Goal: Information Seeking & Learning: Learn about a topic

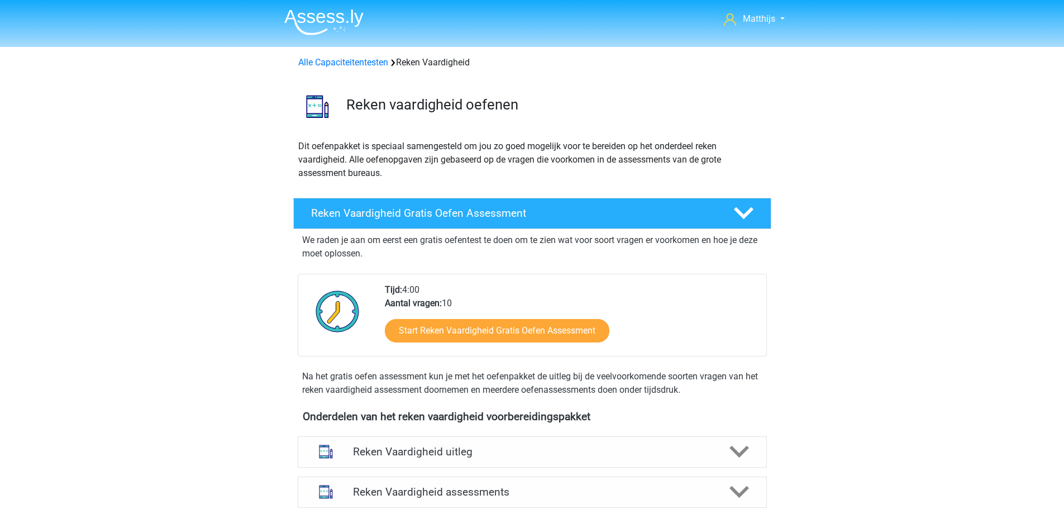
click at [339, 26] on img at bounding box center [323, 22] width 79 height 26
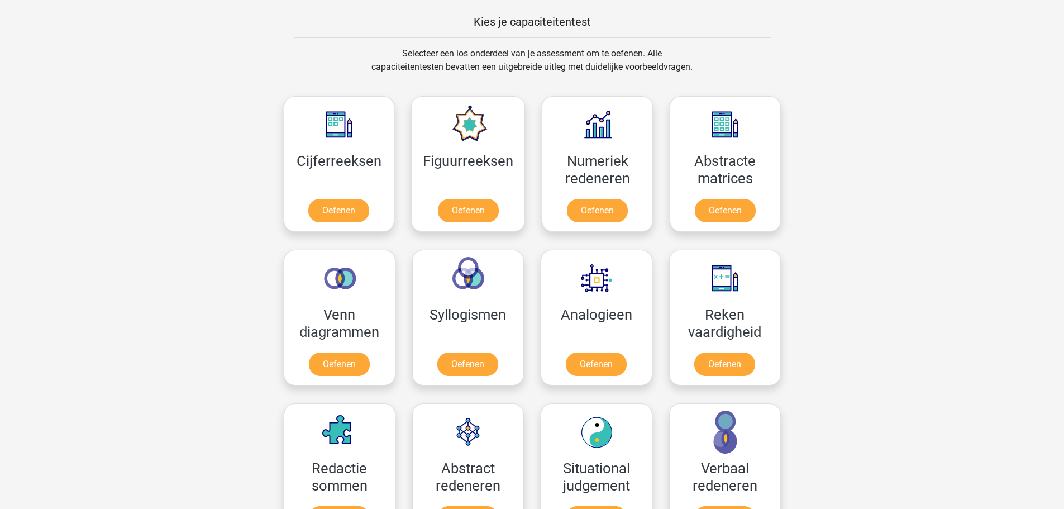
scroll to position [447, 0]
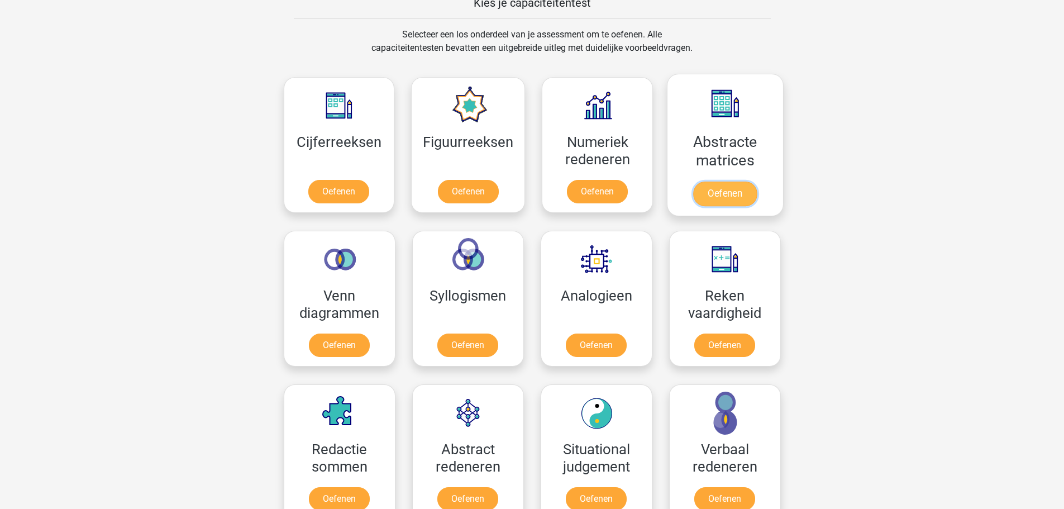
click at [713, 182] on link "Oefenen" at bounding box center [725, 194] width 64 height 25
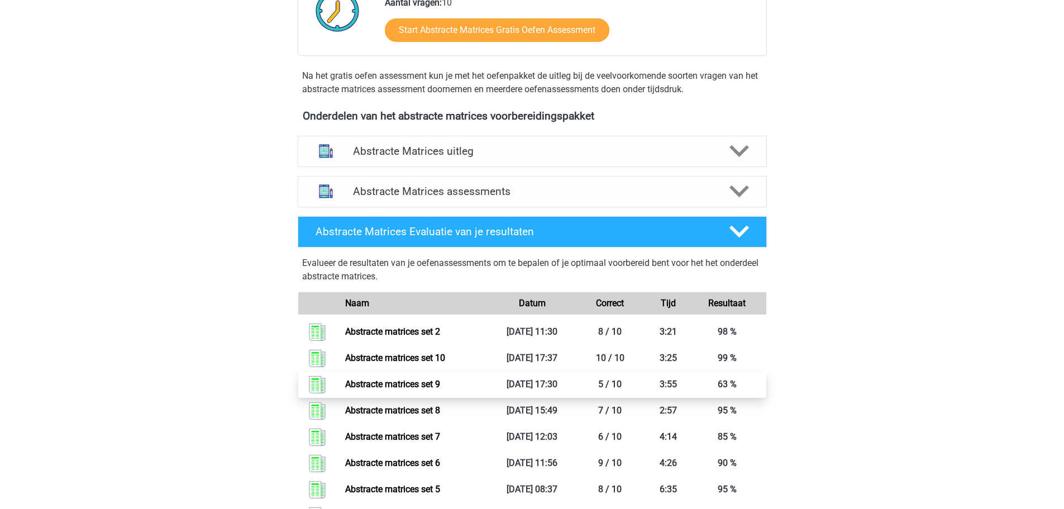
scroll to position [447, 0]
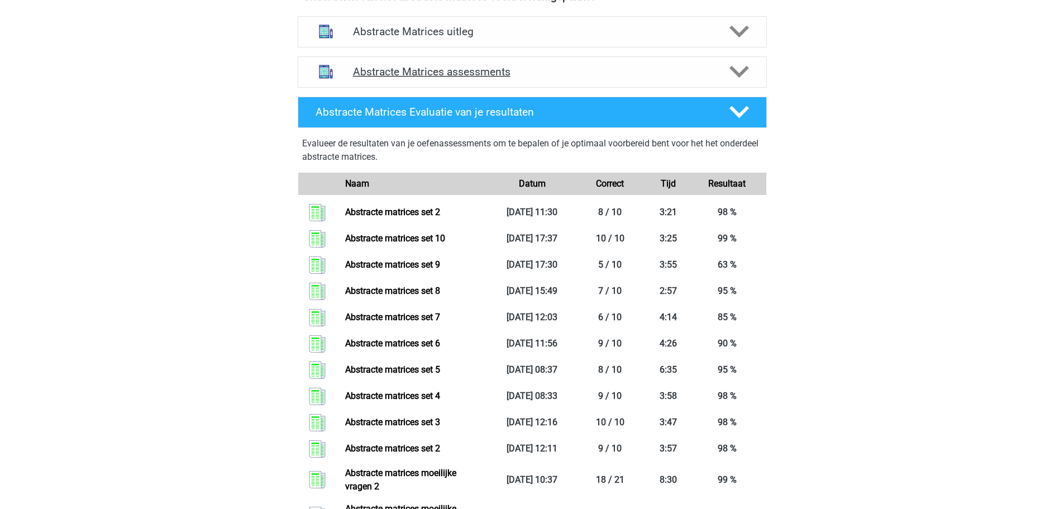
click at [474, 76] on h4 "Abstracte Matrices assessments" at bounding box center [532, 71] width 359 height 13
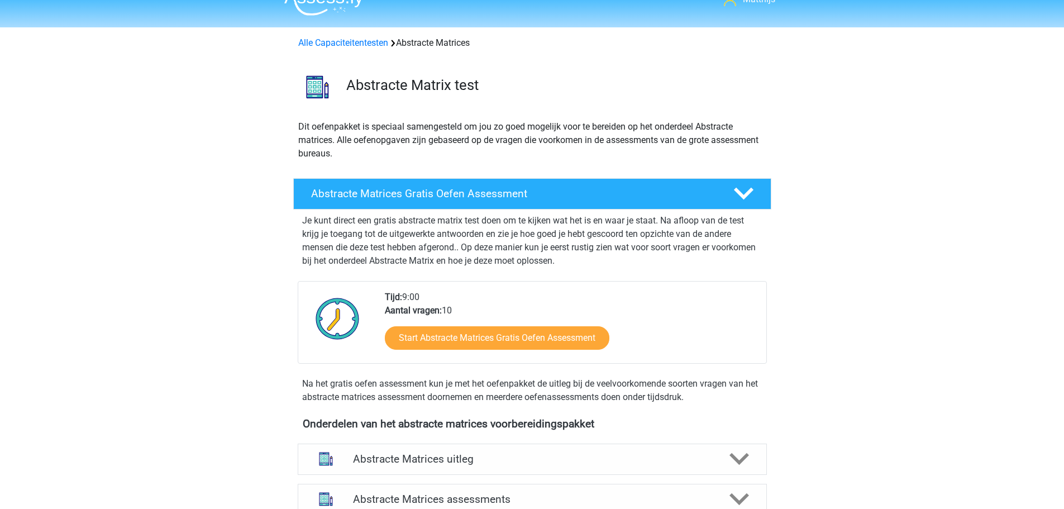
scroll to position [0, 0]
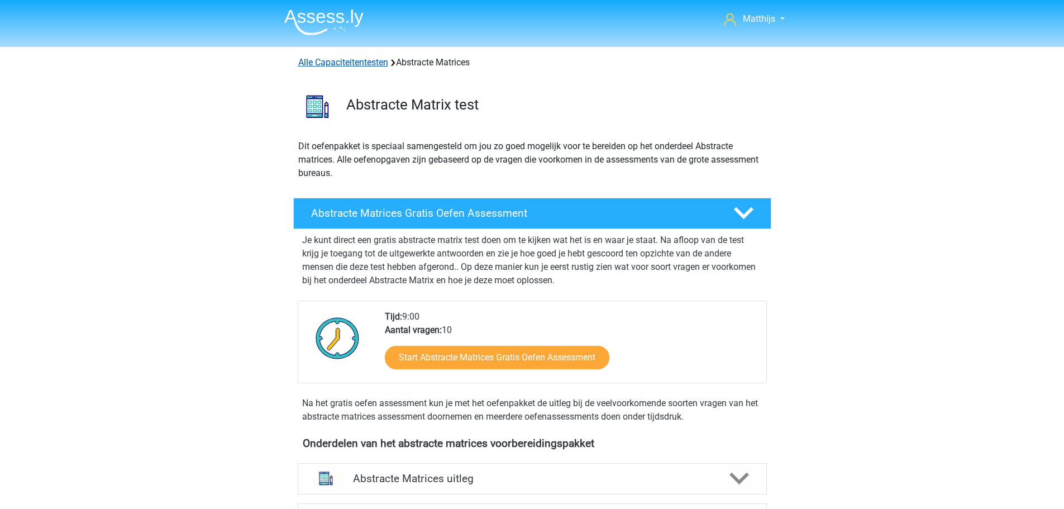
click at [369, 63] on link "Alle Capaciteitentesten" at bounding box center [343, 62] width 90 height 11
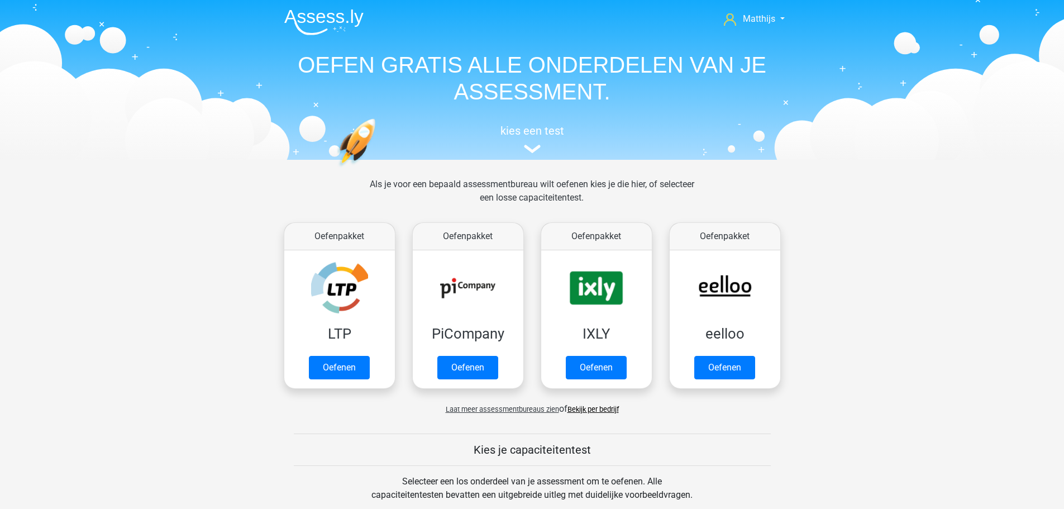
scroll to position [475, 0]
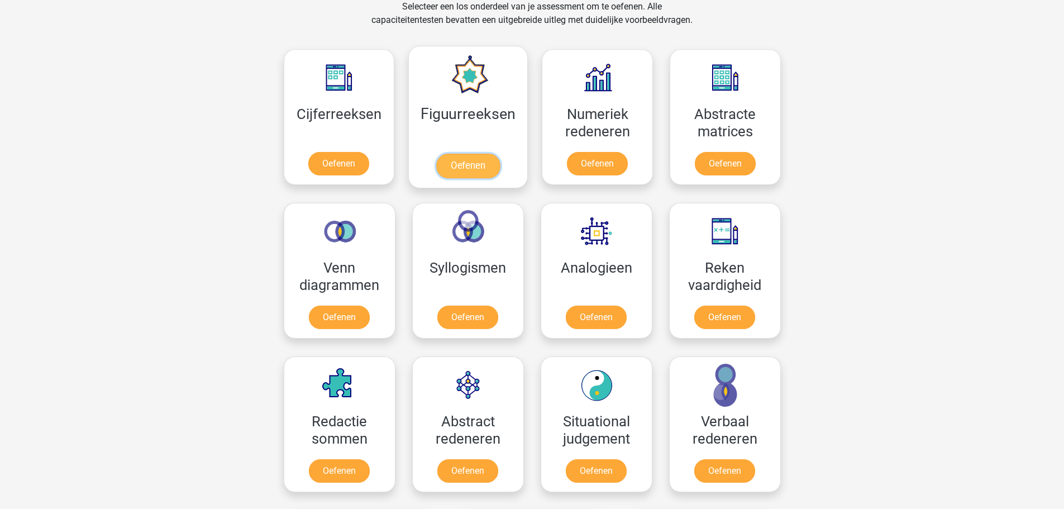
click at [488, 154] on link "Oefenen" at bounding box center [468, 166] width 64 height 25
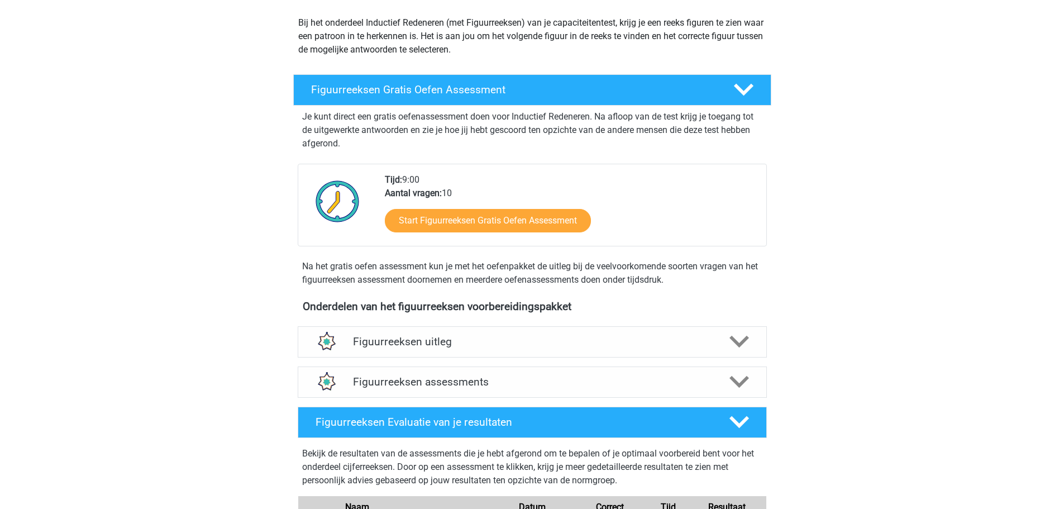
scroll to position [279, 0]
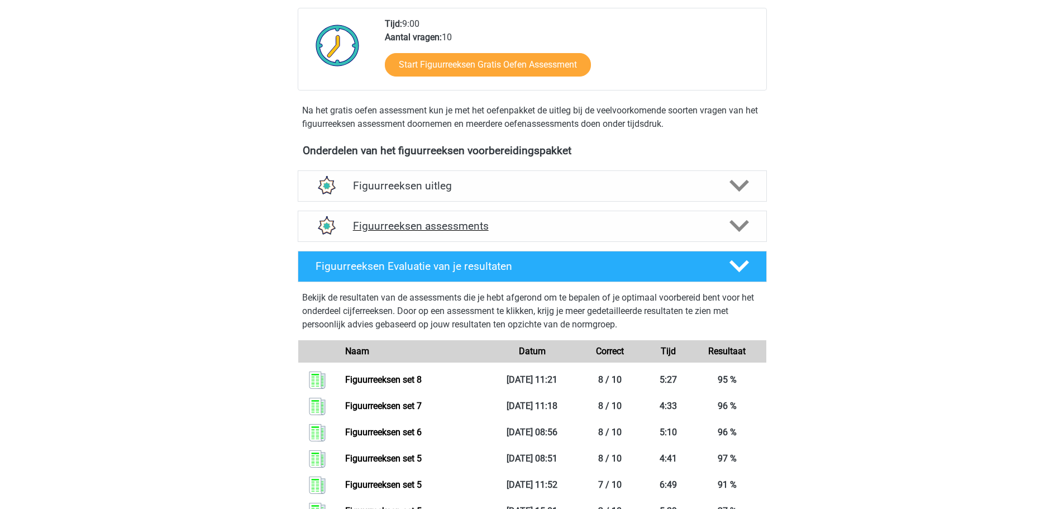
click at [543, 218] on div "Figuurreeksen assessments" at bounding box center [532, 226] width 469 height 31
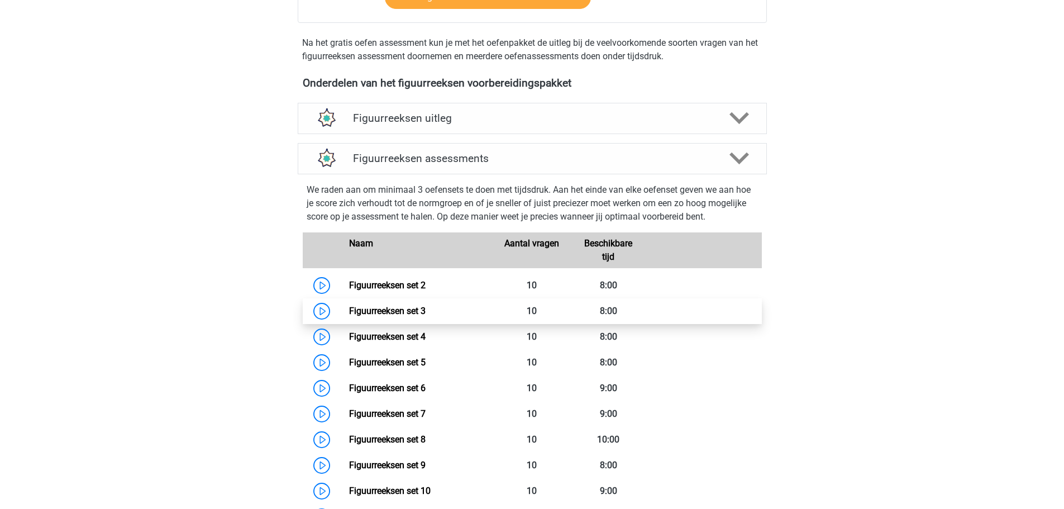
scroll to position [447, 0]
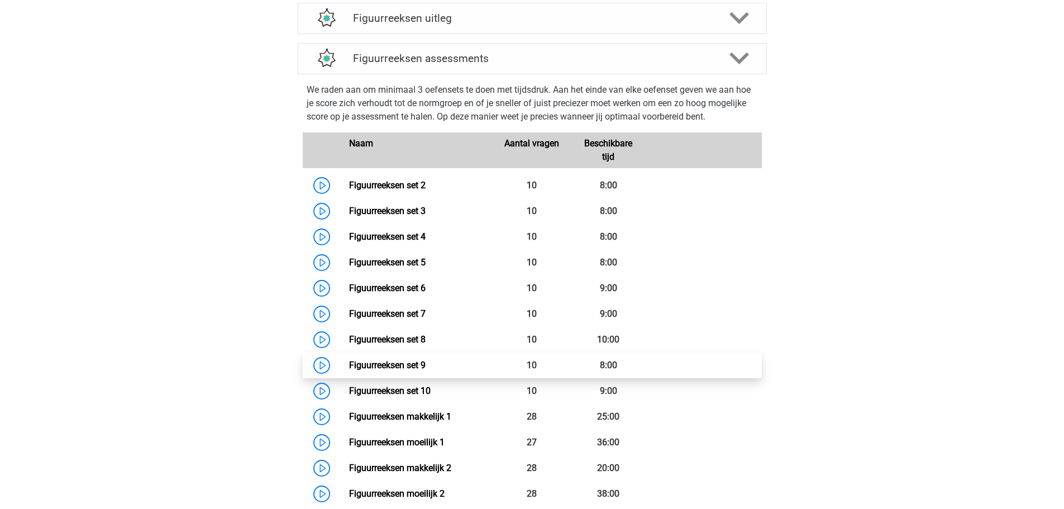
click at [426, 363] on link "Figuurreeksen set 9" at bounding box center [387, 365] width 77 height 11
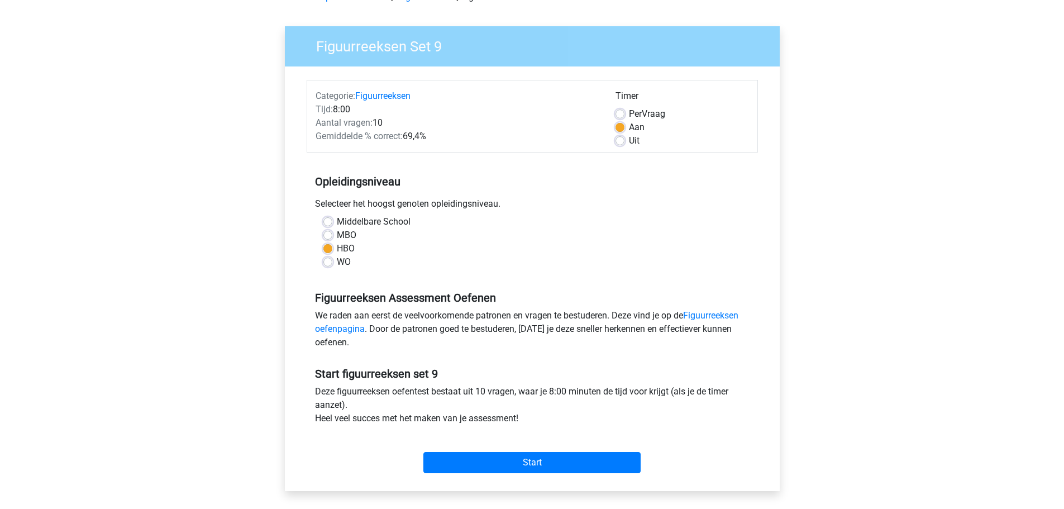
scroll to position [168, 0]
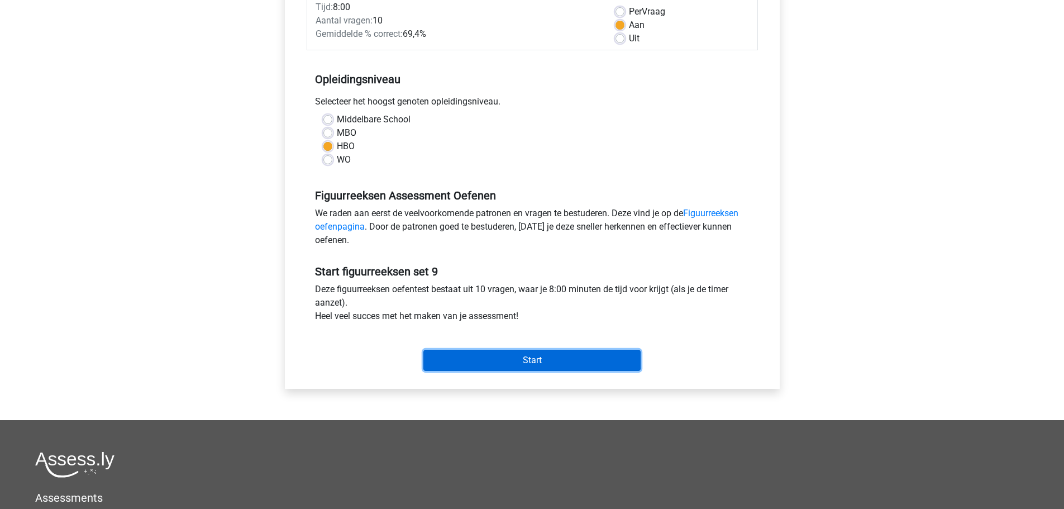
click at [543, 350] on input "Start" at bounding box center [532, 360] width 217 height 21
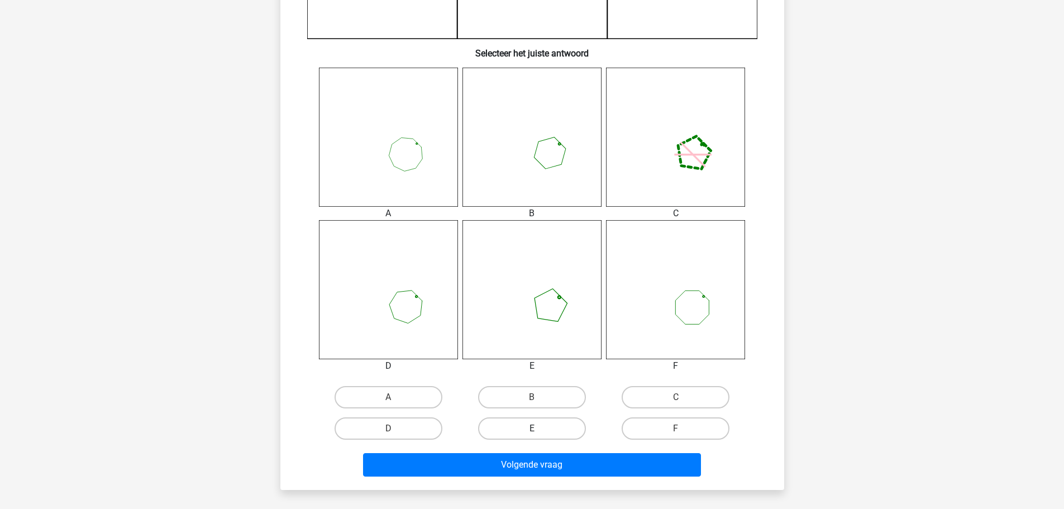
scroll to position [503, 0]
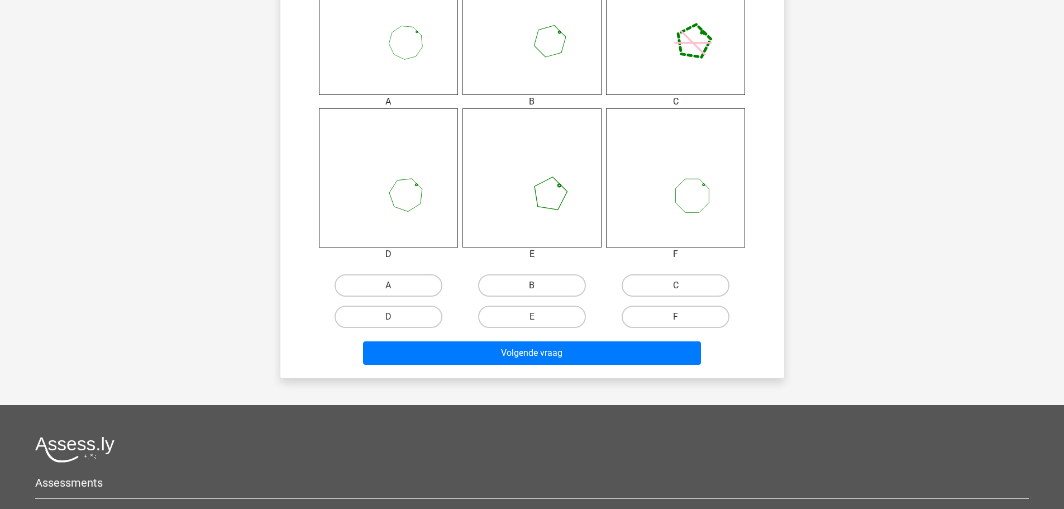
drag, startPoint x: 543, startPoint y: 286, endPoint x: 551, endPoint y: 292, distance: 10.1
click at [543, 286] on label "B" at bounding box center [532, 285] width 108 height 22
click at [539, 286] on input "B" at bounding box center [535, 289] width 7 height 7
radio input "true"
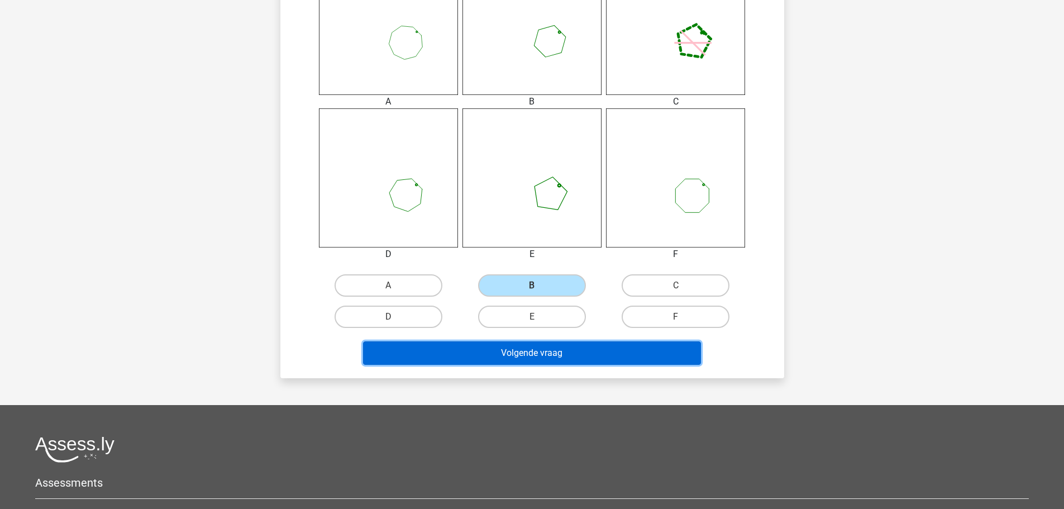
click at [569, 351] on button "Volgende vraag" at bounding box center [532, 352] width 338 height 23
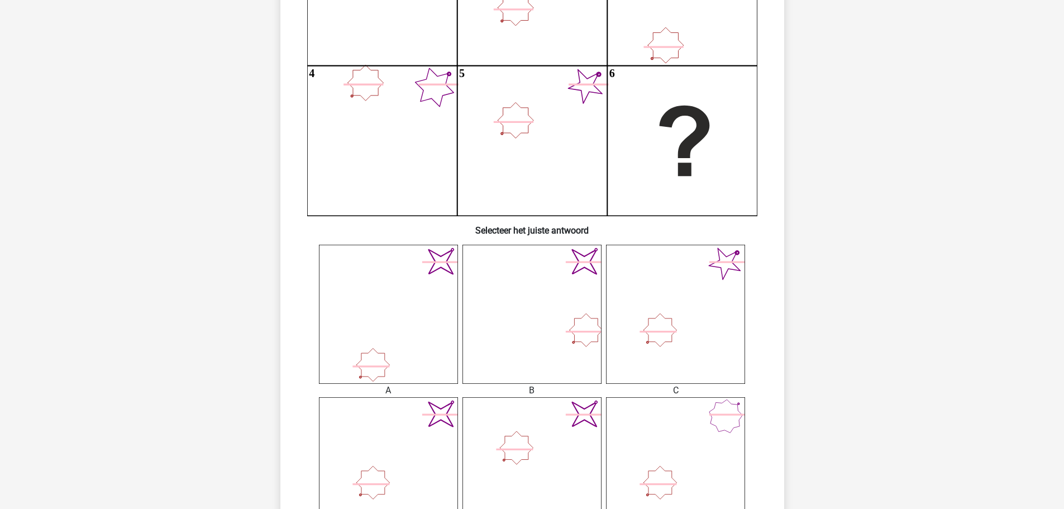
scroll to position [335, 0]
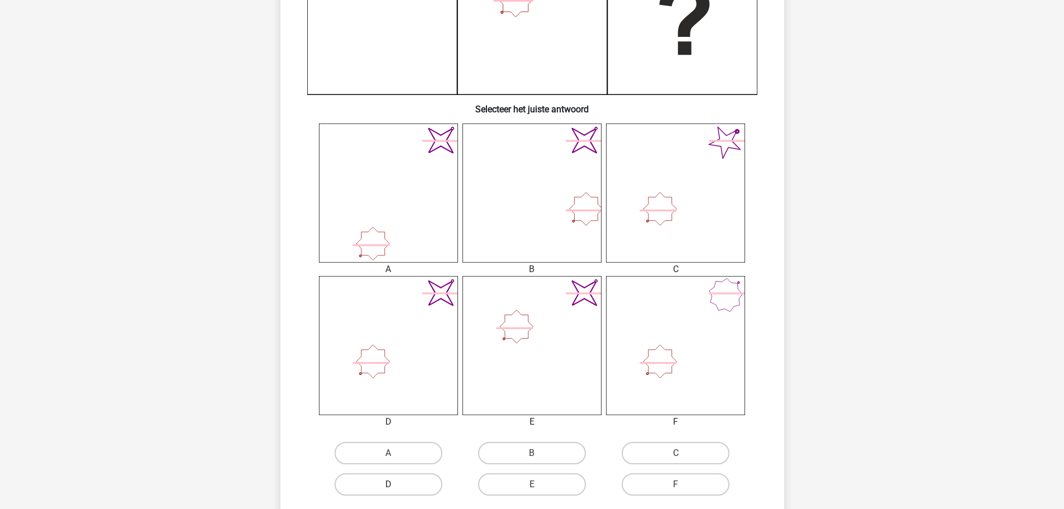
click at [413, 487] on label "D" at bounding box center [389, 484] width 108 height 22
click at [396, 487] on input "D" at bounding box center [391, 487] width 7 height 7
radio input "true"
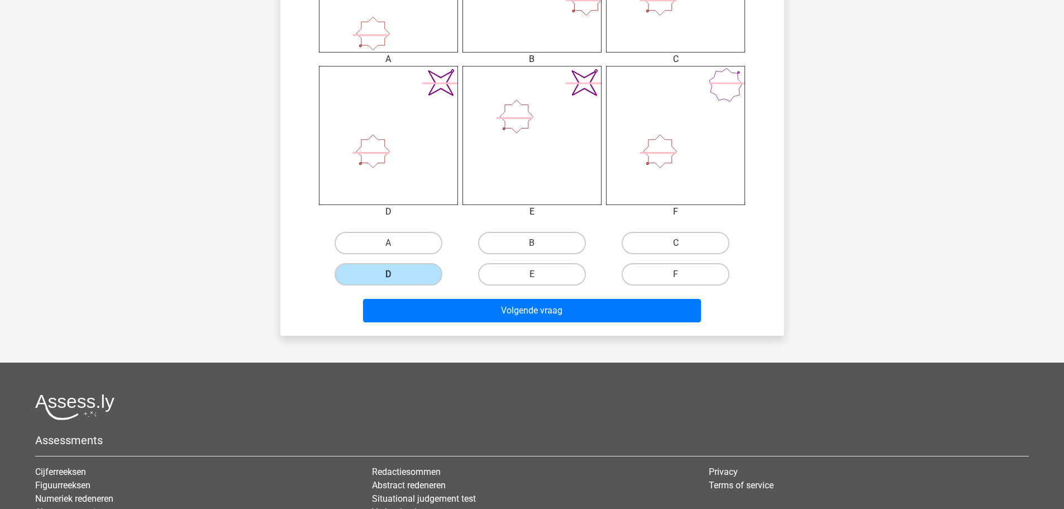
scroll to position [447, 0]
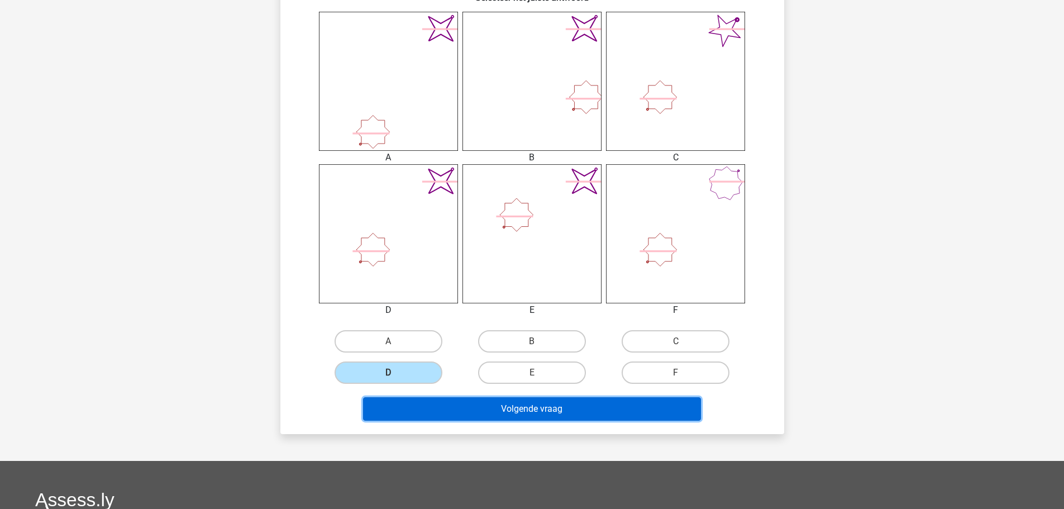
click at [596, 406] on button "Volgende vraag" at bounding box center [532, 408] width 338 height 23
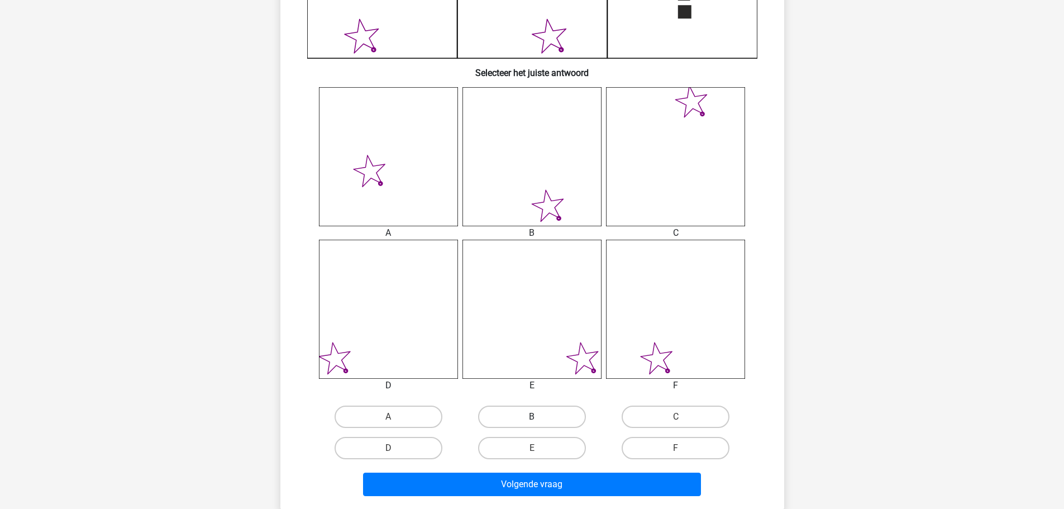
scroll to position [391, 0]
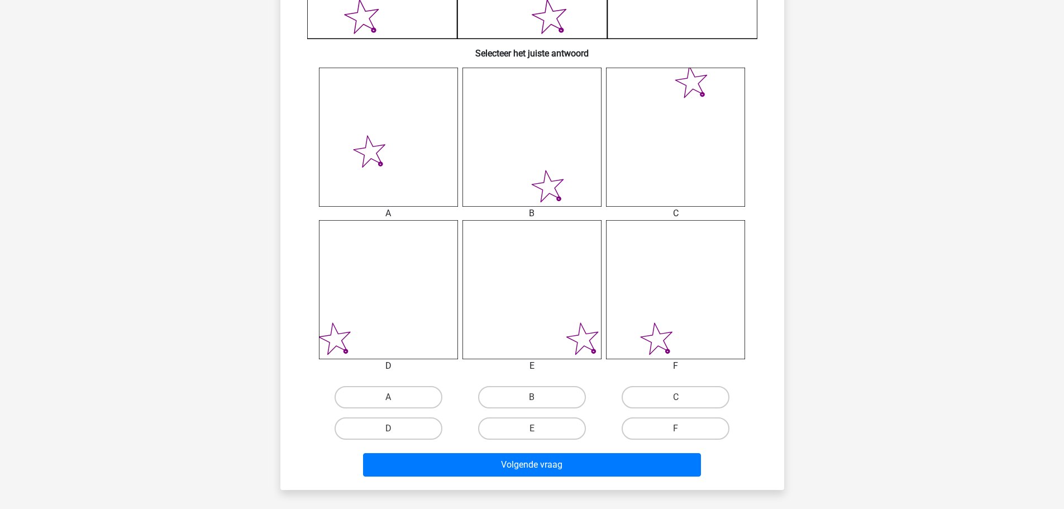
click at [534, 438] on label "E" at bounding box center [532, 428] width 108 height 22
click at [534, 436] on input "E" at bounding box center [535, 432] width 7 height 7
radio input "true"
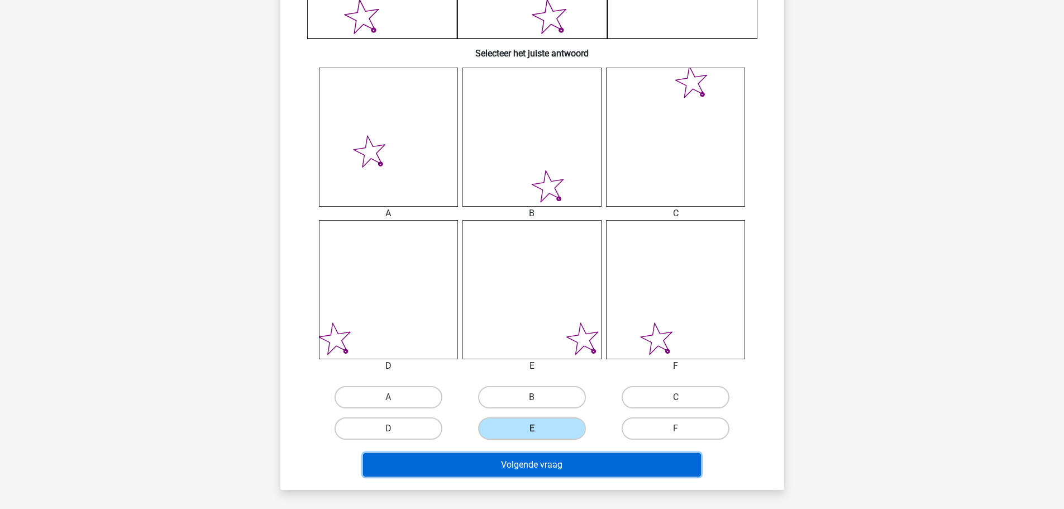
click at [580, 467] on button "Volgende vraag" at bounding box center [532, 464] width 338 height 23
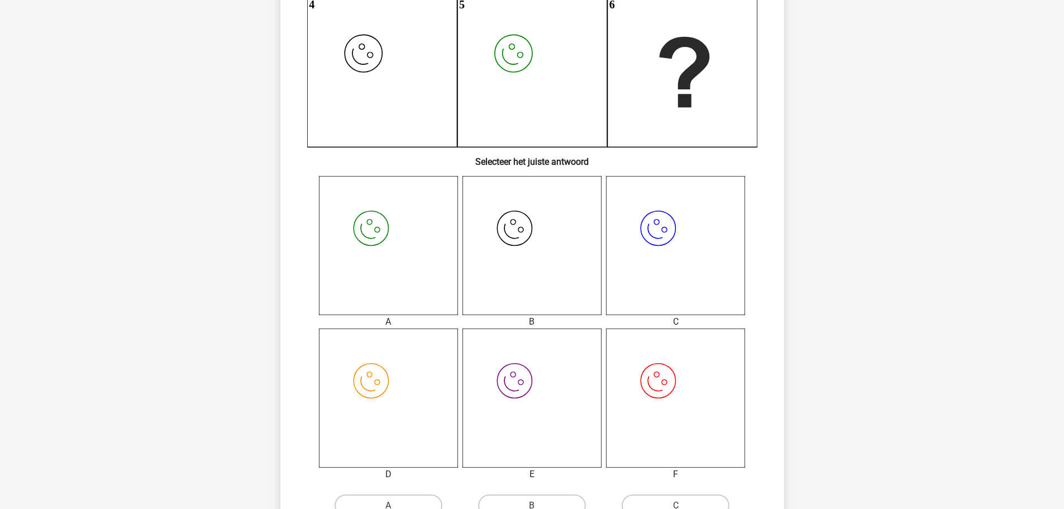
scroll to position [335, 0]
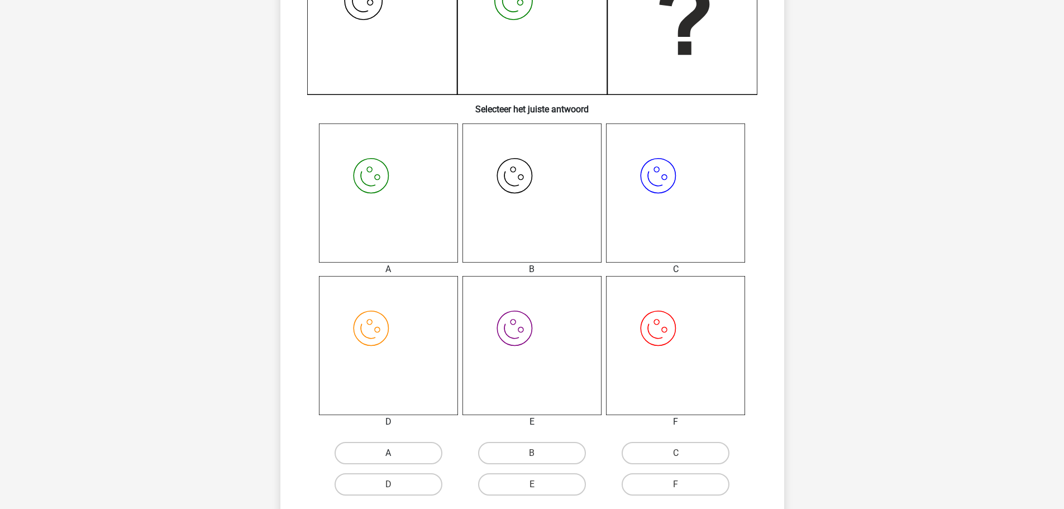
click at [417, 446] on label "A" at bounding box center [389, 453] width 108 height 22
click at [396, 453] on input "A" at bounding box center [391, 456] width 7 height 7
radio input "true"
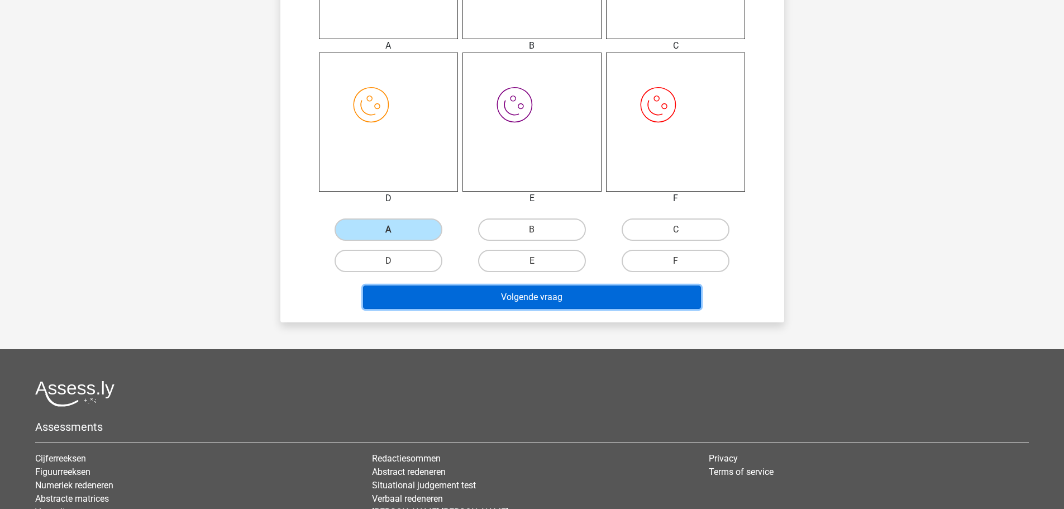
click at [601, 289] on button "Volgende vraag" at bounding box center [532, 297] width 338 height 23
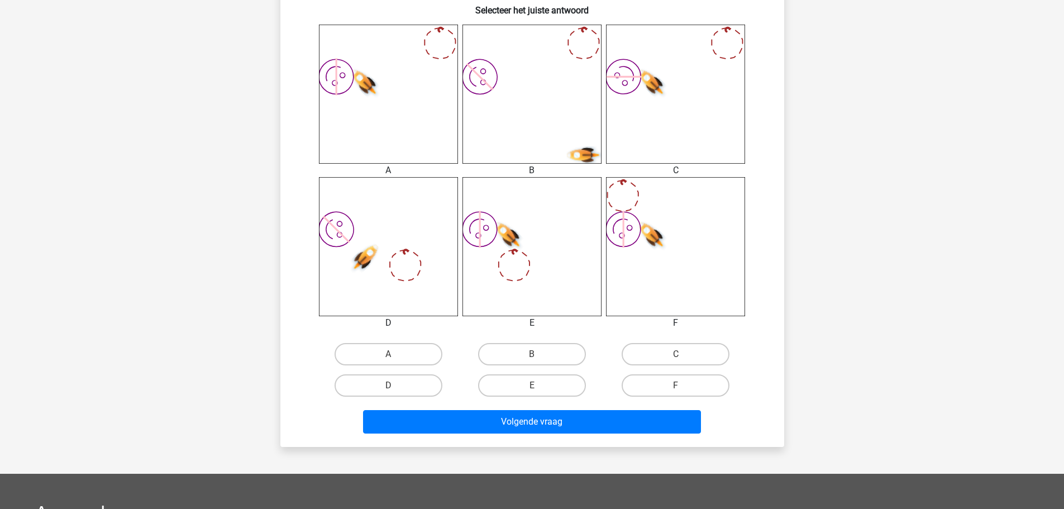
scroll to position [451, 0]
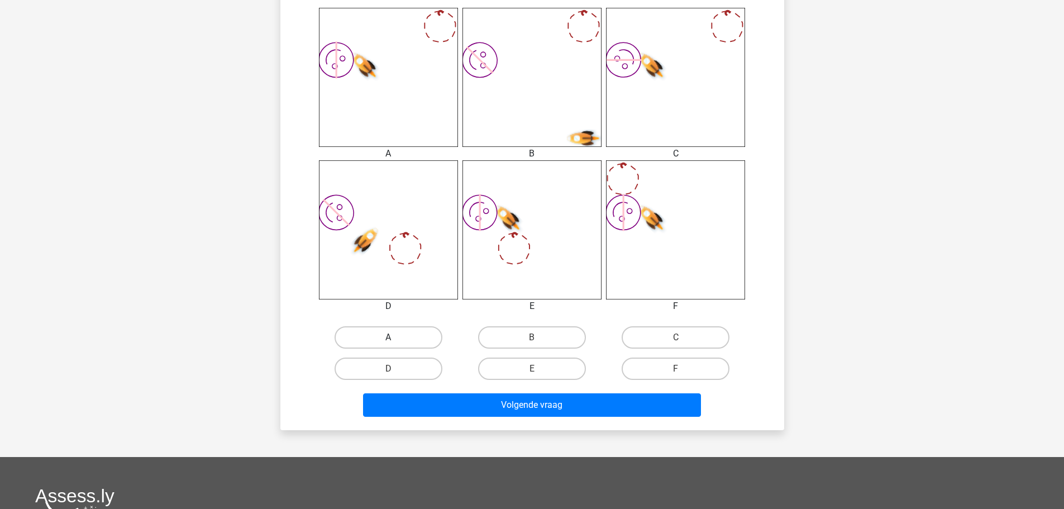
click at [431, 340] on label "A" at bounding box center [389, 337] width 108 height 22
click at [396, 340] on input "A" at bounding box center [391, 340] width 7 height 7
radio input "true"
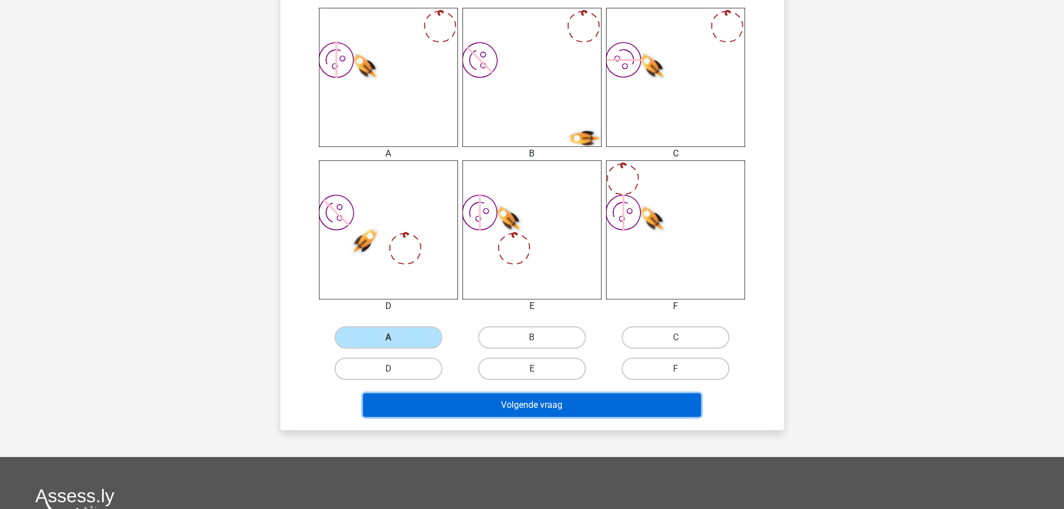
click at [584, 401] on button "Volgende vraag" at bounding box center [532, 404] width 338 height 23
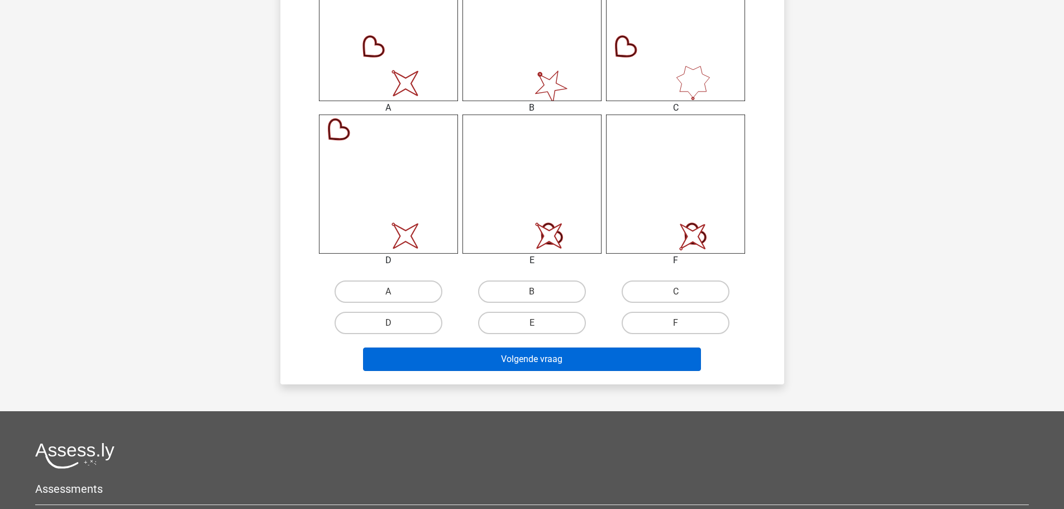
scroll to position [503, 0]
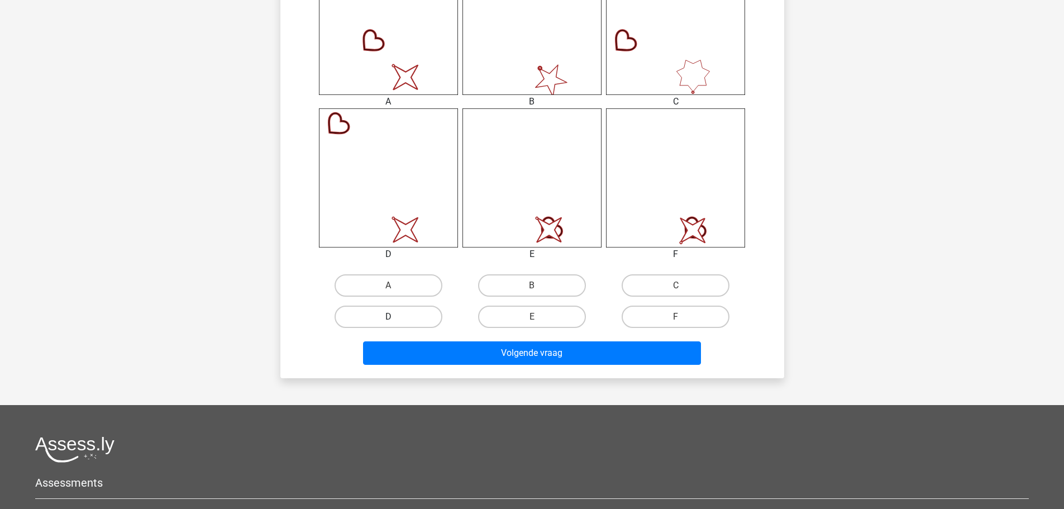
click at [424, 319] on label "D" at bounding box center [389, 317] width 108 height 22
click at [396, 319] on input "D" at bounding box center [391, 320] width 7 height 7
radio input "true"
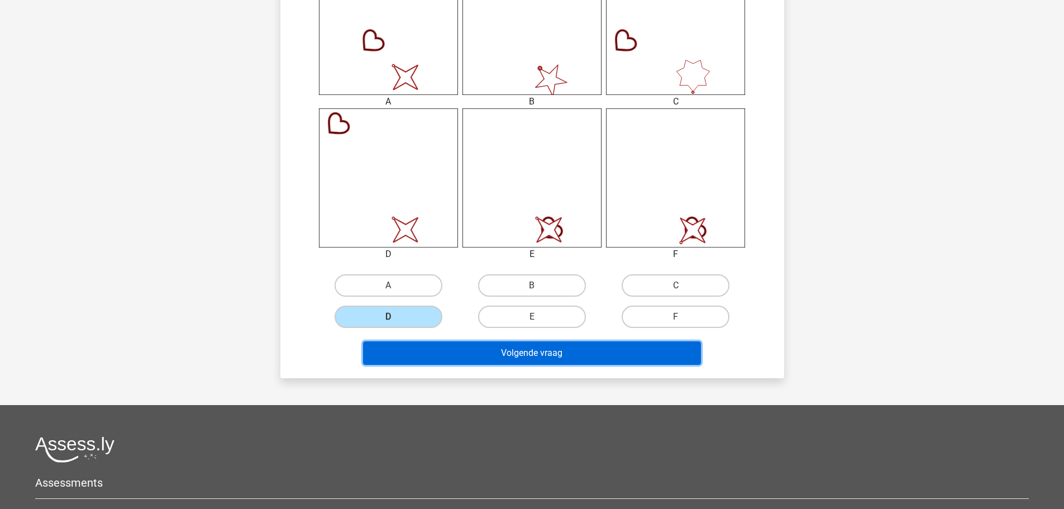
click at [533, 350] on button "Volgende vraag" at bounding box center [532, 352] width 338 height 23
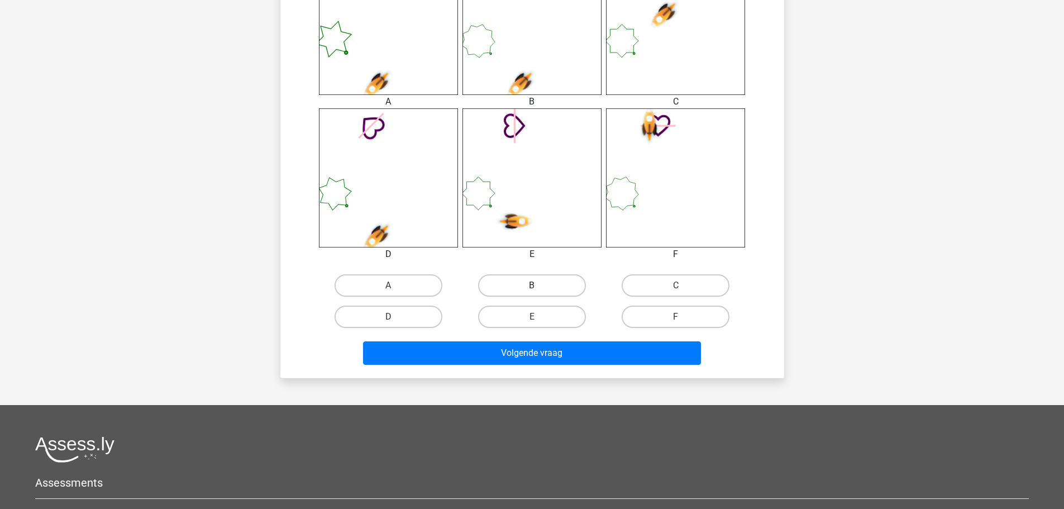
click at [546, 288] on label "B" at bounding box center [532, 285] width 108 height 22
click at [539, 288] on input "B" at bounding box center [535, 289] width 7 height 7
radio input "true"
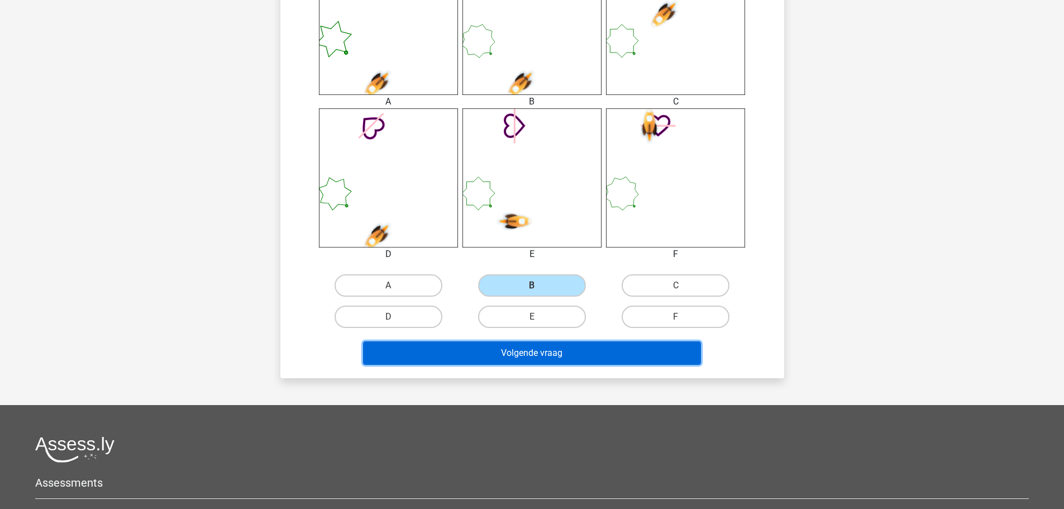
click at [598, 358] on button "Volgende vraag" at bounding box center [532, 352] width 338 height 23
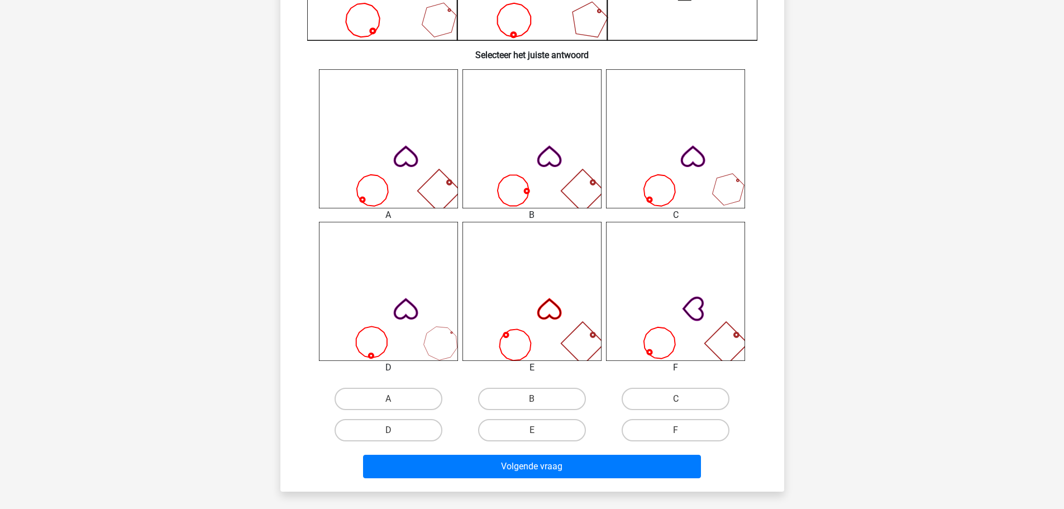
scroll to position [391, 0]
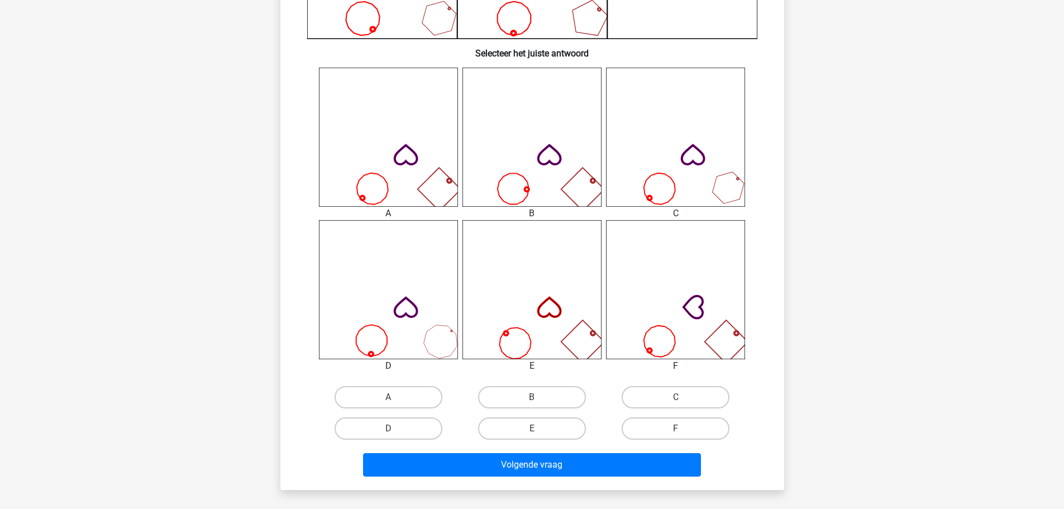
drag, startPoint x: 398, startPoint y: 388, endPoint x: 447, endPoint y: 440, distance: 71.5
click at [398, 389] on label "A" at bounding box center [389, 397] width 108 height 22
click at [396, 397] on input "A" at bounding box center [391, 400] width 7 height 7
radio input "true"
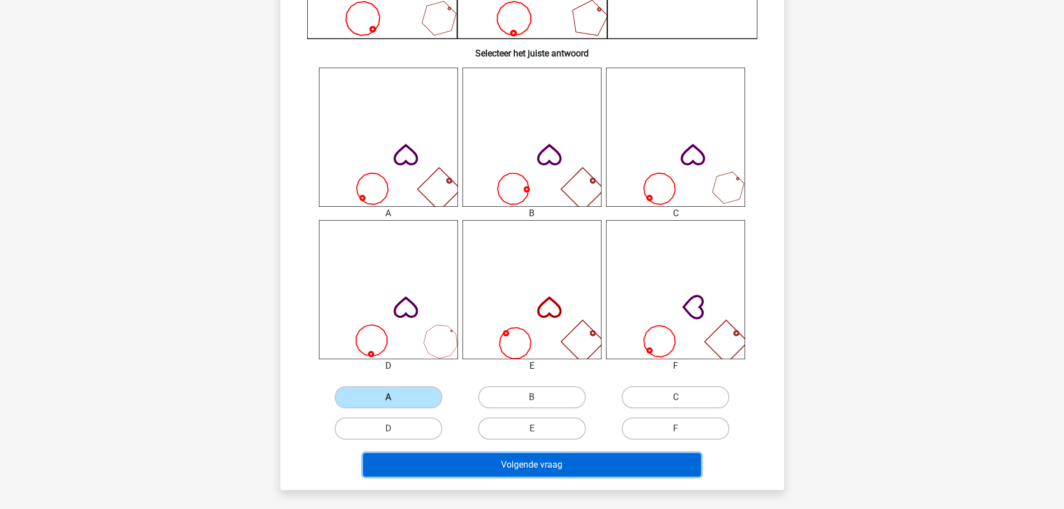
click at [510, 467] on button "Volgende vraag" at bounding box center [532, 464] width 338 height 23
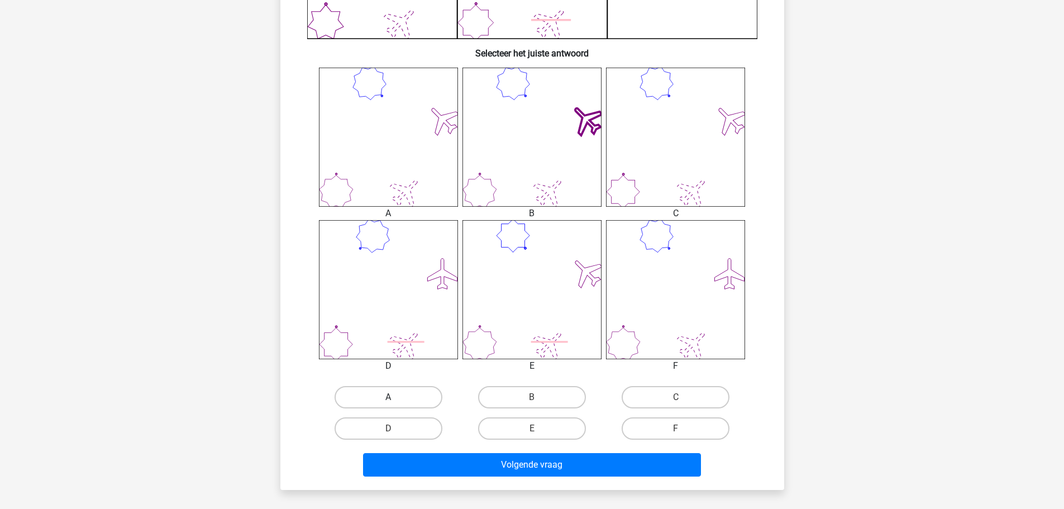
click at [418, 397] on label "A" at bounding box center [389, 397] width 108 height 22
click at [396, 397] on input "A" at bounding box center [391, 400] width 7 height 7
radio input "true"
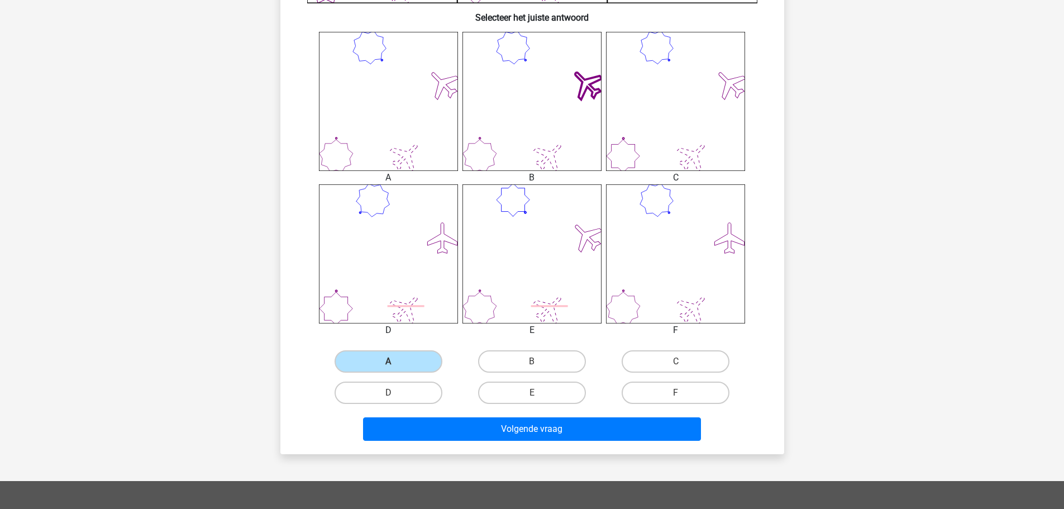
scroll to position [447, 0]
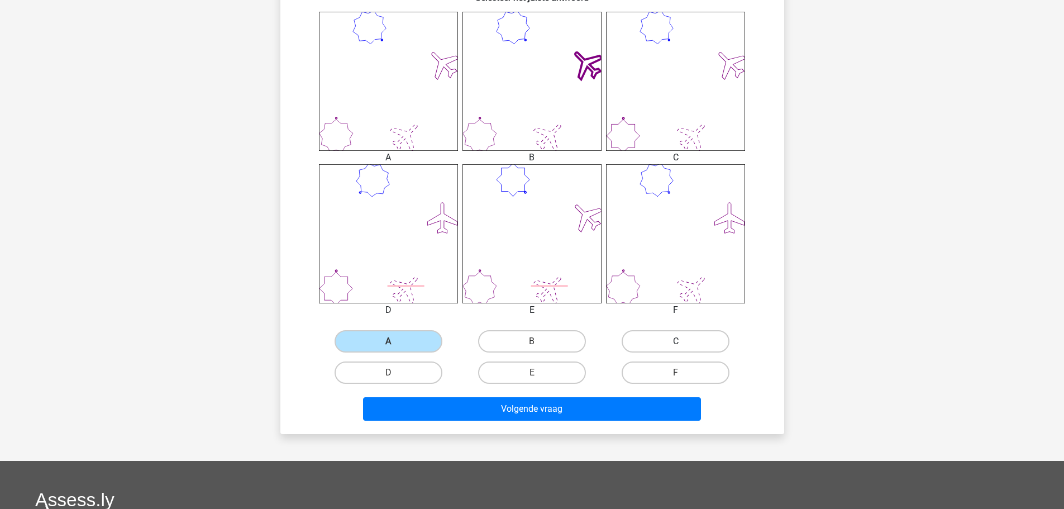
click at [691, 341] on label "C" at bounding box center [676, 341] width 108 height 22
click at [683, 341] on input "C" at bounding box center [679, 344] width 7 height 7
radio input "true"
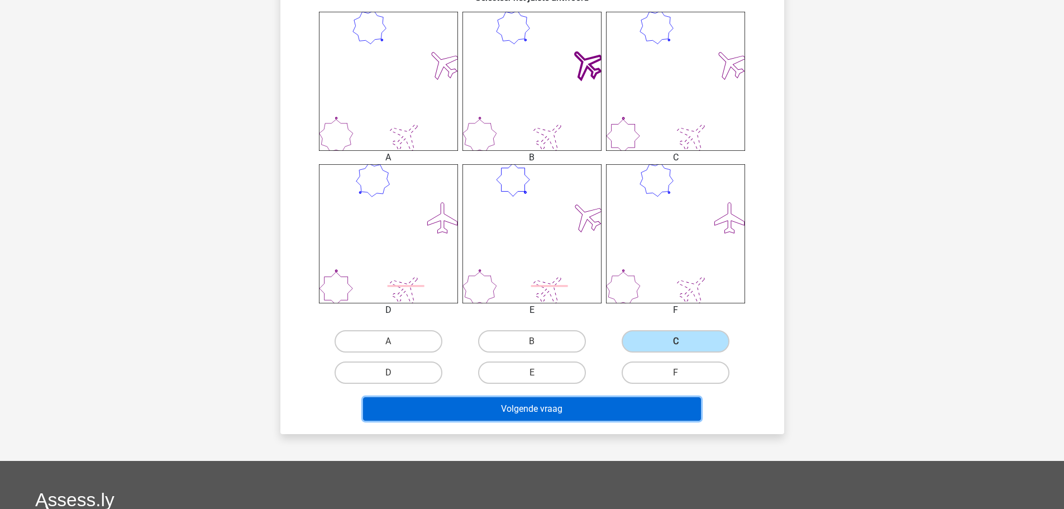
click at [632, 411] on button "Volgende vraag" at bounding box center [532, 408] width 338 height 23
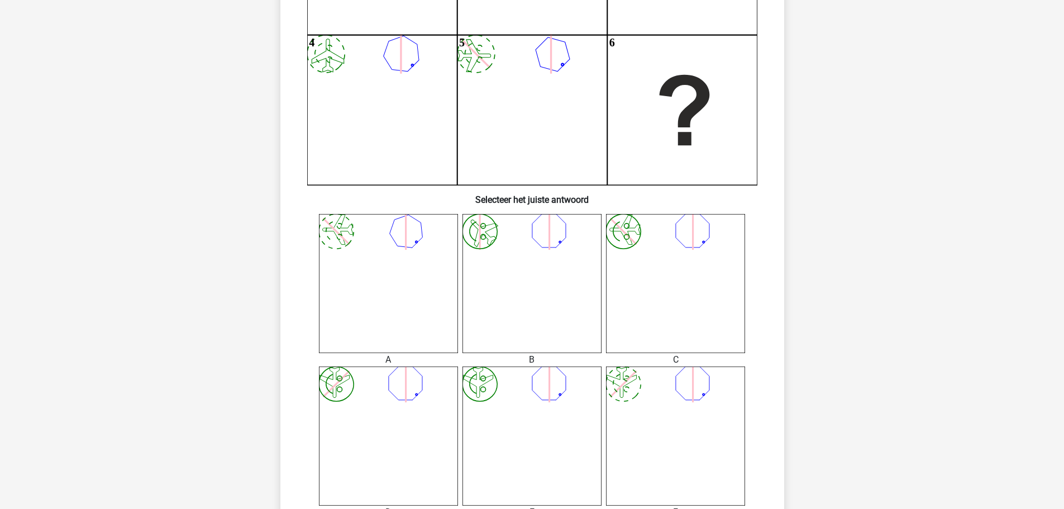
scroll to position [391, 0]
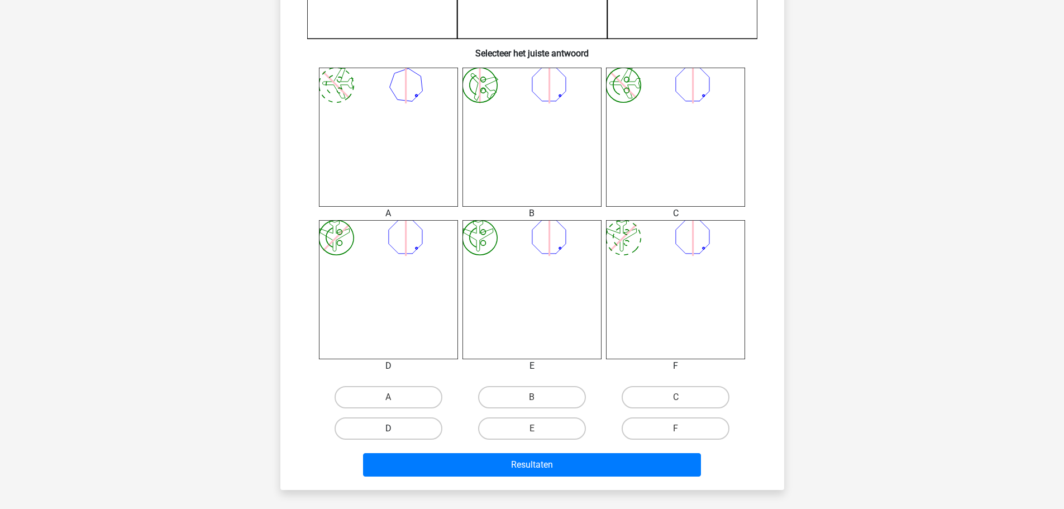
click at [408, 434] on label "D" at bounding box center [389, 428] width 108 height 22
click at [396, 434] on input "D" at bounding box center [391, 432] width 7 height 7
radio input "true"
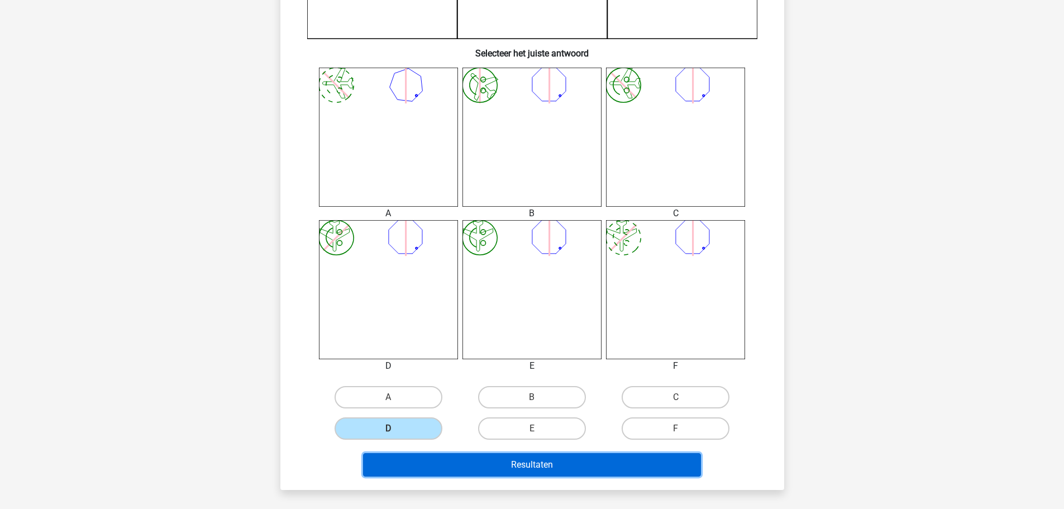
click at [508, 459] on button "Resultaten" at bounding box center [532, 464] width 338 height 23
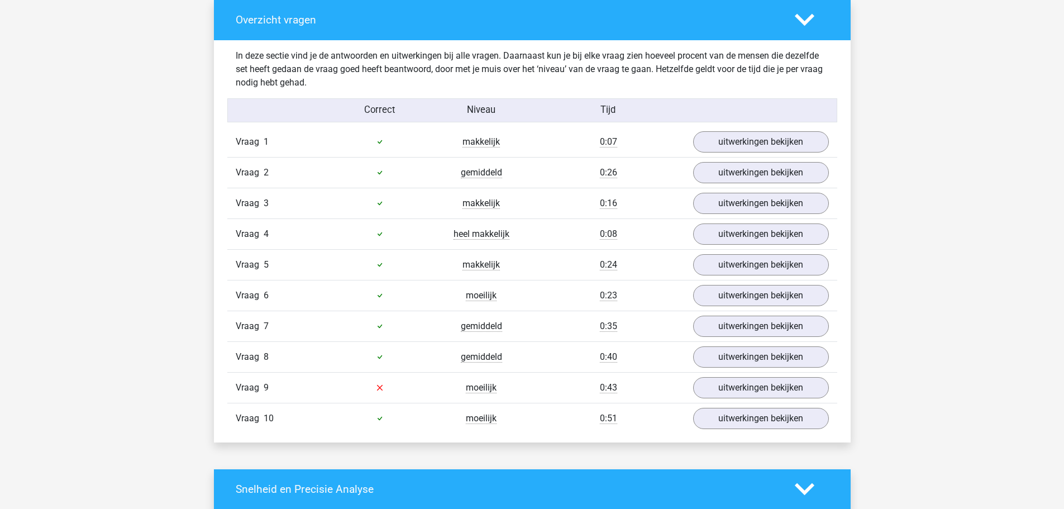
scroll to position [670, 0]
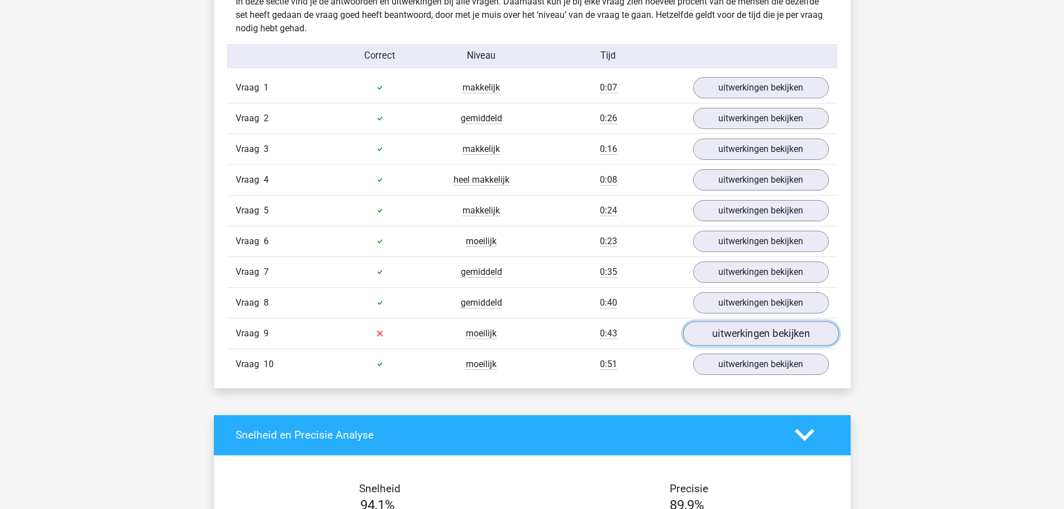
click at [739, 332] on link "uitwerkingen bekijken" at bounding box center [761, 333] width 156 height 25
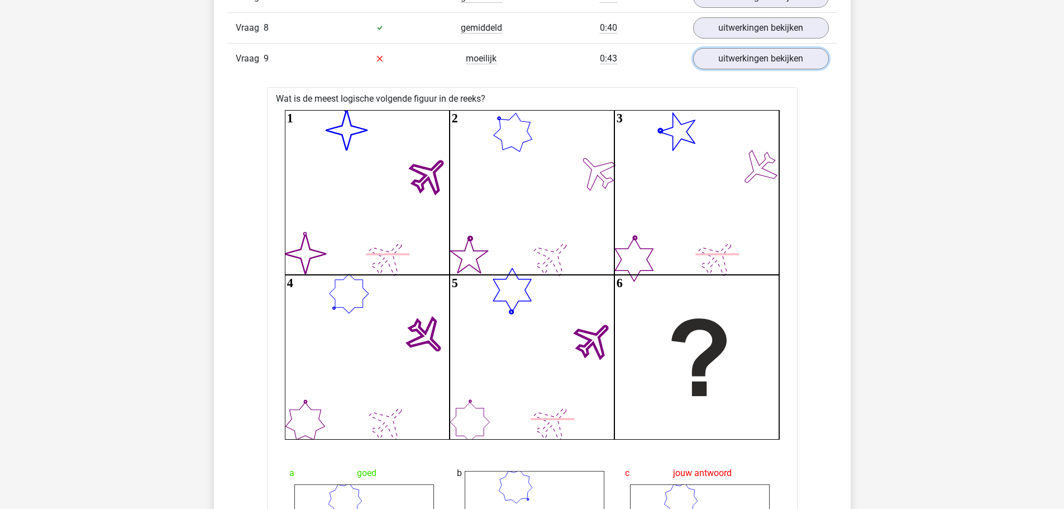
scroll to position [950, 0]
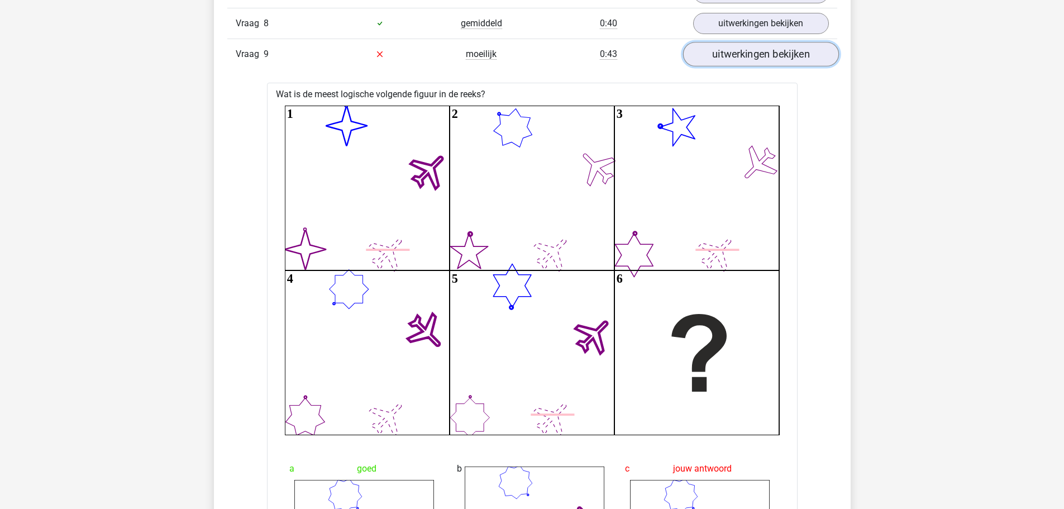
click at [768, 46] on link "uitwerkingen bekijken" at bounding box center [761, 54] width 156 height 25
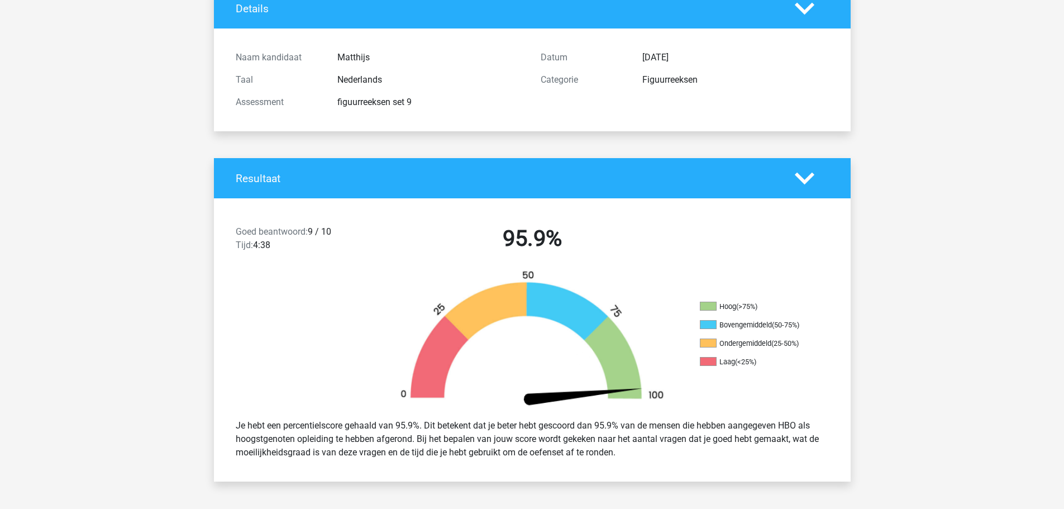
scroll to position [0, 0]
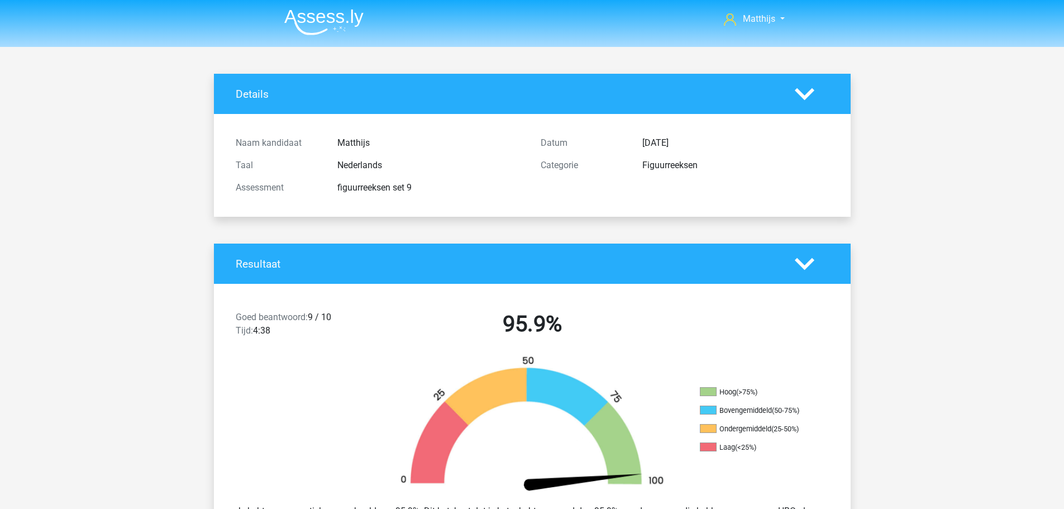
click at [336, 12] on img at bounding box center [323, 22] width 79 height 26
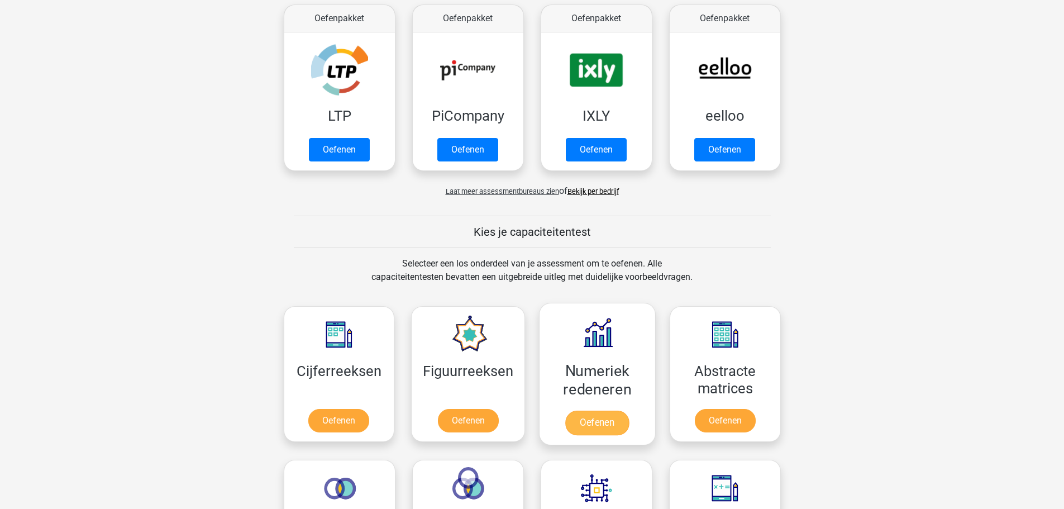
scroll to position [223, 0]
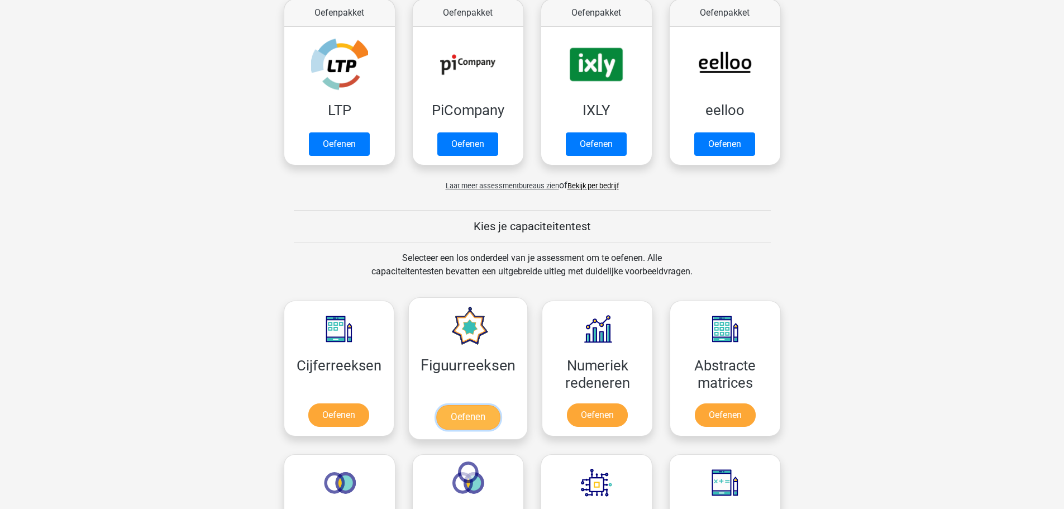
click at [471, 405] on link "Oefenen" at bounding box center [468, 417] width 64 height 25
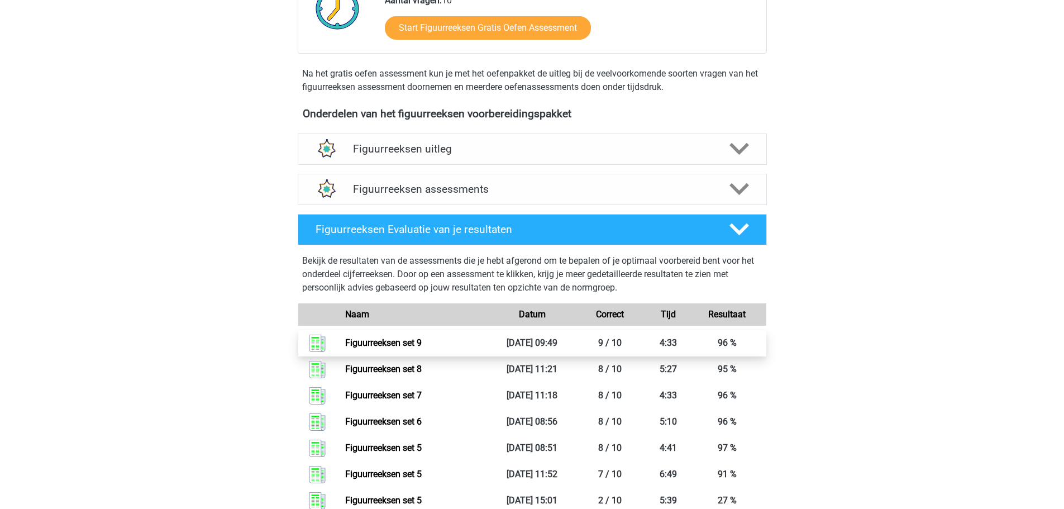
scroll to position [335, 0]
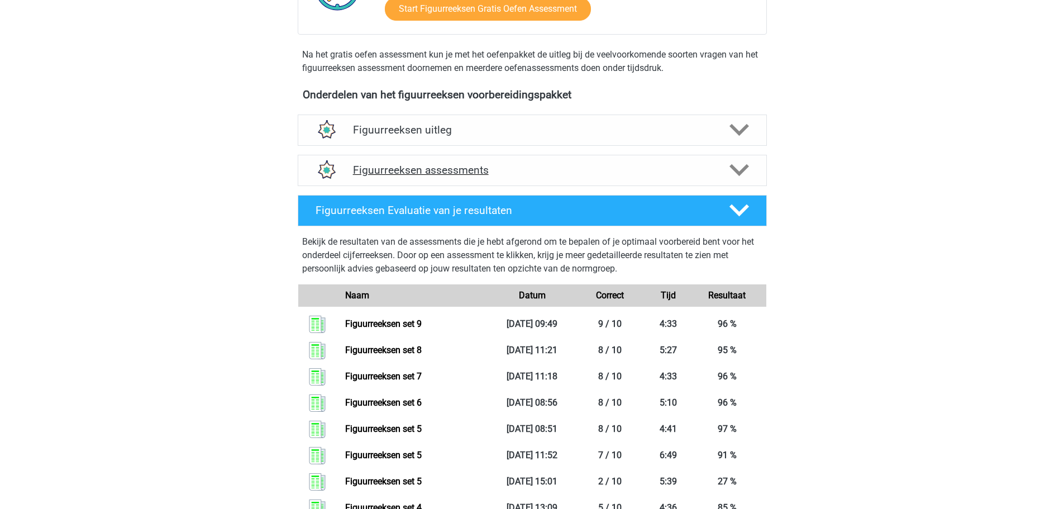
click at [555, 172] on h4 "Figuurreeksen assessments" at bounding box center [532, 170] width 359 height 13
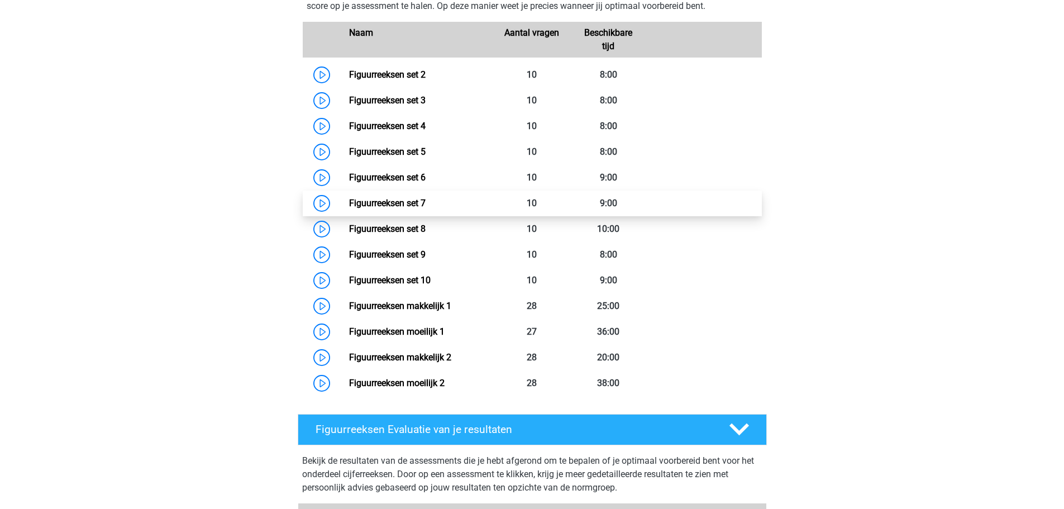
scroll to position [559, 0]
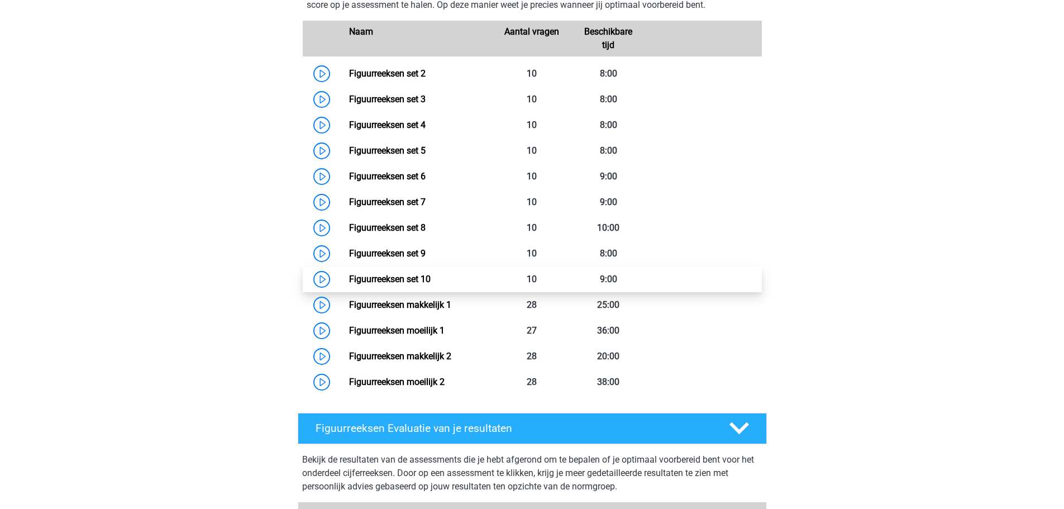
click at [431, 279] on link "Figuurreeksen set 10" at bounding box center [390, 279] width 82 height 11
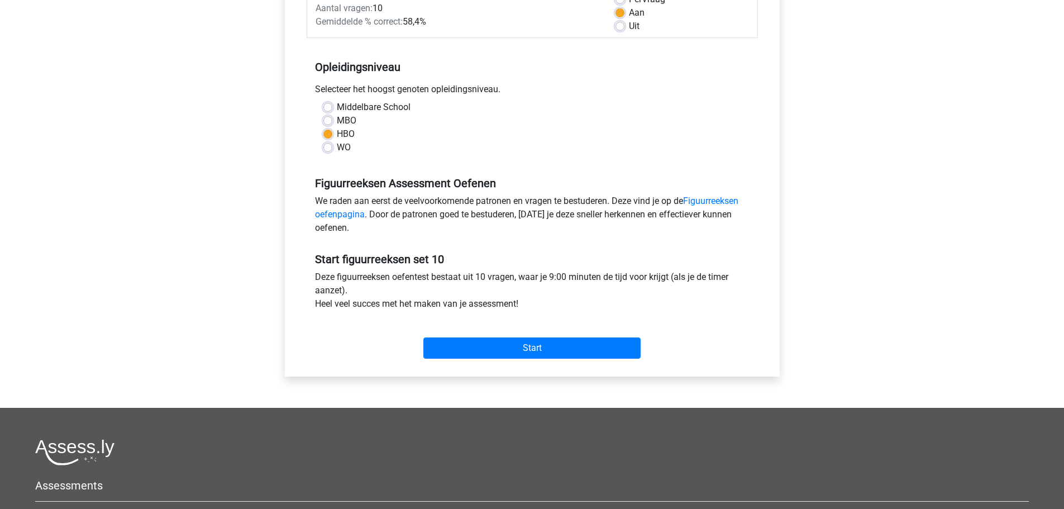
scroll to position [223, 0]
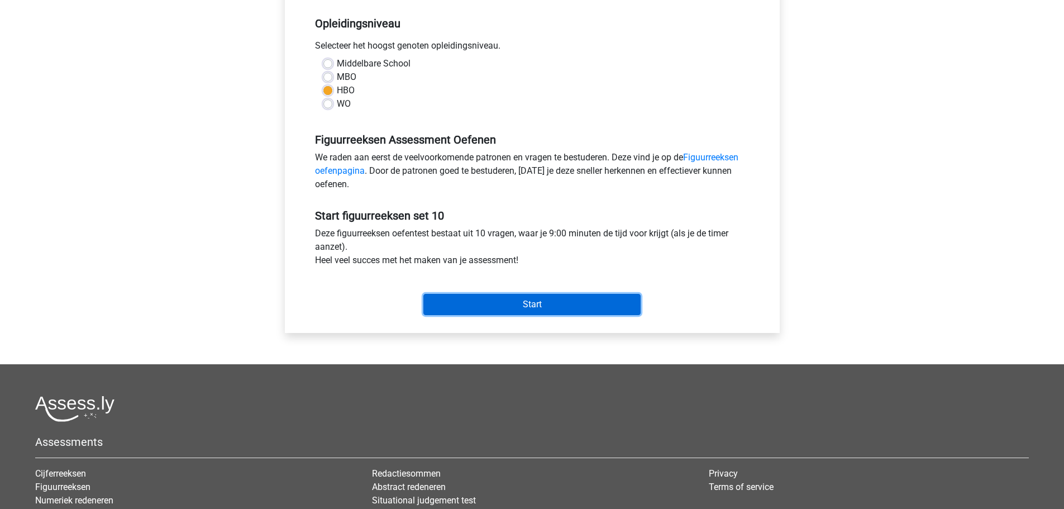
click at [537, 297] on input "Start" at bounding box center [532, 304] width 217 height 21
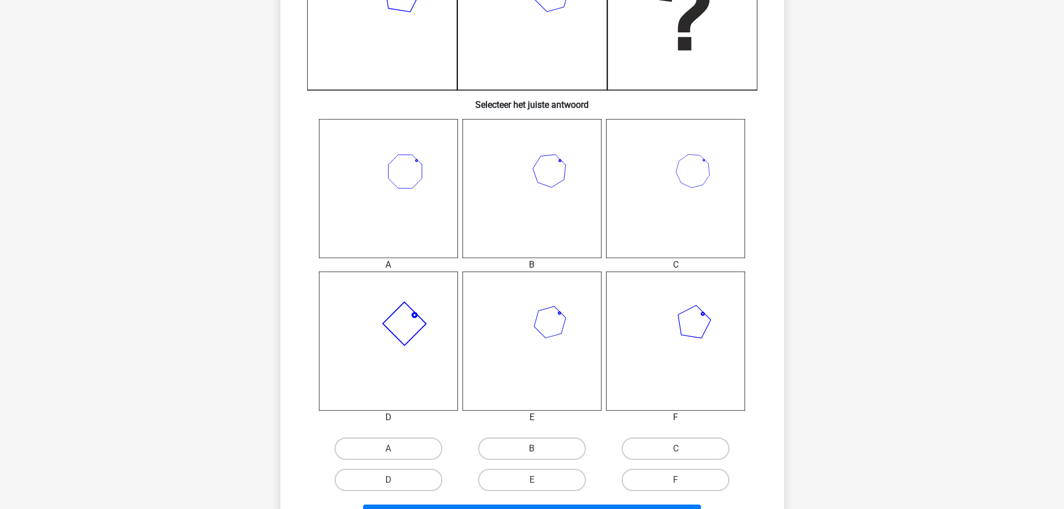
scroll to position [447, 0]
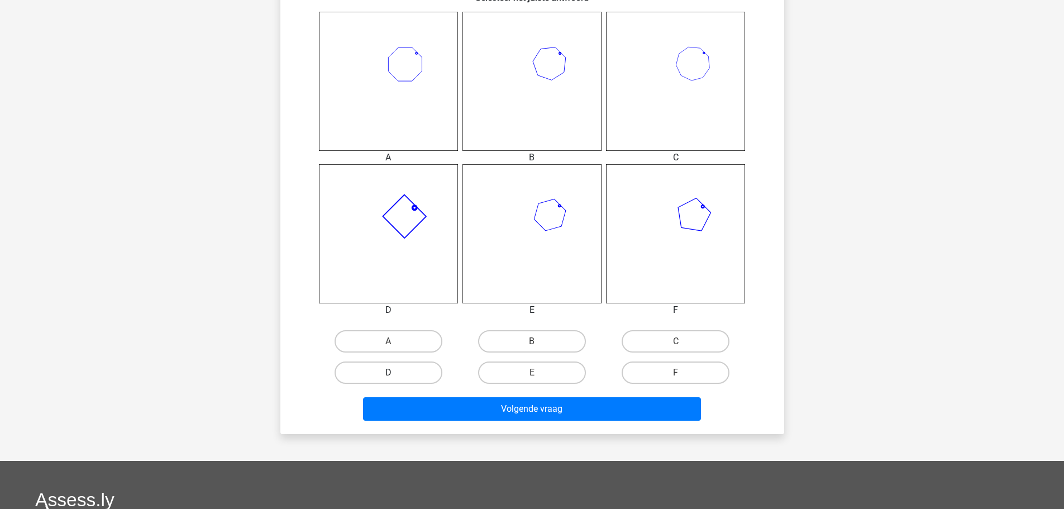
drag, startPoint x: 412, startPoint y: 373, endPoint x: 417, endPoint y: 375, distance: 6.2
click at [412, 373] on label "D" at bounding box center [389, 372] width 108 height 22
click at [396, 373] on input "D" at bounding box center [391, 376] width 7 height 7
radio input "true"
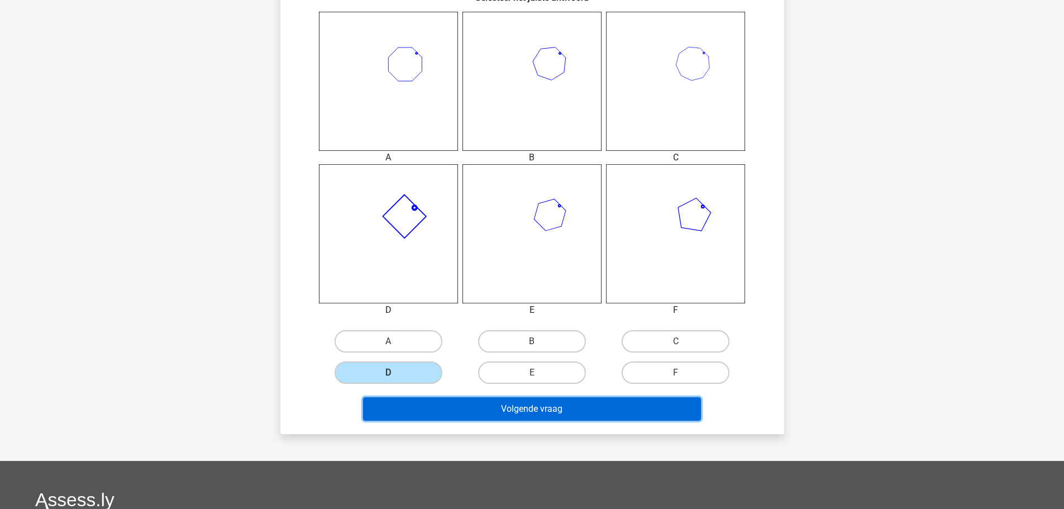
click at [479, 408] on button "Volgende vraag" at bounding box center [532, 408] width 338 height 23
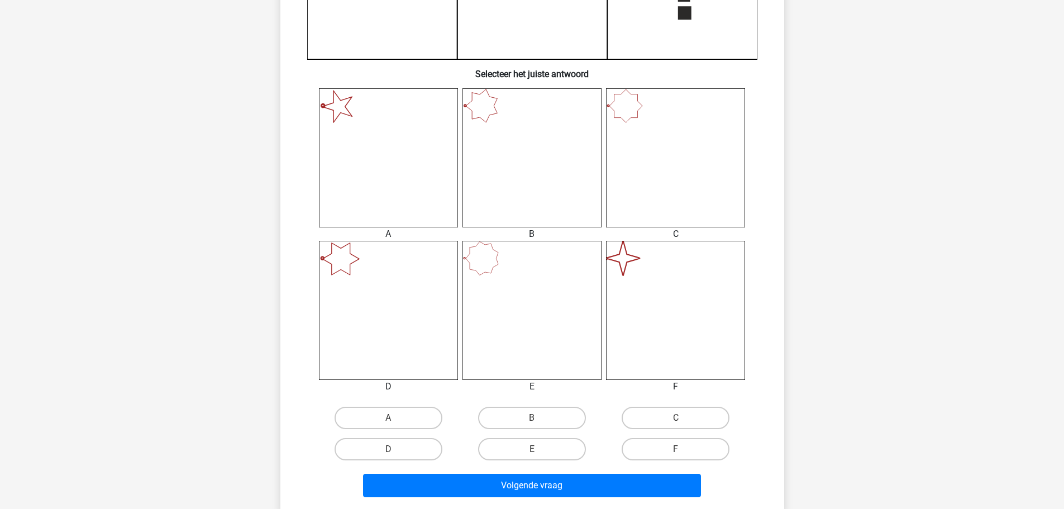
scroll to position [503, 0]
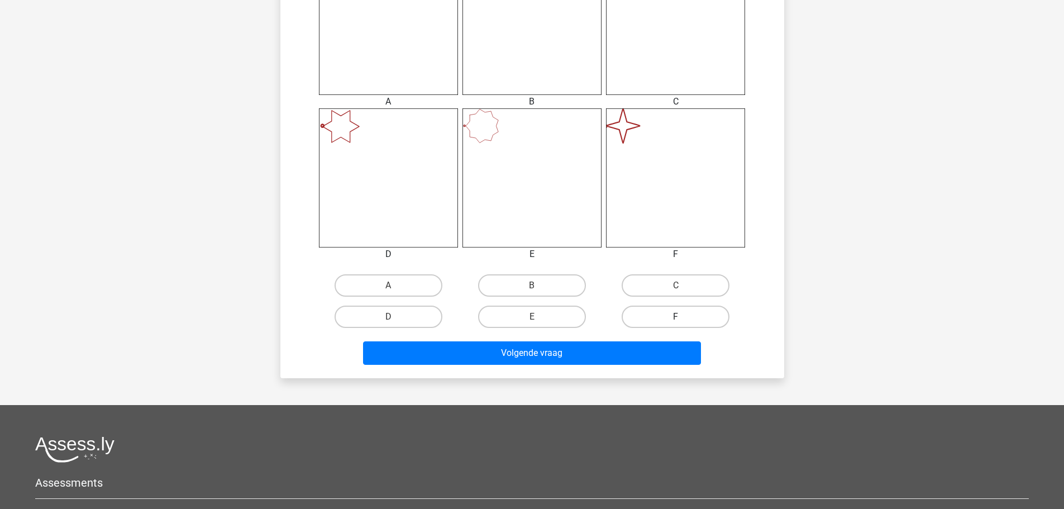
click at [680, 315] on label "F" at bounding box center [676, 317] width 108 height 22
click at [680, 317] on input "F" at bounding box center [679, 320] width 7 height 7
radio input "true"
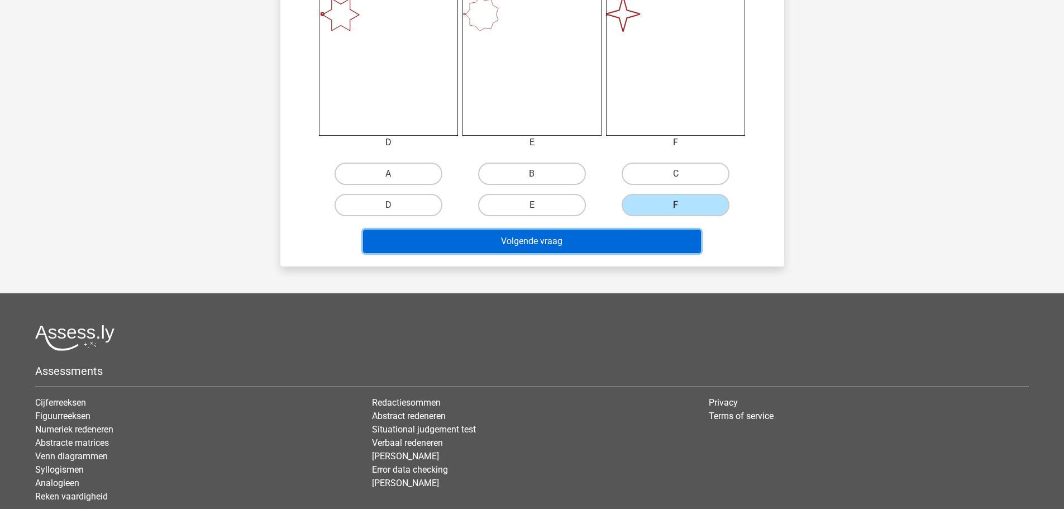
click at [616, 242] on button "Volgende vraag" at bounding box center [532, 241] width 338 height 23
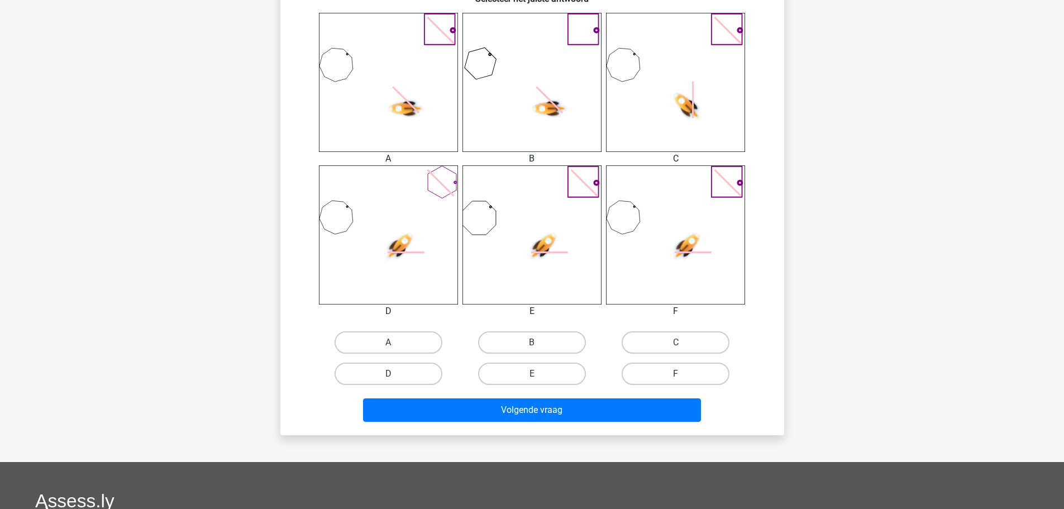
scroll to position [538, 0]
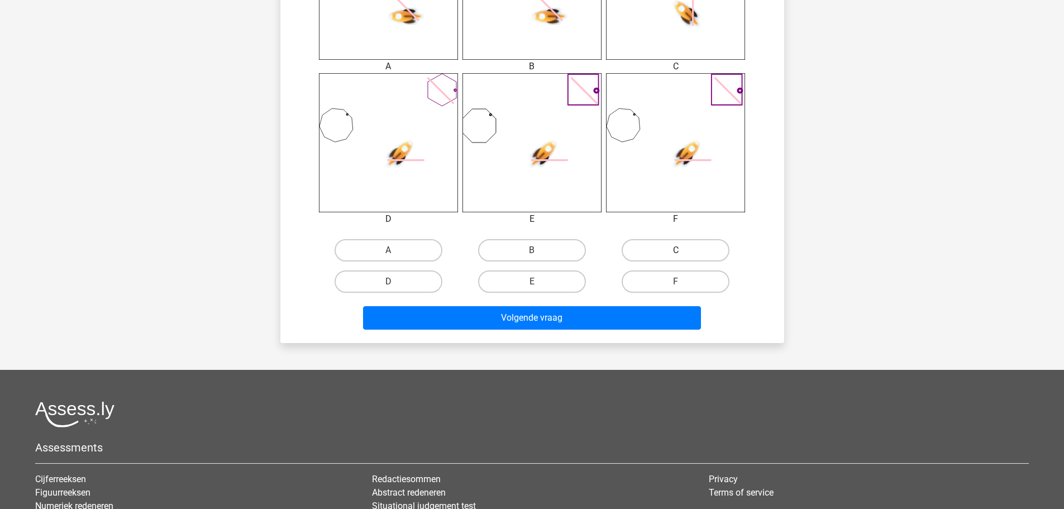
click at [683, 249] on label "C" at bounding box center [676, 250] width 108 height 22
click at [683, 250] on input "C" at bounding box center [679, 253] width 7 height 7
radio input "true"
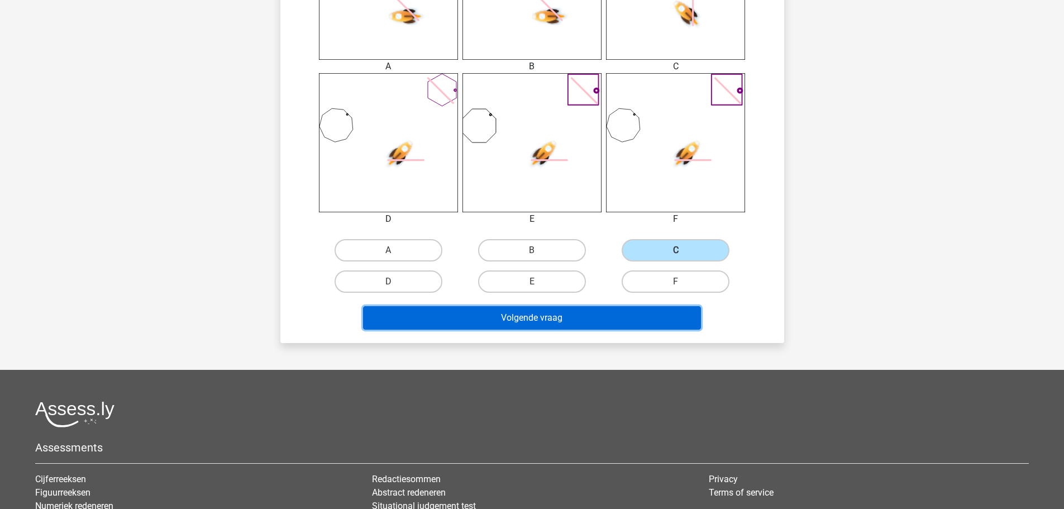
click at [578, 318] on button "Volgende vraag" at bounding box center [532, 317] width 338 height 23
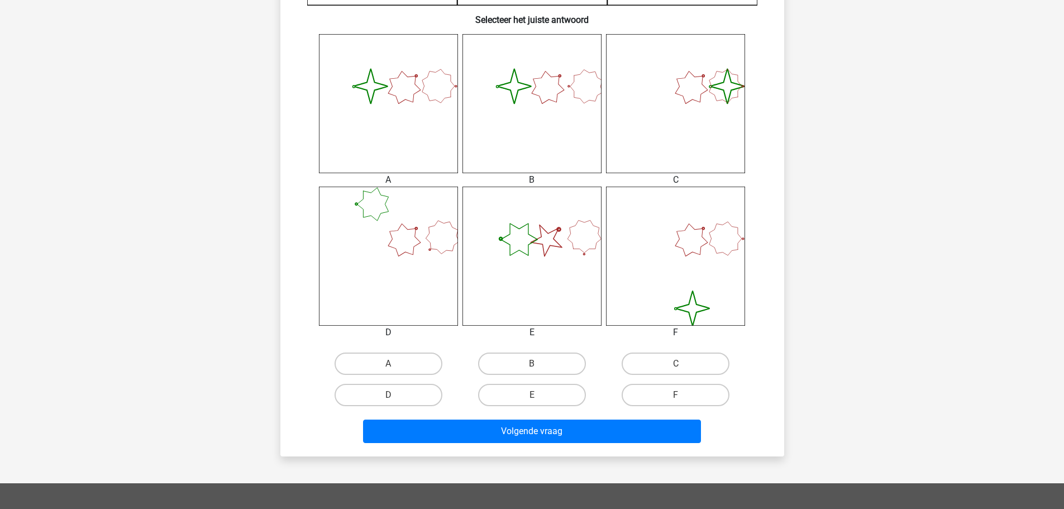
scroll to position [447, 0]
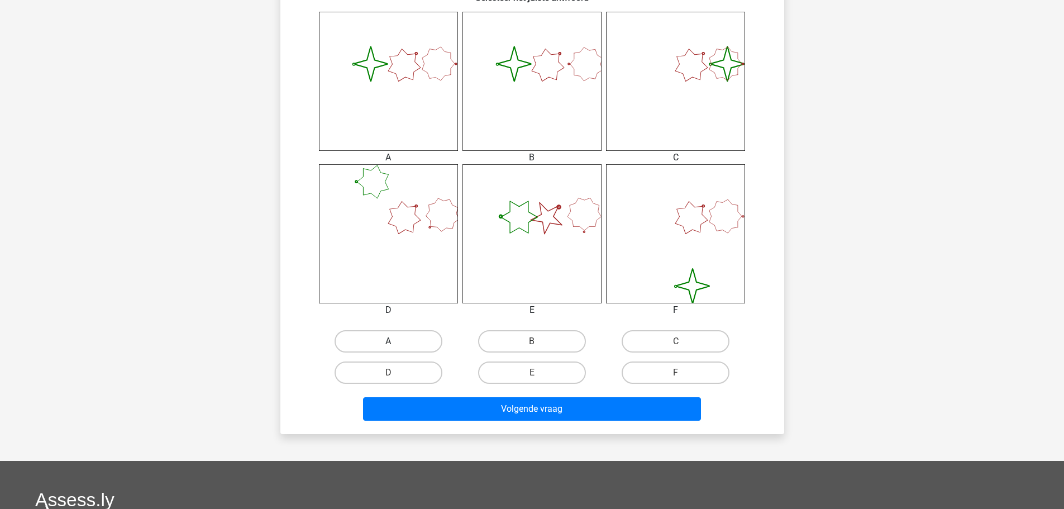
drag, startPoint x: 413, startPoint y: 331, endPoint x: 416, endPoint y: 347, distance: 15.9
click at [414, 339] on div "A" at bounding box center [389, 341] width 144 height 31
click at [416, 348] on label "A" at bounding box center [389, 341] width 108 height 22
click at [396, 348] on input "A" at bounding box center [391, 344] width 7 height 7
radio input "true"
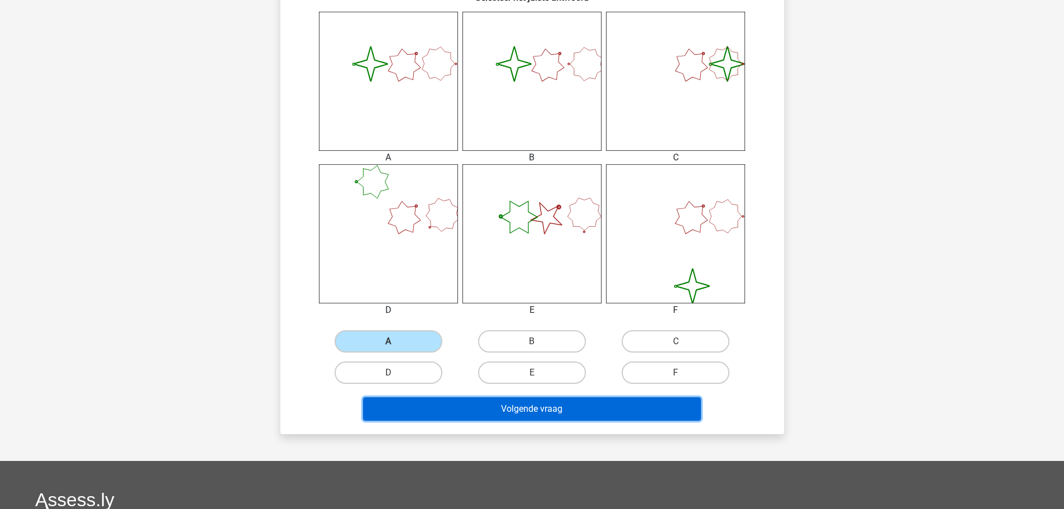
click at [499, 398] on button "Volgende vraag" at bounding box center [532, 408] width 338 height 23
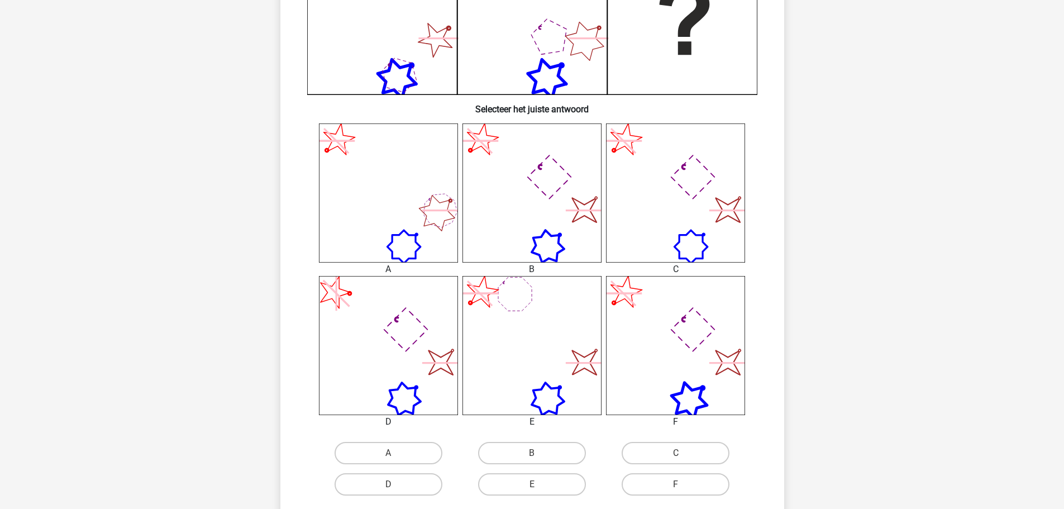
scroll to position [503, 0]
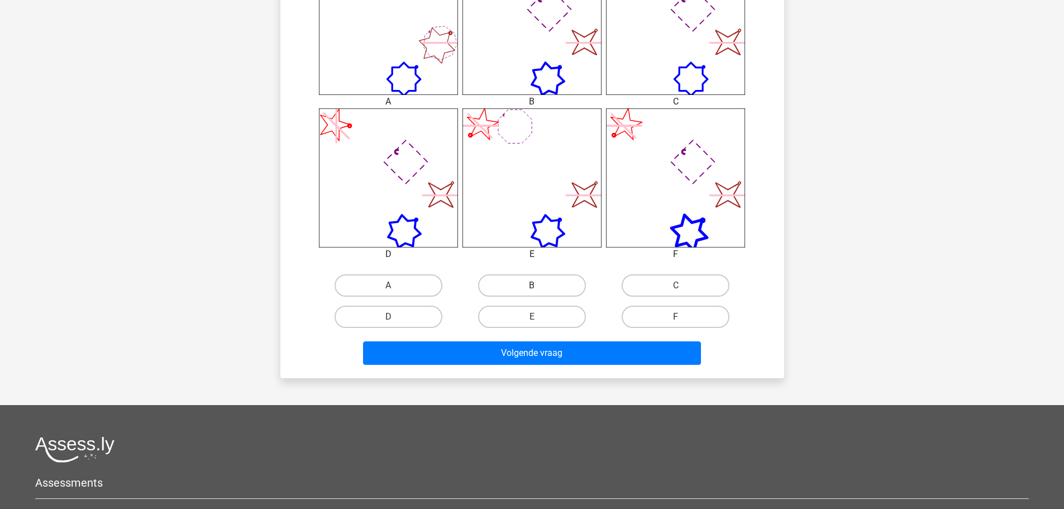
click at [518, 273] on div "B" at bounding box center [532, 285] width 144 height 31
click at [532, 287] on input "B" at bounding box center [535, 289] width 7 height 7
radio input "true"
click at [584, 368] on div "Volgende vraag" at bounding box center [532, 355] width 431 height 28
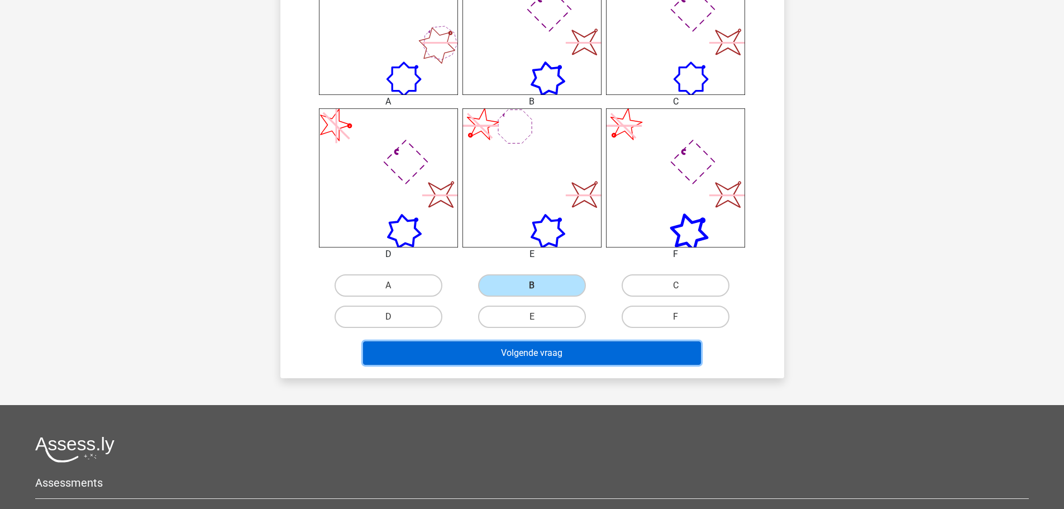
click at [592, 359] on button "Volgende vraag" at bounding box center [532, 352] width 338 height 23
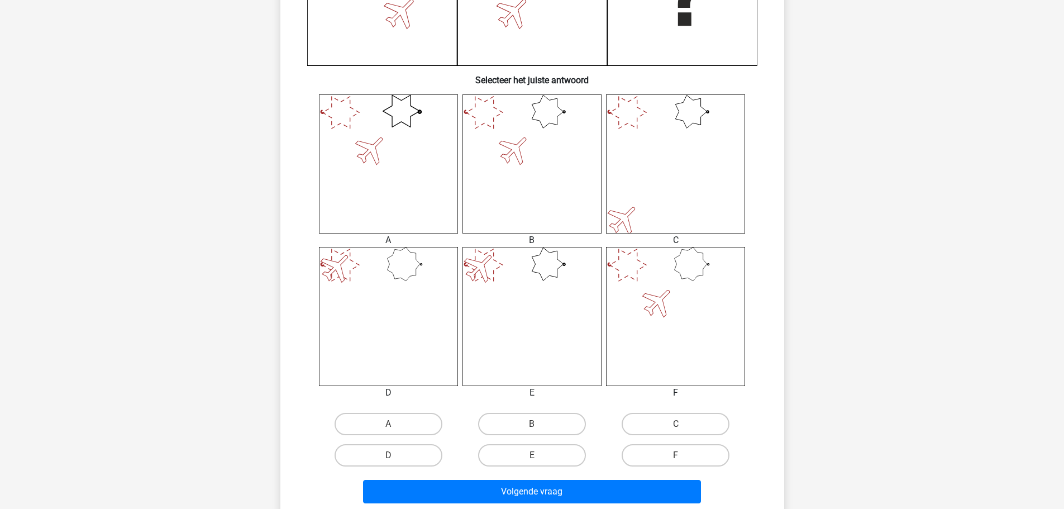
scroll to position [468, 0]
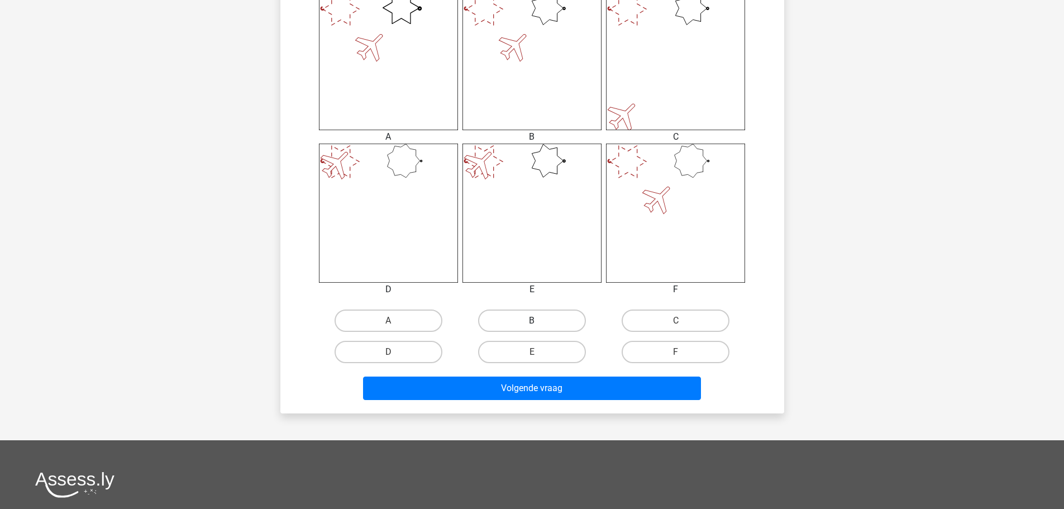
click at [556, 315] on label "B" at bounding box center [532, 321] width 108 height 22
click at [539, 321] on input "B" at bounding box center [535, 324] width 7 height 7
radio input "true"
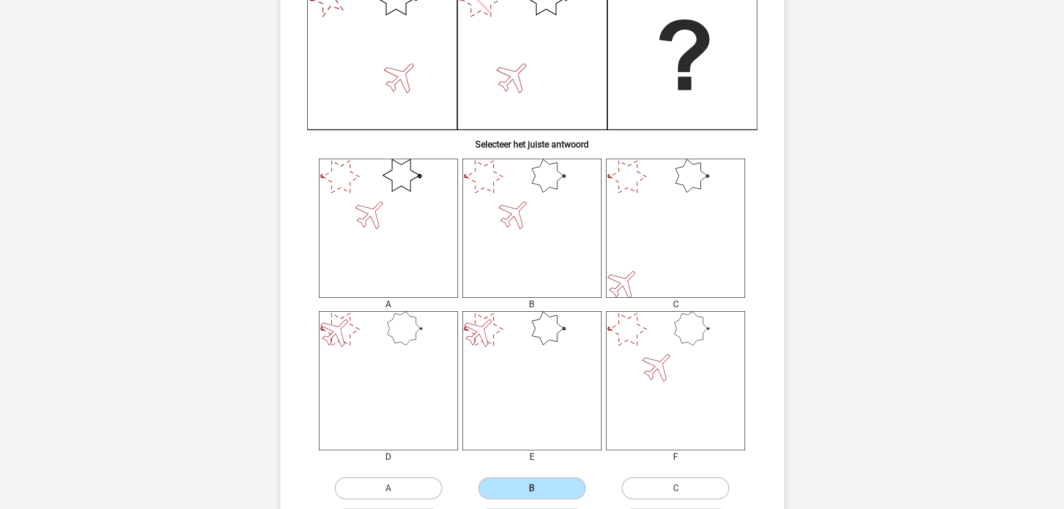
scroll to position [412, 0]
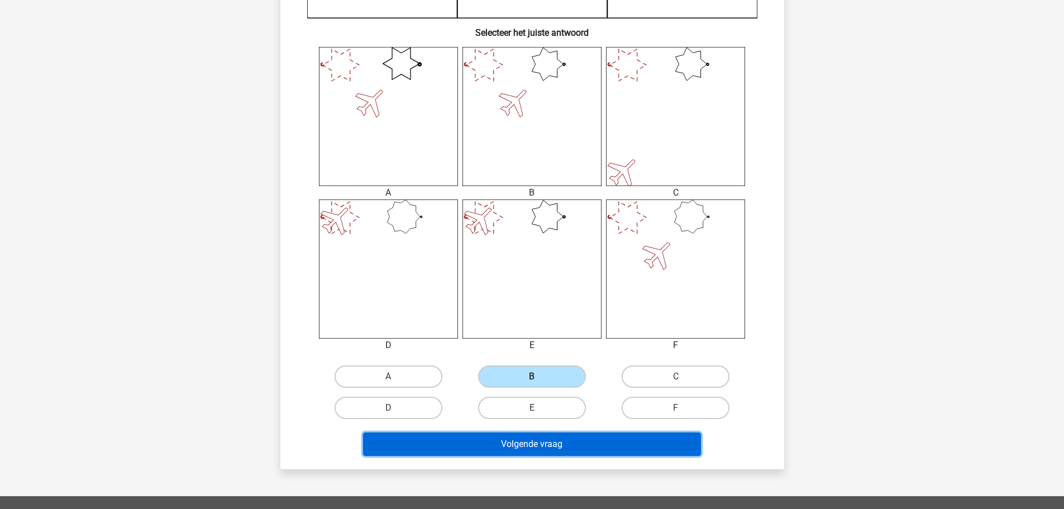
click at [569, 445] on button "Volgende vraag" at bounding box center [532, 443] width 338 height 23
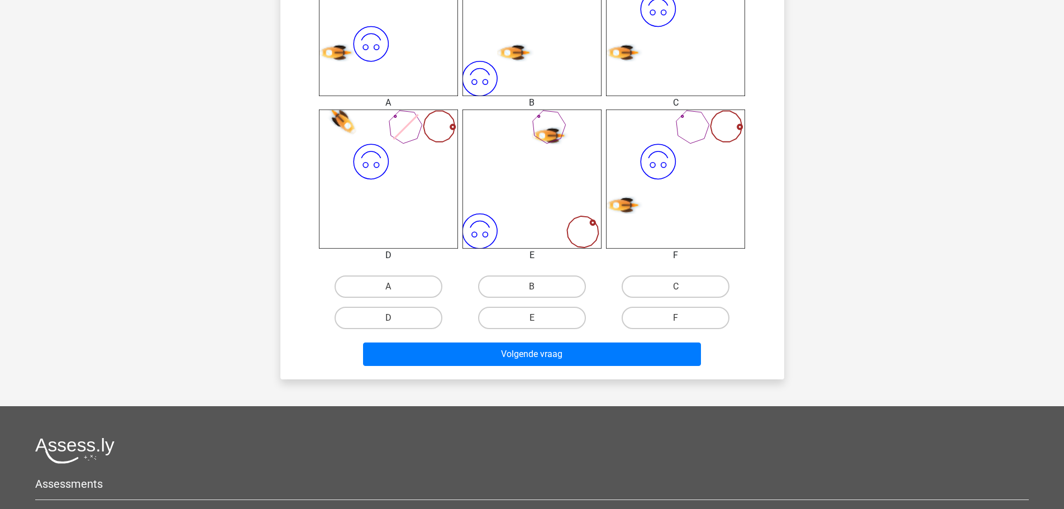
scroll to position [503, 0]
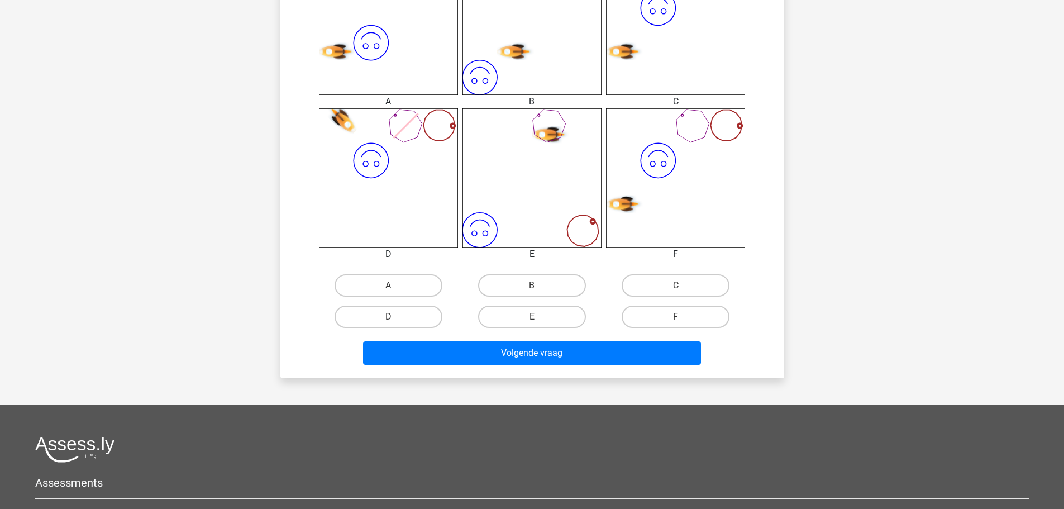
click at [677, 292] on input "C" at bounding box center [679, 289] width 7 height 7
radio input "true"
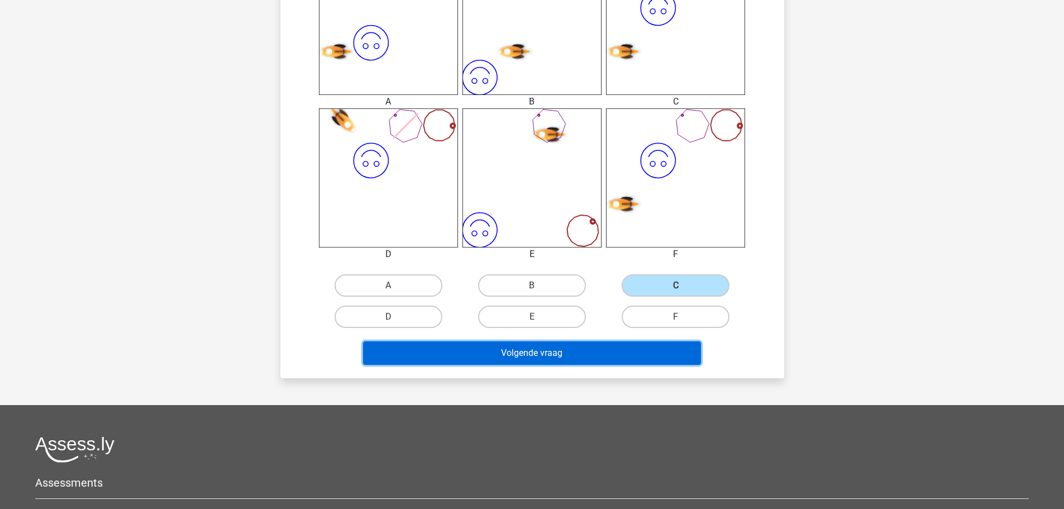
click at [664, 361] on button "Volgende vraag" at bounding box center [532, 352] width 338 height 23
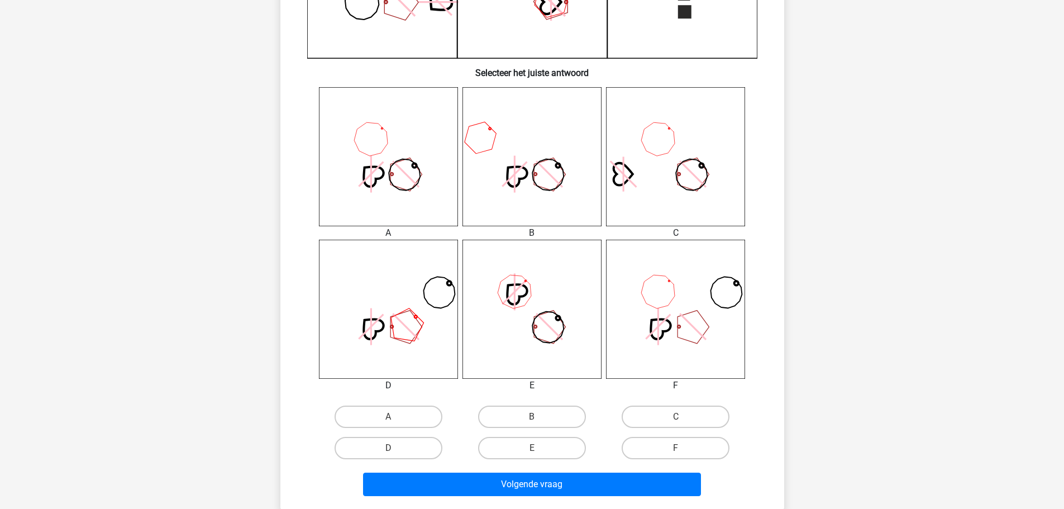
scroll to position [391, 0]
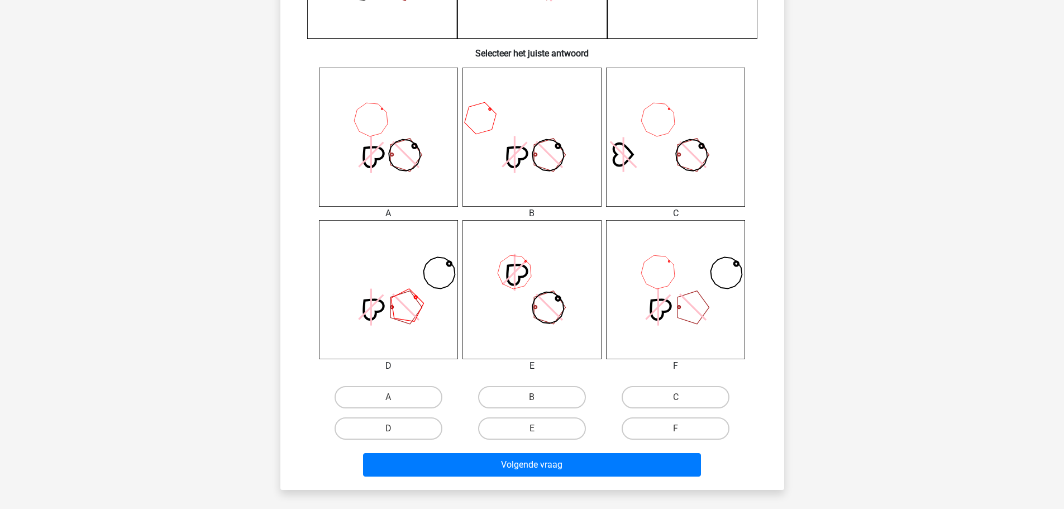
drag, startPoint x: 396, startPoint y: 392, endPoint x: 480, endPoint y: 449, distance: 102.6
click at [402, 396] on label "A" at bounding box center [389, 397] width 108 height 22
click at [396, 397] on input "A" at bounding box center [391, 400] width 7 height 7
radio input "true"
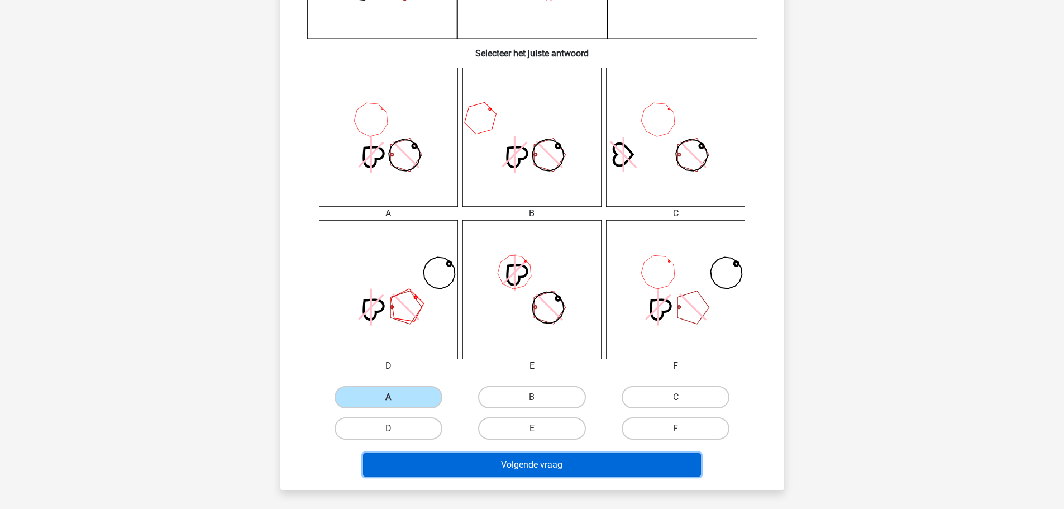
drag, startPoint x: 547, startPoint y: 469, endPoint x: 557, endPoint y: 472, distance: 10.3
click at [548, 470] on button "Volgende vraag" at bounding box center [532, 464] width 338 height 23
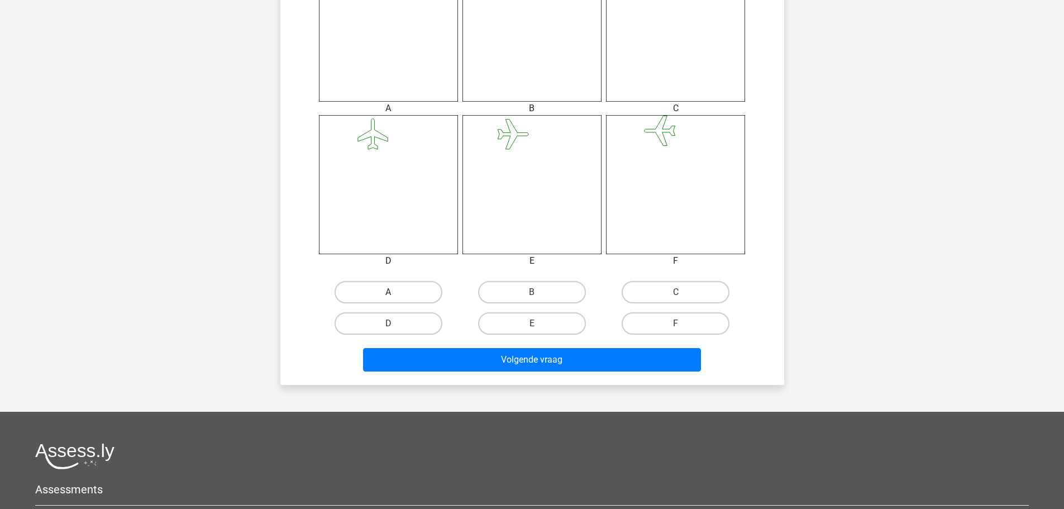
scroll to position [503, 0]
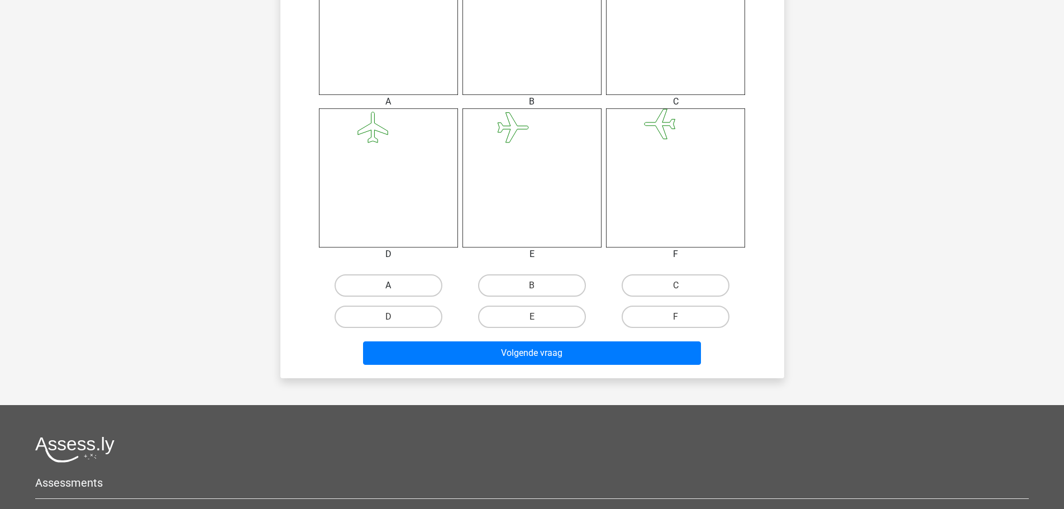
click at [410, 289] on label "A" at bounding box center [389, 285] width 108 height 22
click at [396, 289] on input "A" at bounding box center [391, 289] width 7 height 7
radio input "true"
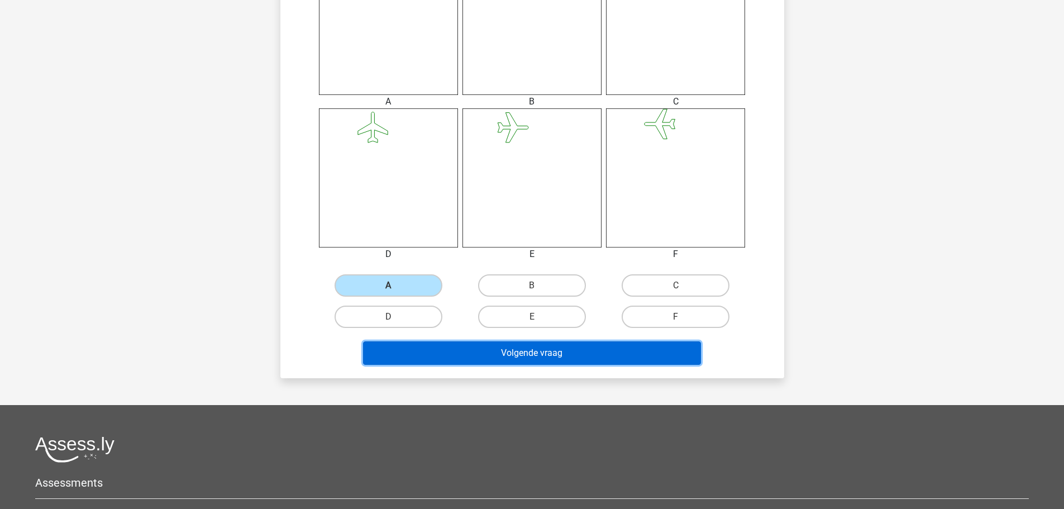
click at [559, 355] on button "Volgende vraag" at bounding box center [532, 352] width 338 height 23
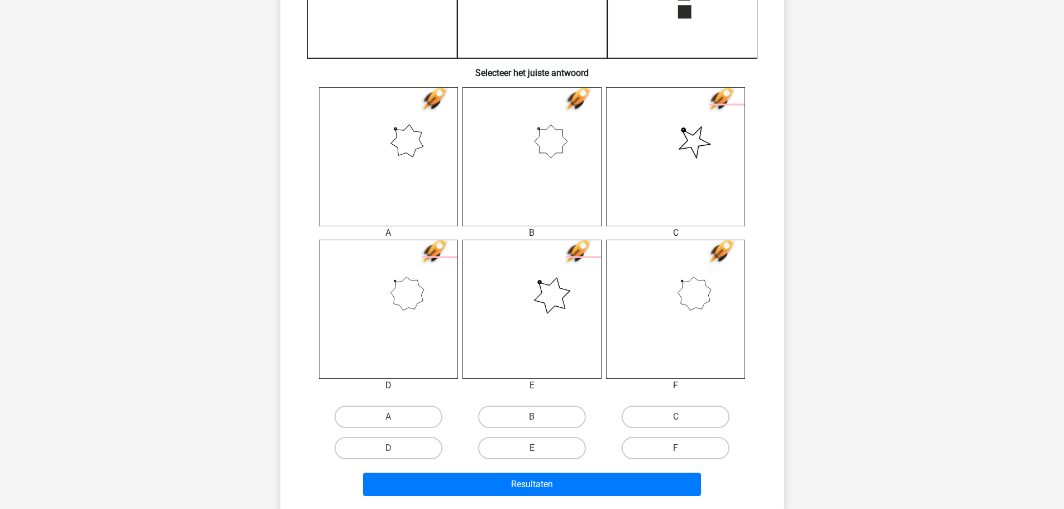
scroll to position [391, 0]
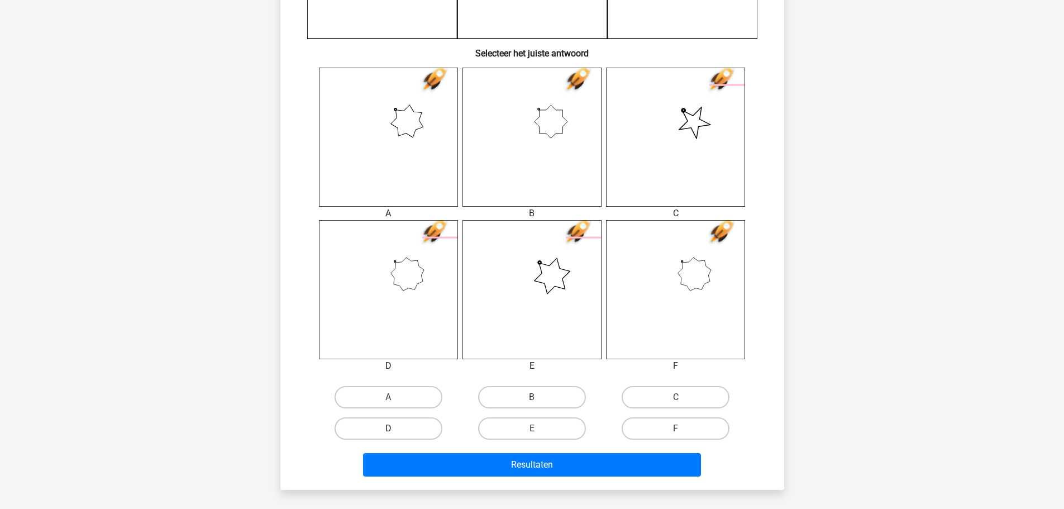
click at [413, 426] on label "D" at bounding box center [389, 428] width 108 height 22
click at [396, 429] on input "D" at bounding box center [391, 432] width 7 height 7
radio input "true"
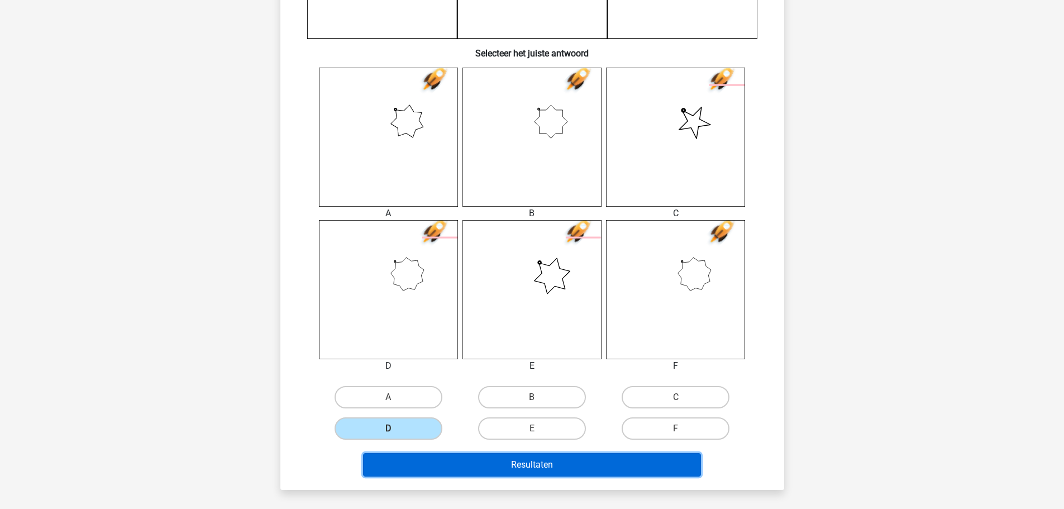
click at [484, 468] on button "Resultaten" at bounding box center [532, 464] width 338 height 23
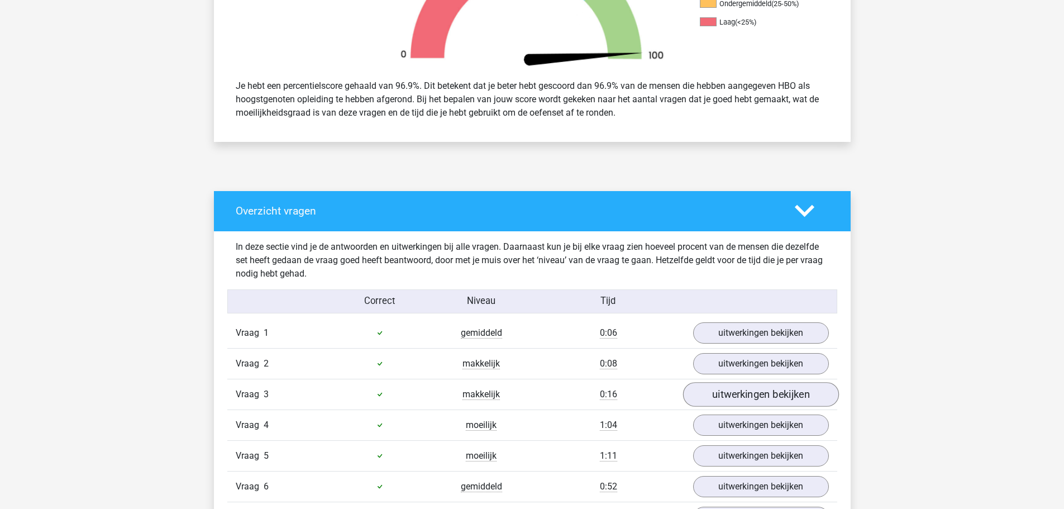
scroll to position [615, 0]
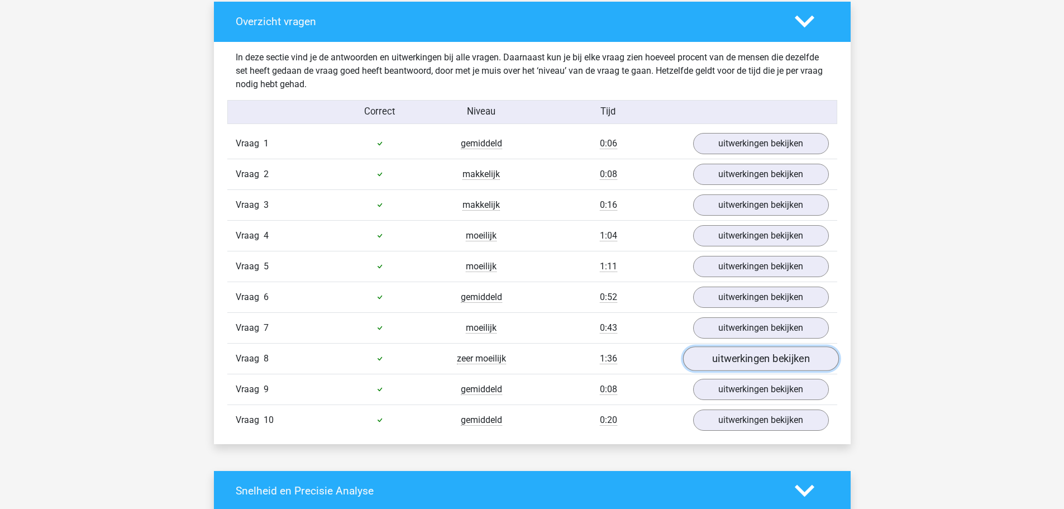
click at [724, 363] on link "uitwerkingen bekijken" at bounding box center [761, 358] width 156 height 25
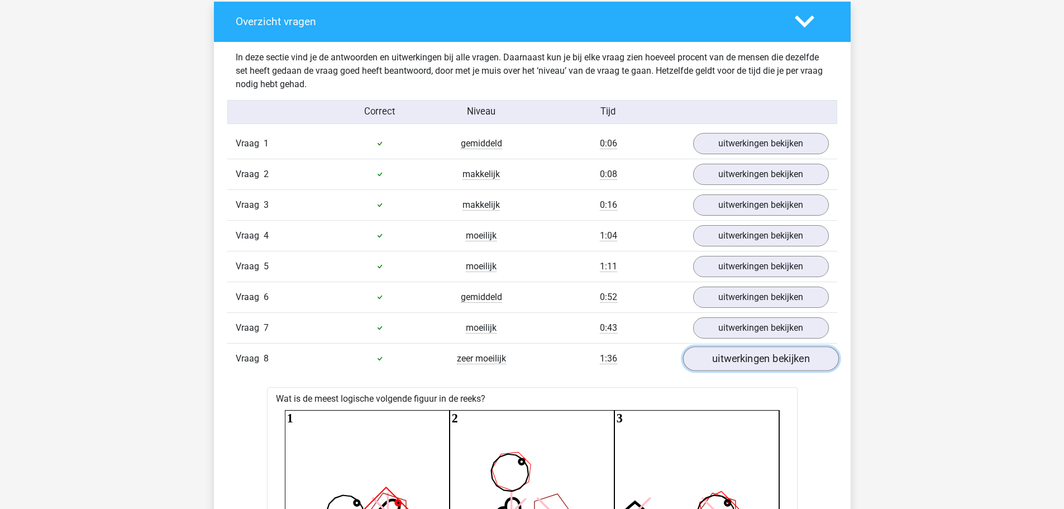
click at [729, 359] on link "uitwerkingen bekijken" at bounding box center [761, 358] width 156 height 25
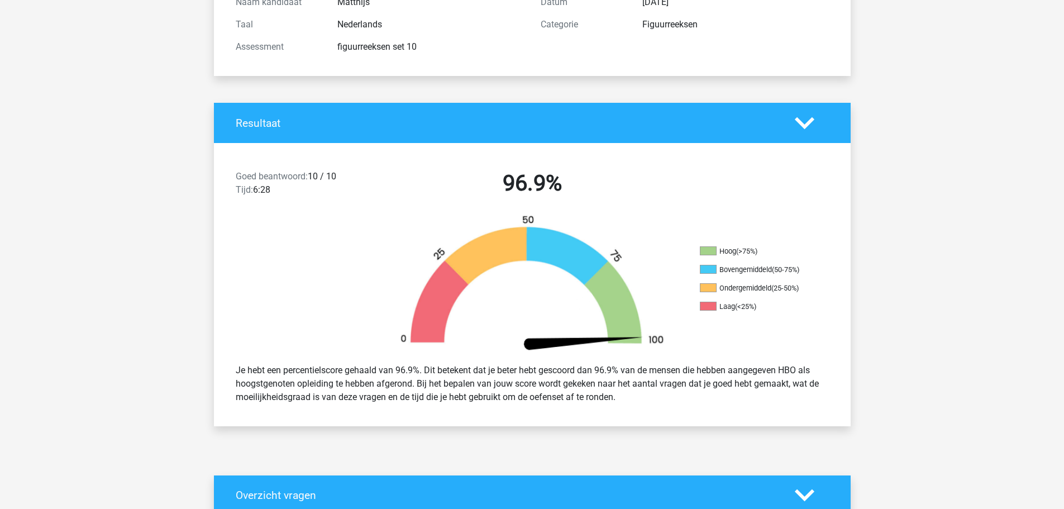
scroll to position [0, 0]
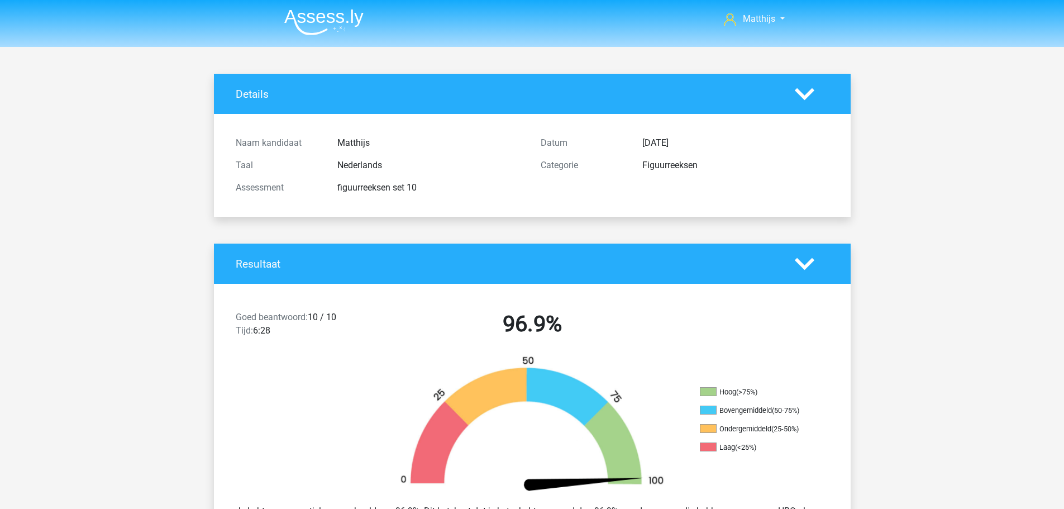
click at [338, 16] on img at bounding box center [323, 22] width 79 height 26
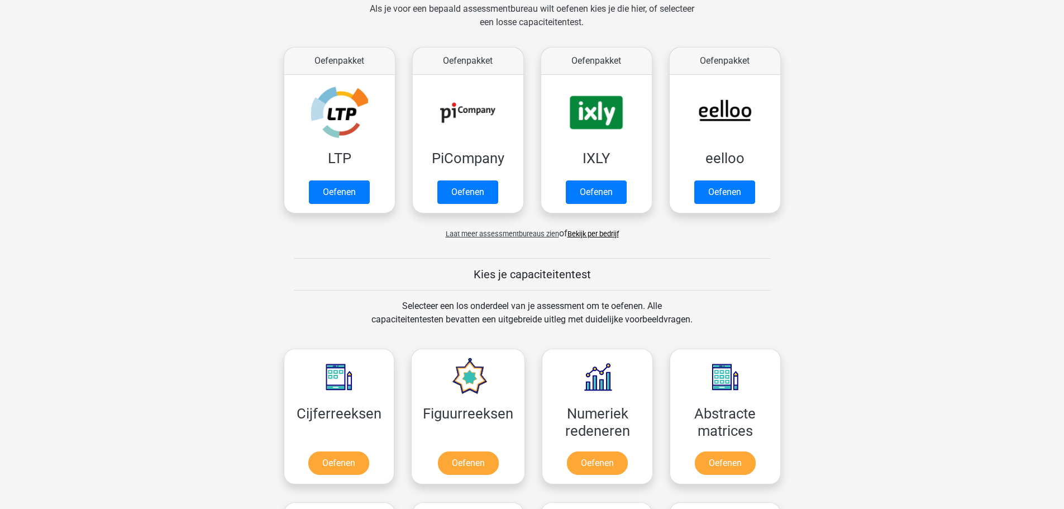
scroll to position [391, 0]
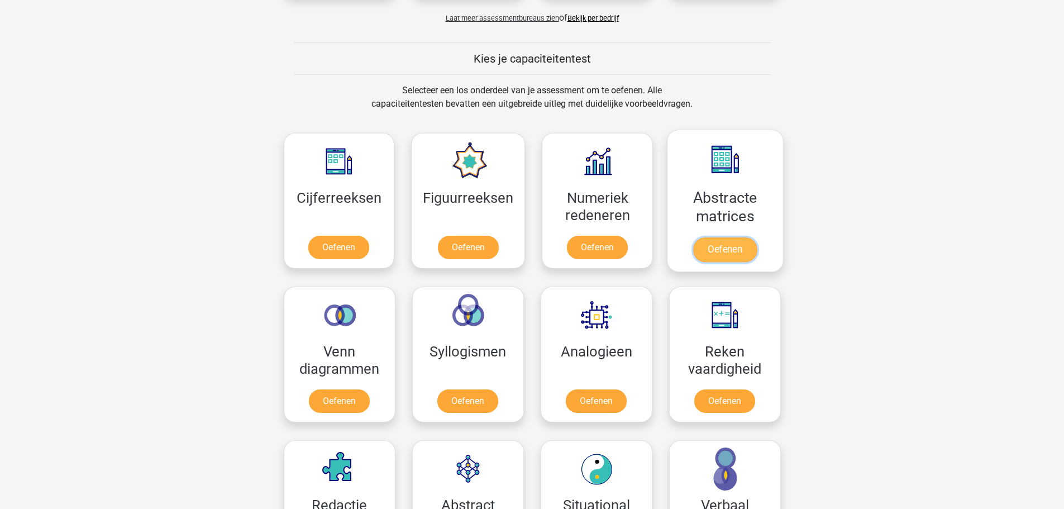
click at [736, 237] on link "Oefenen" at bounding box center [725, 249] width 64 height 25
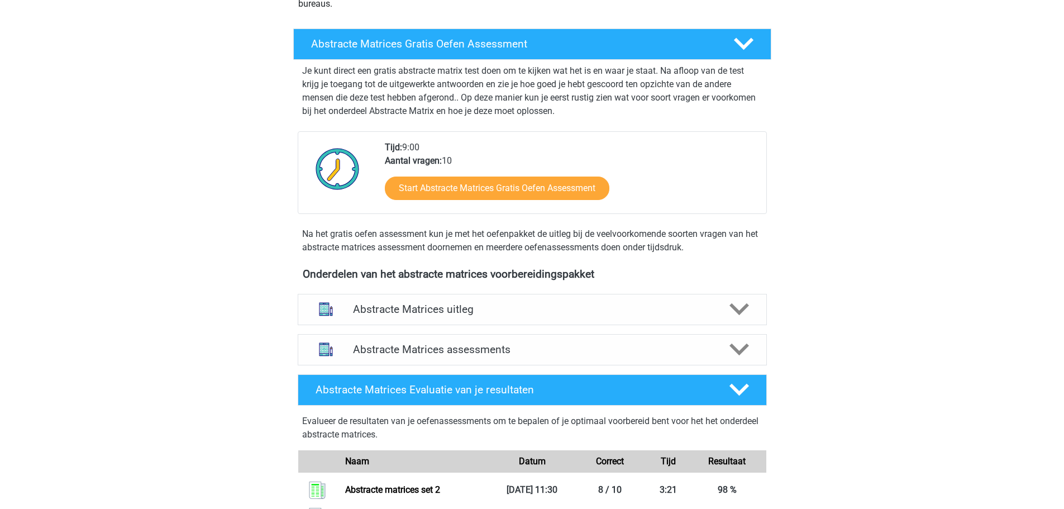
scroll to position [335, 0]
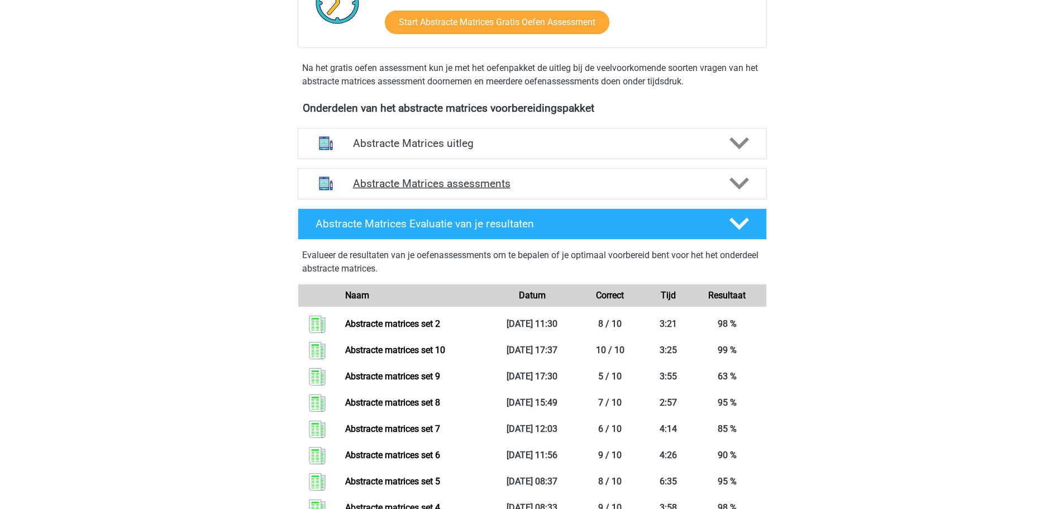
click at [551, 178] on h4 "Abstracte Matrices assessments" at bounding box center [532, 183] width 359 height 13
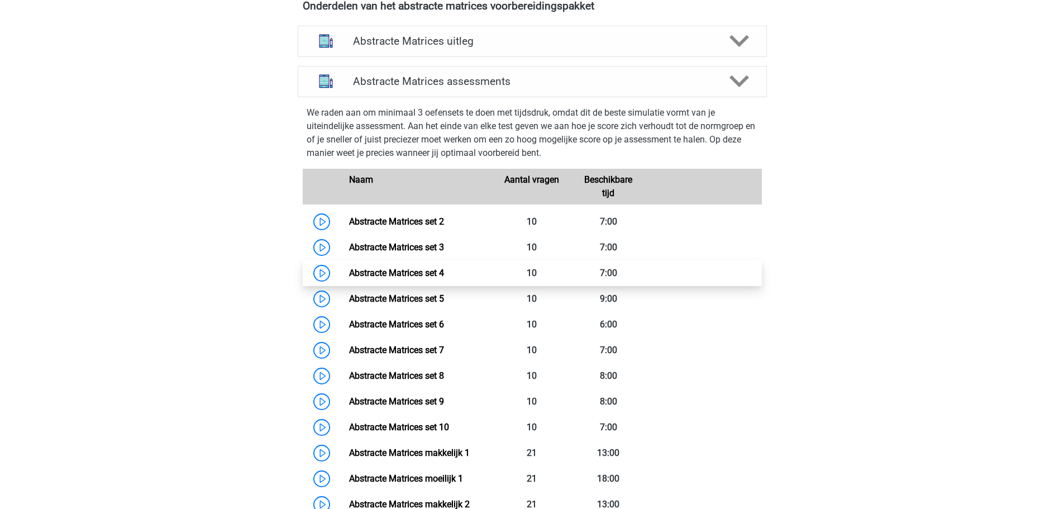
scroll to position [447, 0]
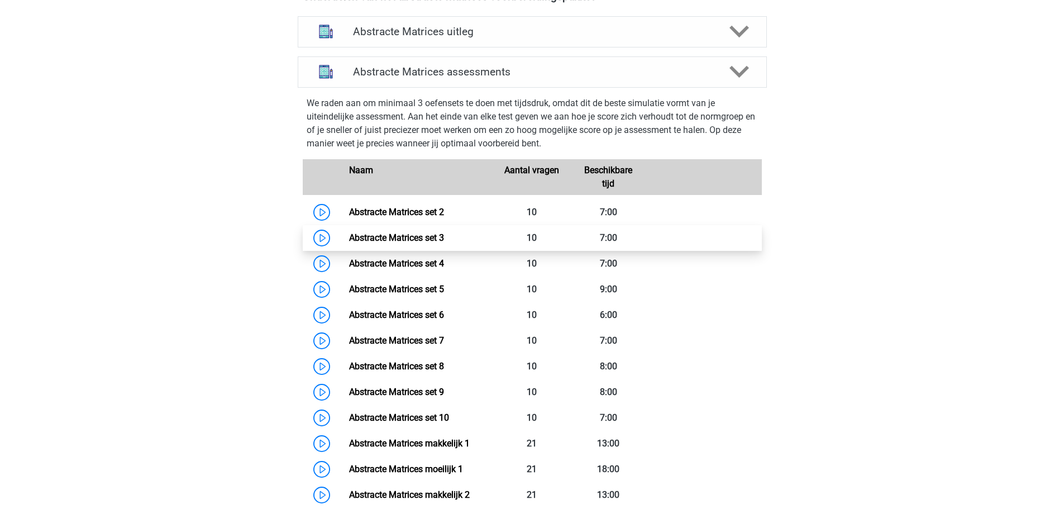
click at [444, 241] on link "Abstracte Matrices set 3" at bounding box center [396, 237] width 95 height 11
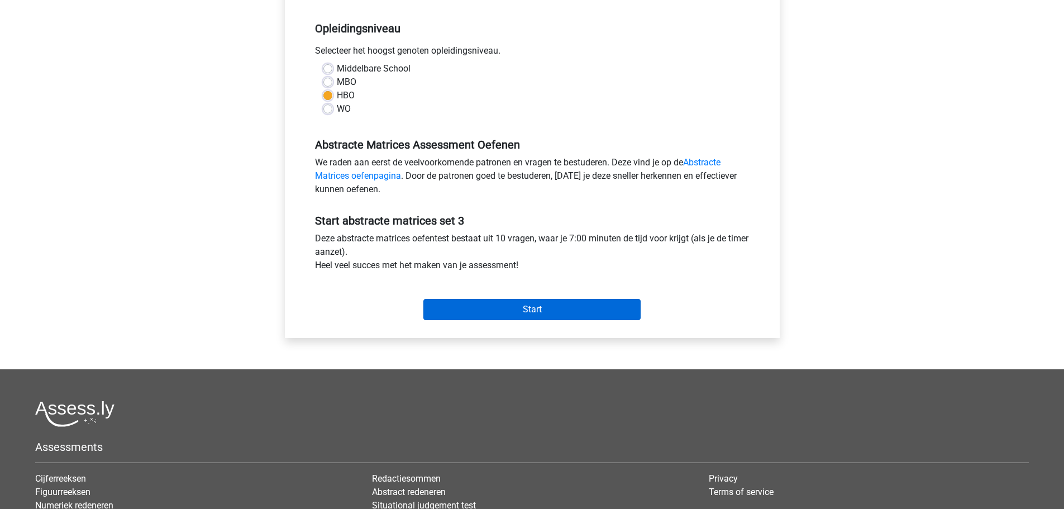
scroll to position [223, 0]
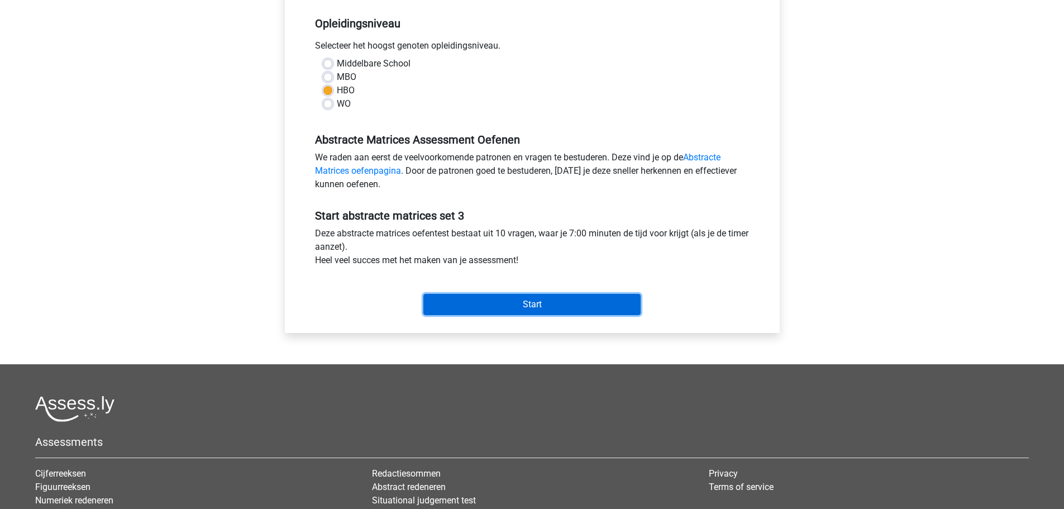
click at [474, 305] on input "Start" at bounding box center [532, 304] width 217 height 21
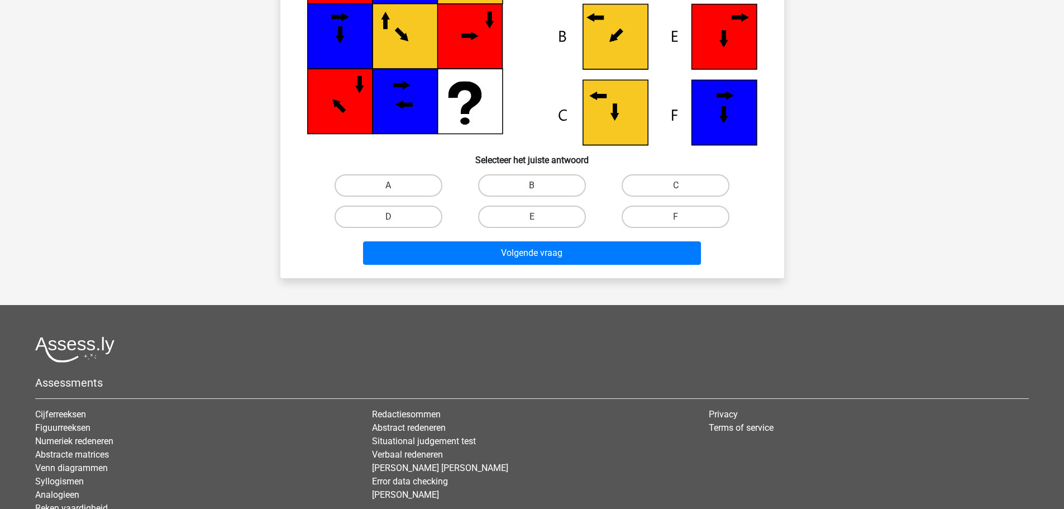
scroll to position [223, 0]
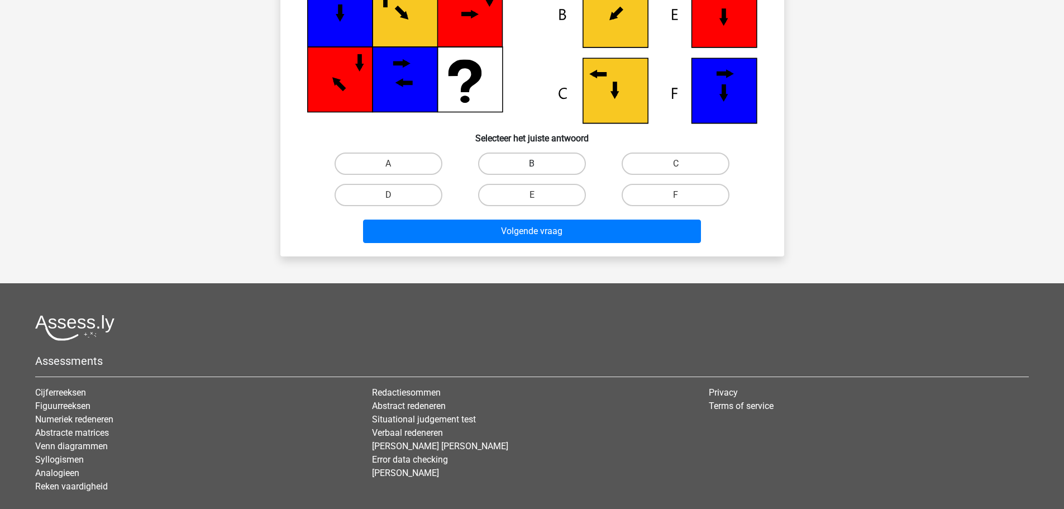
click at [550, 165] on label "B" at bounding box center [532, 164] width 108 height 22
click at [539, 165] on input "B" at bounding box center [535, 167] width 7 height 7
radio input "true"
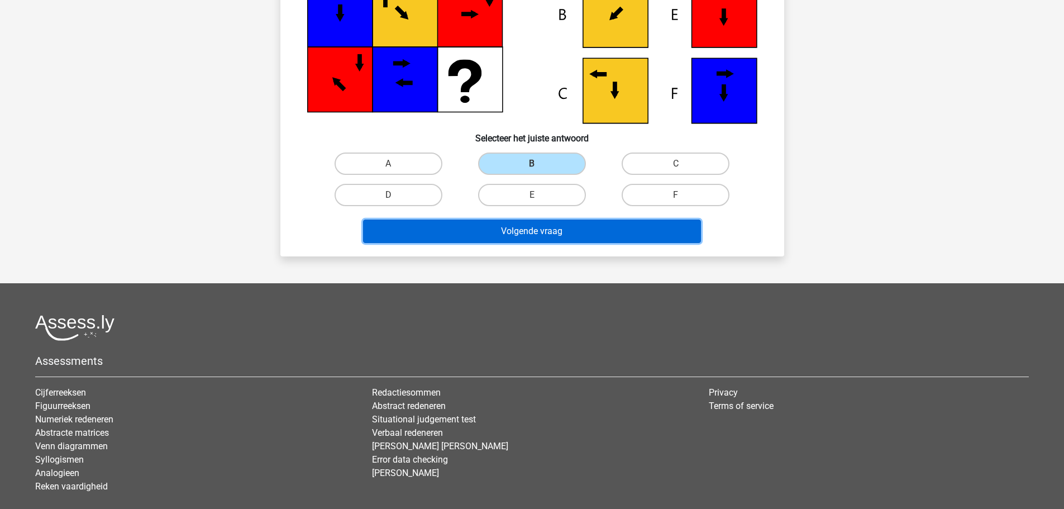
click at [591, 241] on button "Volgende vraag" at bounding box center [532, 231] width 338 height 23
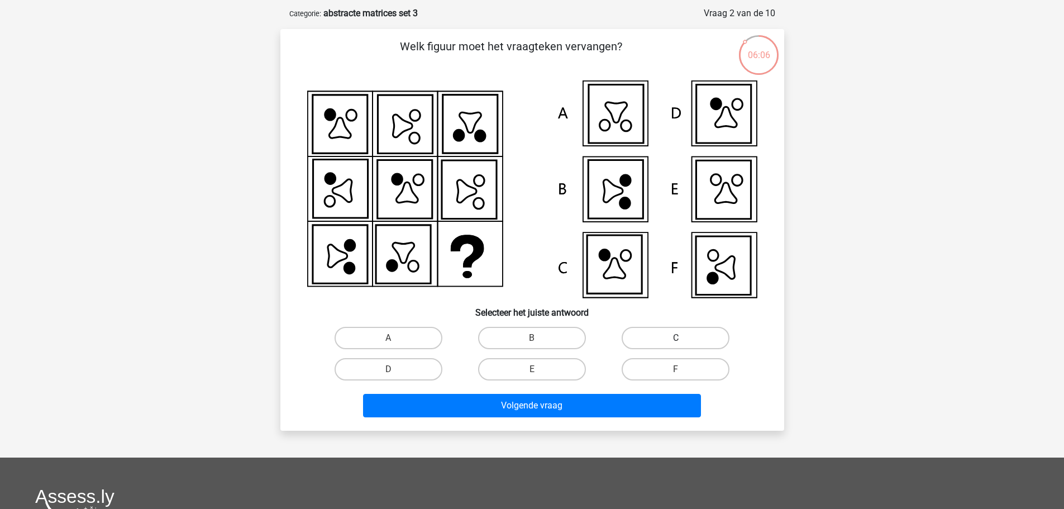
scroll to position [112, 0]
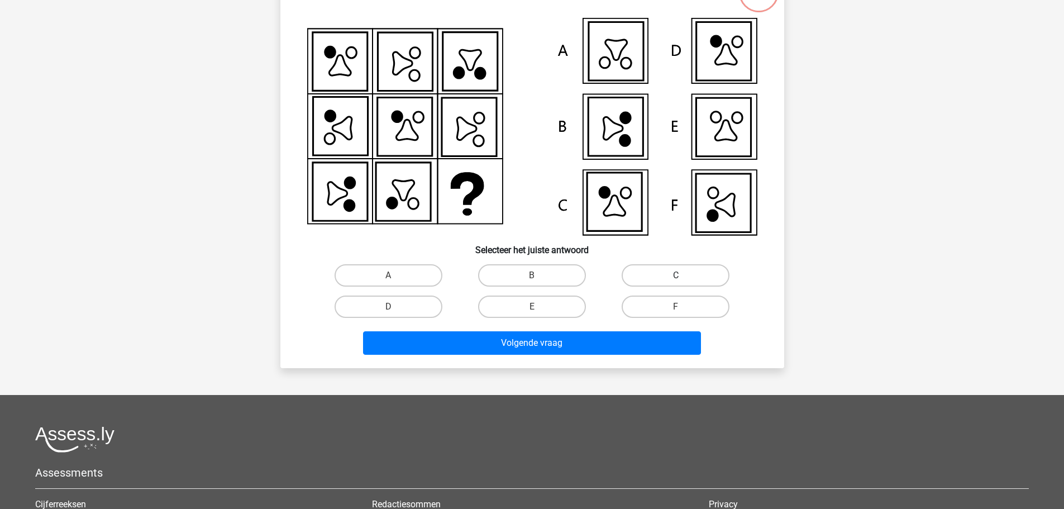
click at [705, 282] on label "C" at bounding box center [676, 275] width 108 height 22
click at [683, 282] on input "C" at bounding box center [679, 278] width 7 height 7
radio input "true"
click at [612, 323] on div "Volgende vraag" at bounding box center [532, 340] width 468 height 37
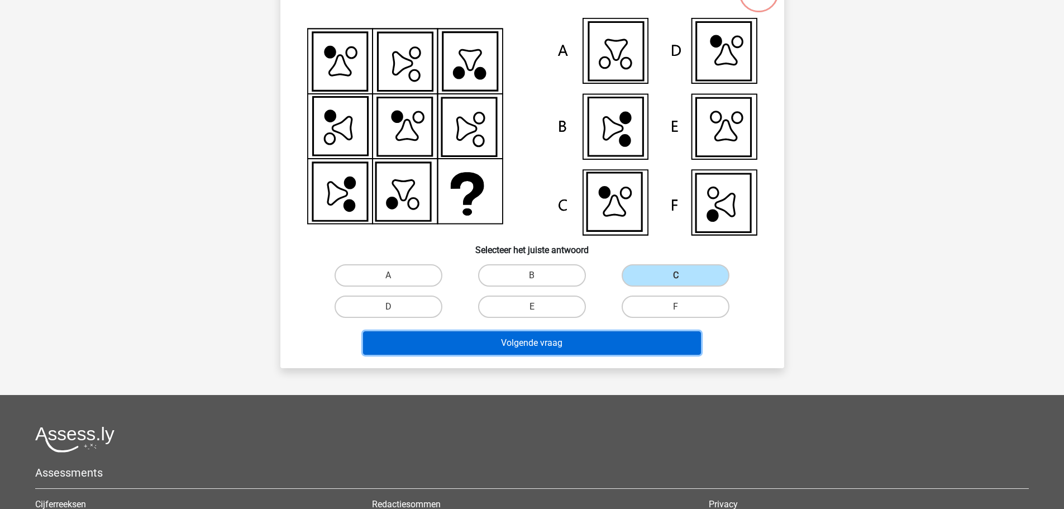
click at [617, 336] on button "Volgende vraag" at bounding box center [532, 342] width 338 height 23
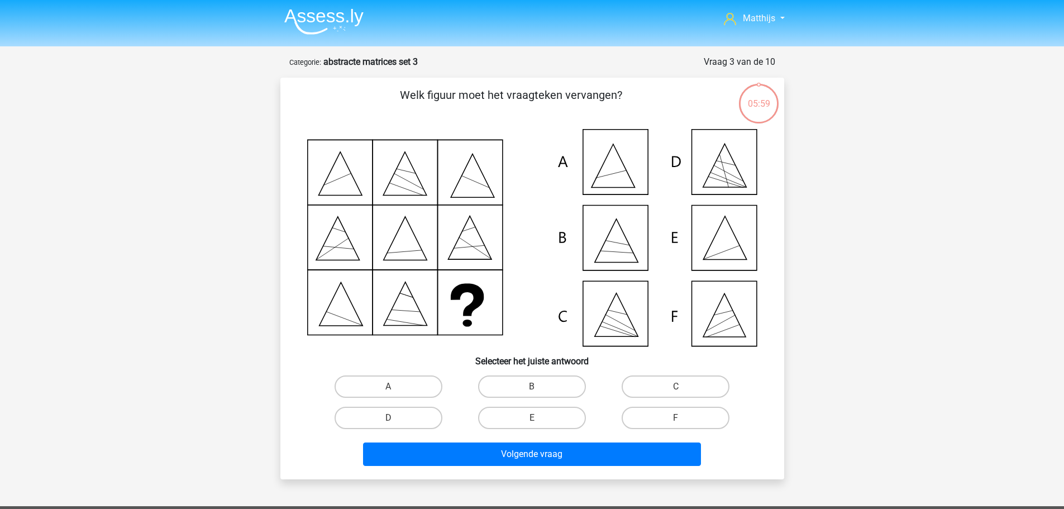
scroll to position [0, 0]
click at [524, 418] on label "E" at bounding box center [532, 418] width 108 height 22
click at [532, 418] on input "E" at bounding box center [535, 421] width 7 height 7
radio input "true"
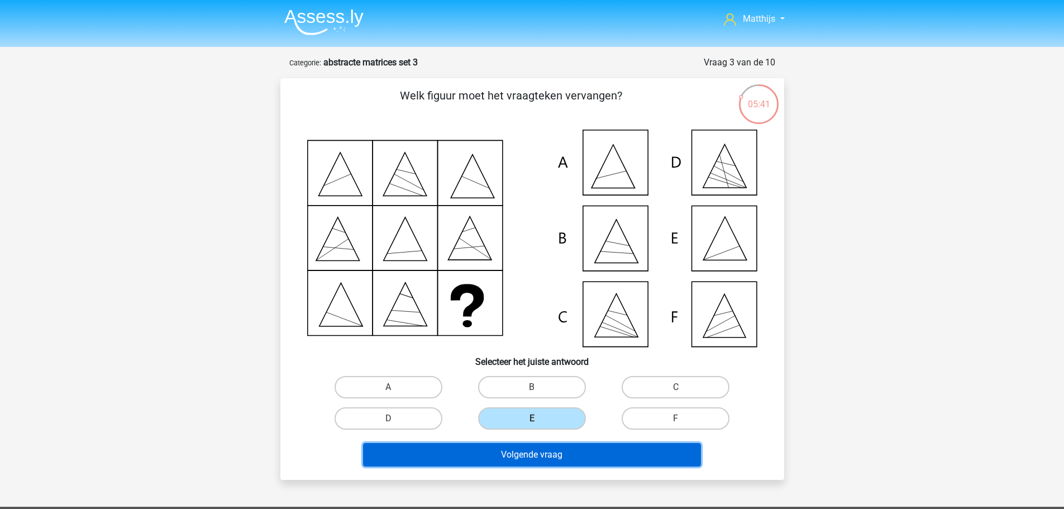
click at [586, 454] on button "Volgende vraag" at bounding box center [532, 454] width 338 height 23
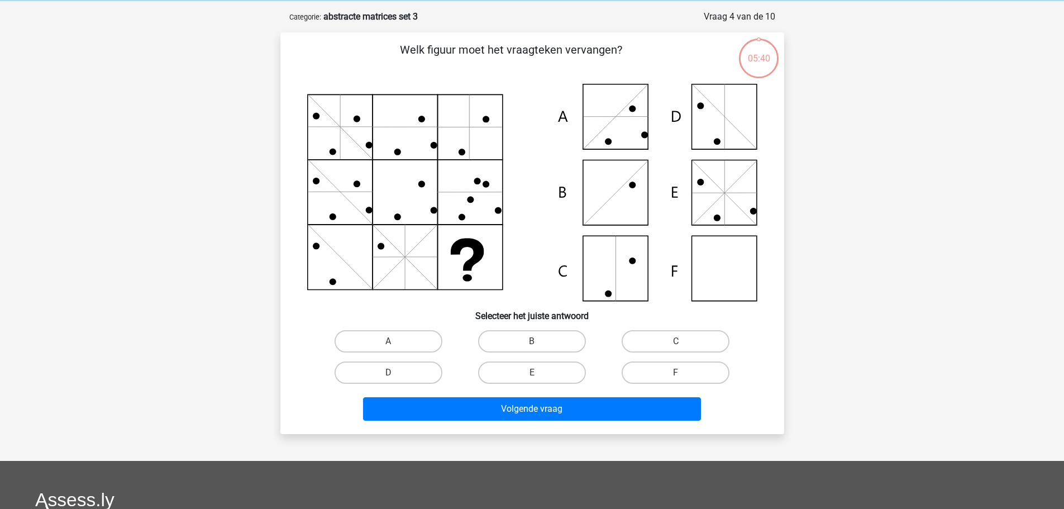
scroll to position [56, 0]
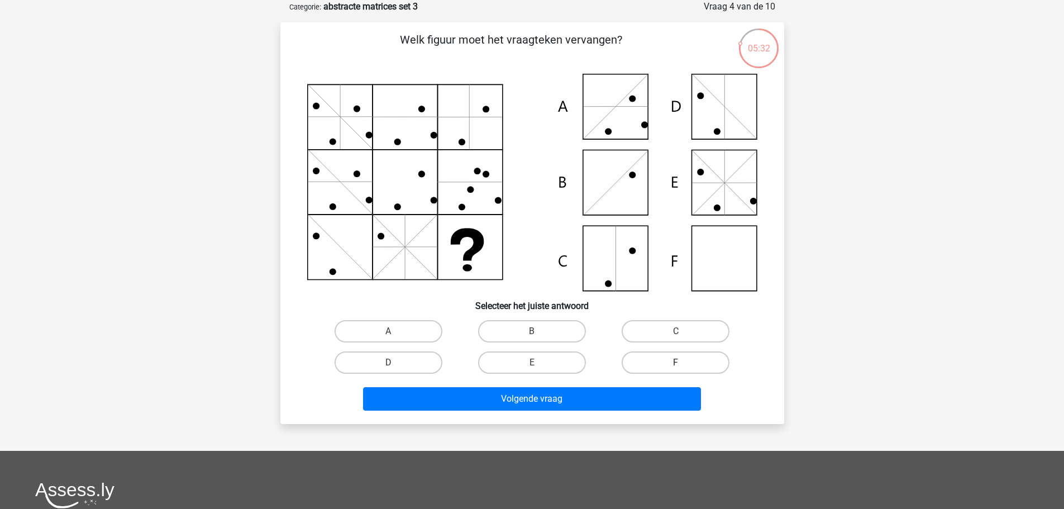
click at [700, 353] on label "F" at bounding box center [676, 362] width 108 height 22
click at [683, 363] on input "F" at bounding box center [679, 366] width 7 height 7
radio input "true"
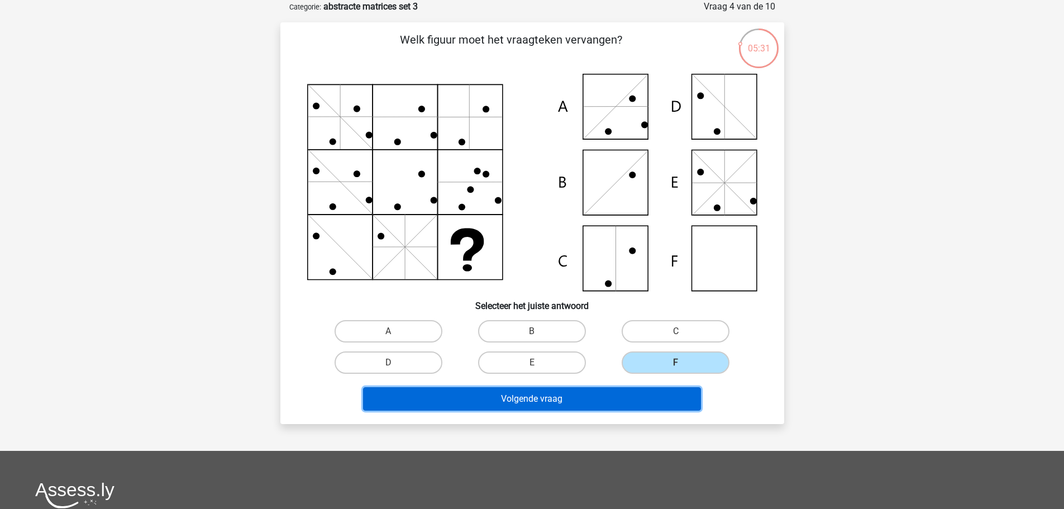
click at [639, 406] on button "Volgende vraag" at bounding box center [532, 398] width 338 height 23
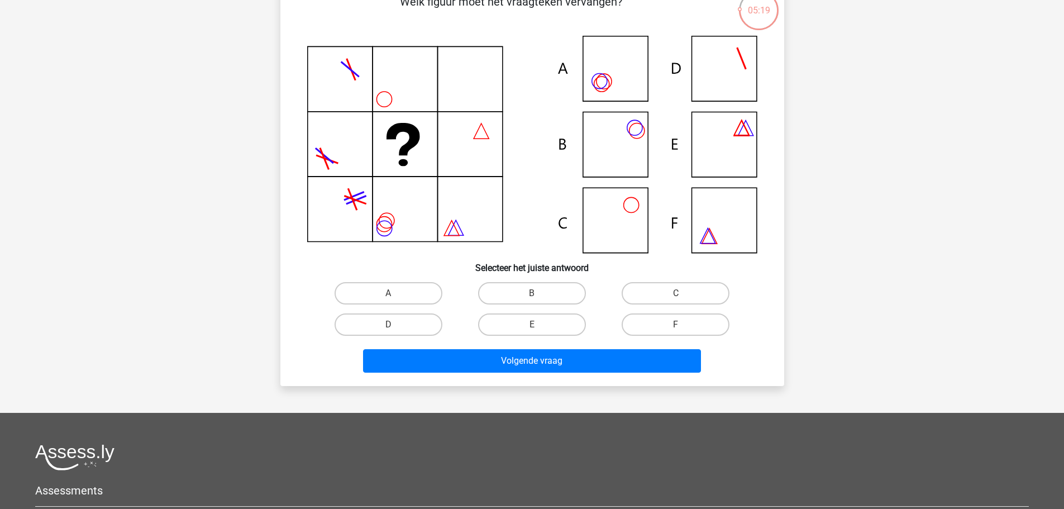
scroll to position [112, 0]
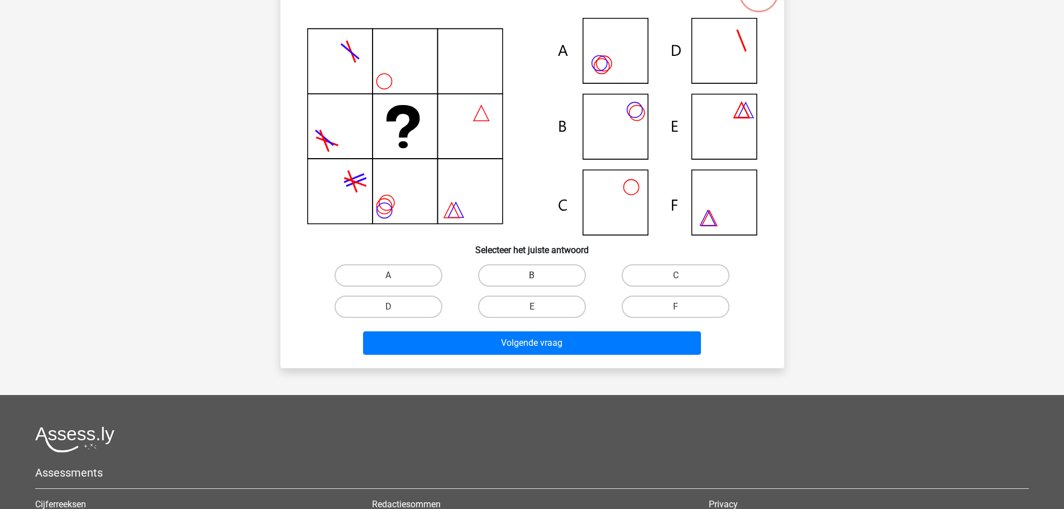
click at [576, 271] on label "B" at bounding box center [532, 275] width 108 height 22
click at [539, 275] on input "B" at bounding box center [535, 278] width 7 height 7
radio input "true"
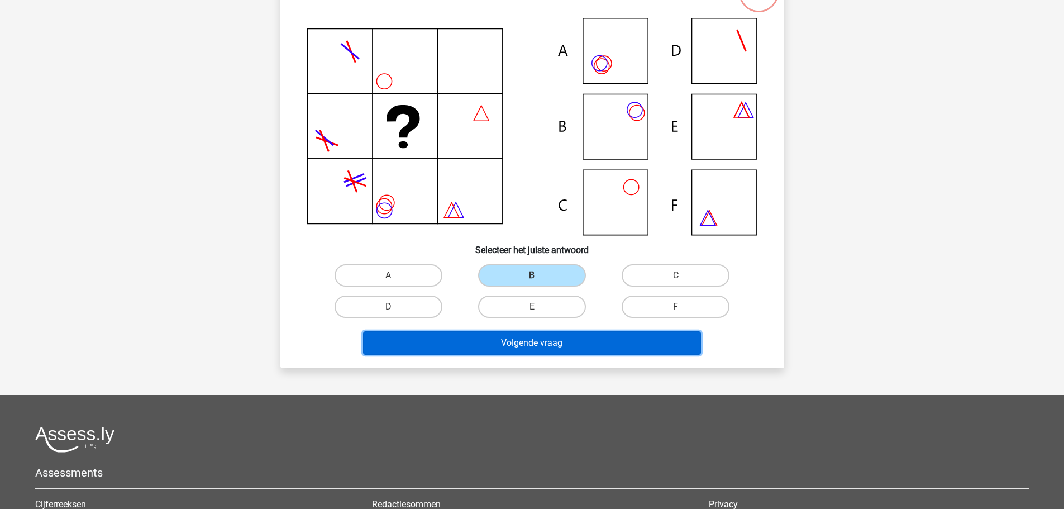
click at [624, 346] on button "Volgende vraag" at bounding box center [532, 342] width 338 height 23
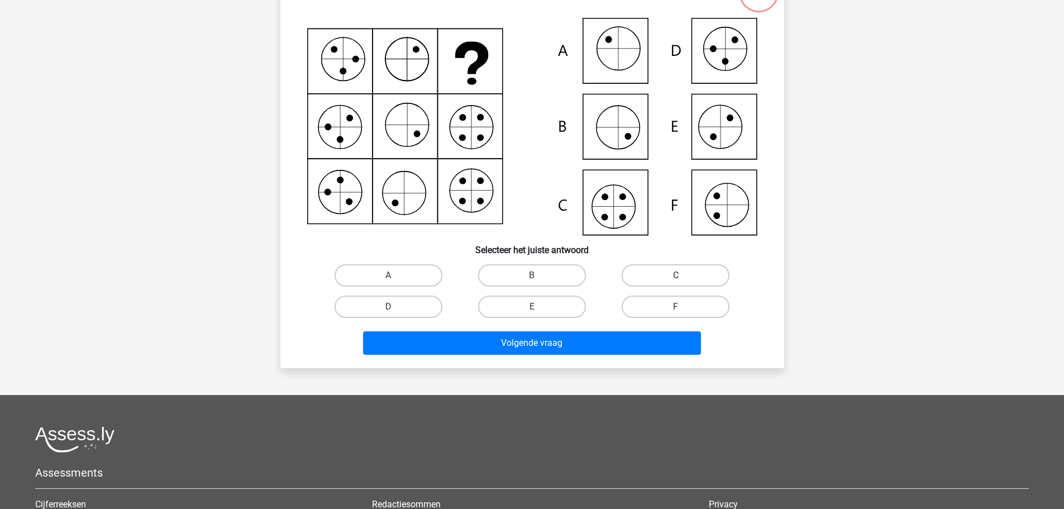
click at [658, 280] on label "C" at bounding box center [676, 275] width 108 height 22
click at [676, 280] on input "C" at bounding box center [679, 278] width 7 height 7
radio input "true"
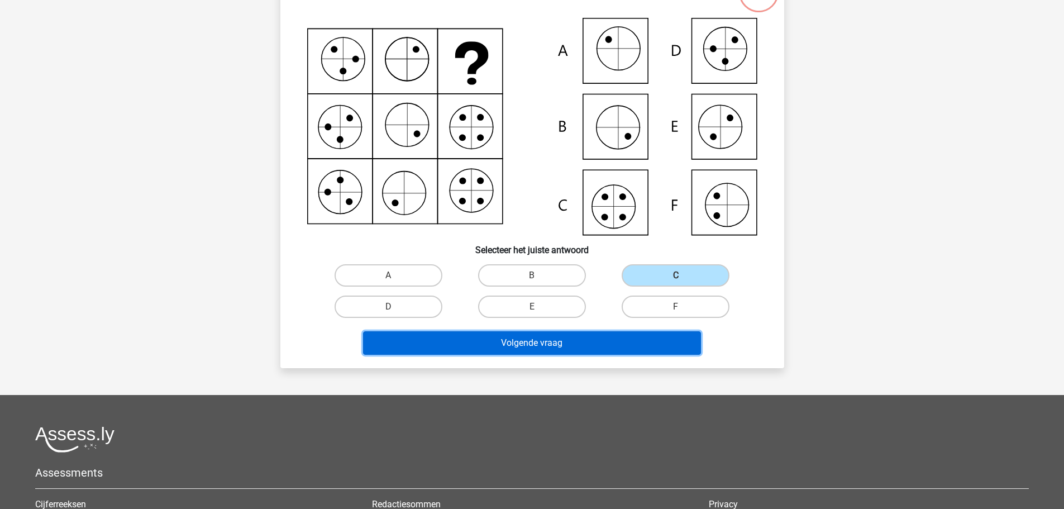
click at [630, 339] on button "Volgende vraag" at bounding box center [532, 342] width 338 height 23
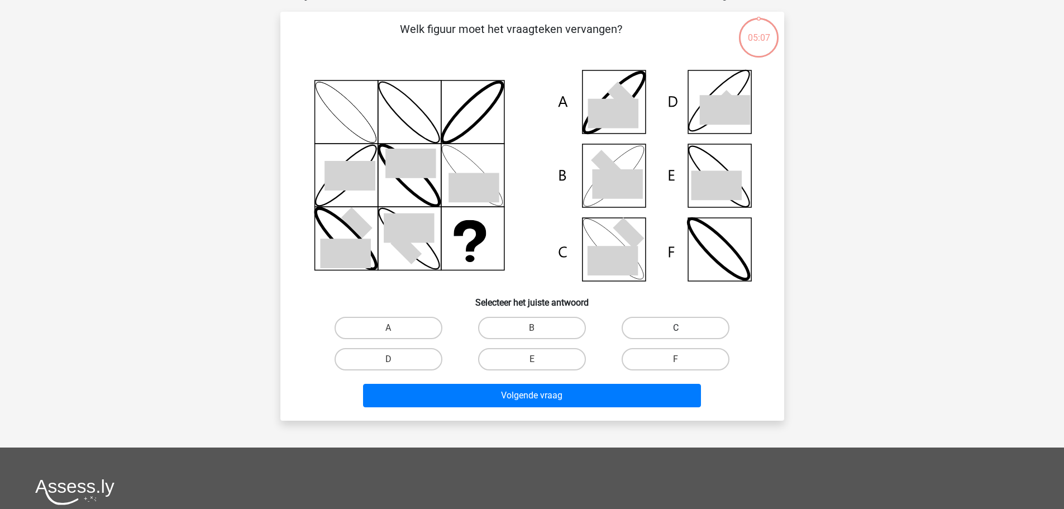
scroll to position [56, 0]
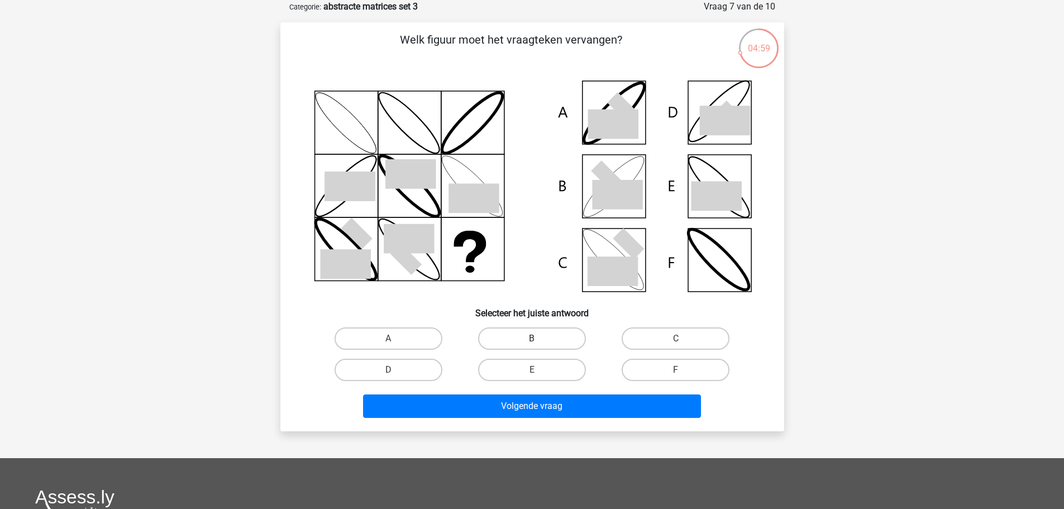
click at [531, 329] on label "B" at bounding box center [532, 338] width 108 height 22
click at [532, 339] on input "B" at bounding box center [535, 342] width 7 height 7
radio input "true"
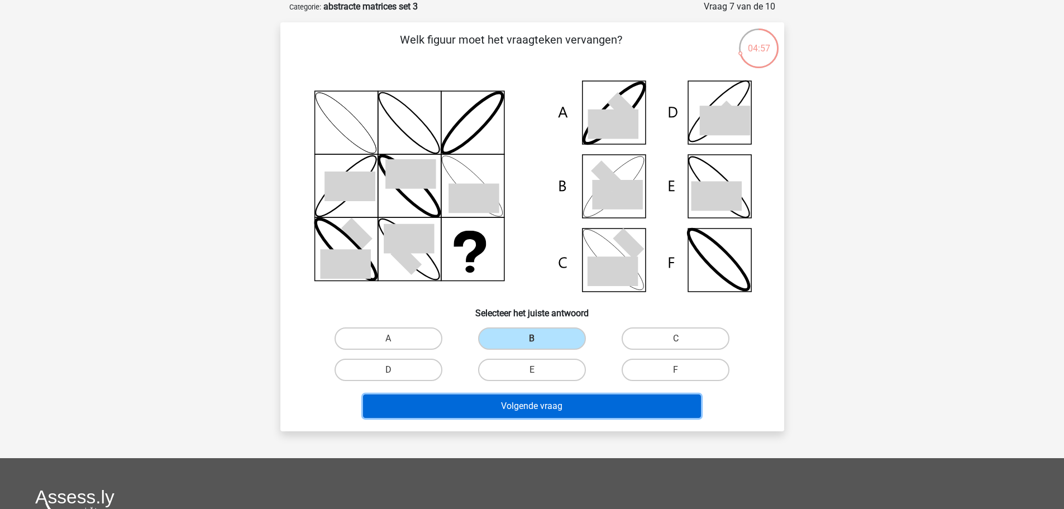
click at [608, 403] on button "Volgende vraag" at bounding box center [532, 405] width 338 height 23
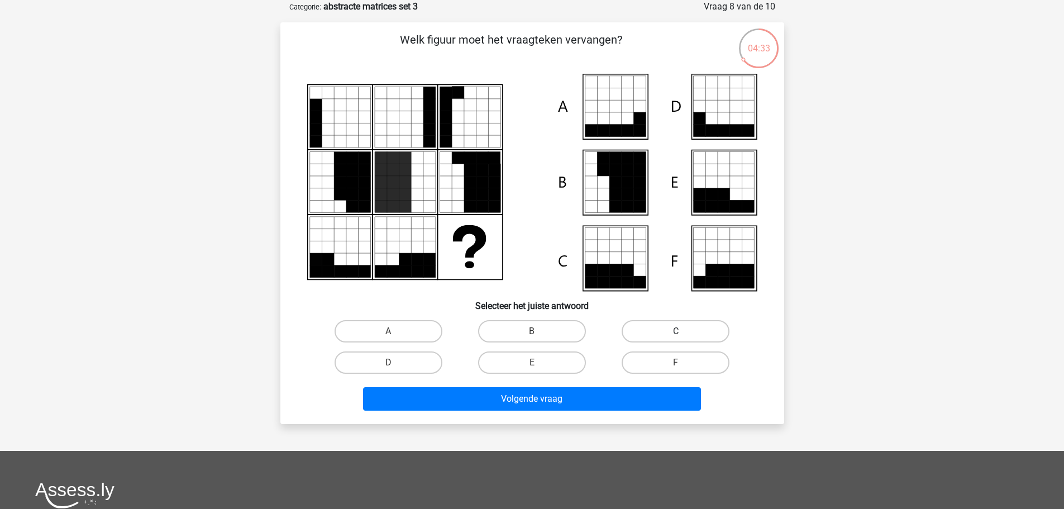
drag, startPoint x: 681, startPoint y: 340, endPoint x: 686, endPoint y: 334, distance: 7.5
click at [456, 334] on div "C" at bounding box center [388, 331] width 135 height 22
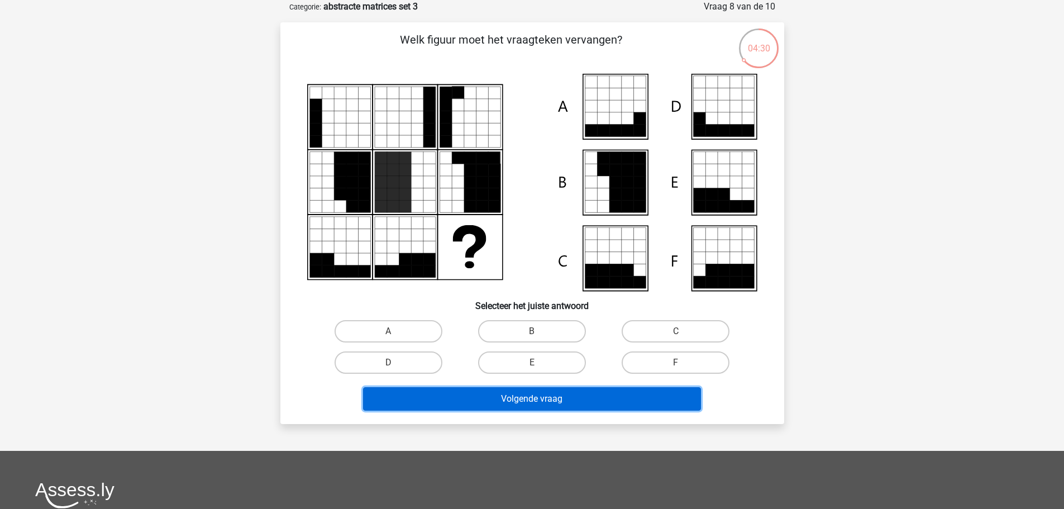
click at [590, 396] on button "Volgende vraag" at bounding box center [532, 398] width 338 height 23
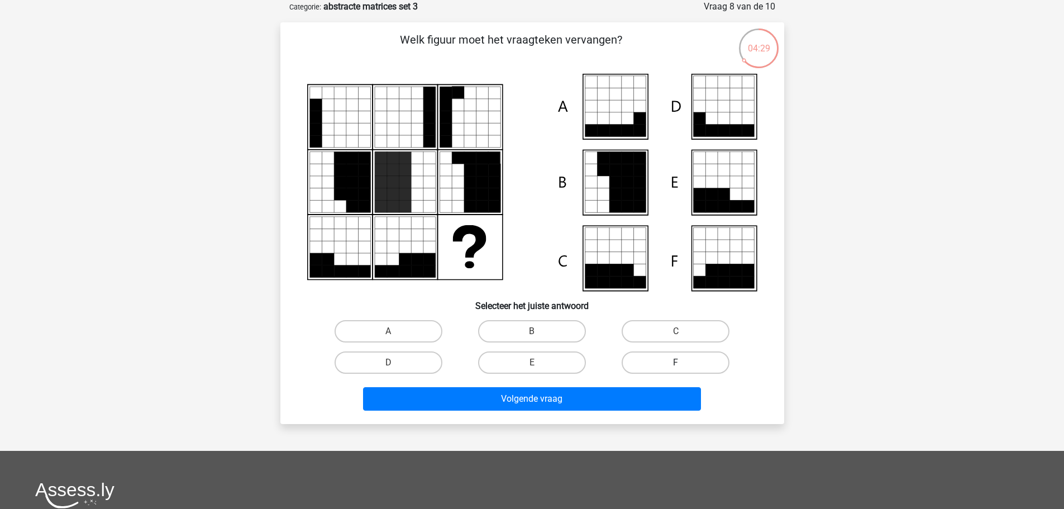
drag, startPoint x: 643, startPoint y: 329, endPoint x: 644, endPoint y: 361, distance: 32.4
click at [644, 329] on label "C" at bounding box center [676, 331] width 108 height 22
click at [676, 331] on input "C" at bounding box center [679, 334] width 7 height 7
radio input "true"
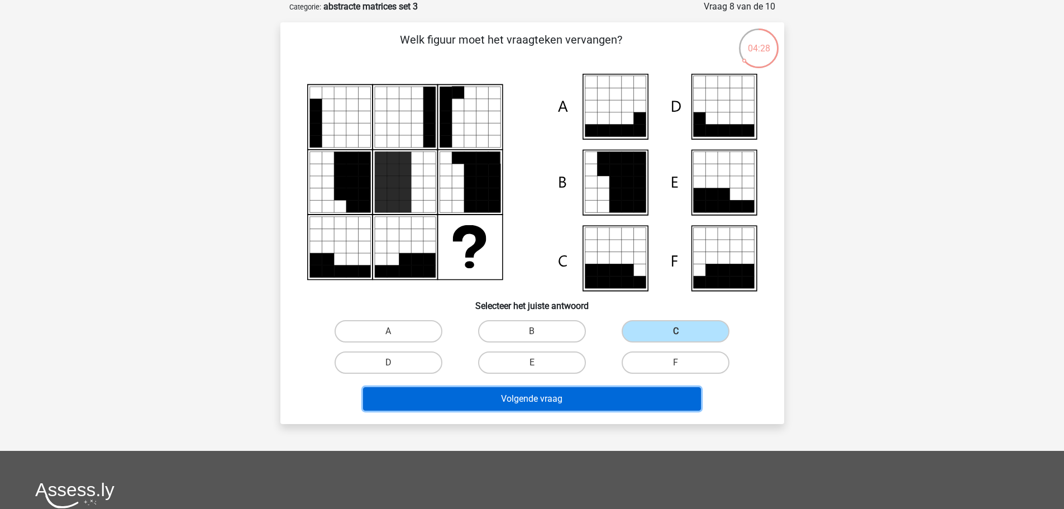
click at [621, 402] on button "Volgende vraag" at bounding box center [532, 398] width 338 height 23
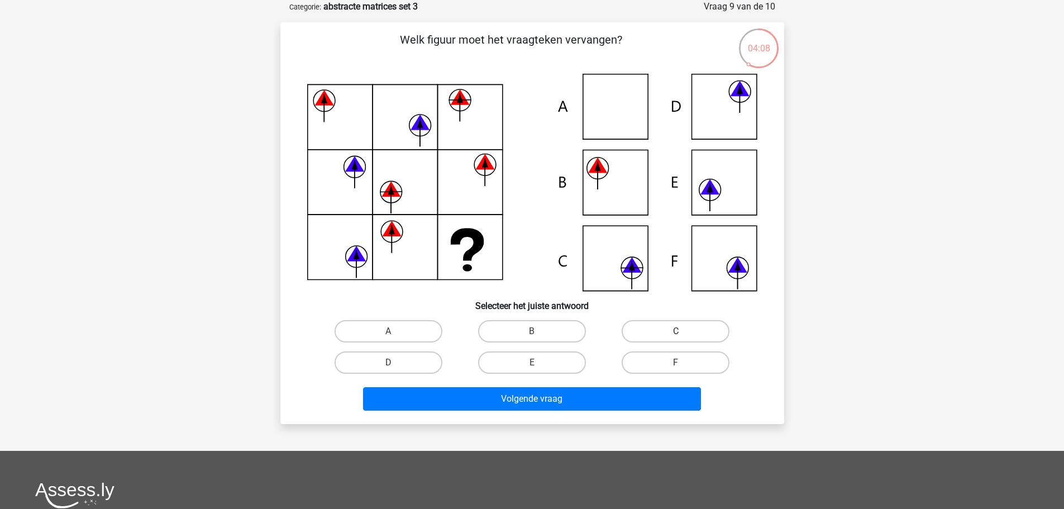
click at [673, 323] on label "C" at bounding box center [676, 331] width 108 height 22
click at [676, 331] on input "C" at bounding box center [679, 334] width 7 height 7
radio input "true"
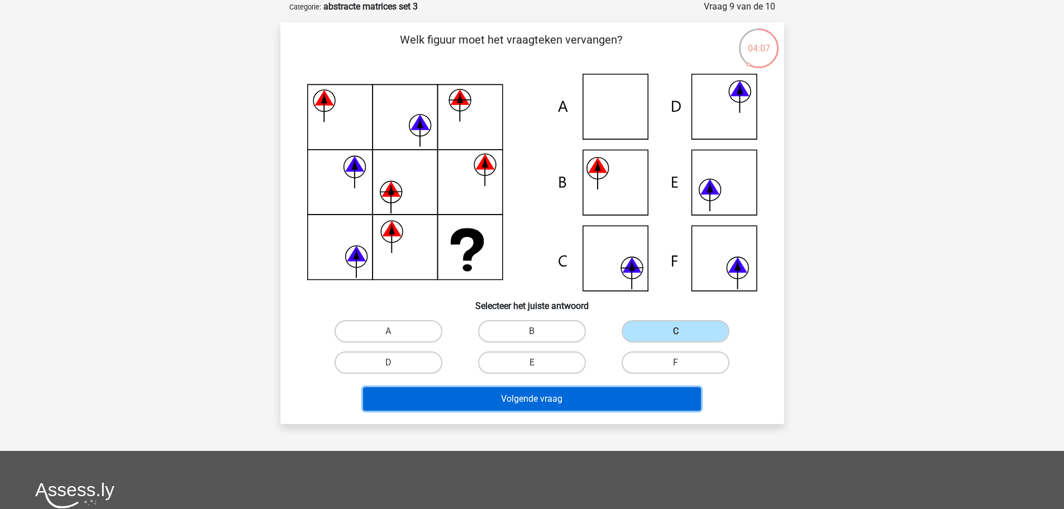
click at [616, 403] on button "Volgende vraag" at bounding box center [532, 398] width 338 height 23
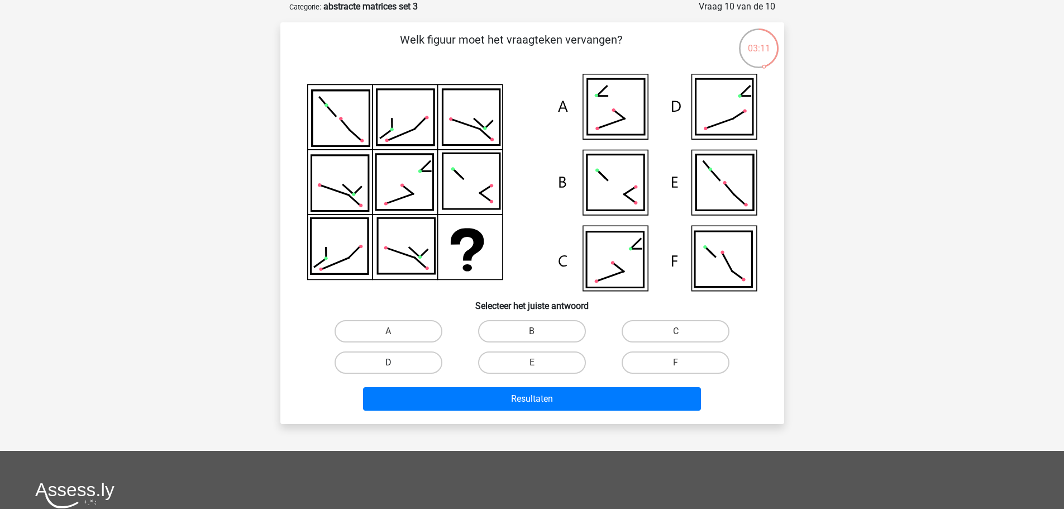
click at [406, 362] on label "D" at bounding box center [389, 362] width 108 height 22
click at [396, 363] on input "D" at bounding box center [391, 366] width 7 height 7
radio input "true"
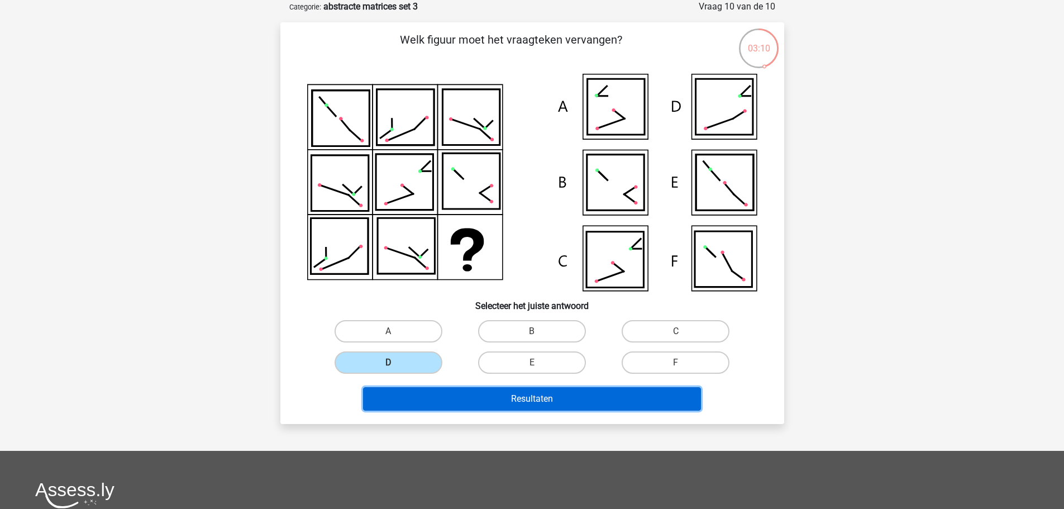
click at [516, 402] on button "Resultaten" at bounding box center [532, 398] width 338 height 23
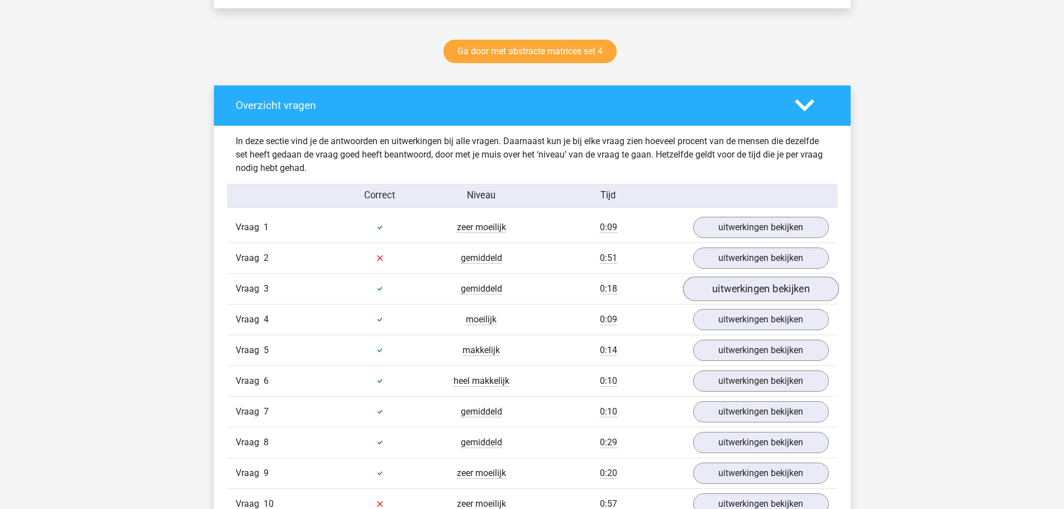
scroll to position [670, 0]
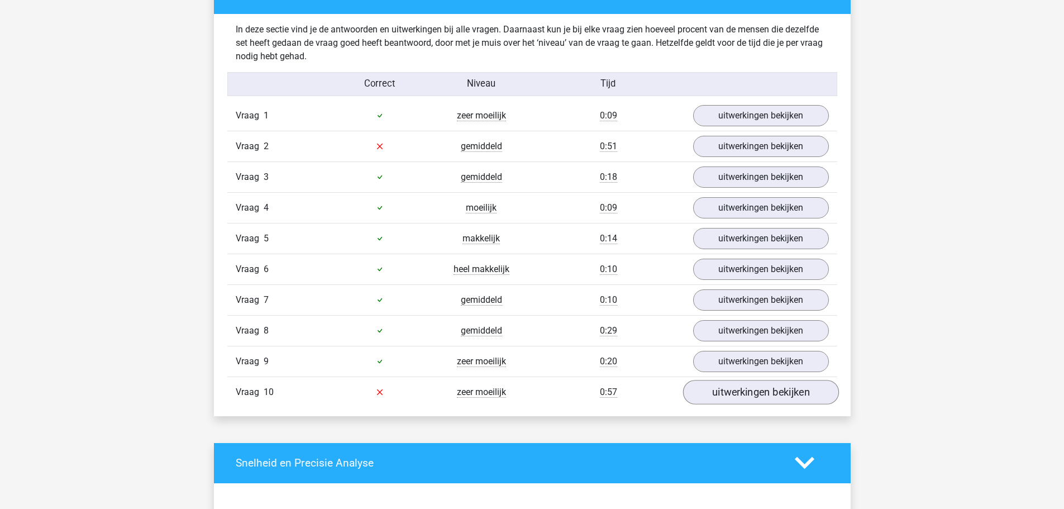
drag, startPoint x: 763, startPoint y: 408, endPoint x: 763, endPoint y: 394, distance: 14.0
click at [763, 401] on div "In deze sectie vind je de antwoorden en uitwerkingen bij alle vragen. Daarnaast…" at bounding box center [532, 215] width 620 height 402
click at [763, 394] on link "uitwerkingen bekijken" at bounding box center [761, 392] width 156 height 25
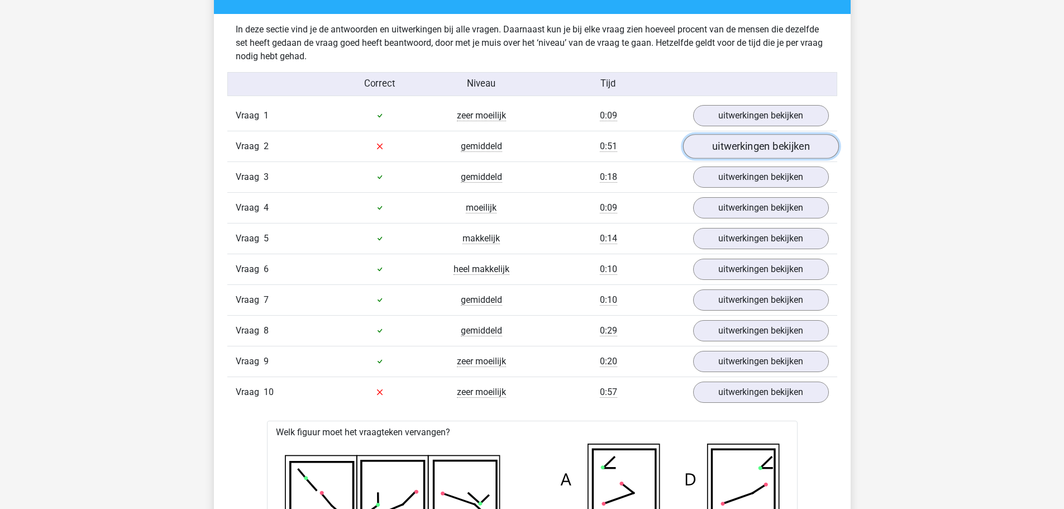
click at [726, 139] on link "uitwerkingen bekijken" at bounding box center [761, 146] width 156 height 25
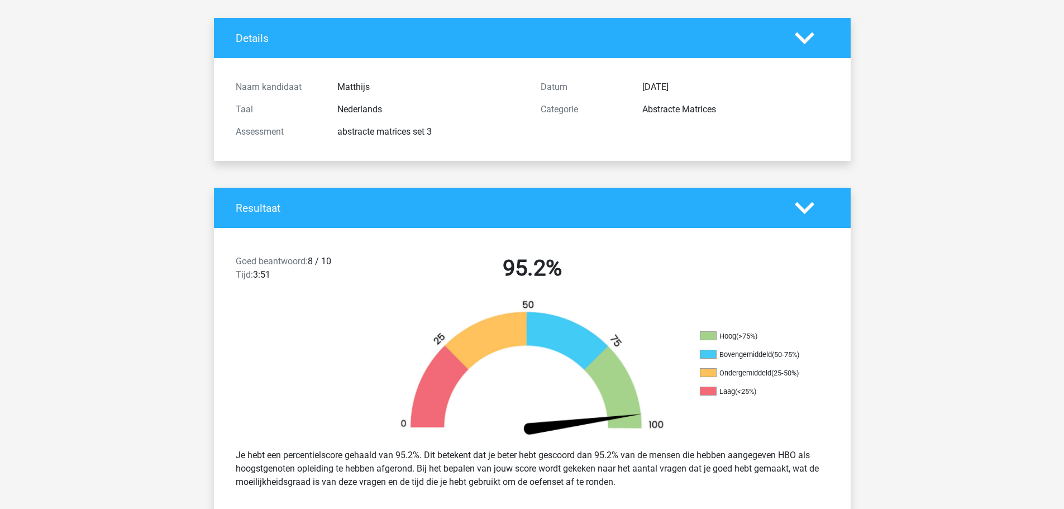
scroll to position [0, 0]
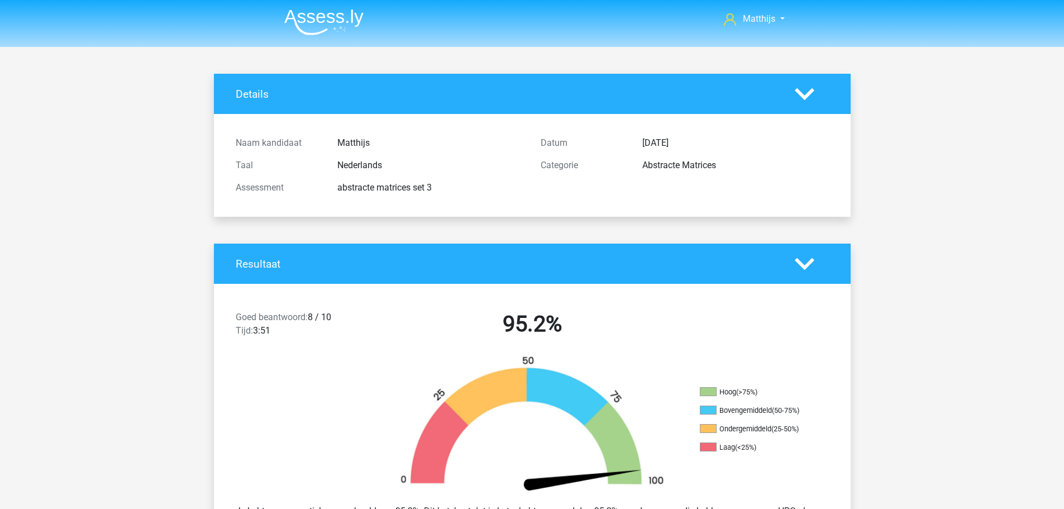
click at [373, 27] on nav "Matthijs [EMAIL_ADDRESS][DOMAIN_NAME]" at bounding box center [532, 20] width 514 height 36
click at [360, 19] on img at bounding box center [323, 22] width 79 height 26
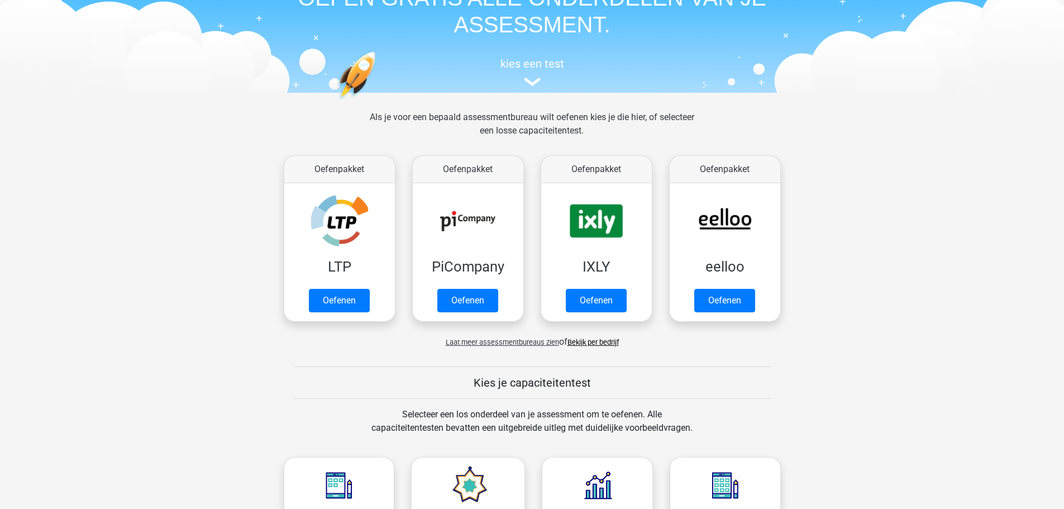
scroll to position [168, 0]
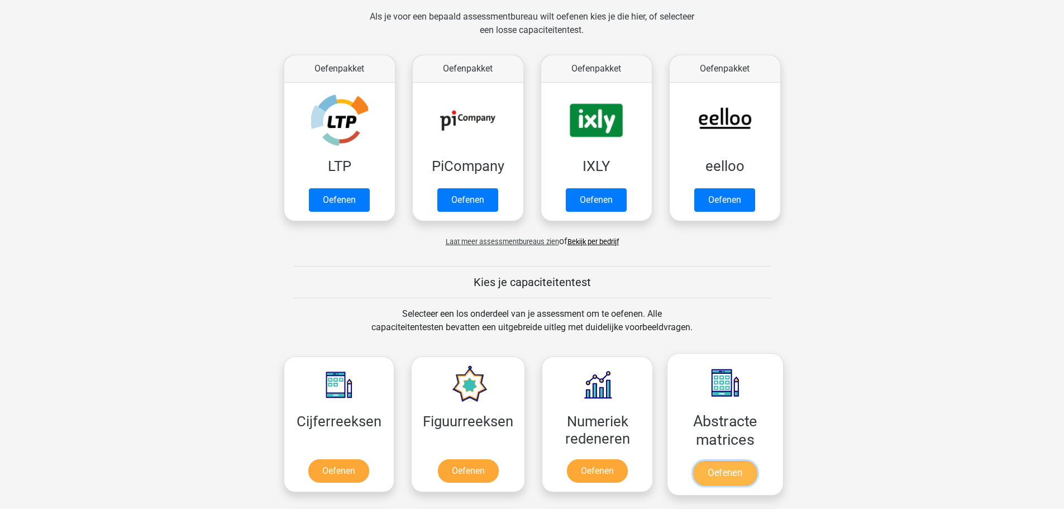
click at [725, 461] on link "Oefenen" at bounding box center [725, 473] width 64 height 25
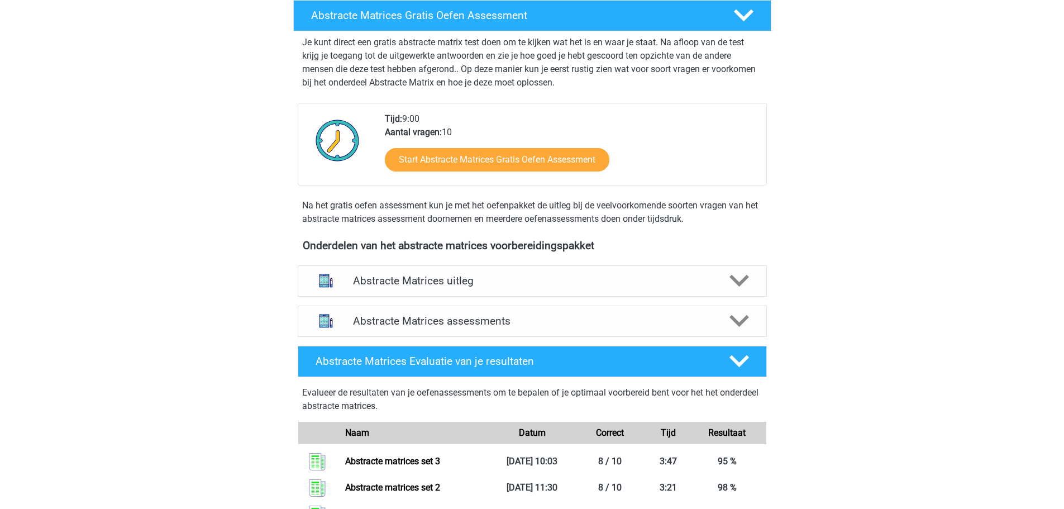
scroll to position [279, 0]
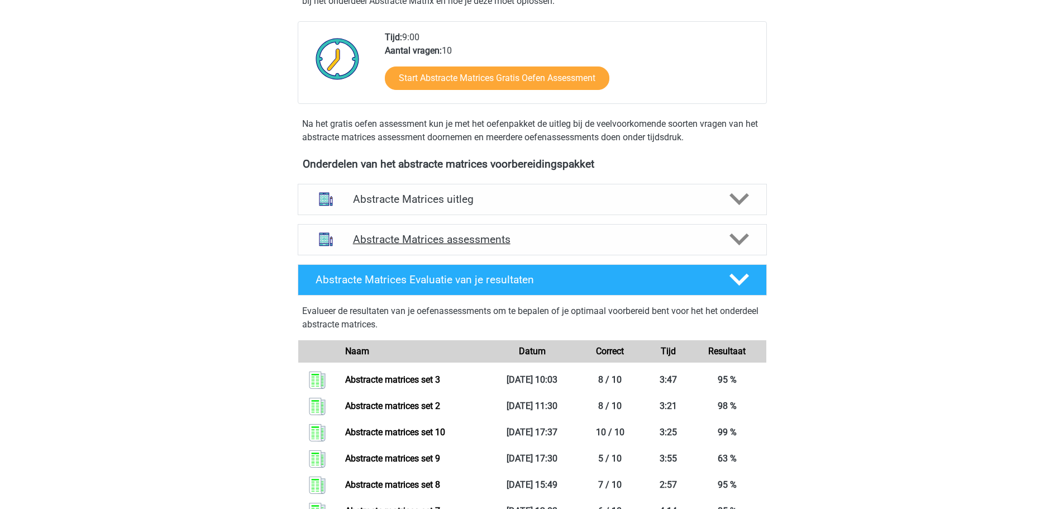
click at [502, 238] on h4 "Abstracte Matrices assessments" at bounding box center [532, 239] width 359 height 13
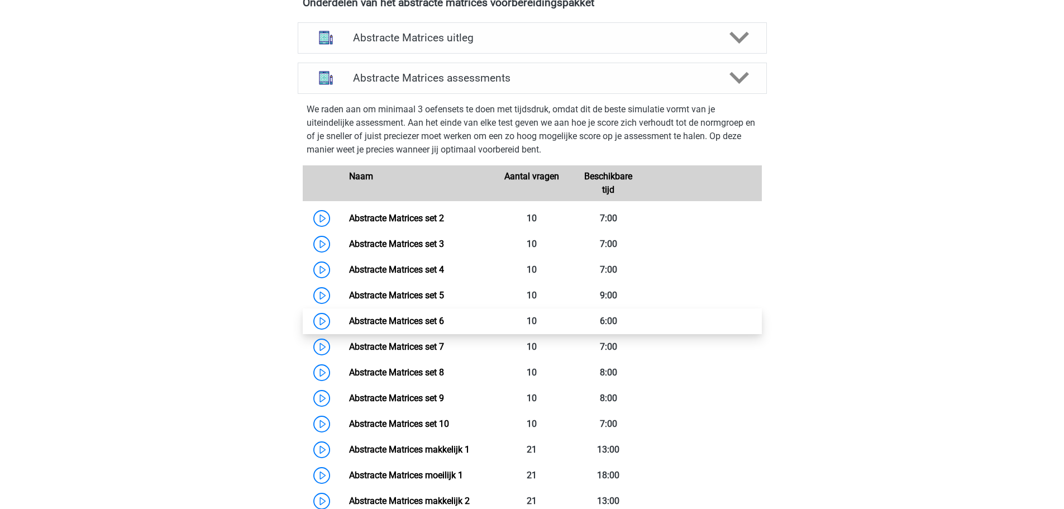
scroll to position [447, 0]
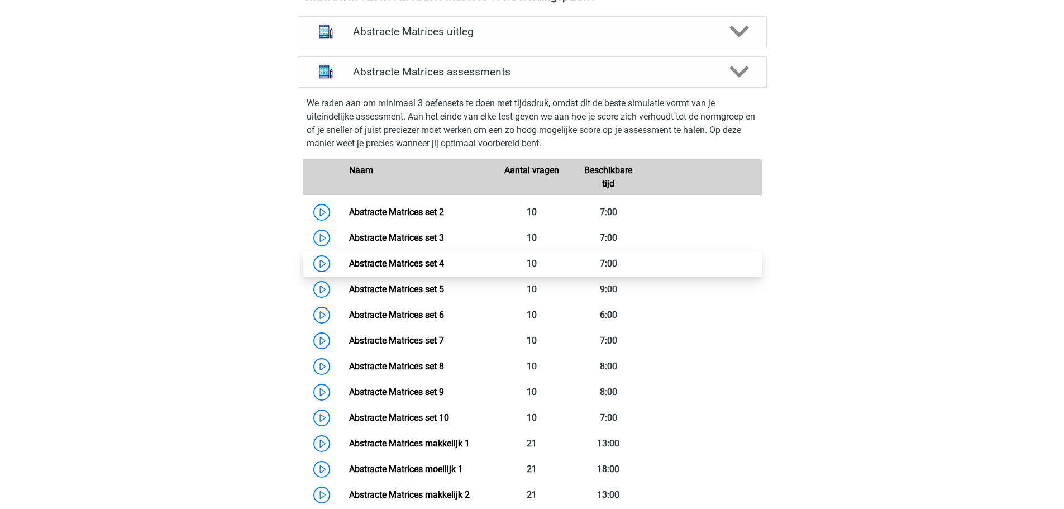
click at [444, 260] on link "Abstracte Matrices set 4" at bounding box center [396, 263] width 95 height 11
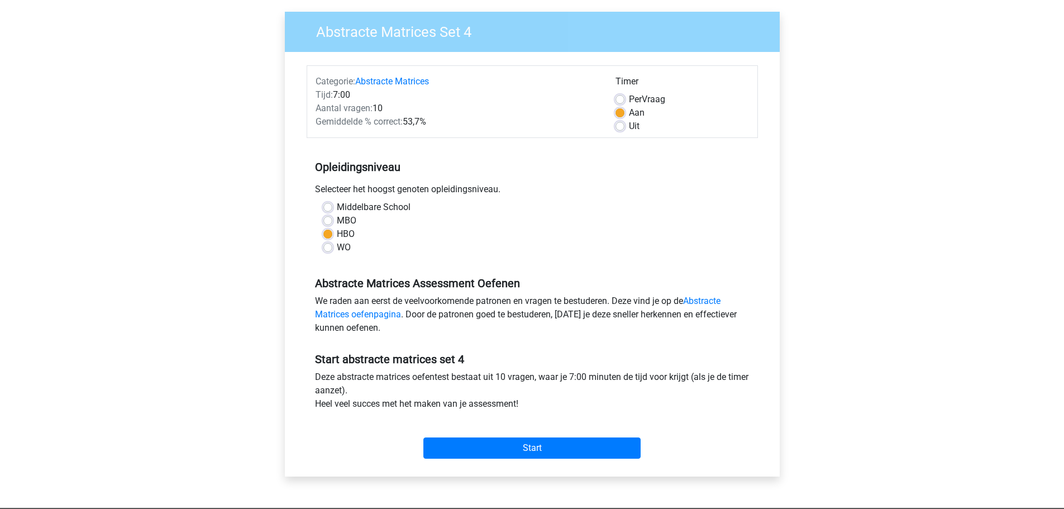
scroll to position [112, 0]
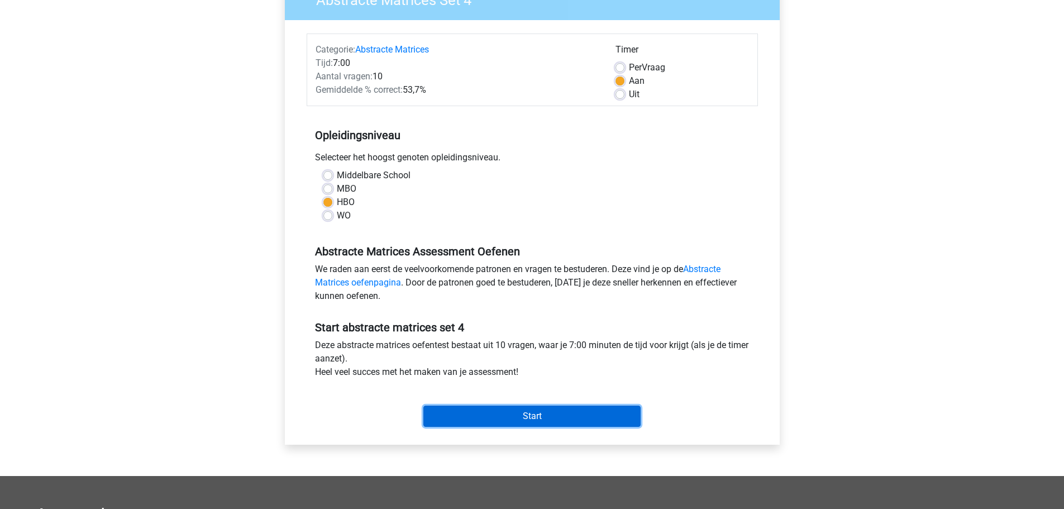
click at [537, 420] on input "Start" at bounding box center [532, 416] width 217 height 21
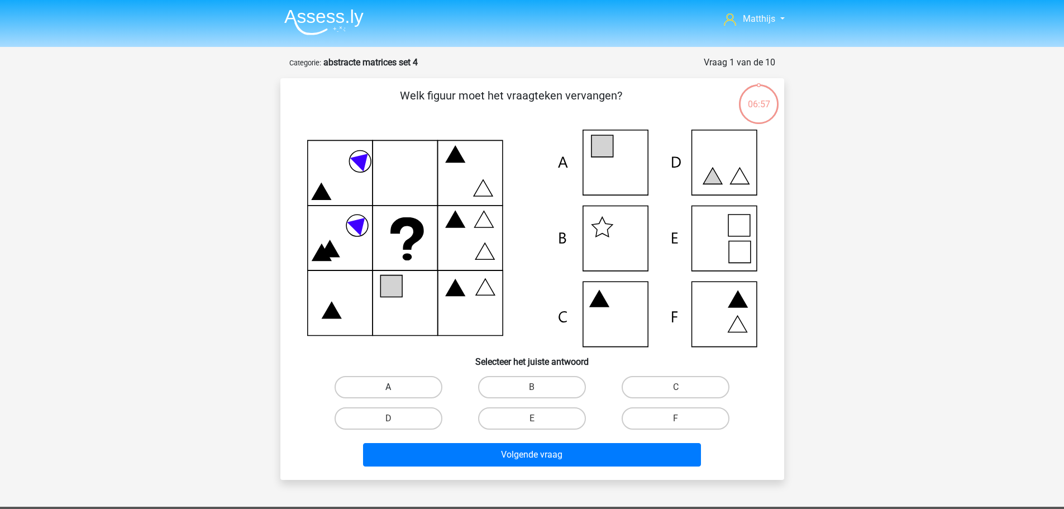
click at [380, 386] on label "A" at bounding box center [389, 387] width 108 height 22
click at [388, 387] on input "A" at bounding box center [391, 390] width 7 height 7
radio input "true"
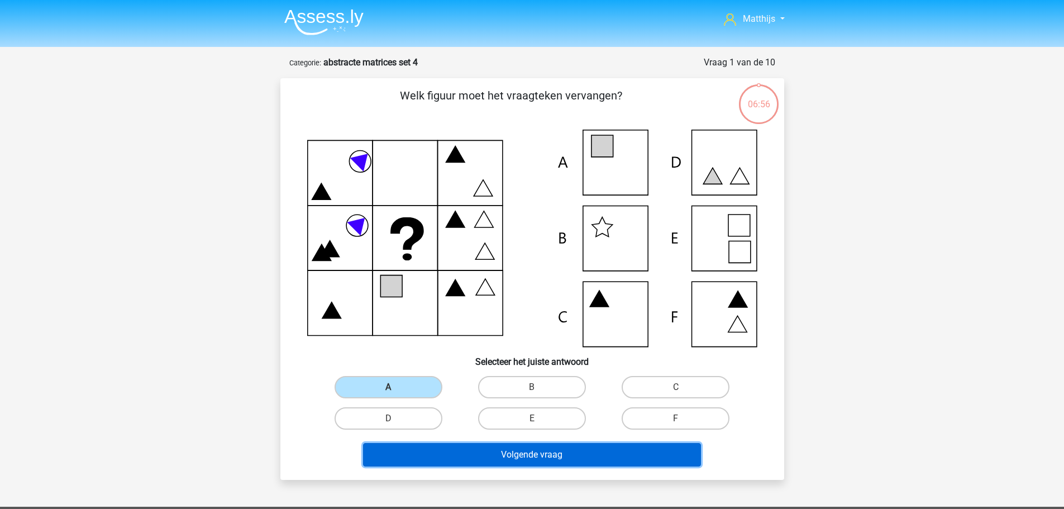
click at [570, 463] on button "Volgende vraag" at bounding box center [532, 454] width 338 height 23
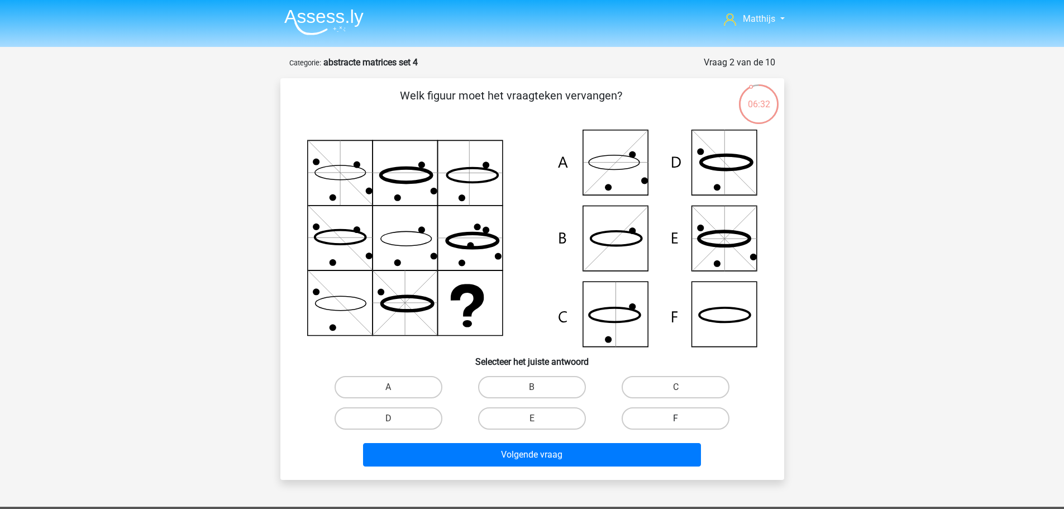
click at [678, 417] on label "F" at bounding box center [676, 418] width 108 height 22
click at [678, 418] on input "F" at bounding box center [679, 421] width 7 height 7
radio input "true"
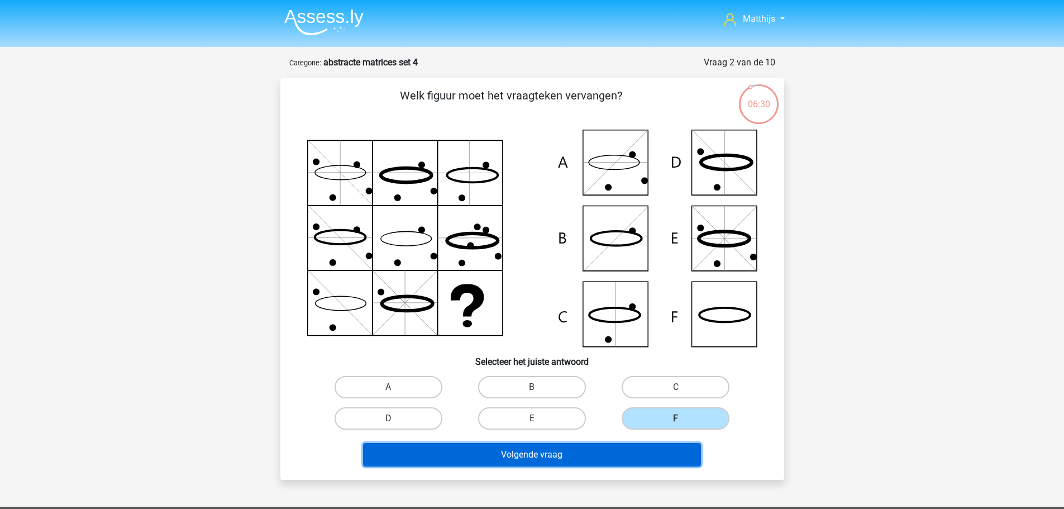
click at [627, 459] on button "Volgende vraag" at bounding box center [532, 454] width 338 height 23
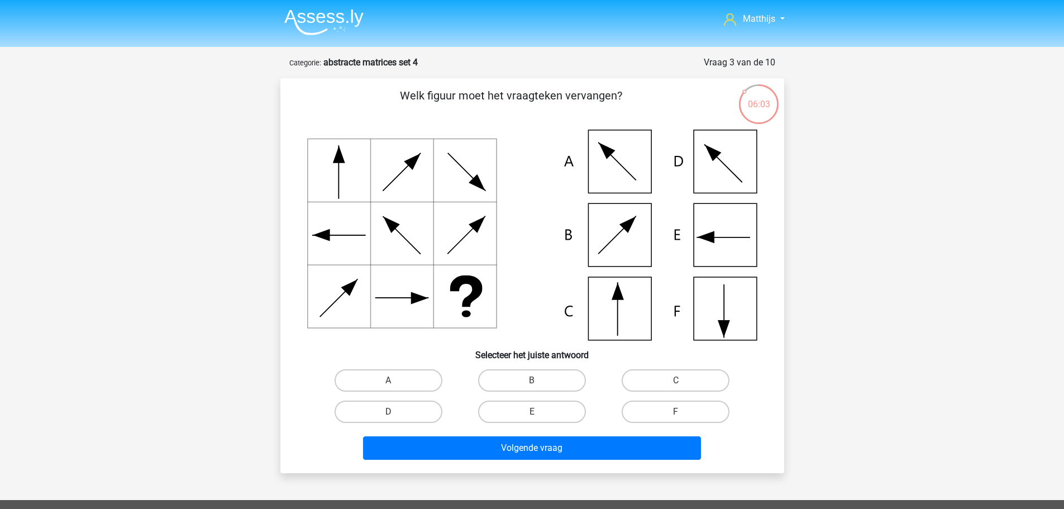
scroll to position [112, 0]
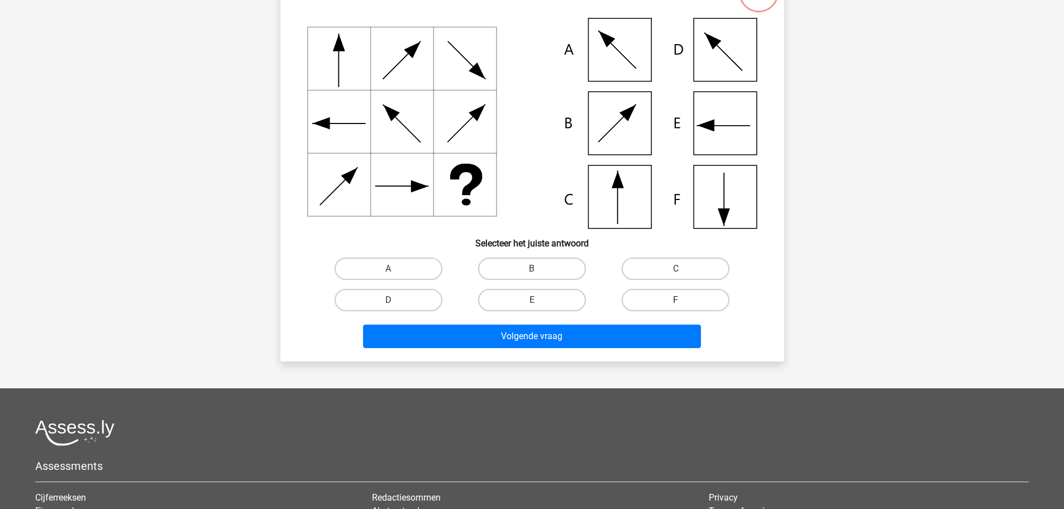
click at [656, 303] on label "F" at bounding box center [676, 300] width 108 height 22
click at [676, 303] on input "F" at bounding box center [679, 303] width 7 height 7
radio input "true"
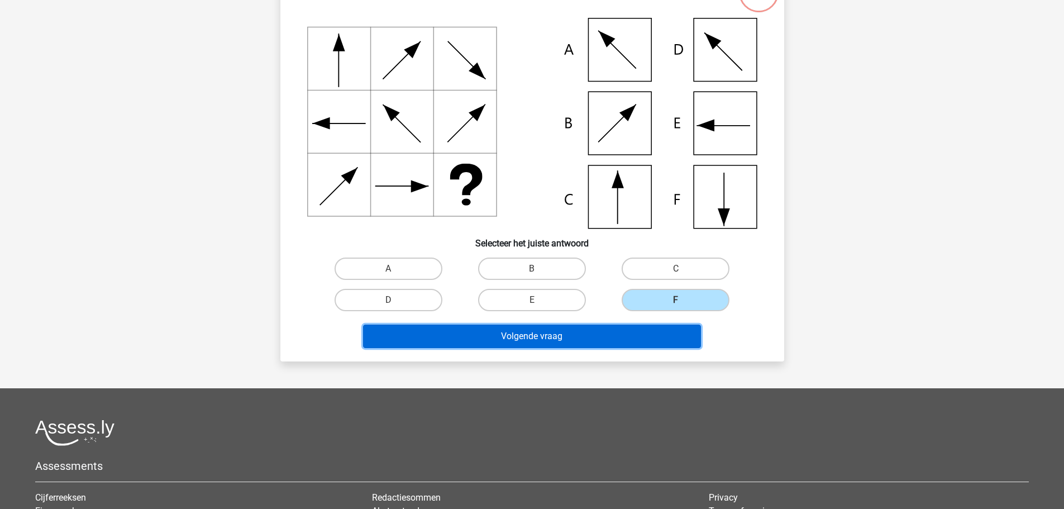
click at [601, 340] on button "Volgende vraag" at bounding box center [532, 336] width 338 height 23
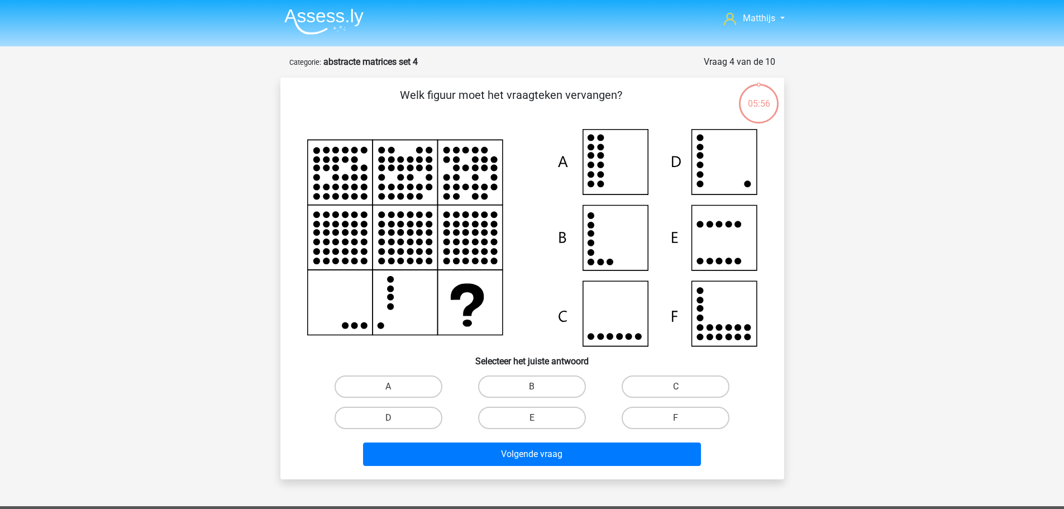
scroll to position [0, 0]
click at [415, 410] on label "D" at bounding box center [389, 418] width 108 height 22
click at [396, 418] on input "D" at bounding box center [391, 421] width 7 height 7
radio input "true"
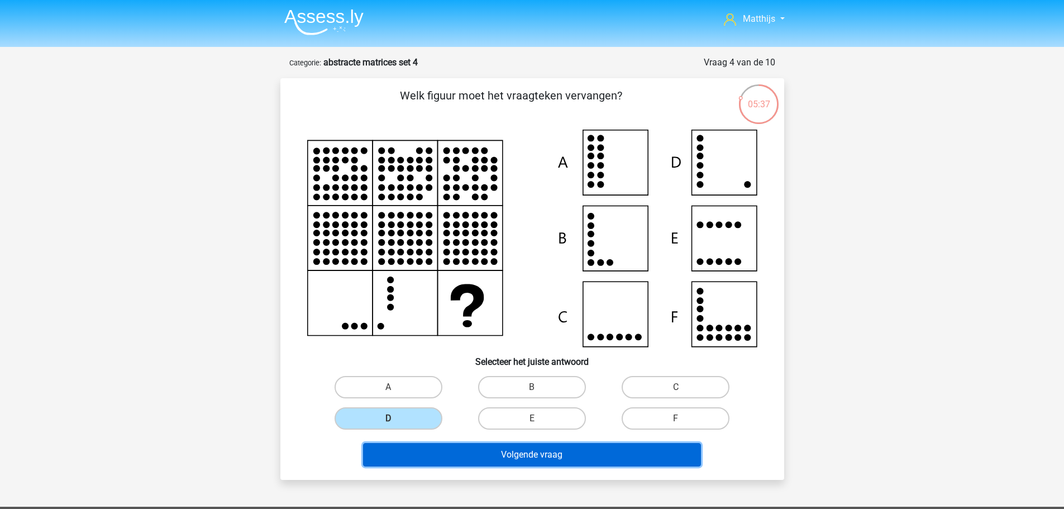
click at [618, 453] on button "Volgende vraag" at bounding box center [532, 454] width 338 height 23
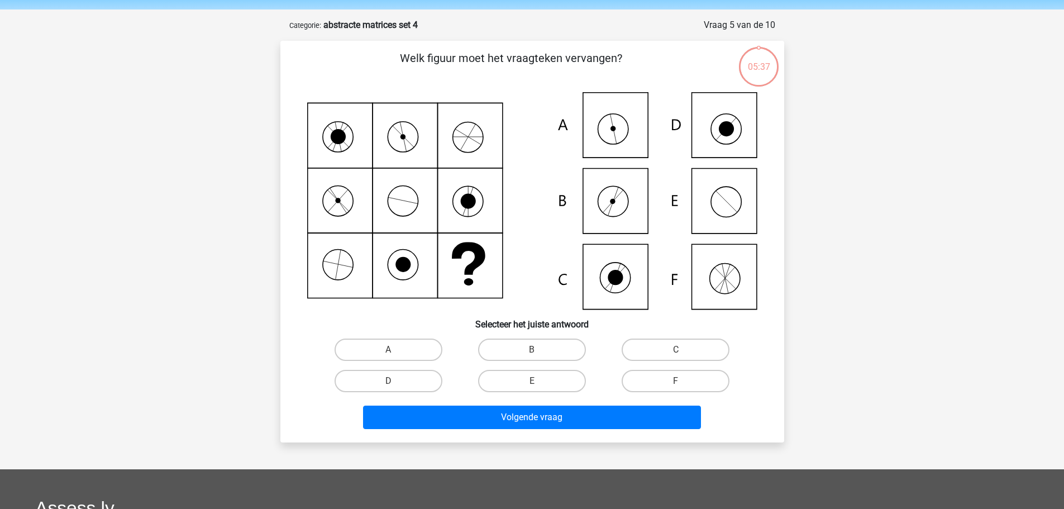
scroll to position [56, 0]
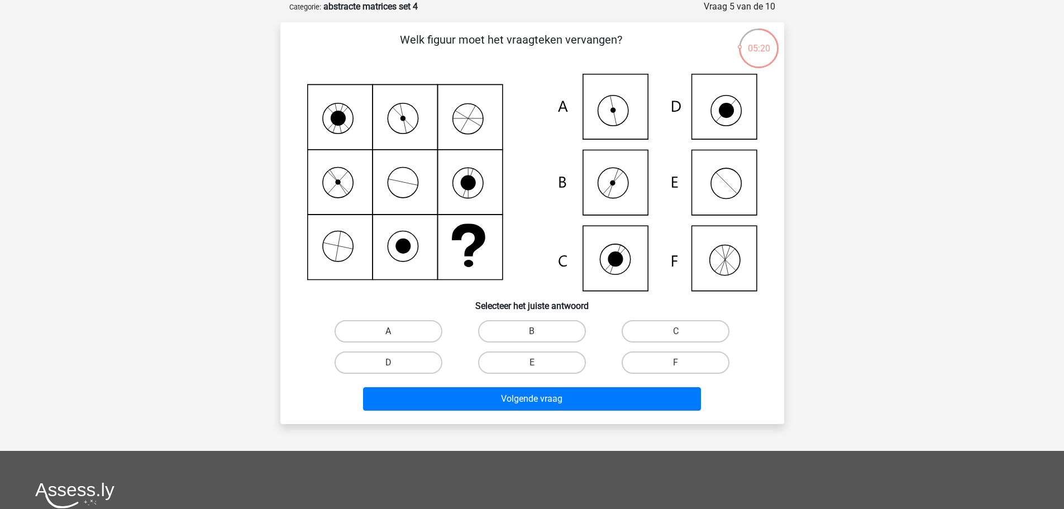
drag, startPoint x: 368, startPoint y: 325, endPoint x: 422, endPoint y: 337, distance: 55.5
click at [369, 325] on label "A" at bounding box center [389, 331] width 108 height 22
click at [388, 331] on input "A" at bounding box center [391, 334] width 7 height 7
radio input "true"
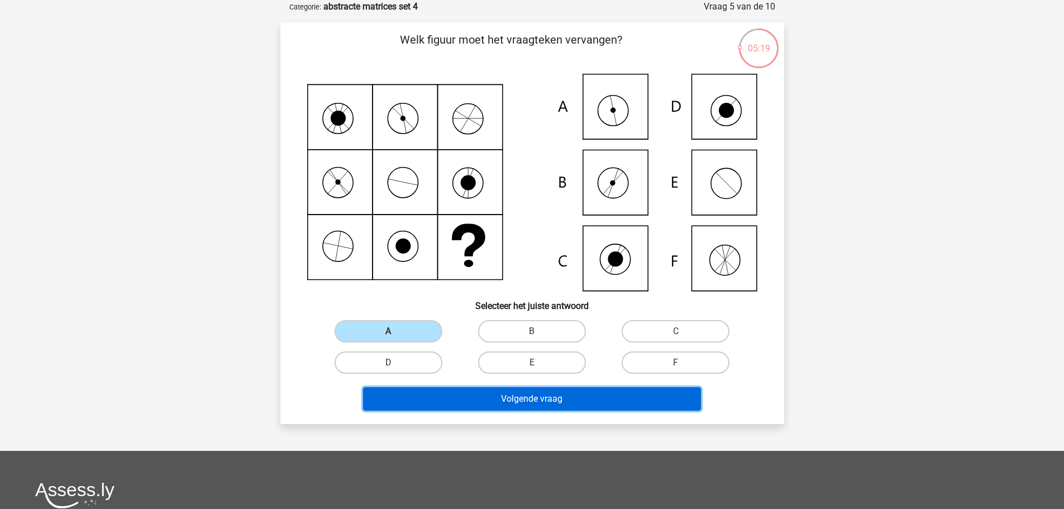
click at [606, 399] on button "Volgende vraag" at bounding box center [532, 398] width 338 height 23
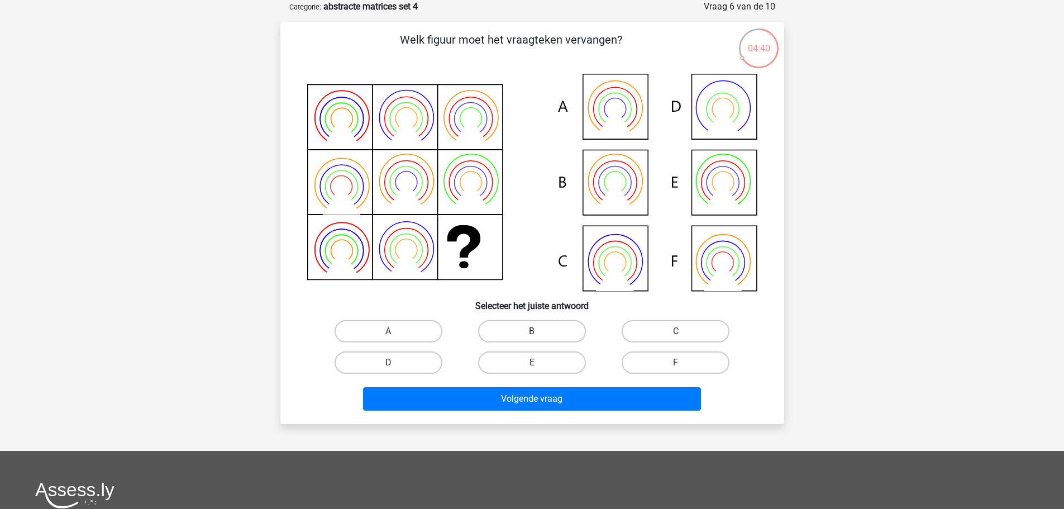
click at [545, 336] on label "B" at bounding box center [532, 331] width 108 height 22
click at [539, 336] on input "B" at bounding box center [535, 334] width 7 height 7
radio input "true"
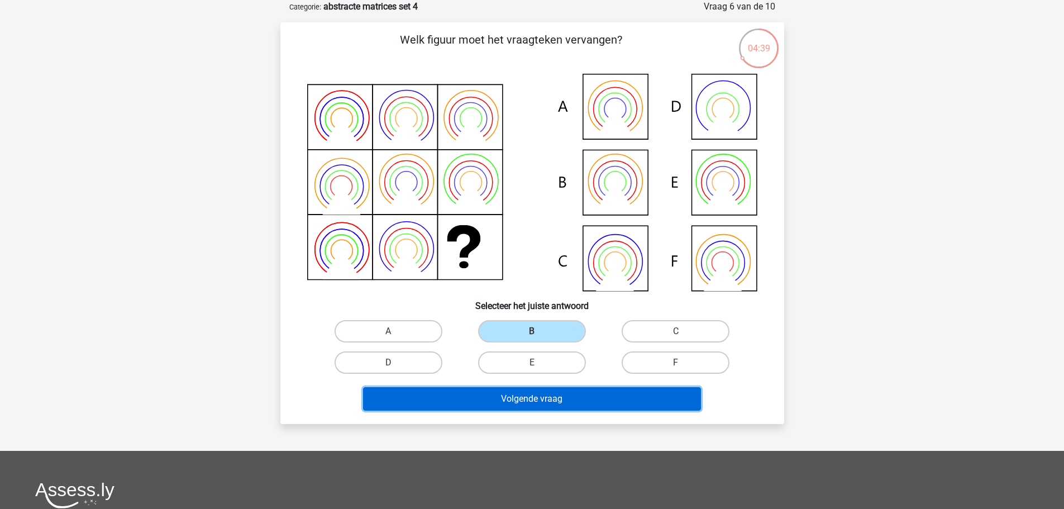
click at [607, 401] on button "Volgende vraag" at bounding box center [532, 398] width 338 height 23
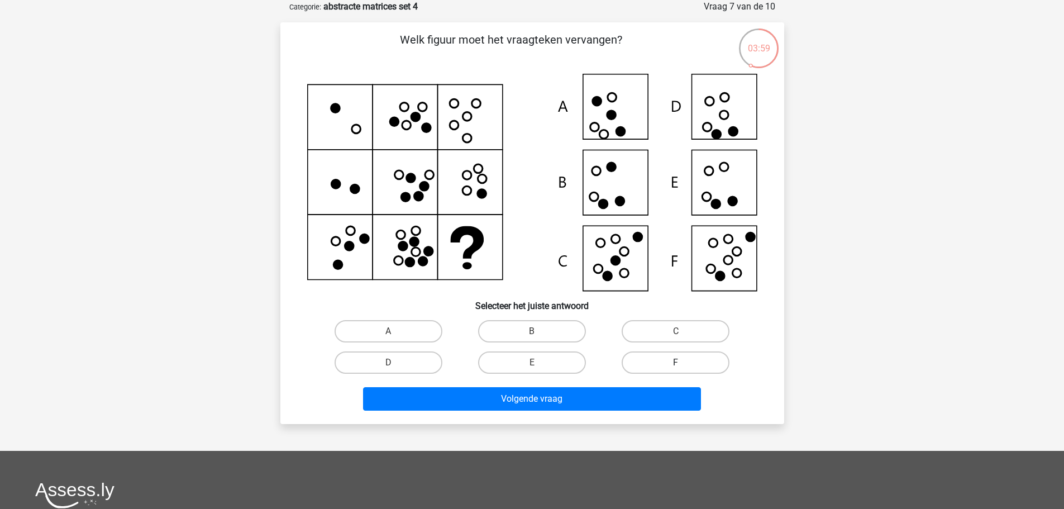
drag, startPoint x: 679, startPoint y: 365, endPoint x: 678, endPoint y: 372, distance: 6.2
click at [679, 367] on input "F" at bounding box center [679, 366] width 7 height 7
radio input "true"
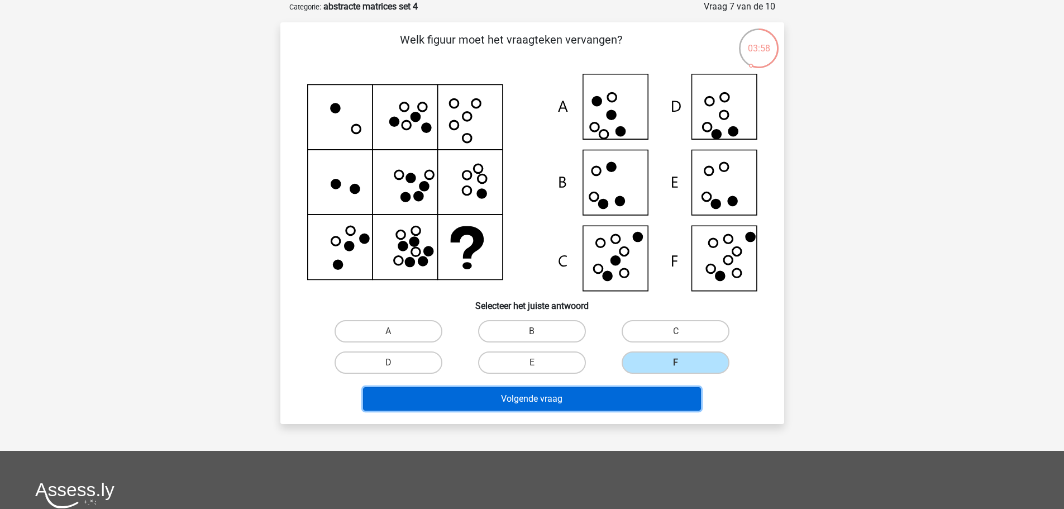
click at [672, 404] on button "Volgende vraag" at bounding box center [532, 398] width 338 height 23
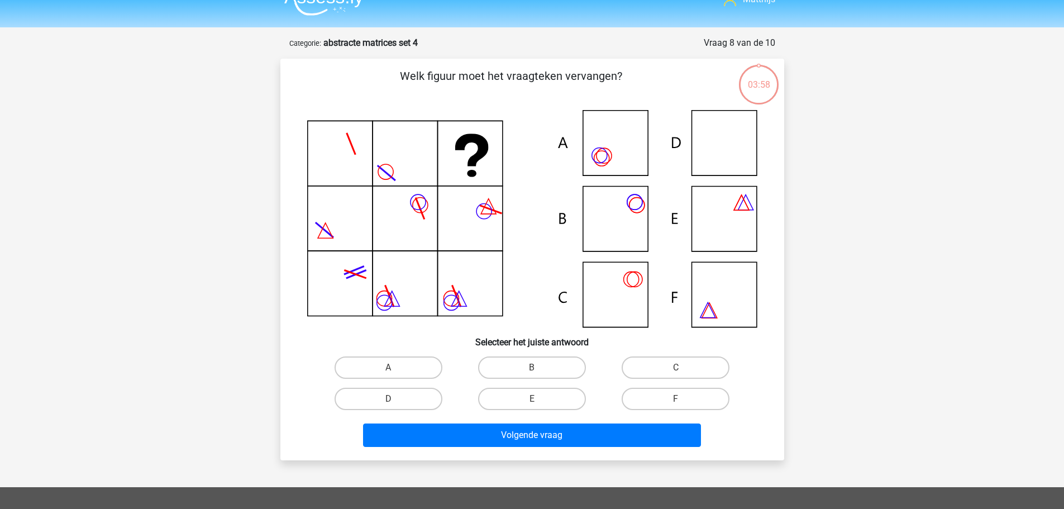
scroll to position [0, 0]
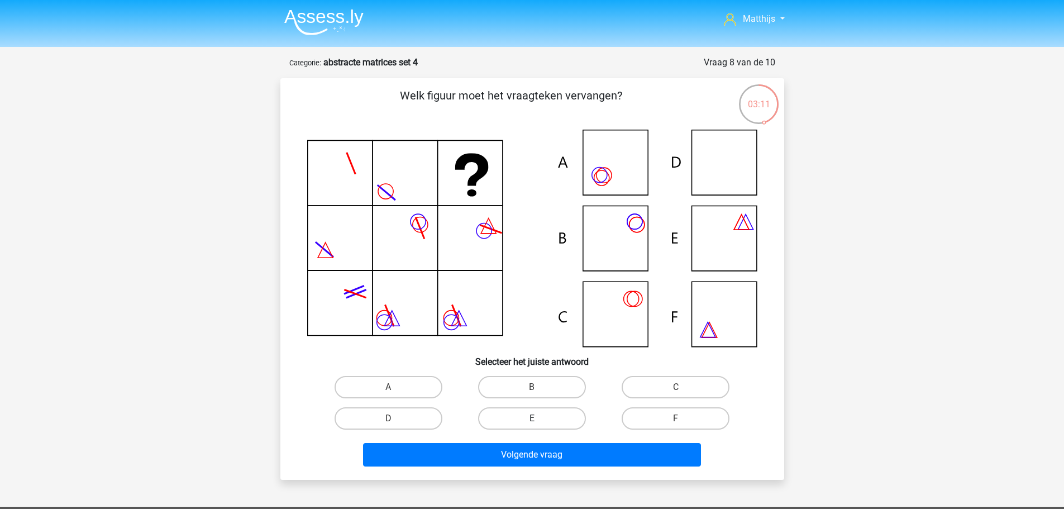
click at [508, 420] on label "E" at bounding box center [532, 418] width 108 height 22
click at [532, 420] on input "E" at bounding box center [535, 421] width 7 height 7
radio input "true"
click at [688, 422] on label "F" at bounding box center [676, 418] width 108 height 22
click at [683, 422] on input "F" at bounding box center [679, 421] width 7 height 7
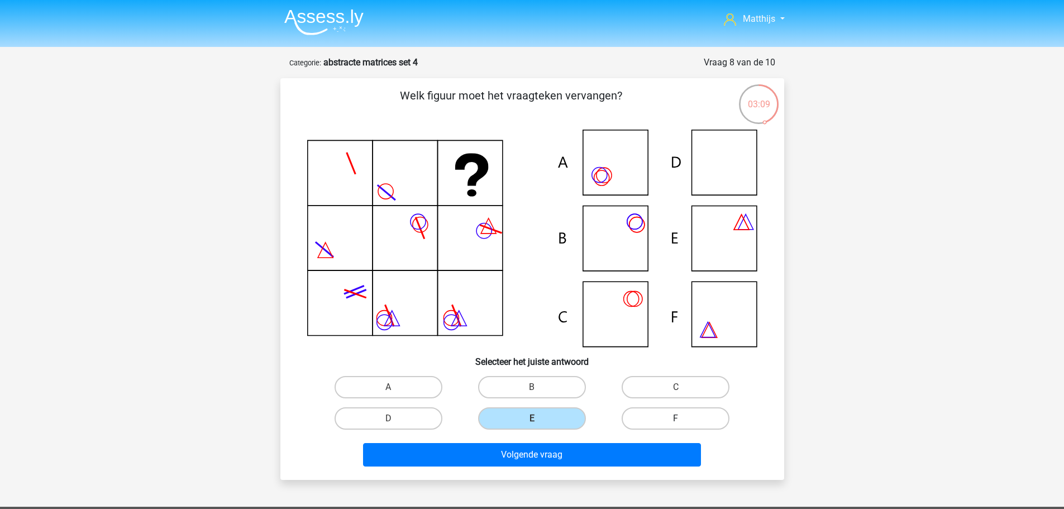
radio input "true"
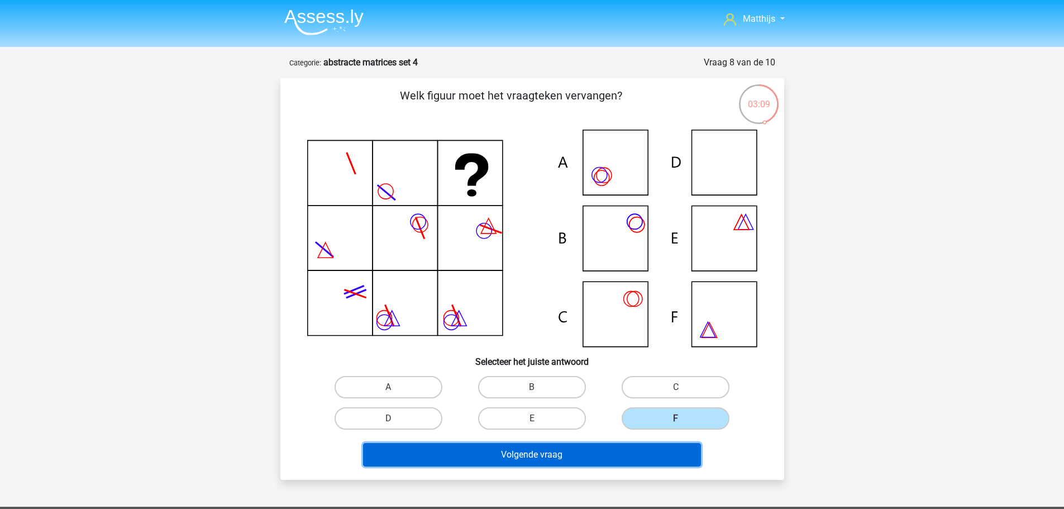
click at [648, 456] on button "Volgende vraag" at bounding box center [532, 454] width 338 height 23
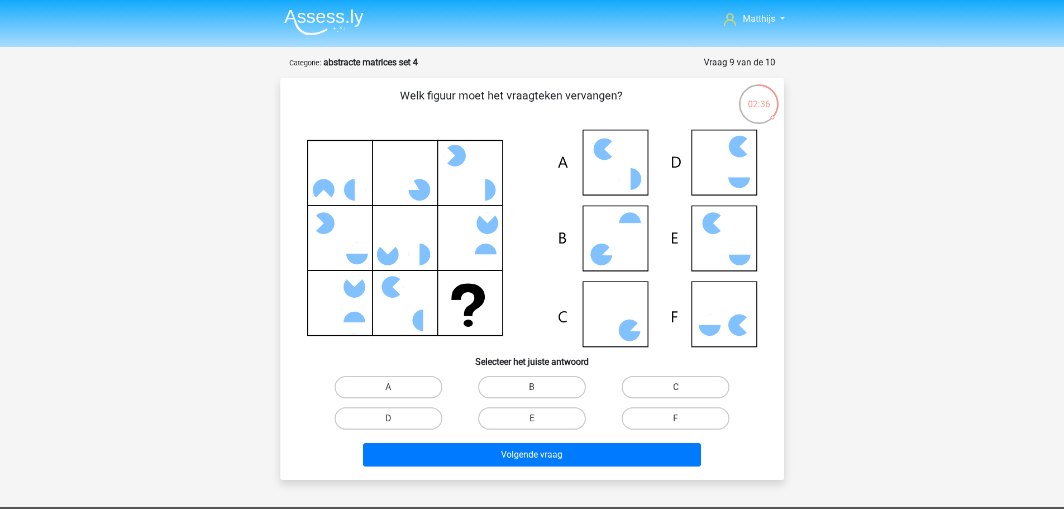
drag, startPoint x: 691, startPoint y: 383, endPoint x: 658, endPoint y: 432, distance: 58.7
click at [691, 385] on label "C" at bounding box center [676, 387] width 108 height 22
click at [683, 387] on input "C" at bounding box center [679, 390] width 7 height 7
radio input "true"
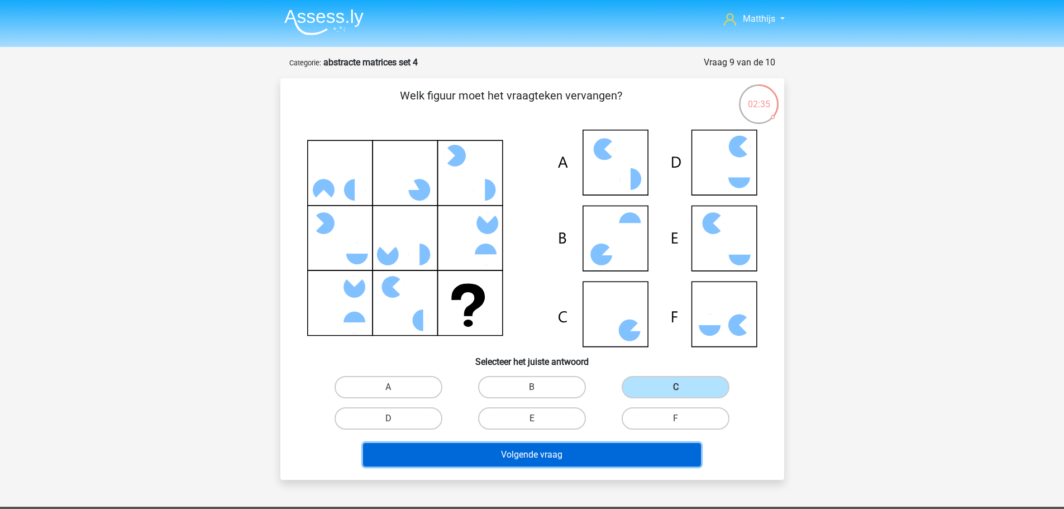
click at [640, 449] on button "Volgende vraag" at bounding box center [532, 454] width 338 height 23
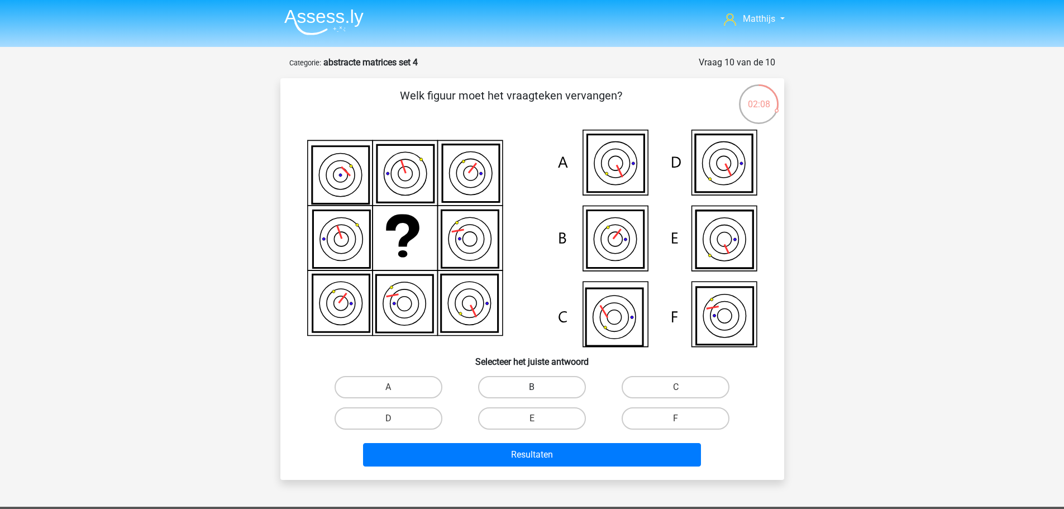
click at [548, 393] on label "B" at bounding box center [532, 387] width 108 height 22
click at [539, 393] on input "B" at bounding box center [535, 390] width 7 height 7
radio input "true"
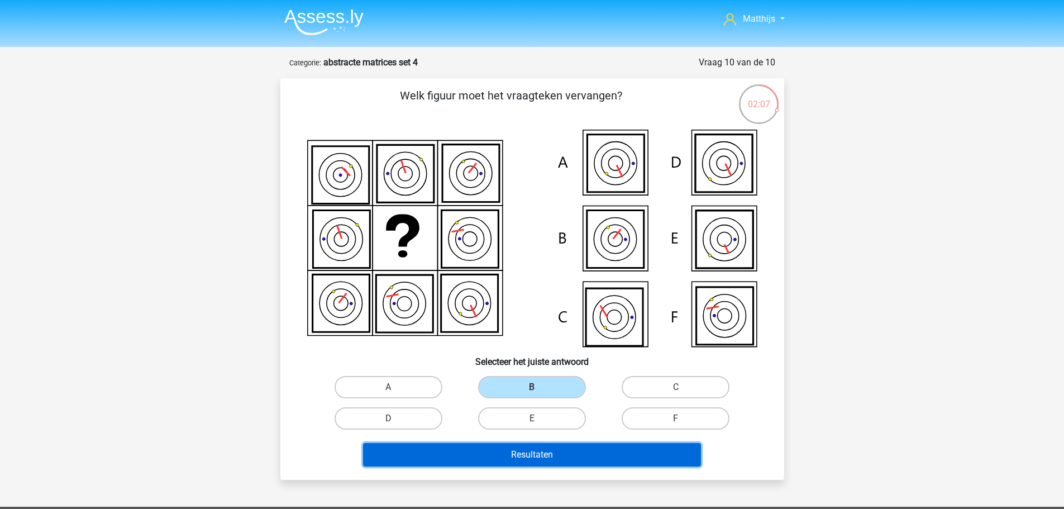
click at [608, 458] on button "Resultaten" at bounding box center [532, 454] width 338 height 23
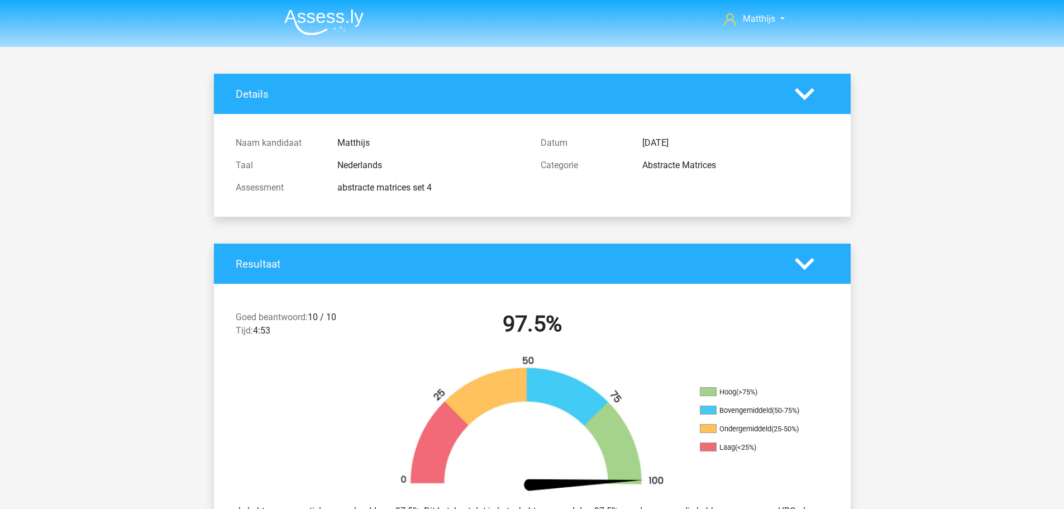
click at [349, 27] on img at bounding box center [323, 22] width 79 height 26
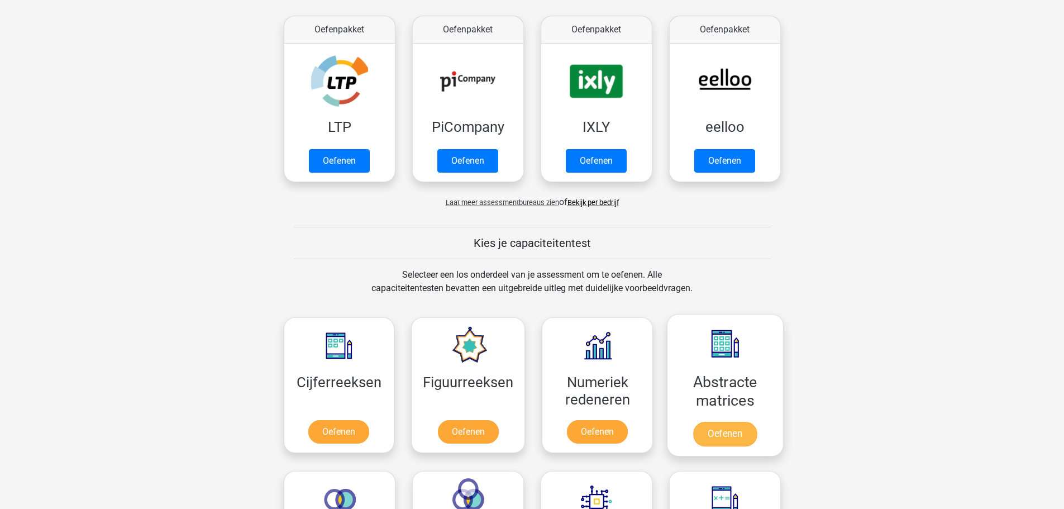
scroll to position [335, 0]
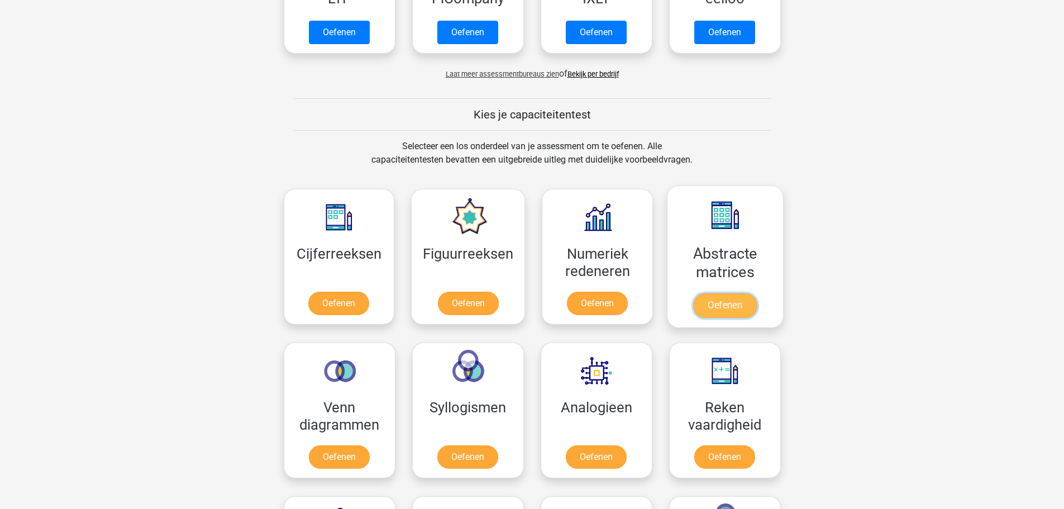
click at [742, 293] on link "Oefenen" at bounding box center [725, 305] width 64 height 25
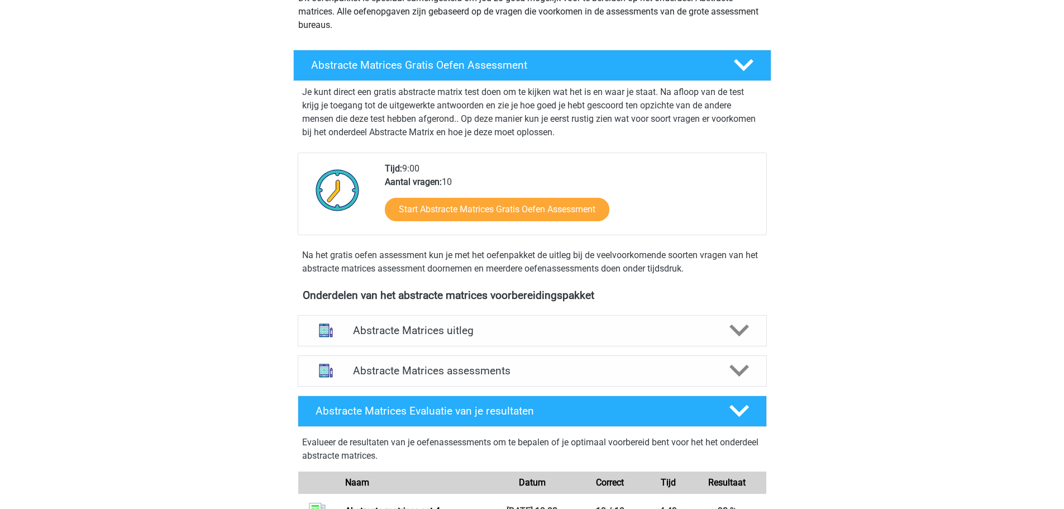
scroll to position [279, 0]
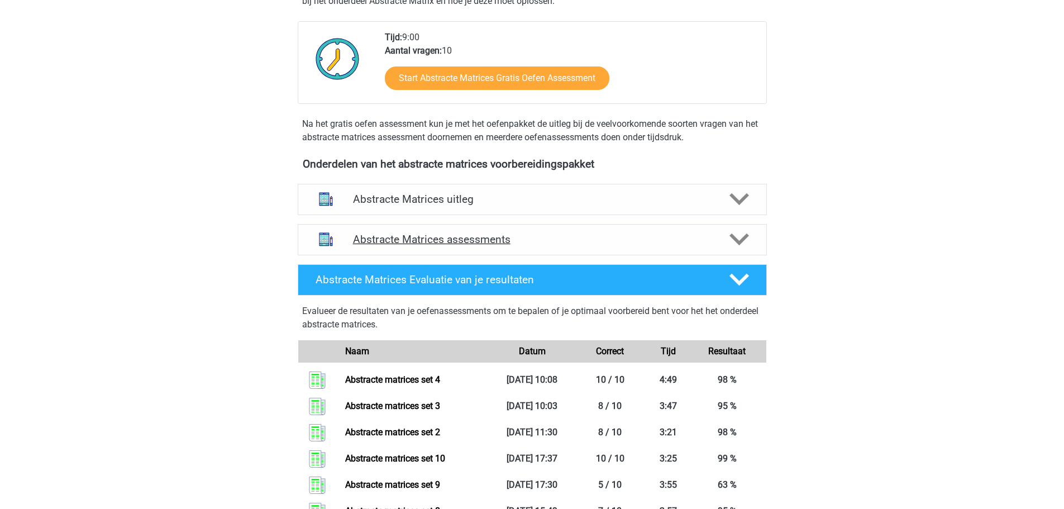
click at [507, 242] on h4 "Abstracte Matrices assessments" at bounding box center [532, 239] width 359 height 13
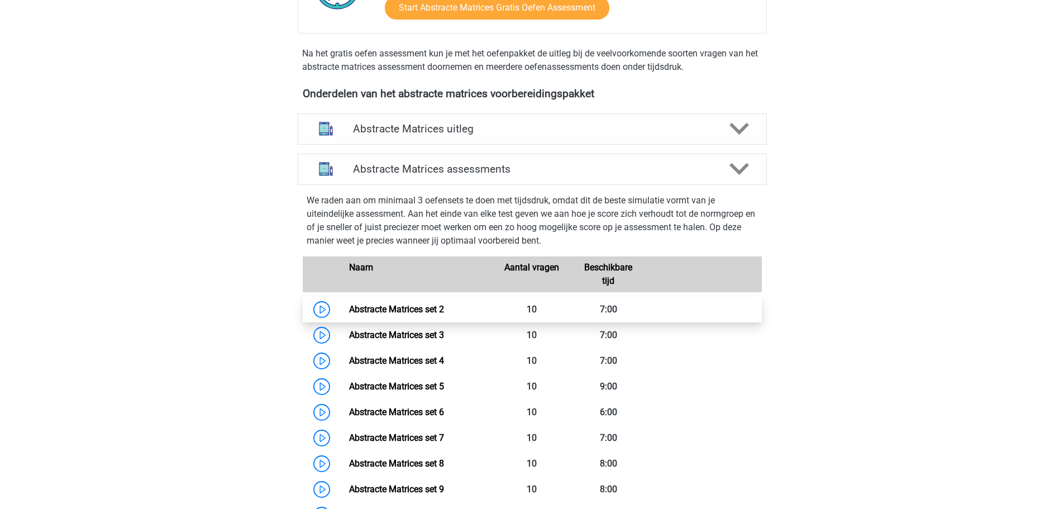
scroll to position [391, 0]
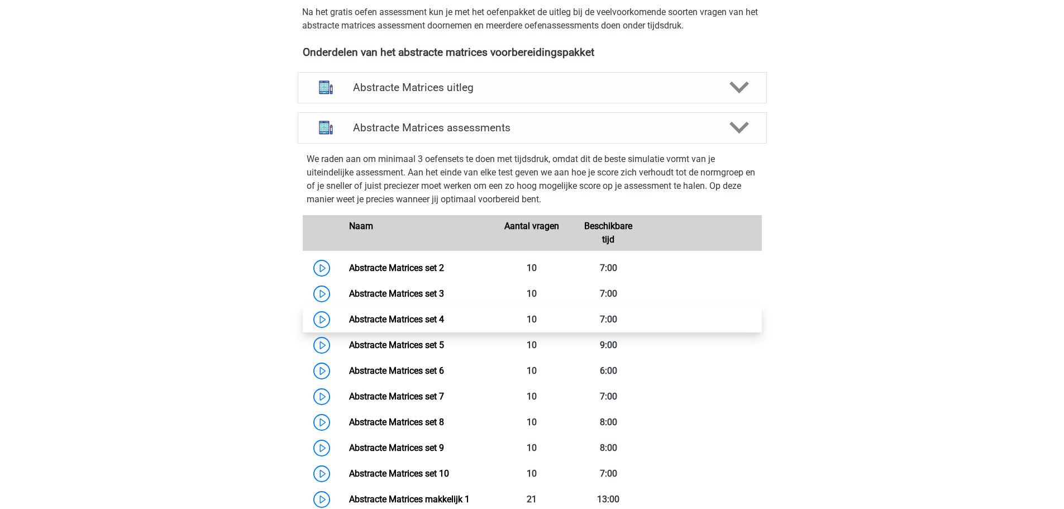
click at [444, 317] on link "Abstracte Matrices set 4" at bounding box center [396, 319] width 95 height 11
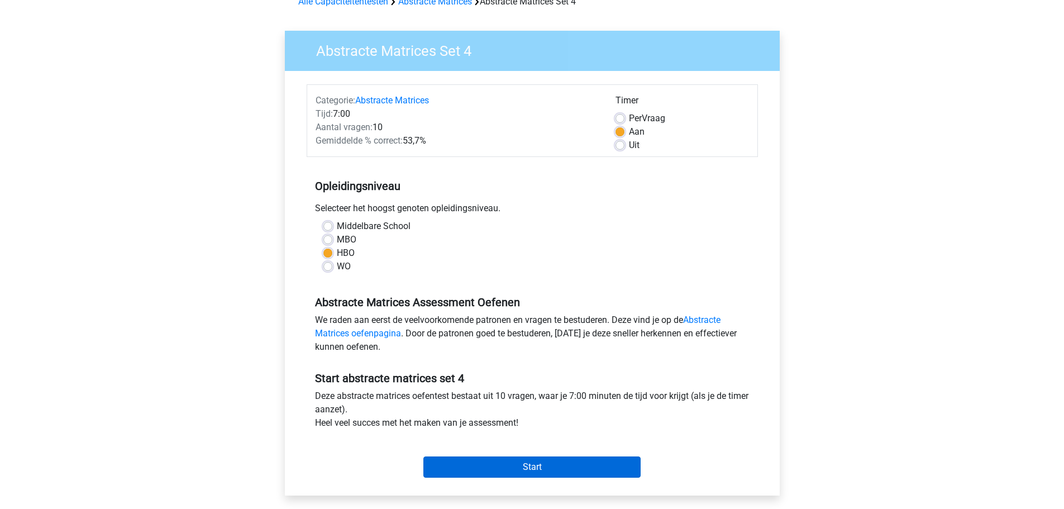
scroll to position [168, 0]
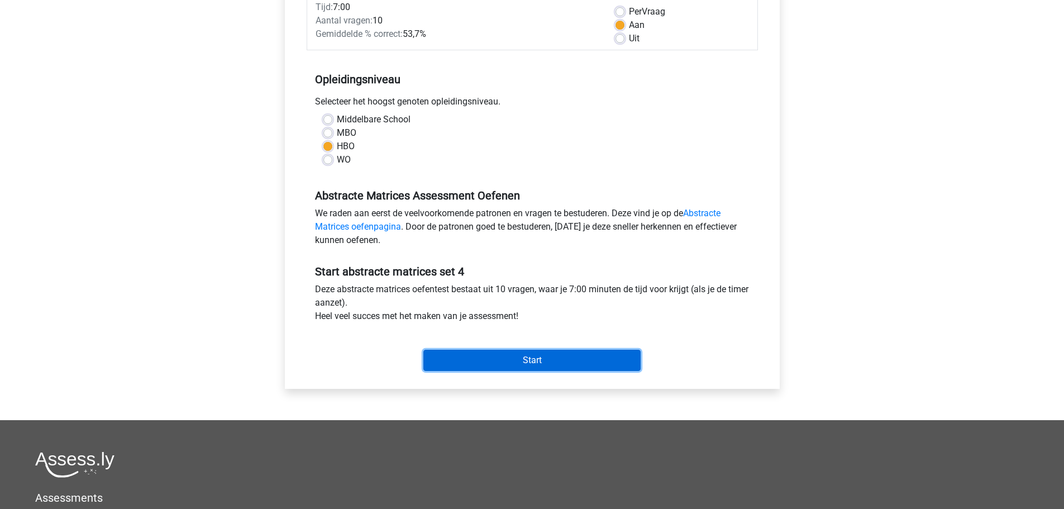
click at [502, 364] on input "Start" at bounding box center [532, 360] width 217 height 21
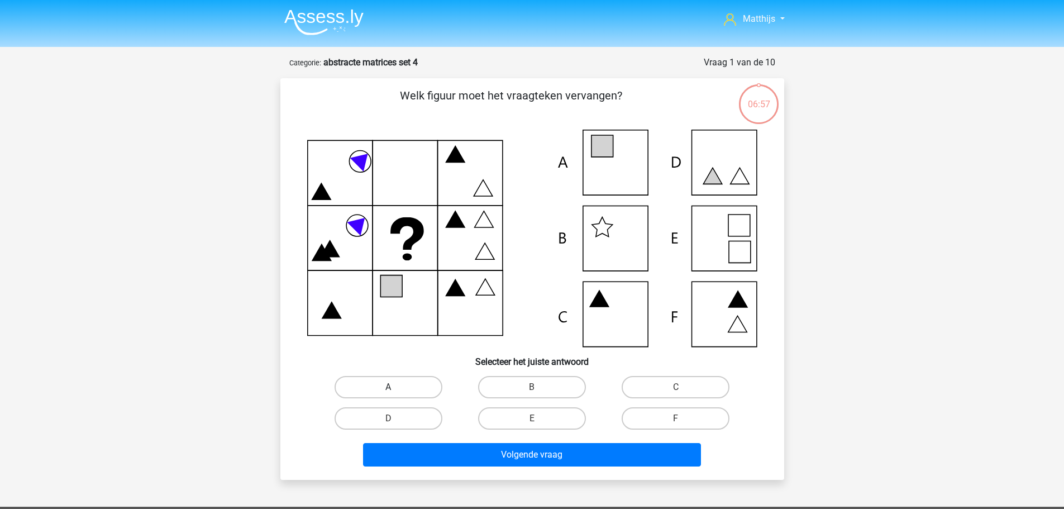
drag, startPoint x: 398, startPoint y: 383, endPoint x: 455, endPoint y: 426, distance: 71.4
click at [399, 383] on label "A" at bounding box center [389, 387] width 108 height 22
click at [396, 387] on input "A" at bounding box center [391, 390] width 7 height 7
radio input "true"
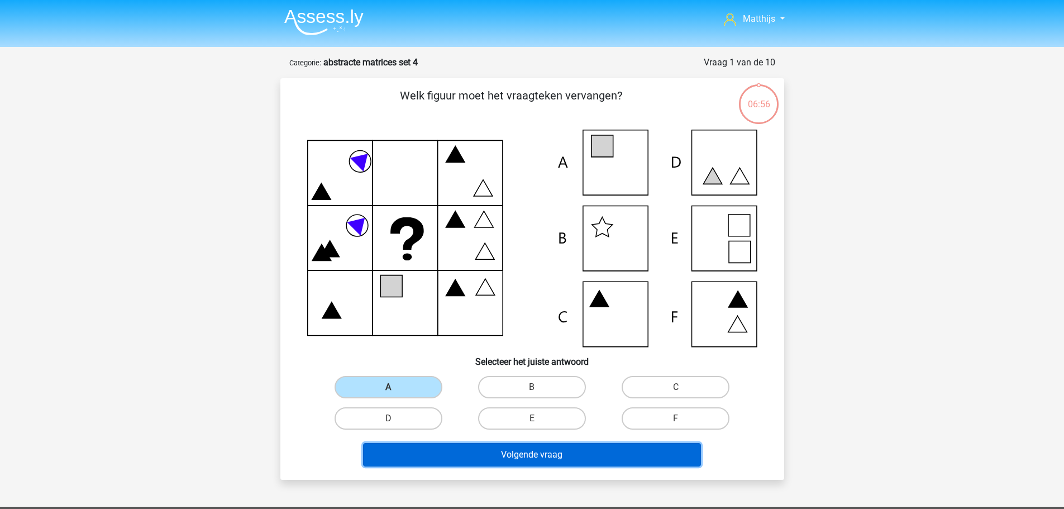
click at [529, 463] on button "Volgende vraag" at bounding box center [532, 454] width 338 height 23
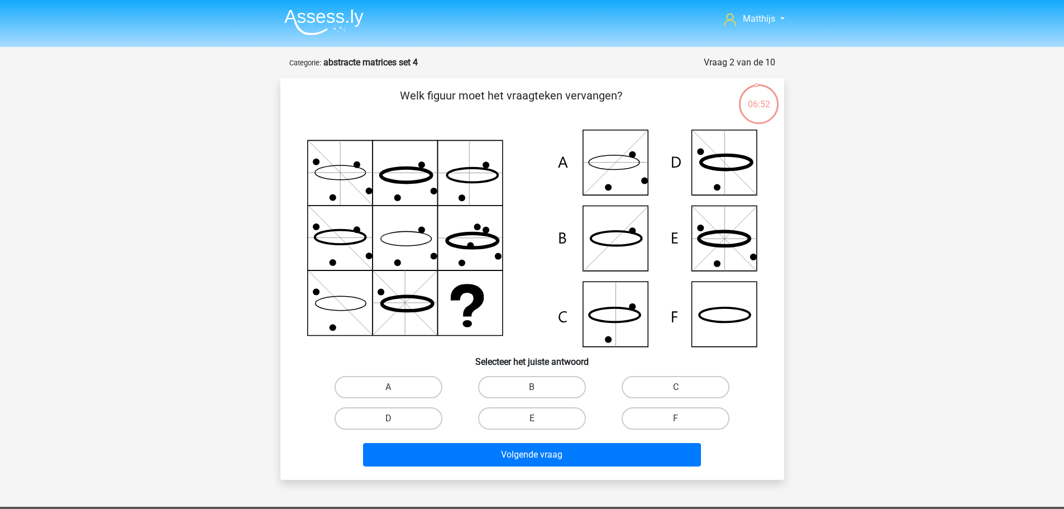
click at [677, 422] on input "F" at bounding box center [679, 421] width 7 height 7
radio input "true"
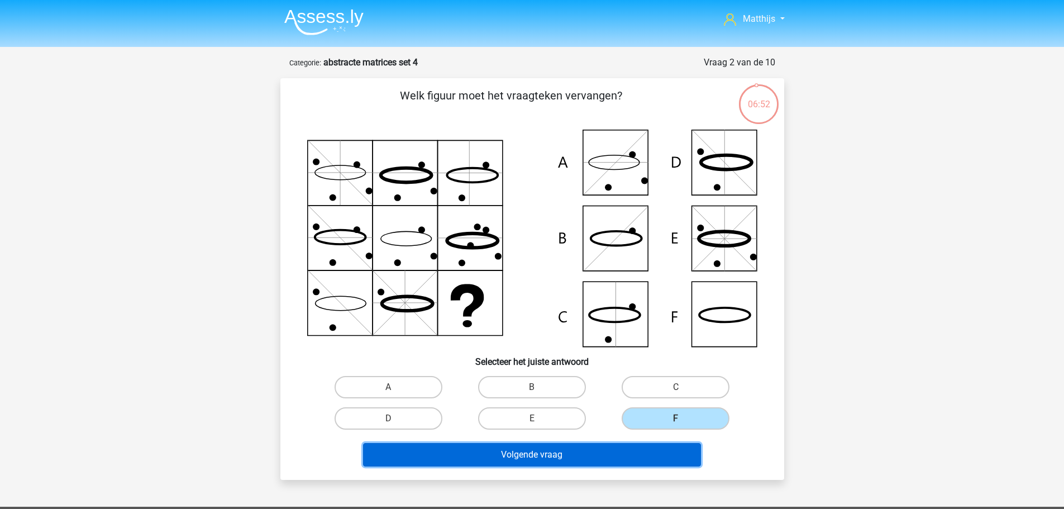
click at [618, 459] on button "Volgende vraag" at bounding box center [532, 454] width 338 height 23
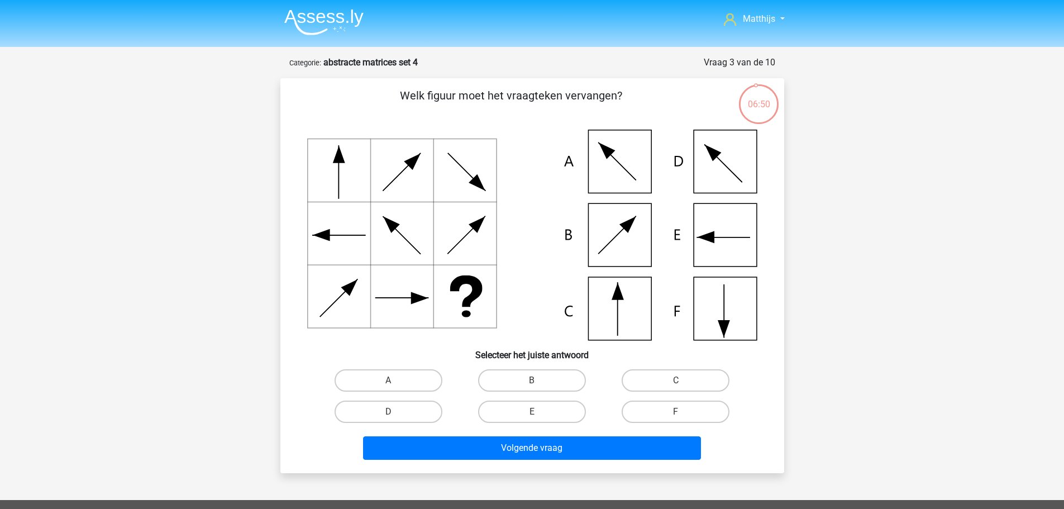
click at [331, 15] on img at bounding box center [323, 22] width 79 height 26
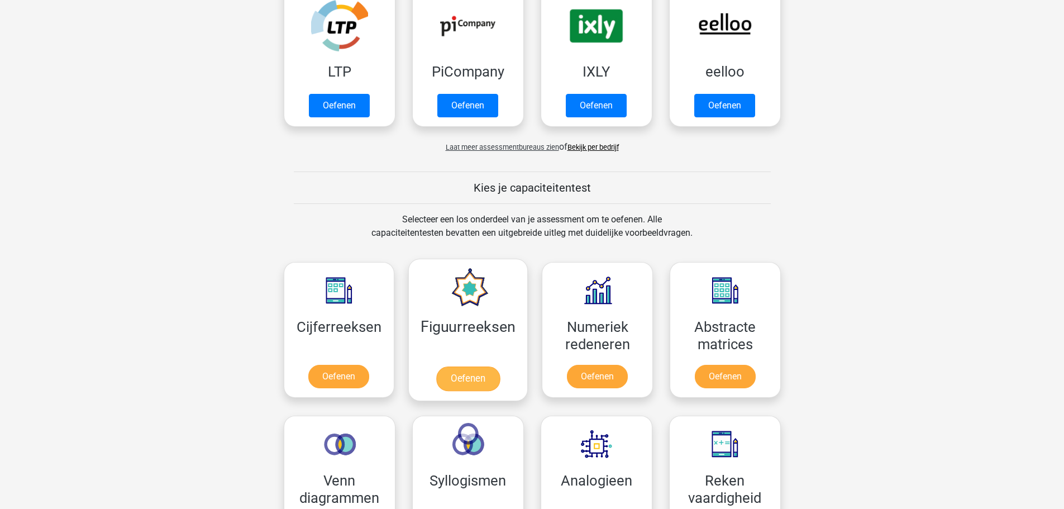
scroll to position [391, 0]
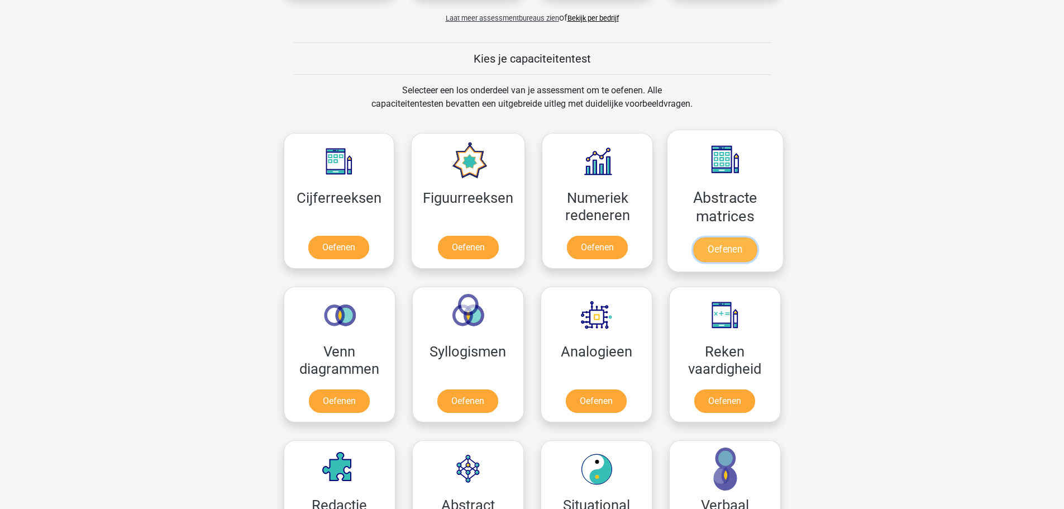
click at [727, 237] on link "Oefenen" at bounding box center [725, 249] width 64 height 25
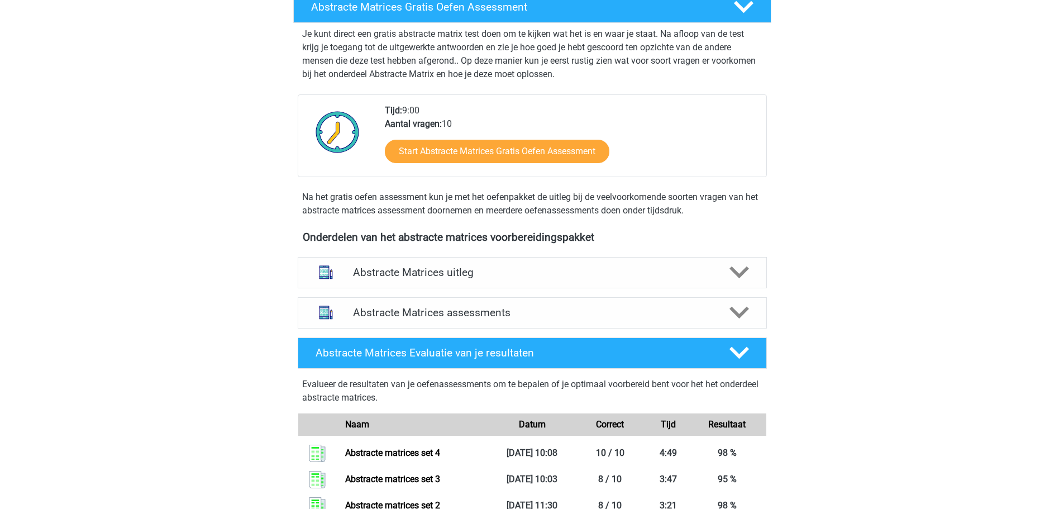
scroll to position [279, 0]
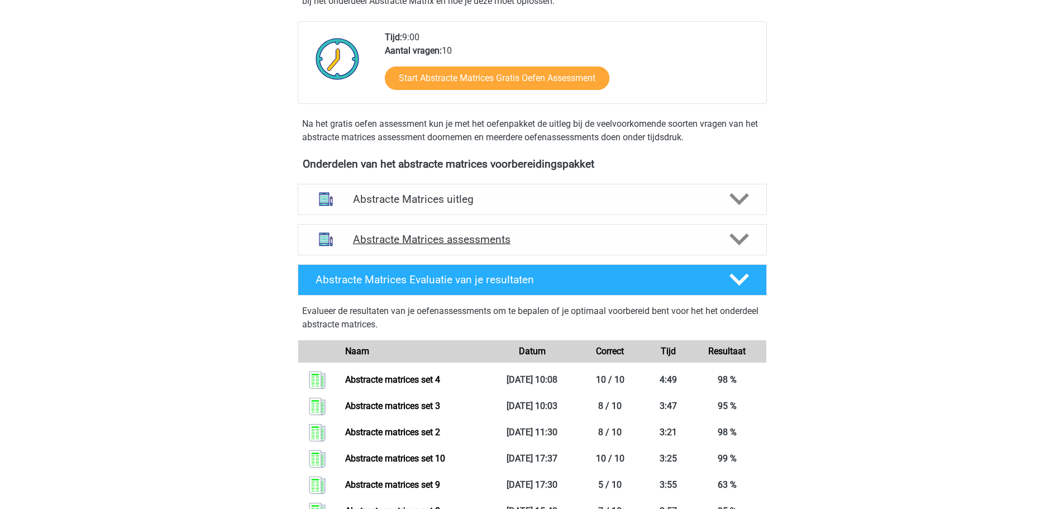
click at [479, 246] on div "Abstracte Matrices assessments" at bounding box center [532, 239] width 469 height 31
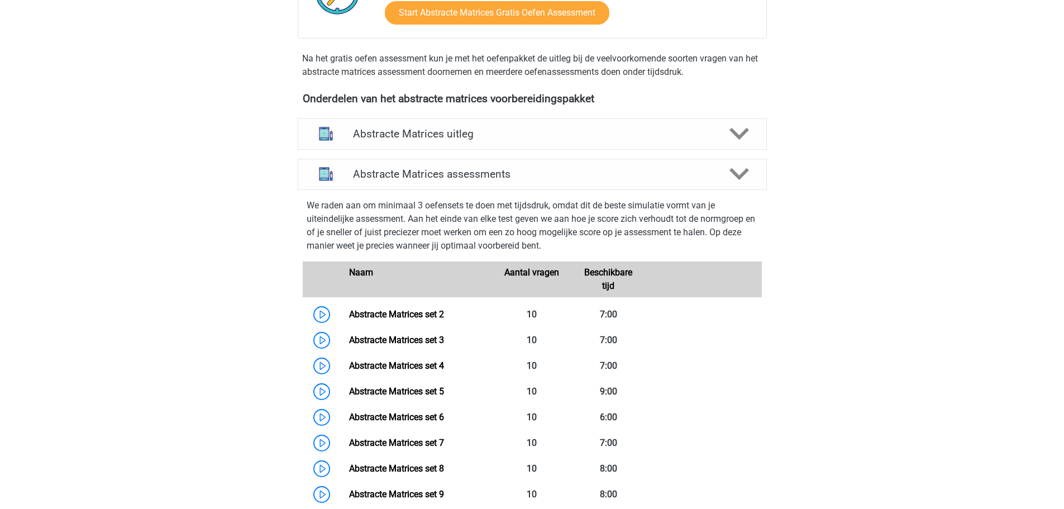
scroll to position [447, 0]
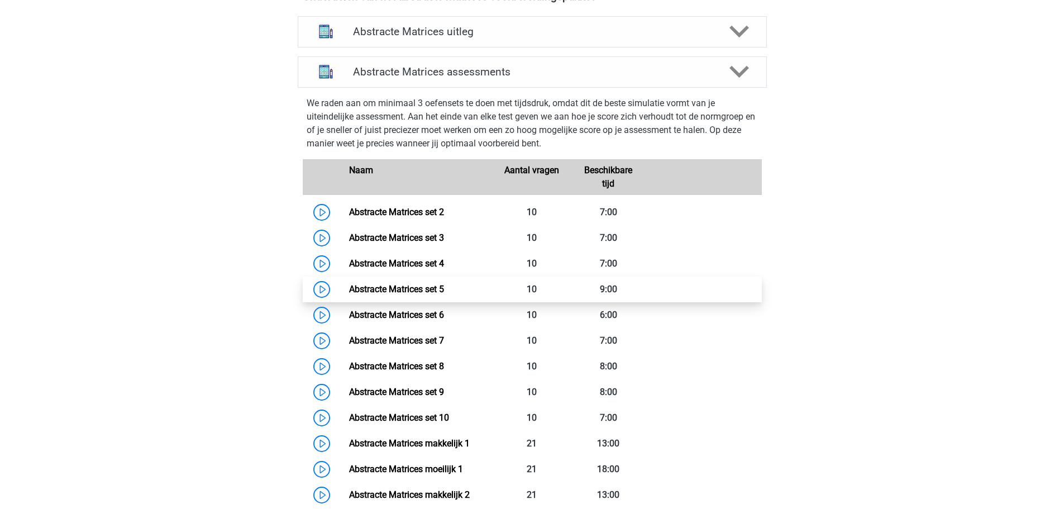
click at [444, 293] on link "Abstracte Matrices set 5" at bounding box center [396, 289] width 95 height 11
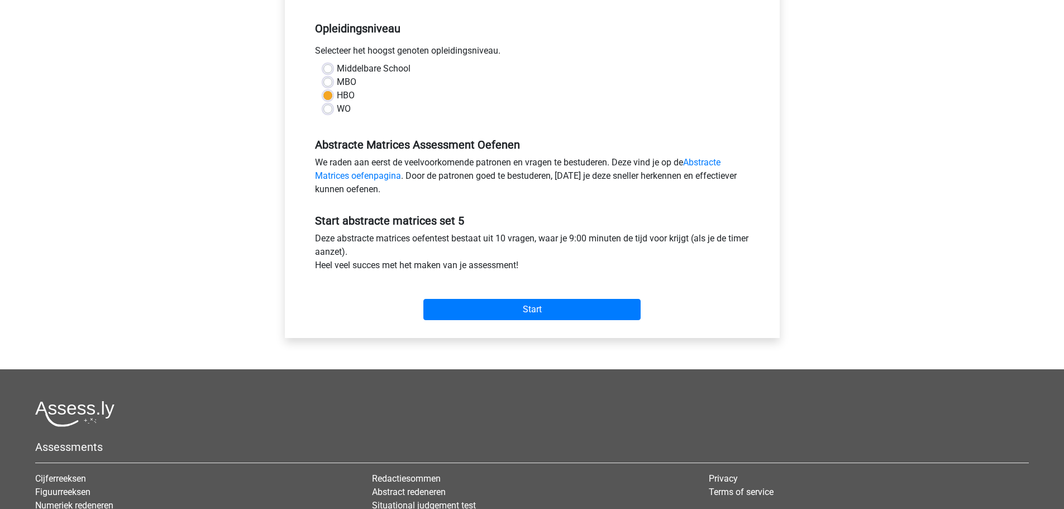
scroll to position [279, 0]
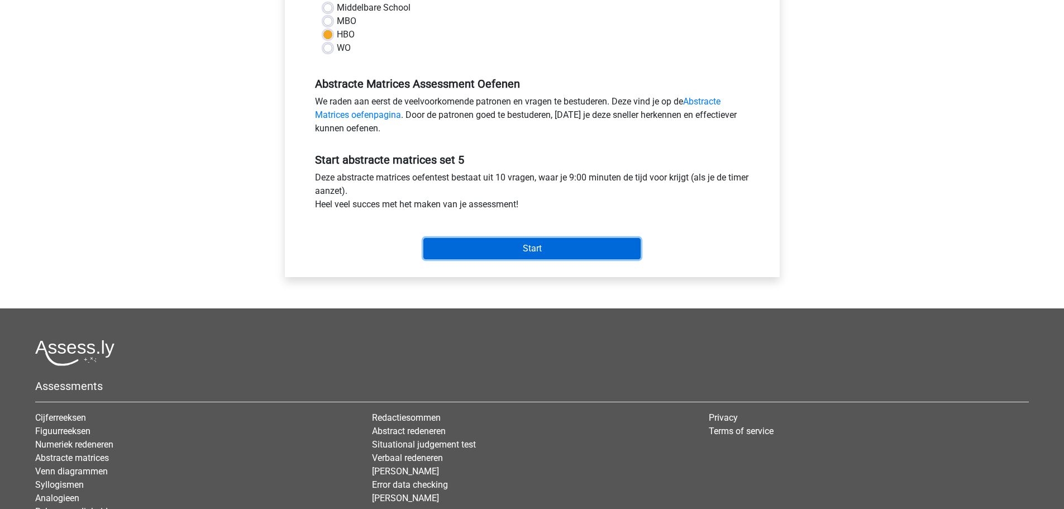
click at [544, 250] on input "Start" at bounding box center [532, 248] width 217 height 21
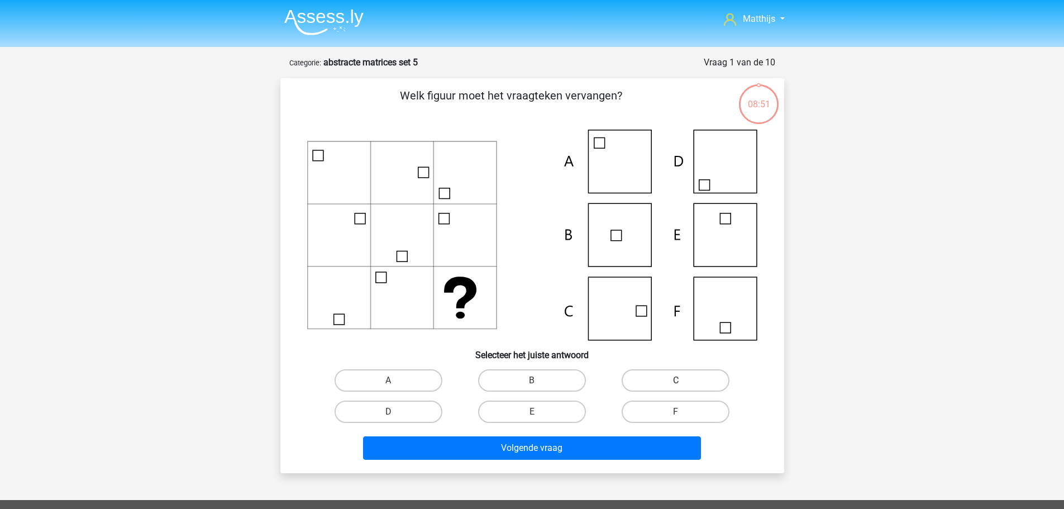
click at [689, 378] on label "C" at bounding box center [676, 380] width 108 height 22
click at [683, 380] on input "C" at bounding box center [679, 383] width 7 height 7
radio input "true"
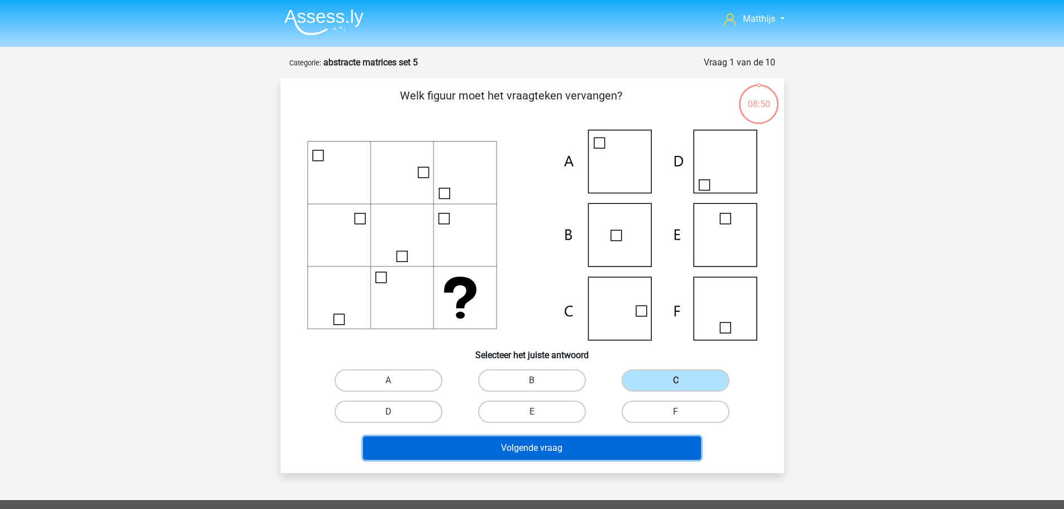
click at [618, 446] on button "Volgende vraag" at bounding box center [532, 447] width 338 height 23
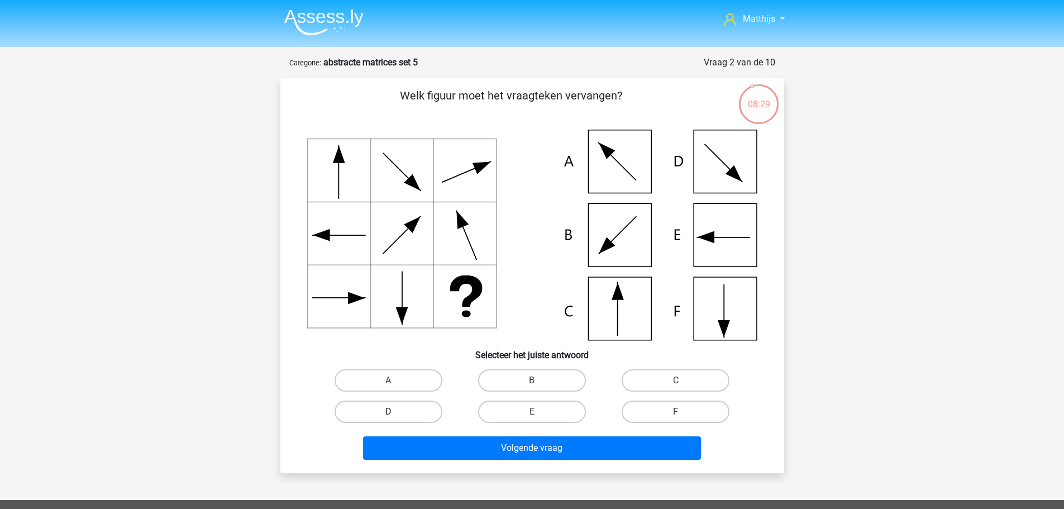
click at [435, 408] on label "D" at bounding box center [389, 412] width 108 height 22
click at [396, 412] on input "D" at bounding box center [391, 415] width 7 height 7
radio input "true"
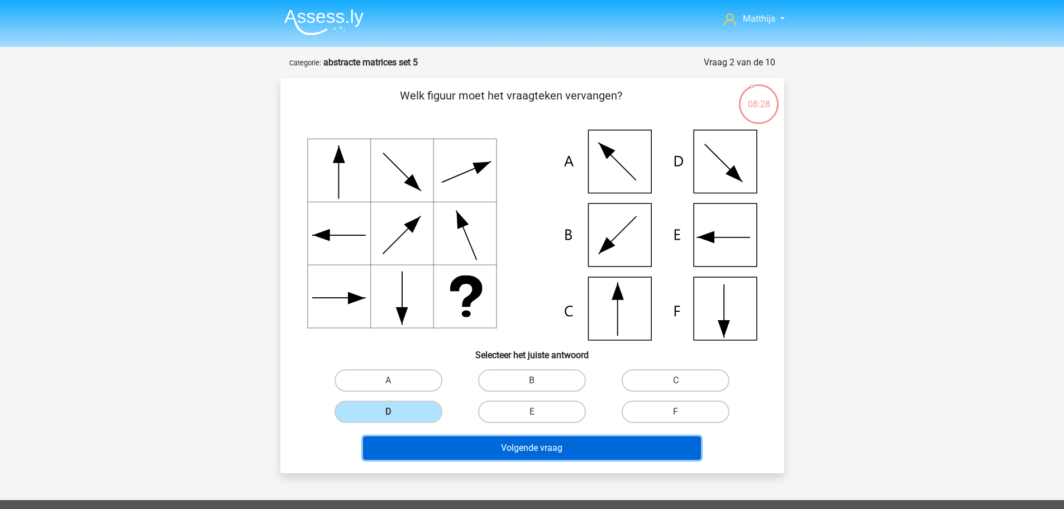
click at [502, 445] on button "Volgende vraag" at bounding box center [532, 447] width 338 height 23
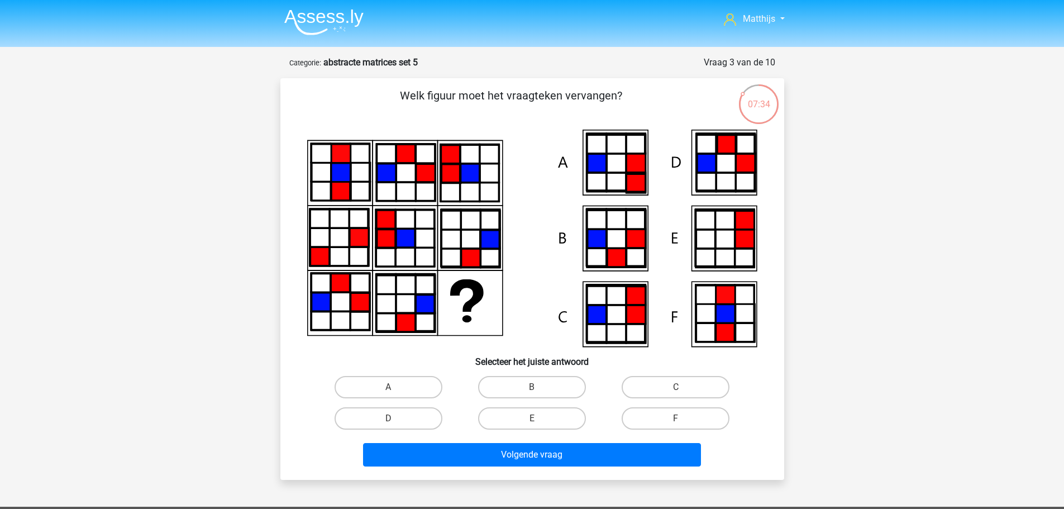
drag, startPoint x: 422, startPoint y: 416, endPoint x: 472, endPoint y: 440, distance: 54.7
click at [426, 418] on label "D" at bounding box center [389, 418] width 108 height 22
click at [396, 418] on input "D" at bounding box center [391, 421] width 7 height 7
radio input "true"
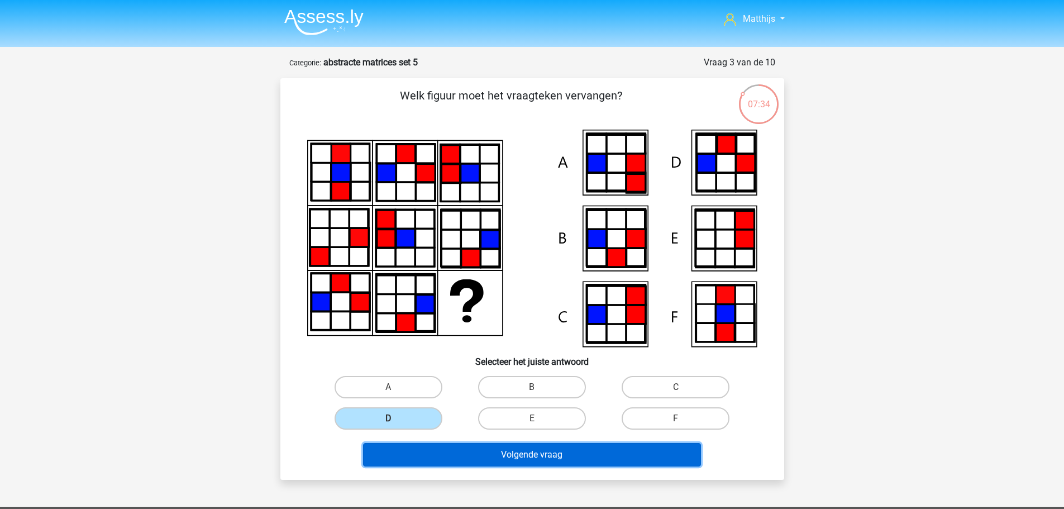
click at [483, 446] on button "Volgende vraag" at bounding box center [532, 454] width 338 height 23
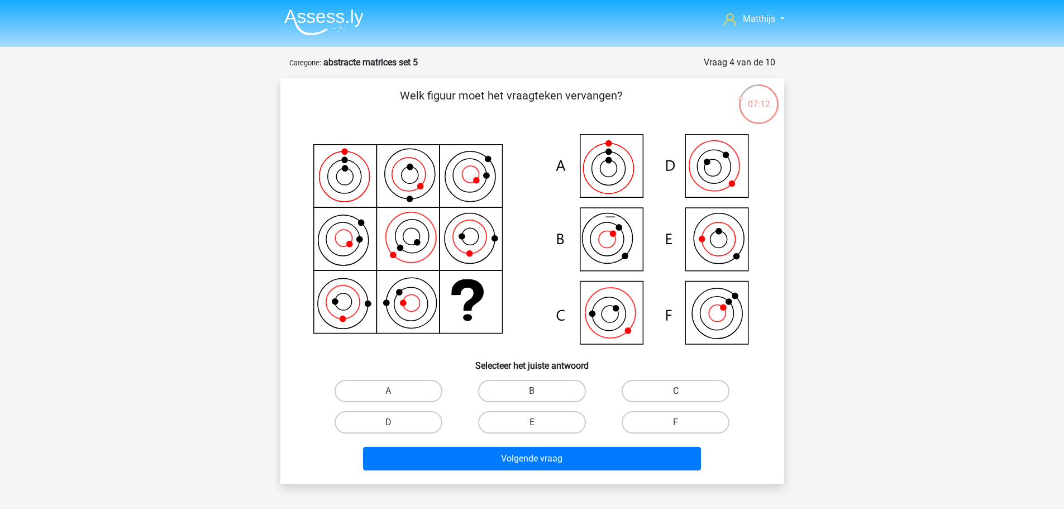
click at [678, 399] on label "C" at bounding box center [676, 391] width 108 height 22
click at [678, 398] on input "C" at bounding box center [679, 394] width 7 height 7
radio input "true"
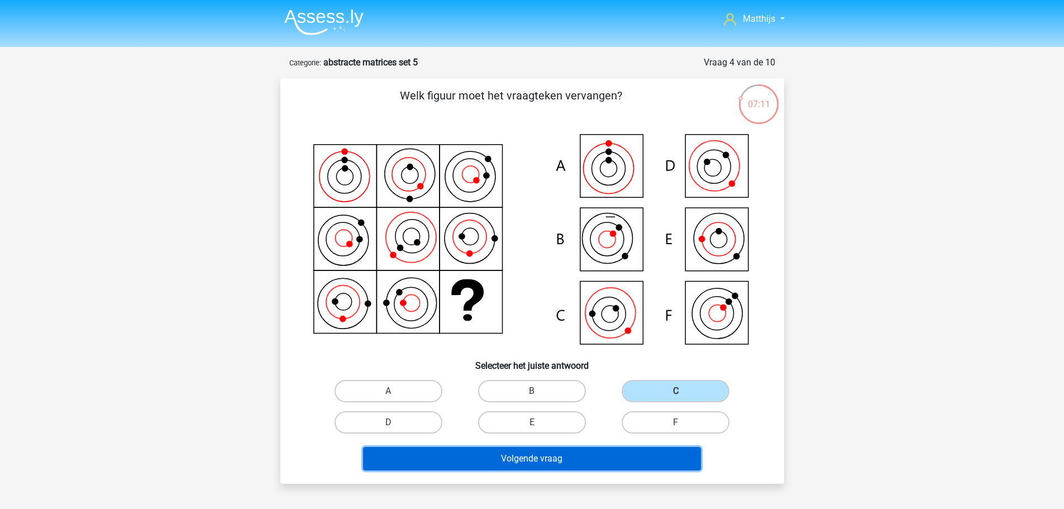
click at [645, 464] on button "Volgende vraag" at bounding box center [532, 458] width 338 height 23
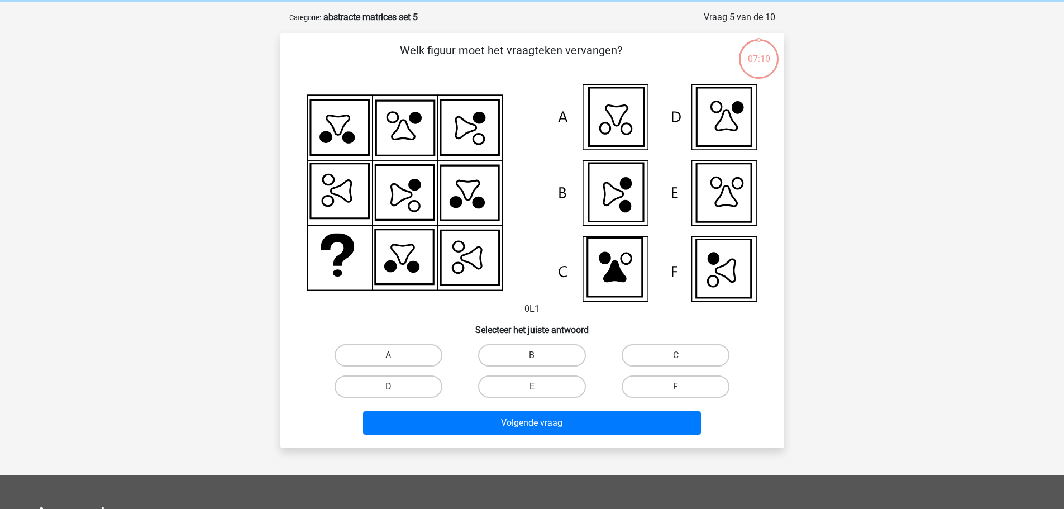
scroll to position [56, 0]
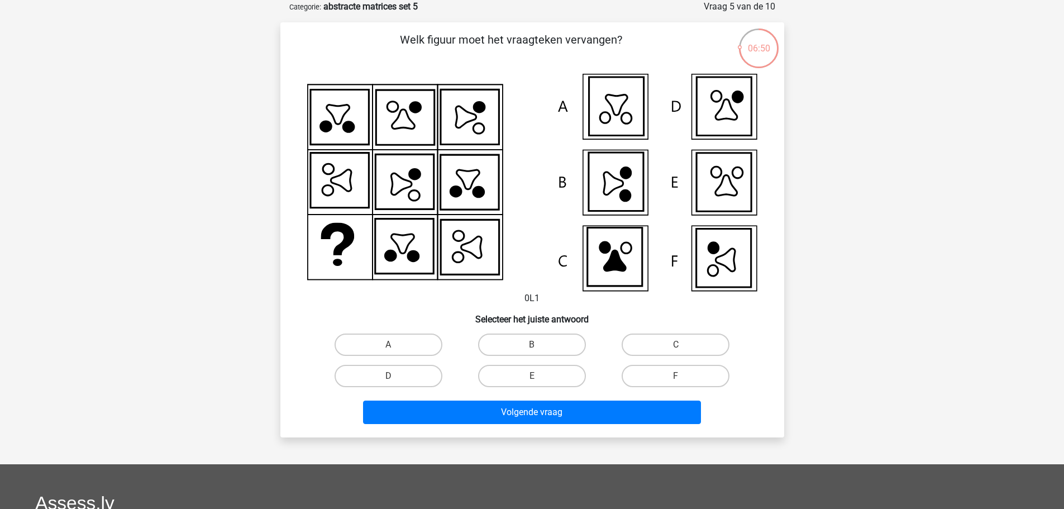
drag, startPoint x: 389, startPoint y: 379, endPoint x: 410, endPoint y: 396, distance: 26.6
click at [388, 379] on input "D" at bounding box center [391, 379] width 7 height 7
radio input "true"
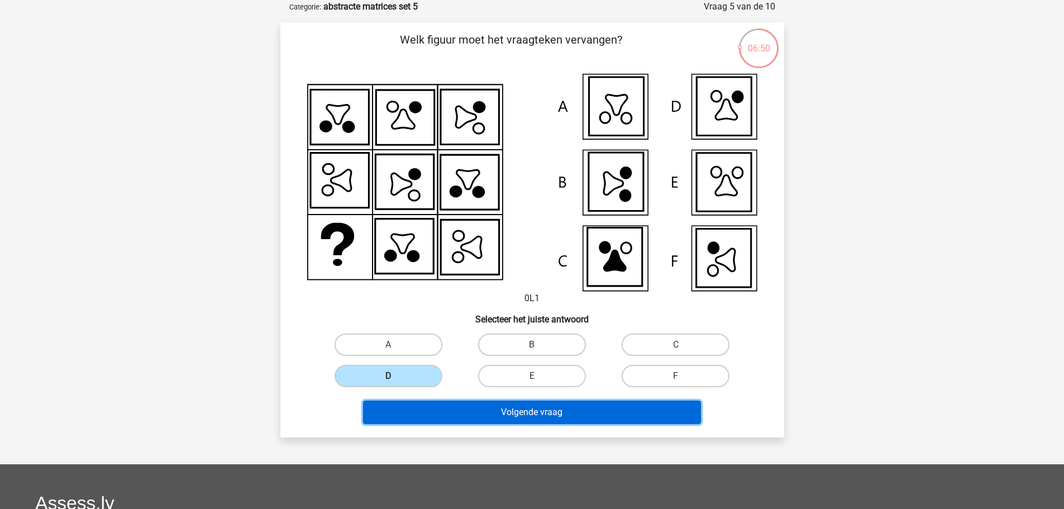
click at [487, 408] on button "Volgende vraag" at bounding box center [532, 412] width 338 height 23
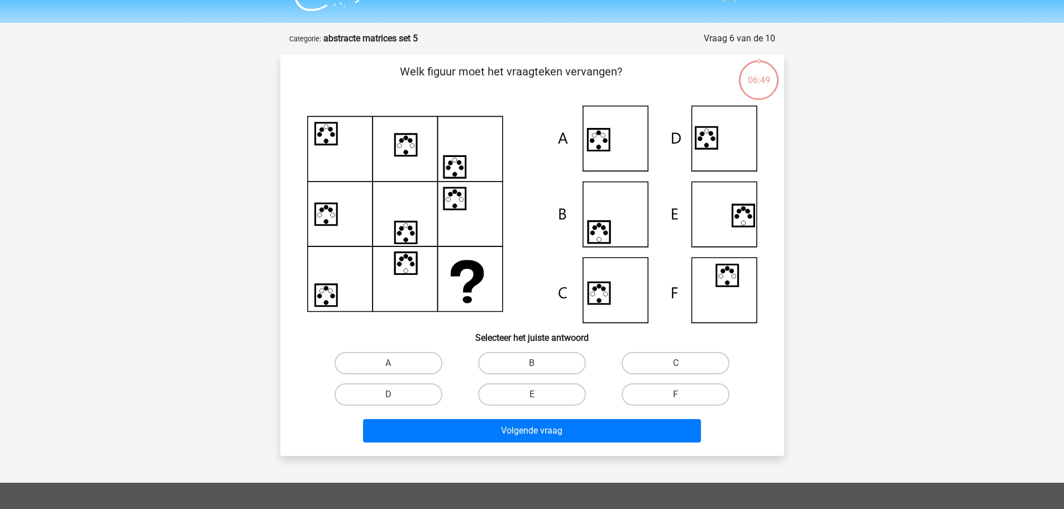
scroll to position [0, 0]
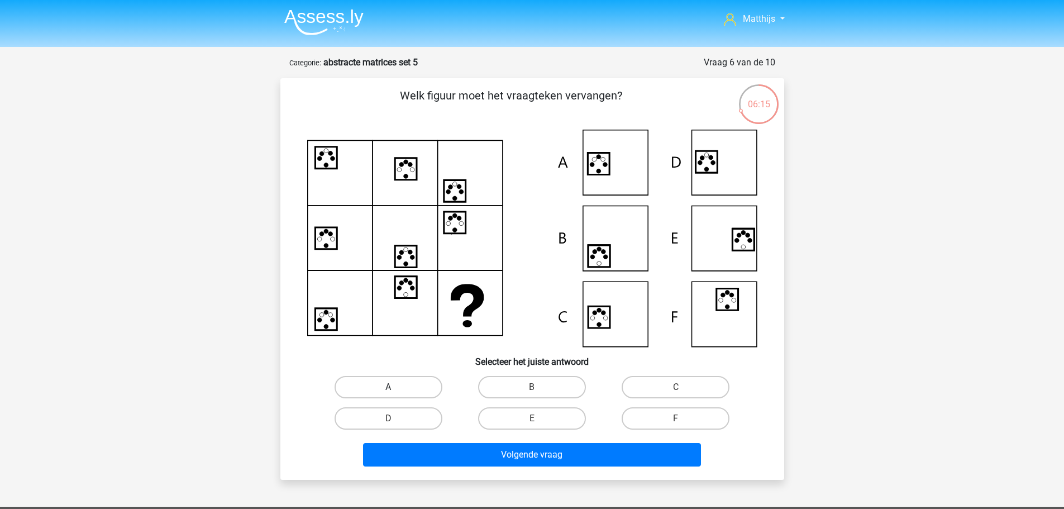
click at [394, 386] on label "A" at bounding box center [389, 387] width 108 height 22
click at [394, 387] on input "A" at bounding box center [391, 390] width 7 height 7
radio input "true"
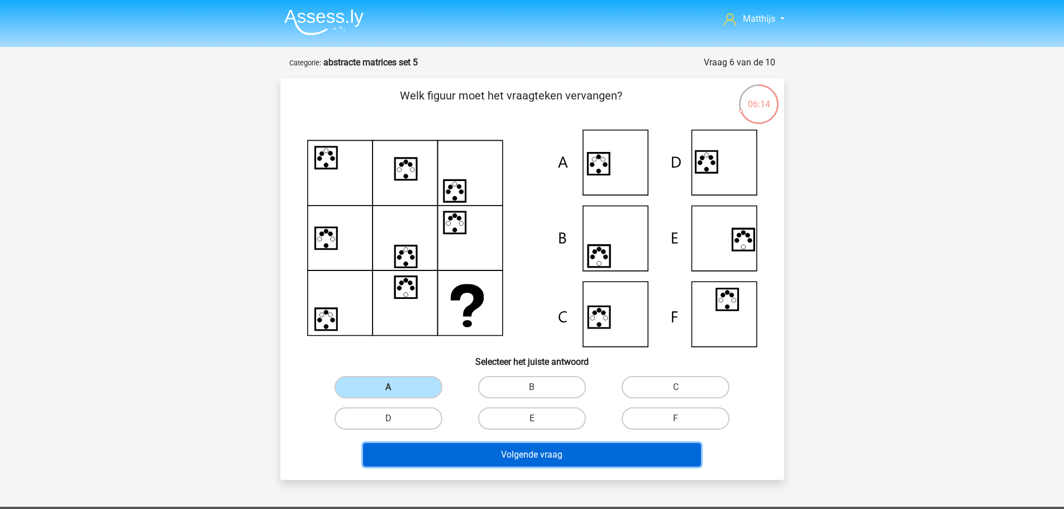
click at [564, 460] on button "Volgende vraag" at bounding box center [532, 454] width 338 height 23
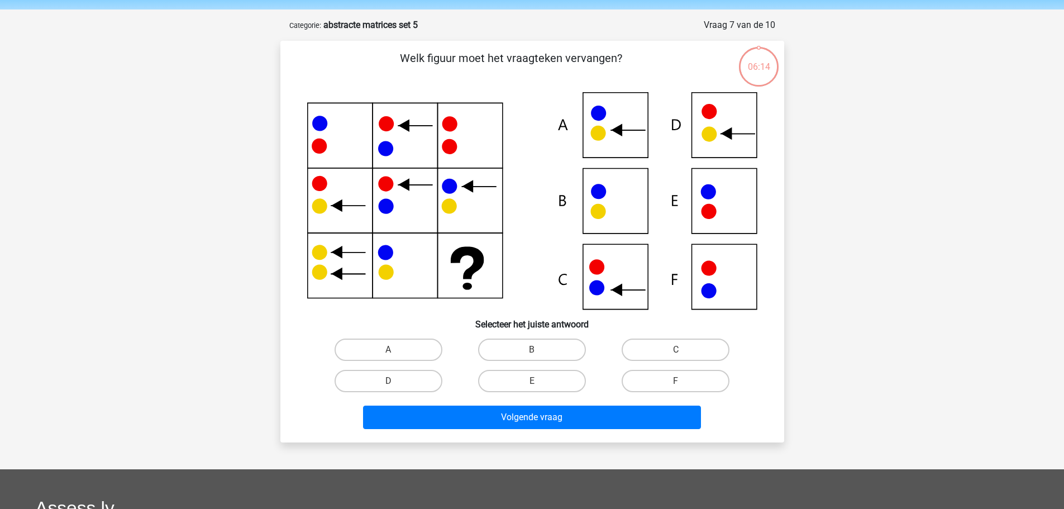
scroll to position [56, 0]
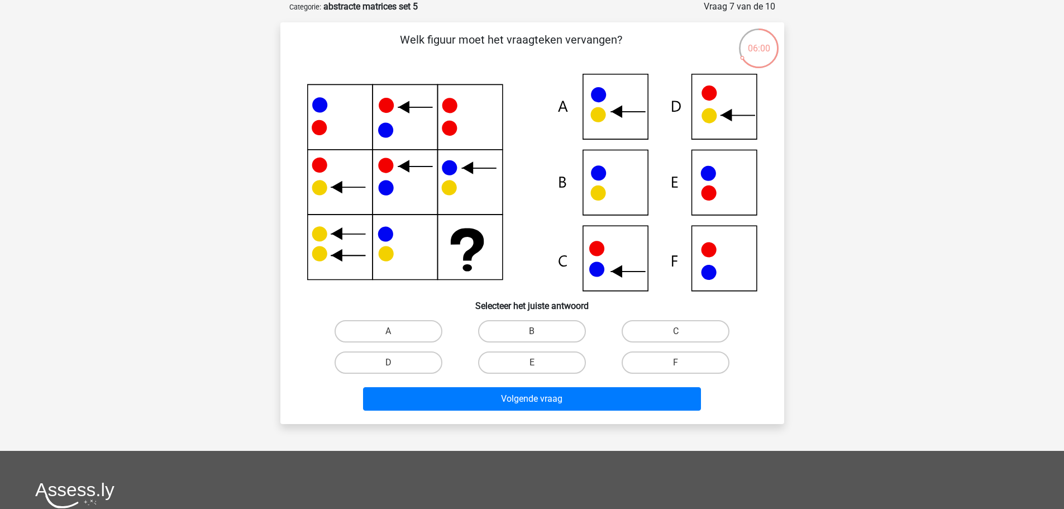
click at [683, 332] on input "C" at bounding box center [679, 334] width 7 height 7
radio input "true"
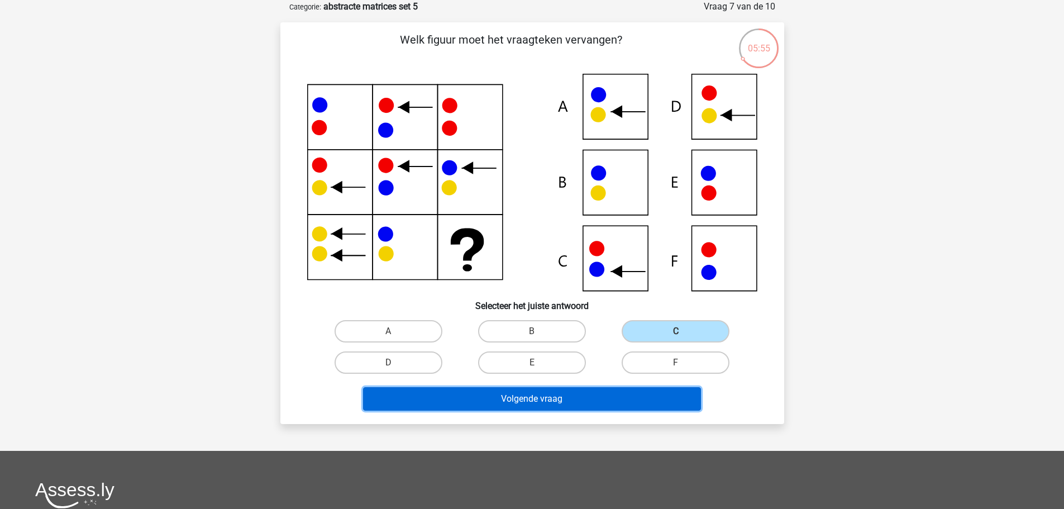
click at [581, 399] on button "Volgende vraag" at bounding box center [532, 398] width 338 height 23
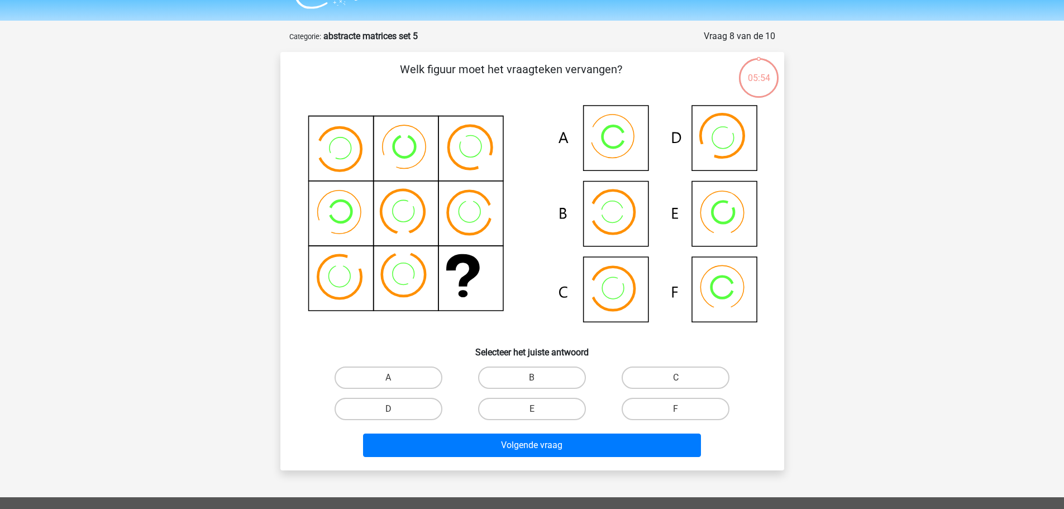
scroll to position [0, 0]
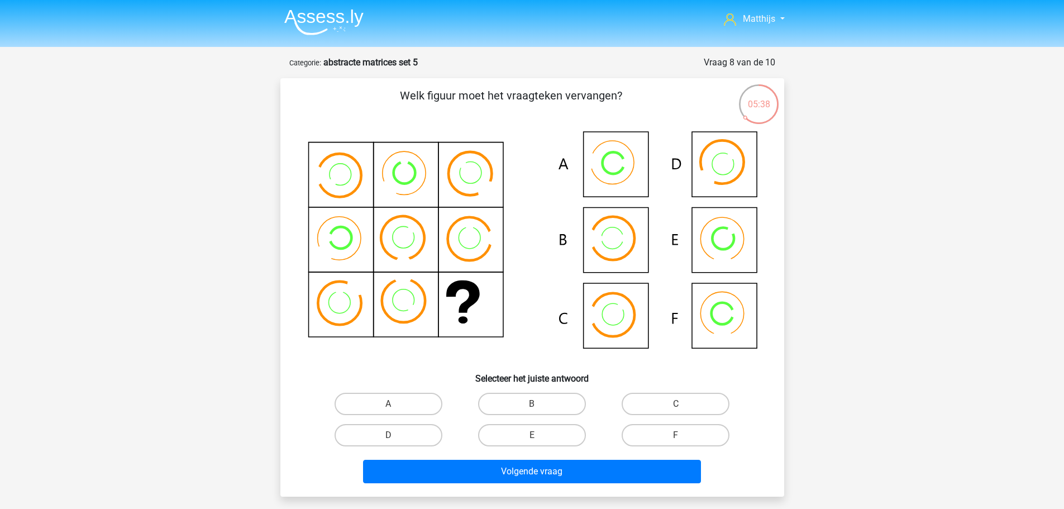
drag, startPoint x: 363, startPoint y: 405, endPoint x: 389, endPoint y: 406, distance: 25.7
click at [363, 404] on label "A" at bounding box center [389, 404] width 108 height 22
click at [388, 404] on input "A" at bounding box center [391, 407] width 7 height 7
radio input "true"
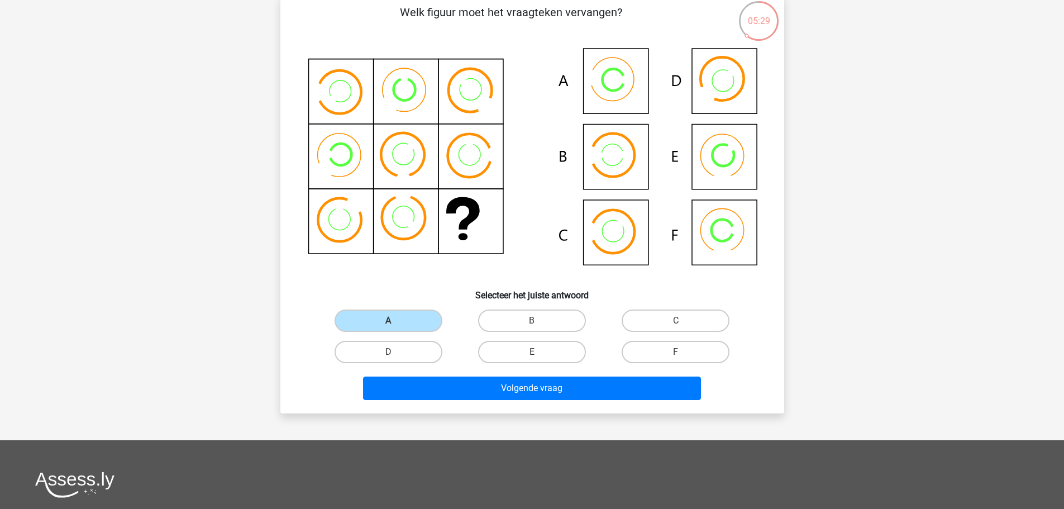
scroll to position [56, 0]
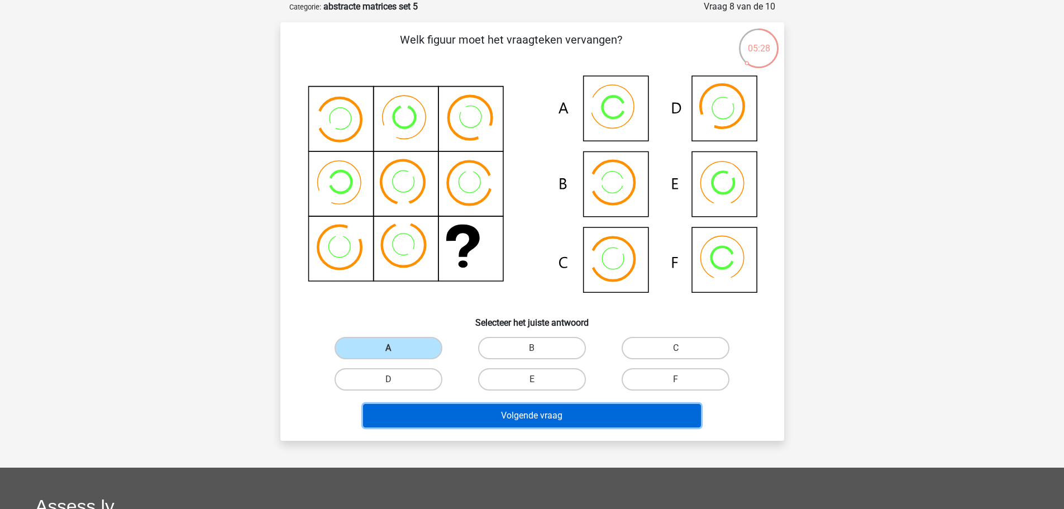
click at [588, 420] on button "Volgende vraag" at bounding box center [532, 415] width 338 height 23
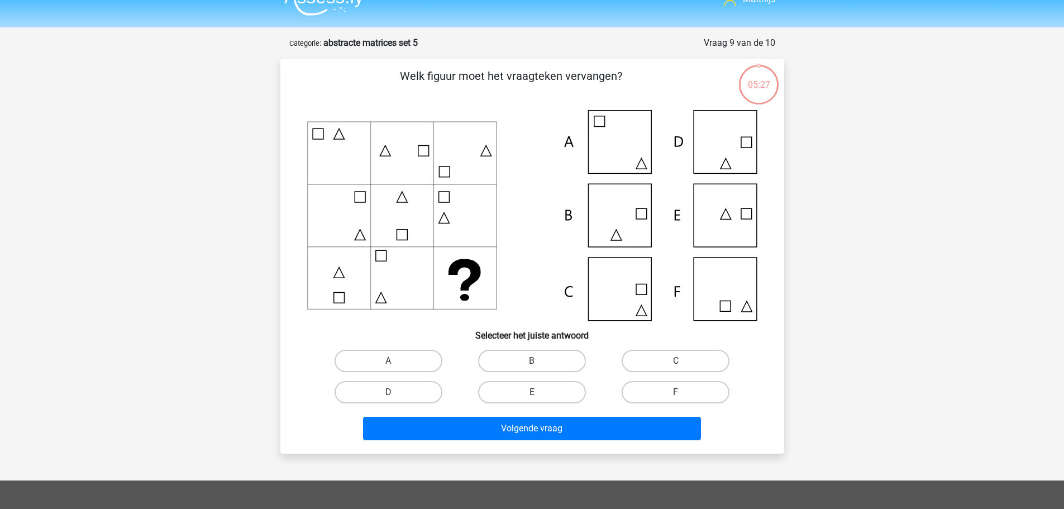
scroll to position [0, 0]
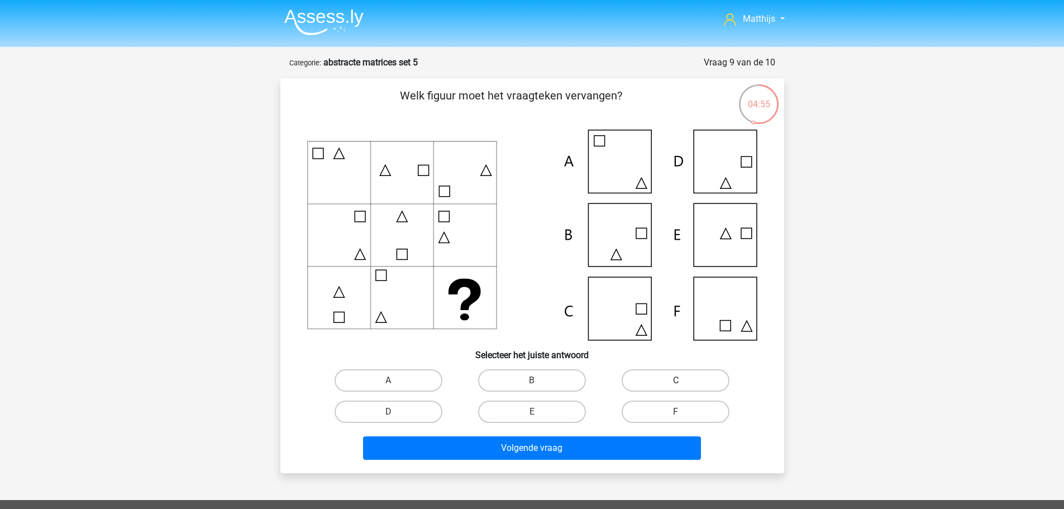
click at [683, 383] on label "C" at bounding box center [676, 380] width 108 height 22
click at [683, 383] on input "C" at bounding box center [679, 383] width 7 height 7
radio input "true"
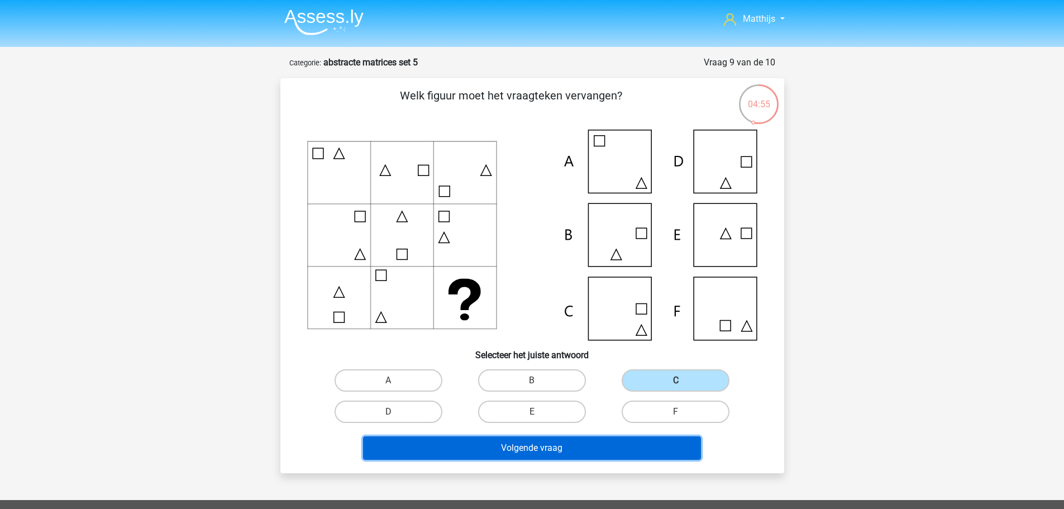
click at [639, 446] on button "Volgende vraag" at bounding box center [532, 447] width 338 height 23
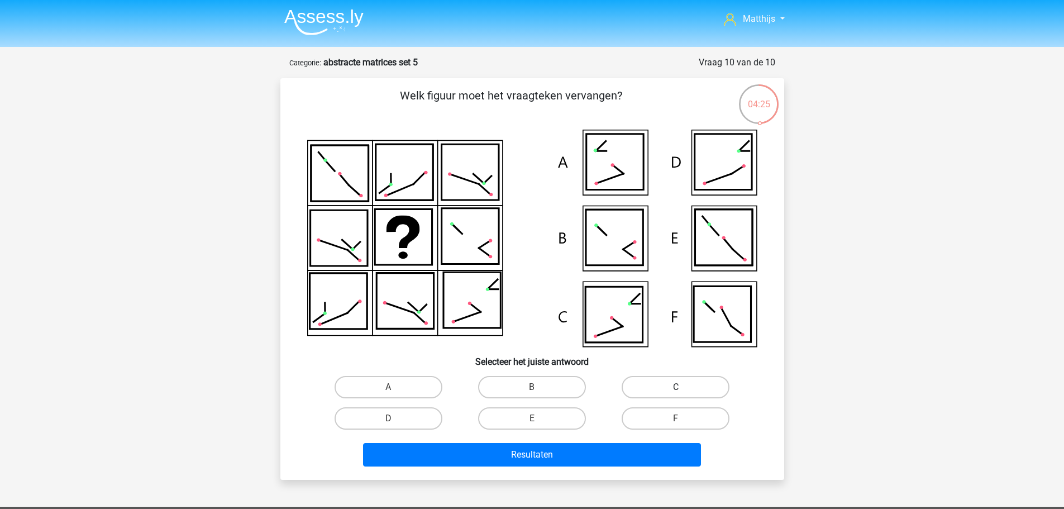
click at [659, 387] on label "C" at bounding box center [676, 387] width 108 height 22
click at [676, 387] on input "C" at bounding box center [679, 390] width 7 height 7
radio input "true"
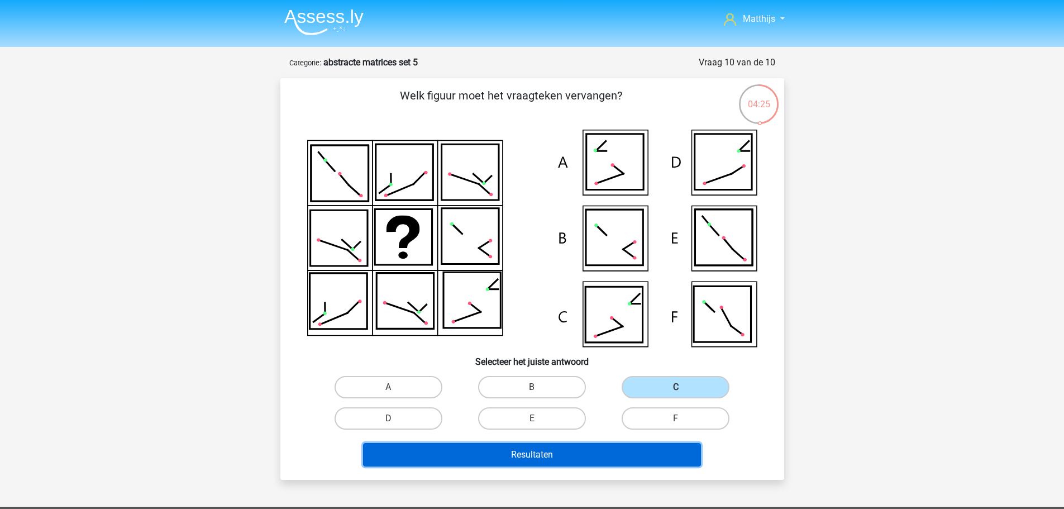
click at [589, 456] on button "Resultaten" at bounding box center [532, 454] width 338 height 23
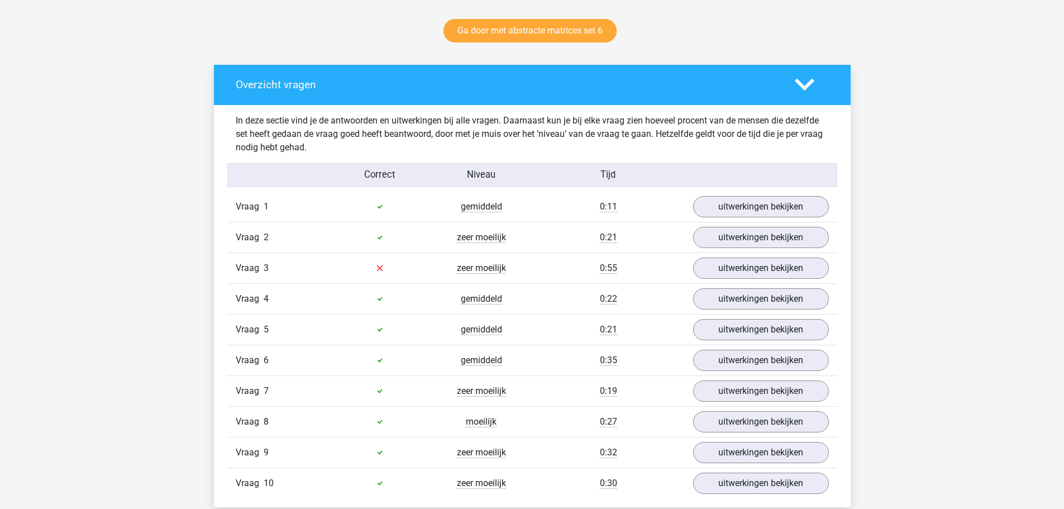
scroll to position [670, 0]
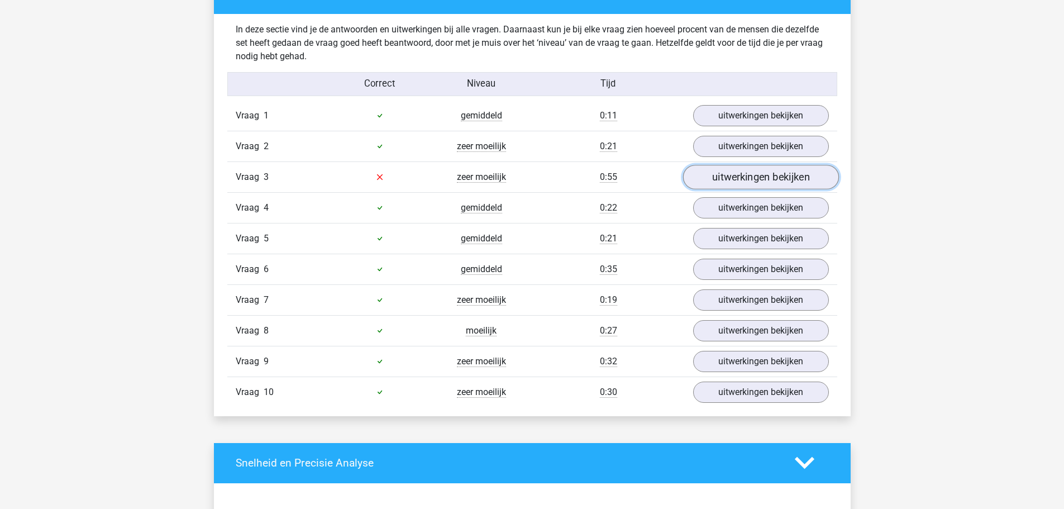
click at [803, 174] on link "uitwerkingen bekijken" at bounding box center [761, 177] width 156 height 25
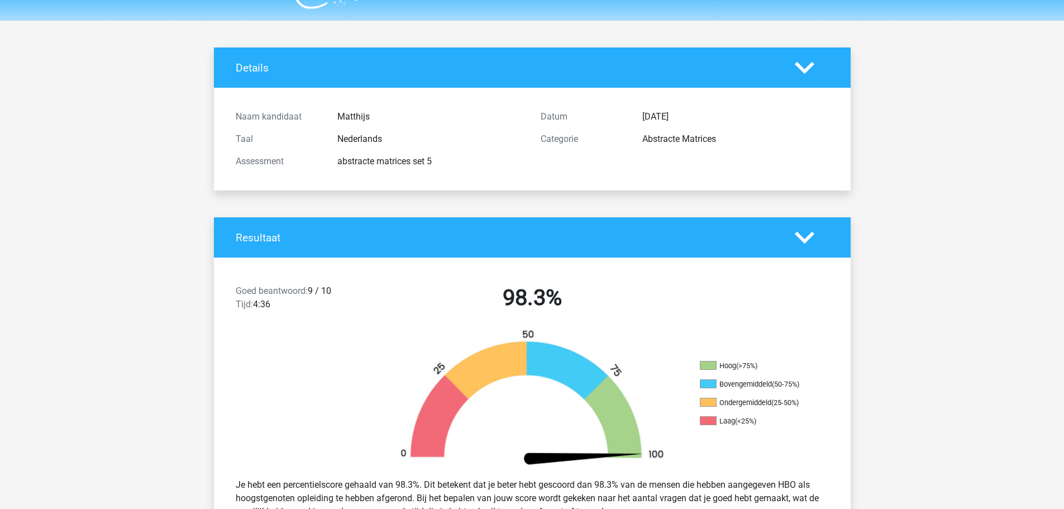
scroll to position [0, 0]
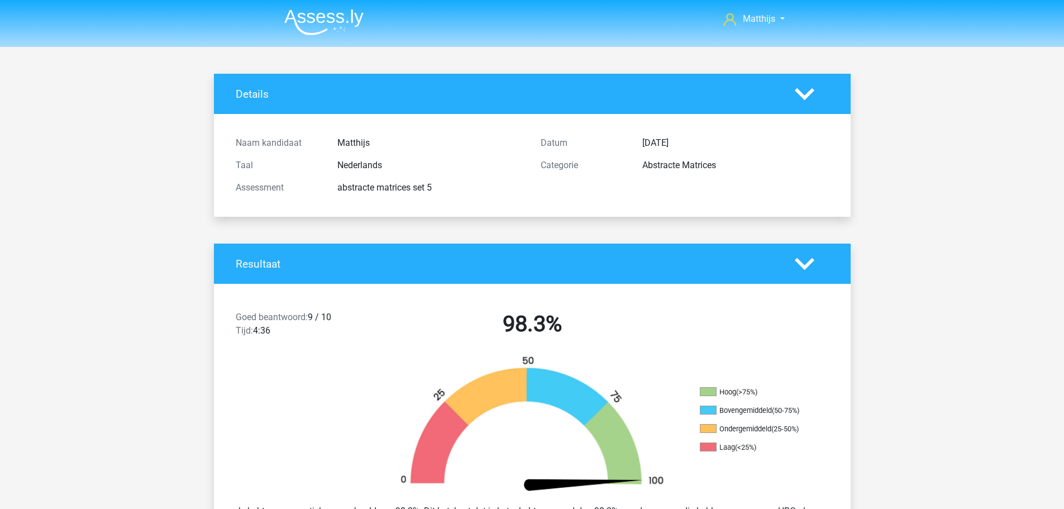
click at [348, 18] on img at bounding box center [323, 22] width 79 height 26
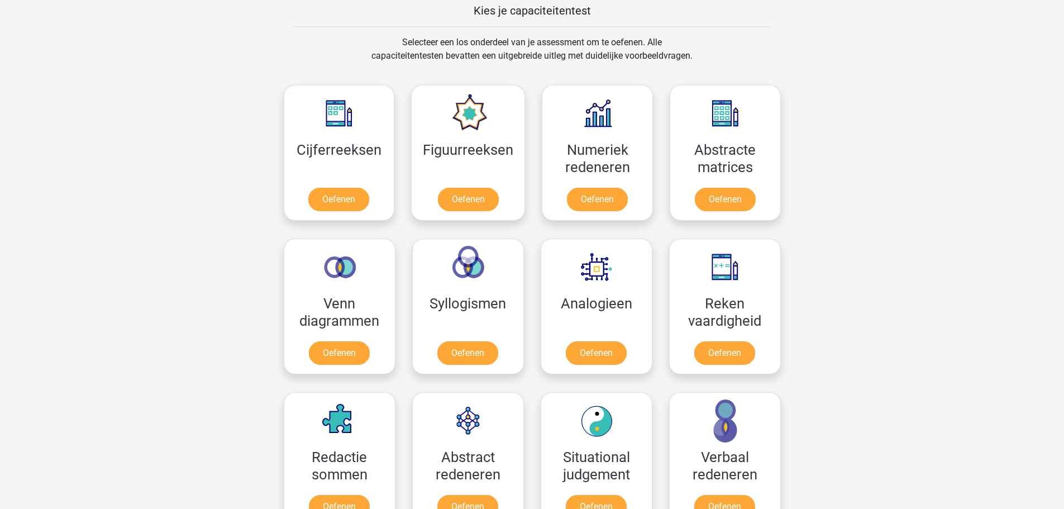
scroll to position [503, 0]
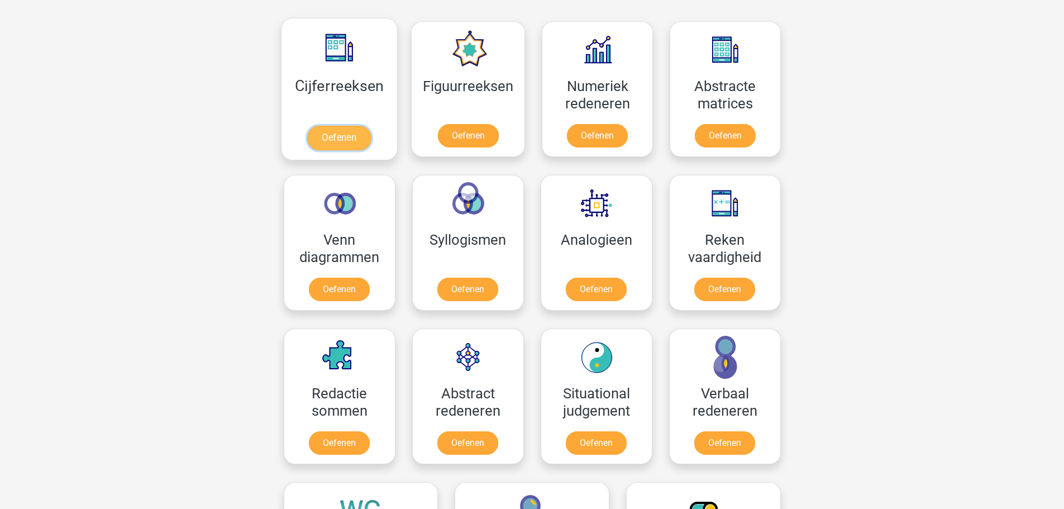
click at [345, 126] on link "Oefenen" at bounding box center [339, 138] width 64 height 25
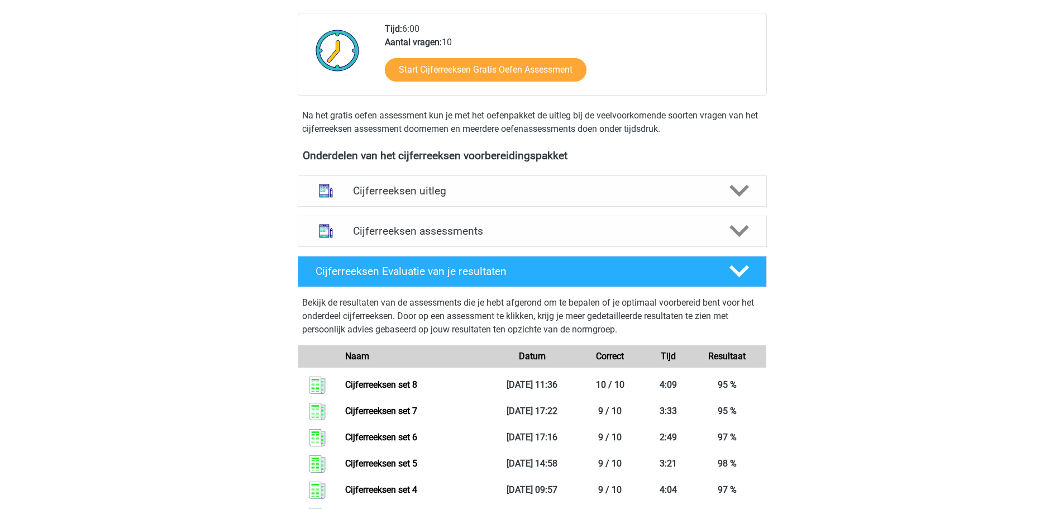
scroll to position [391, 0]
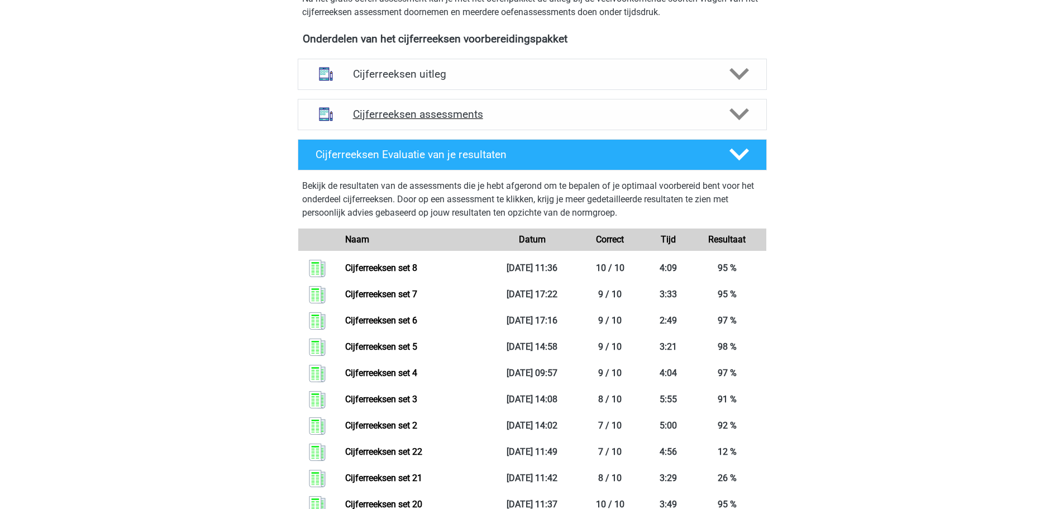
click at [489, 130] on div "Cijferreeksen assessments" at bounding box center [532, 114] width 469 height 31
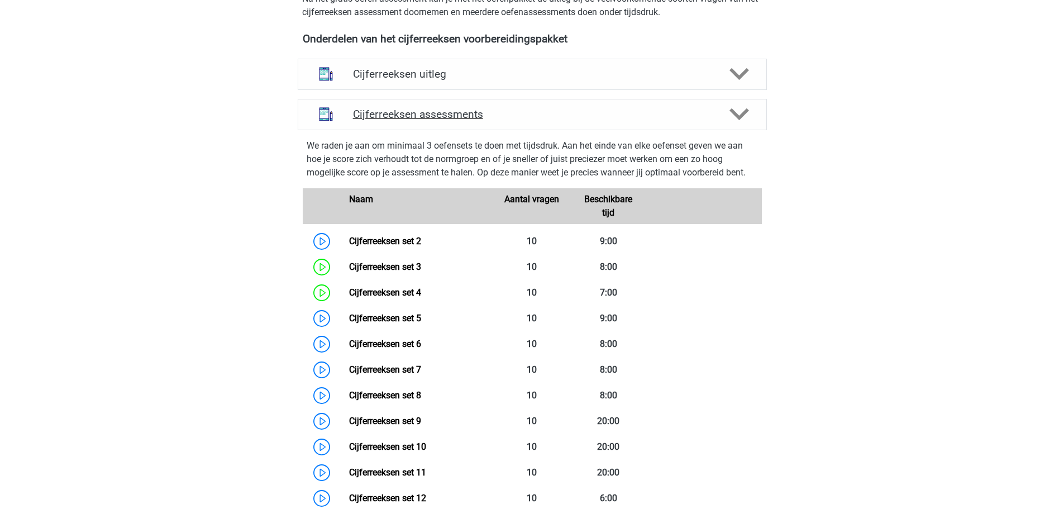
click at [416, 121] on h4 "Cijferreeksen assessments" at bounding box center [532, 114] width 359 height 13
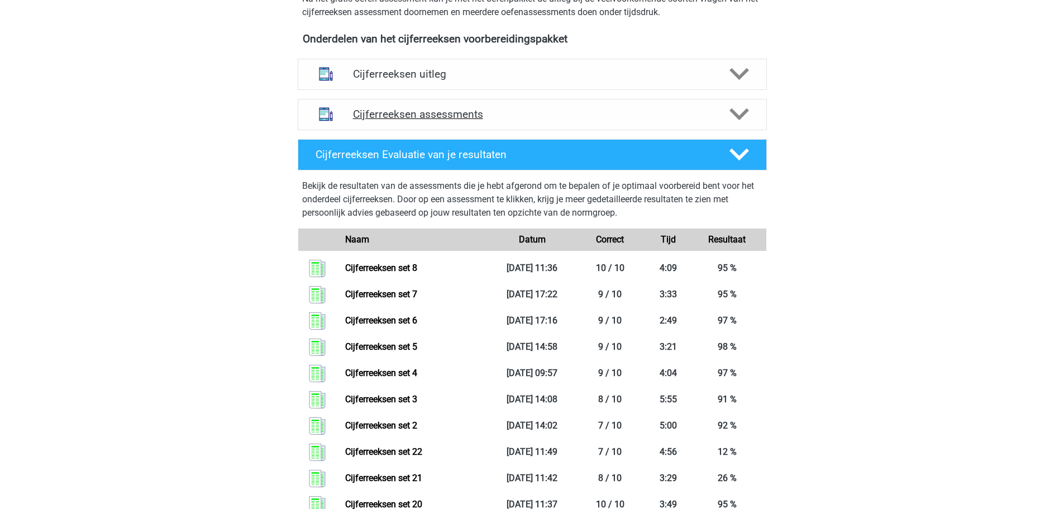
click at [449, 121] on h4 "Cijferreeksen assessments" at bounding box center [532, 114] width 359 height 13
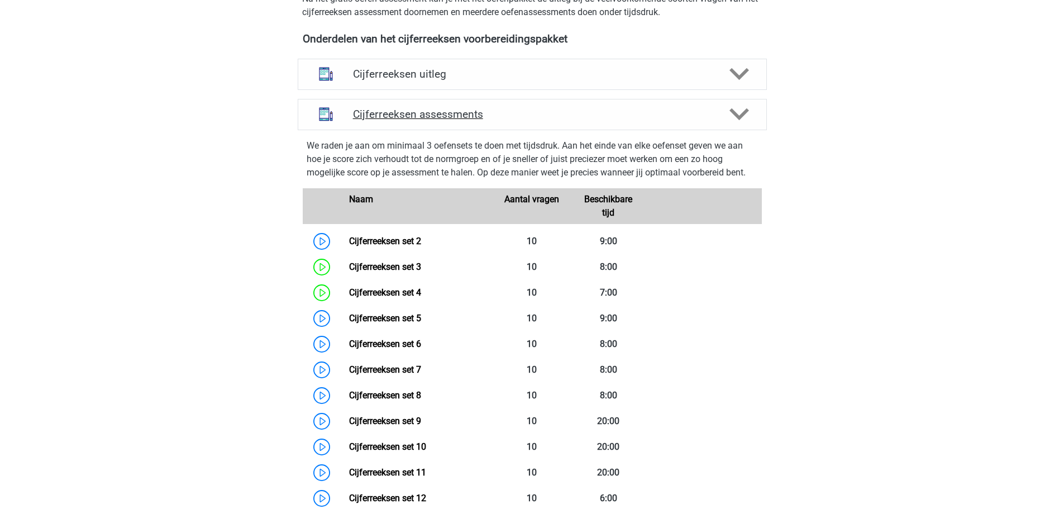
click at [472, 121] on h4 "Cijferreeksen assessments" at bounding box center [532, 114] width 359 height 13
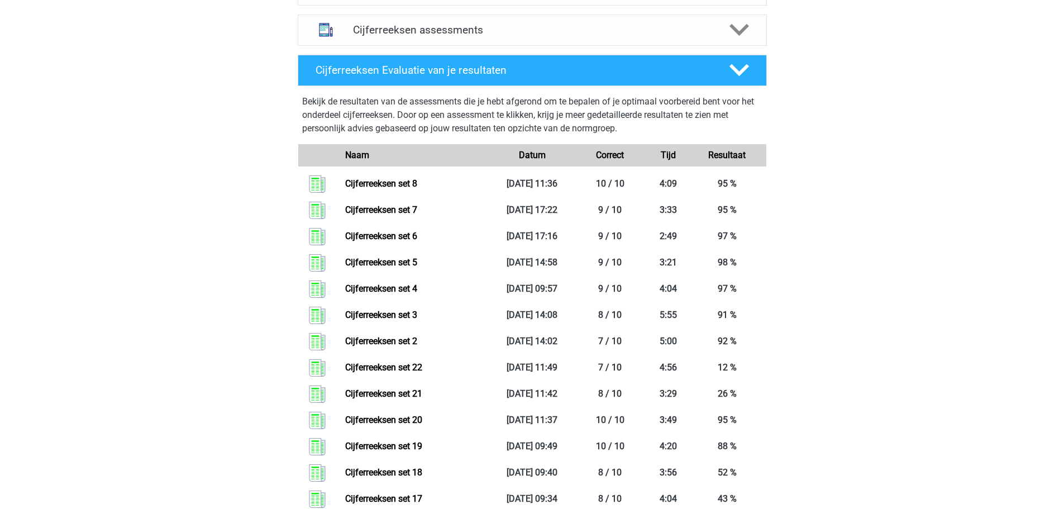
scroll to position [335, 0]
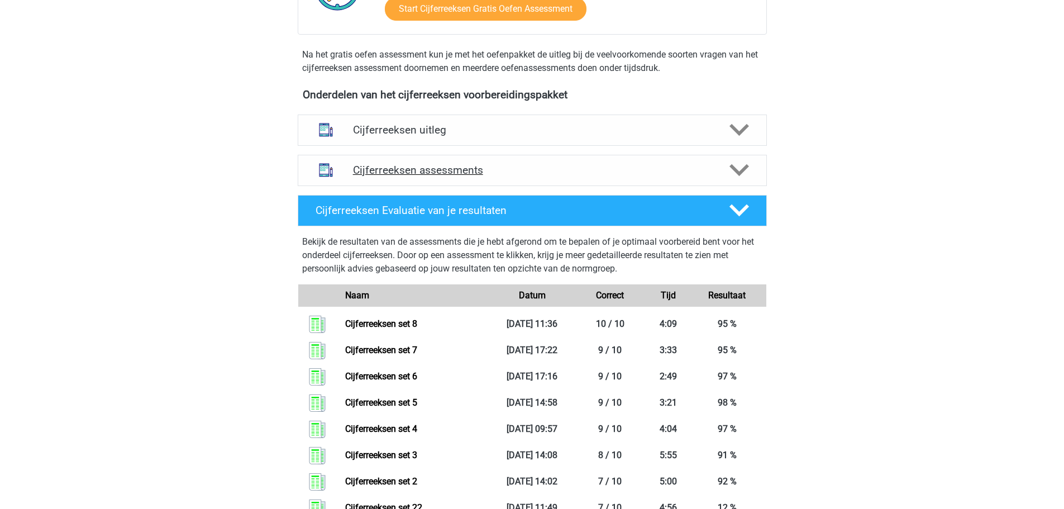
click at [500, 177] on h4 "Cijferreeksen assessments" at bounding box center [532, 170] width 359 height 13
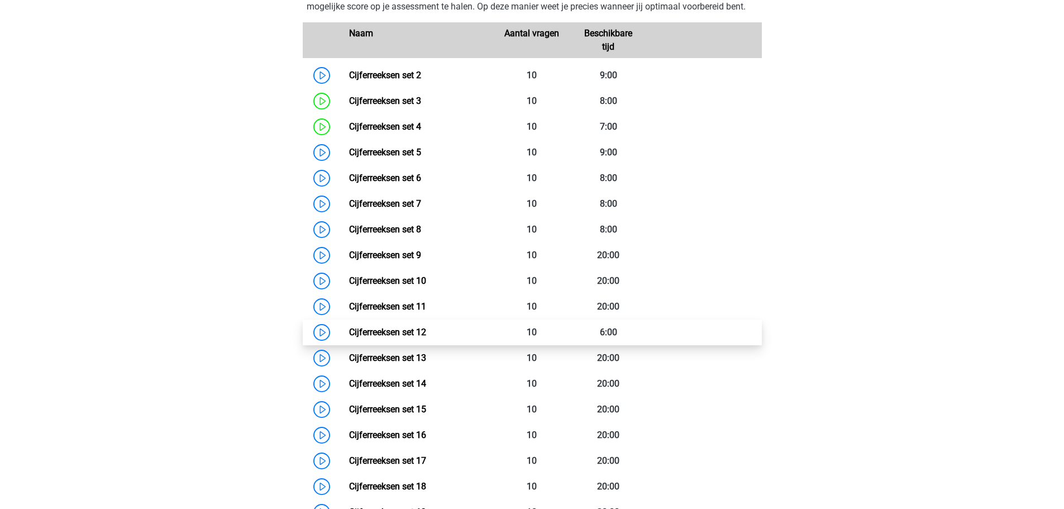
scroll to position [559, 0]
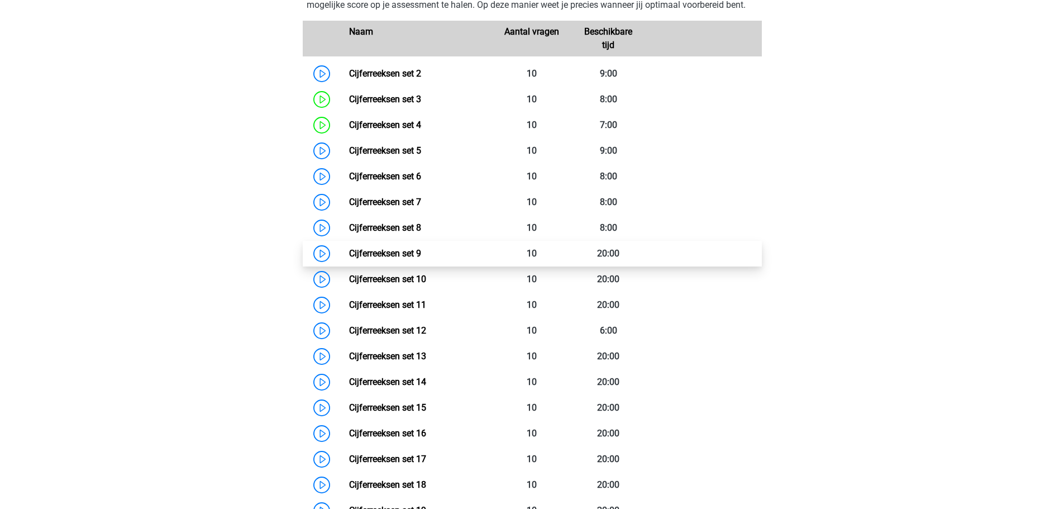
click at [403, 256] on link "Cijferreeksen set 9" at bounding box center [385, 253] width 72 height 11
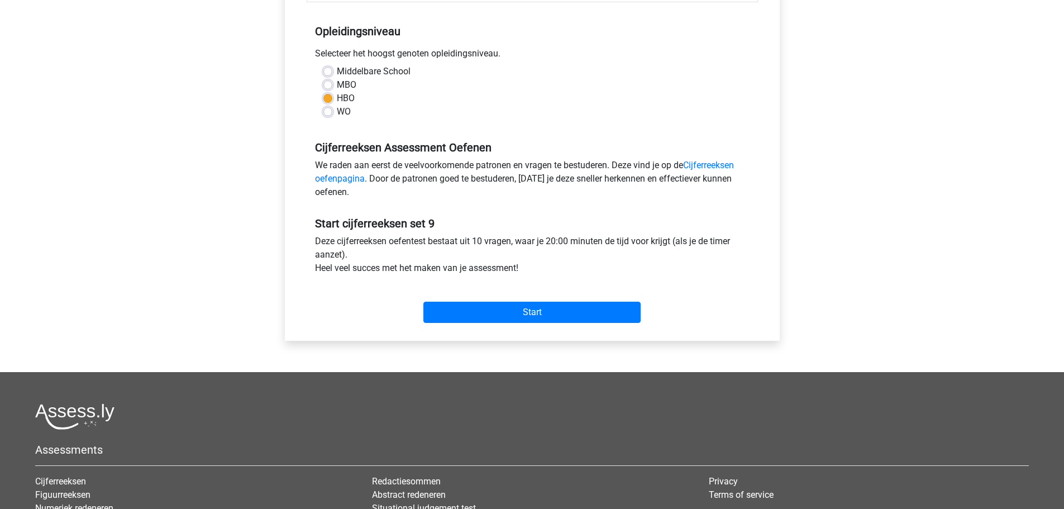
scroll to position [223, 0]
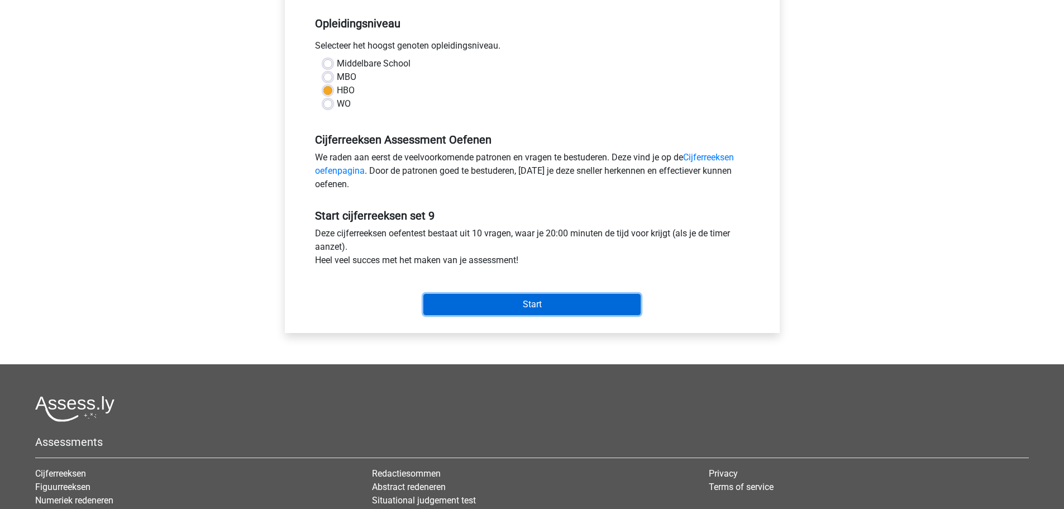
click at [559, 303] on input "Start" at bounding box center [532, 304] width 217 height 21
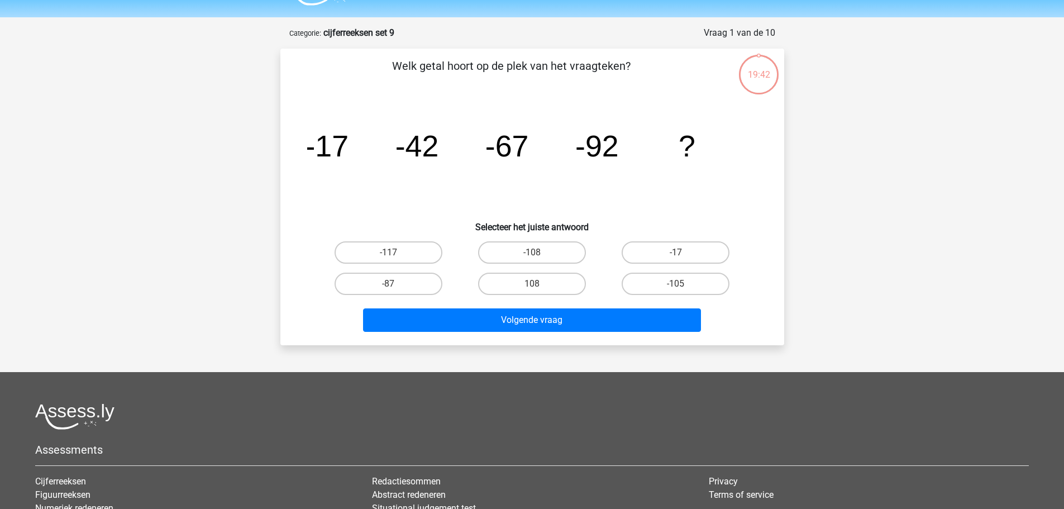
scroll to position [56, 0]
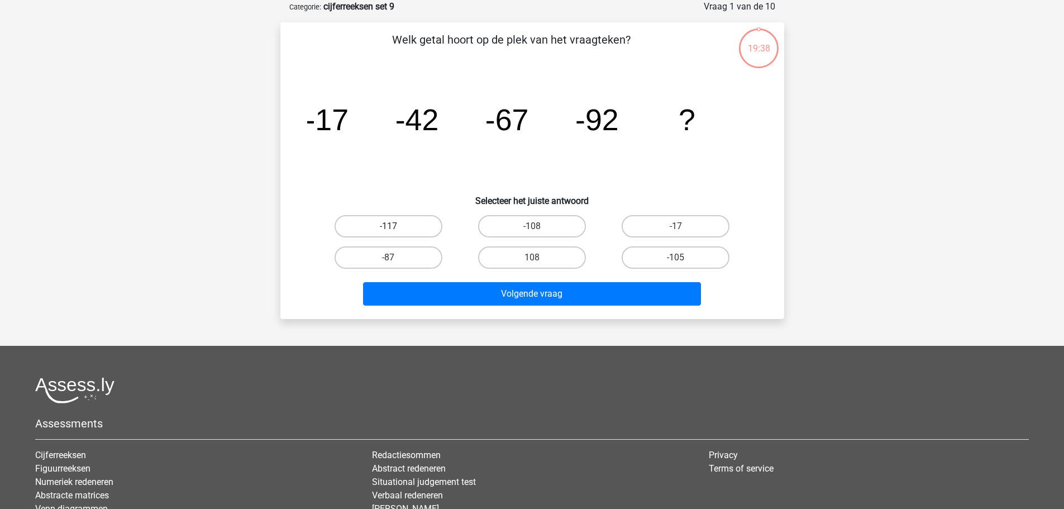
click at [432, 228] on label "-117" at bounding box center [389, 226] width 108 height 22
click at [396, 228] on input "-117" at bounding box center [391, 229] width 7 height 7
radio input "true"
drag, startPoint x: 547, startPoint y: 314, endPoint x: 551, endPoint y: 306, distance: 8.7
click at [546, 314] on div "Welk getal hoort op de plek van het vraagteken? image/svg+xml -17 -42 -67 -92 ?…" at bounding box center [532, 170] width 504 height 297
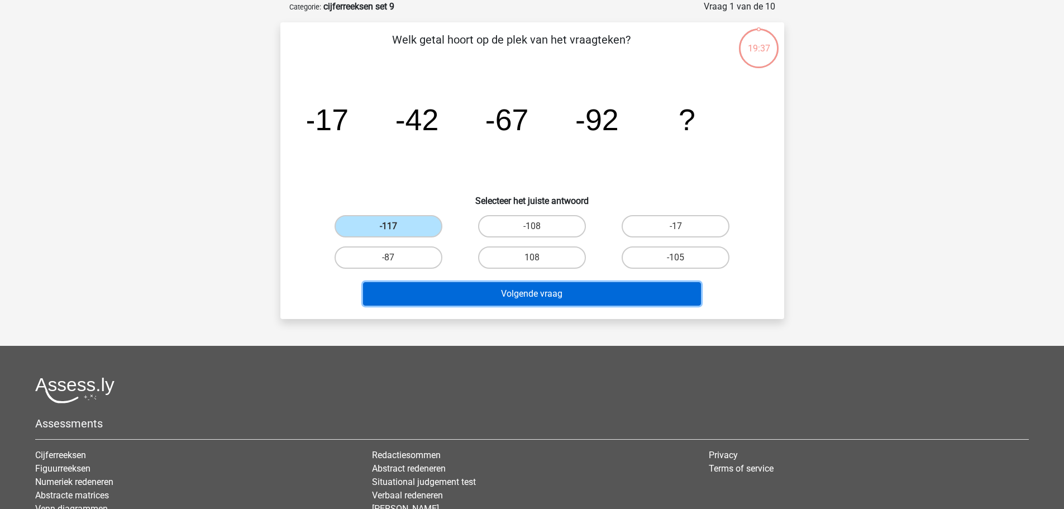
click at [554, 302] on button "Volgende vraag" at bounding box center [532, 293] width 338 height 23
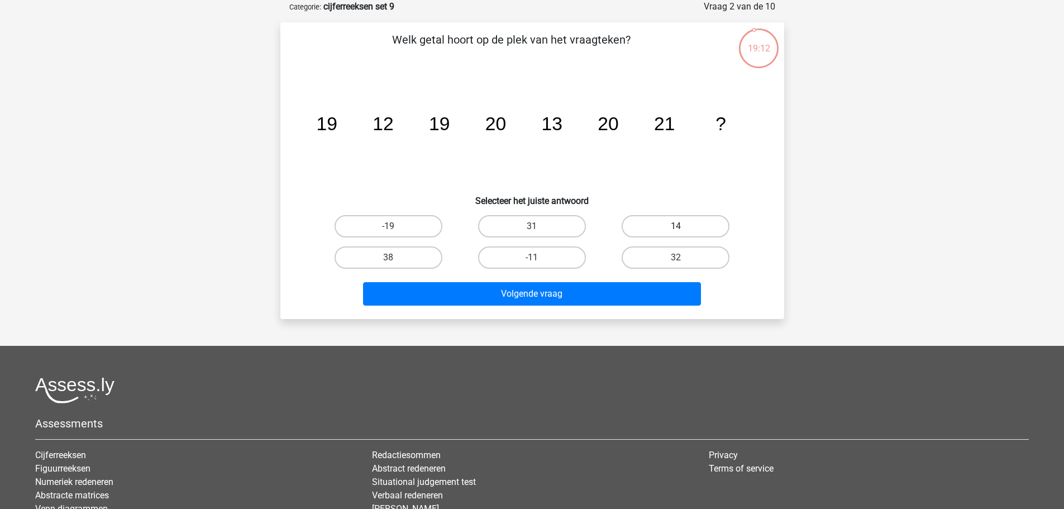
click at [700, 219] on label "14" at bounding box center [676, 226] width 108 height 22
click at [683, 226] on input "14" at bounding box center [679, 229] width 7 height 7
radio input "true"
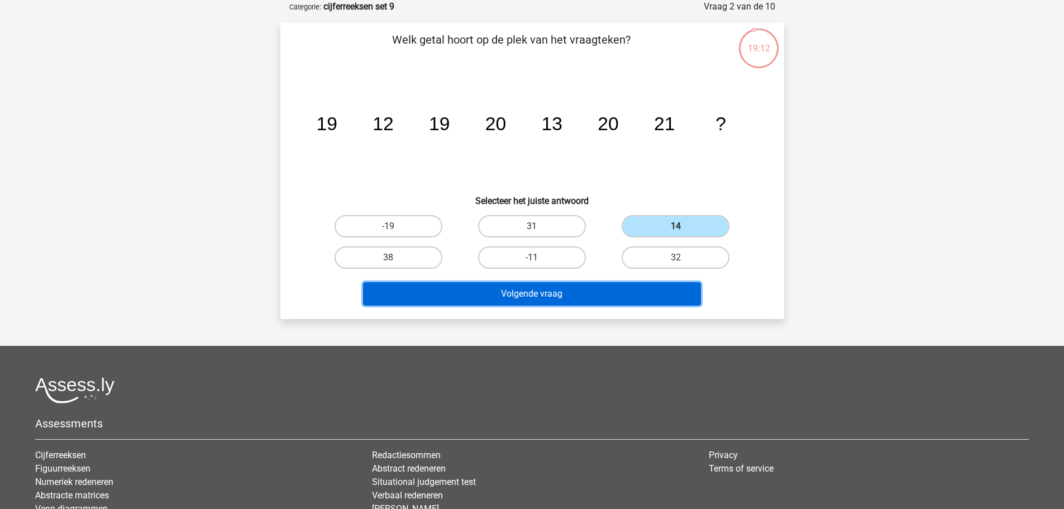
click at [585, 288] on button "Volgende vraag" at bounding box center [532, 293] width 338 height 23
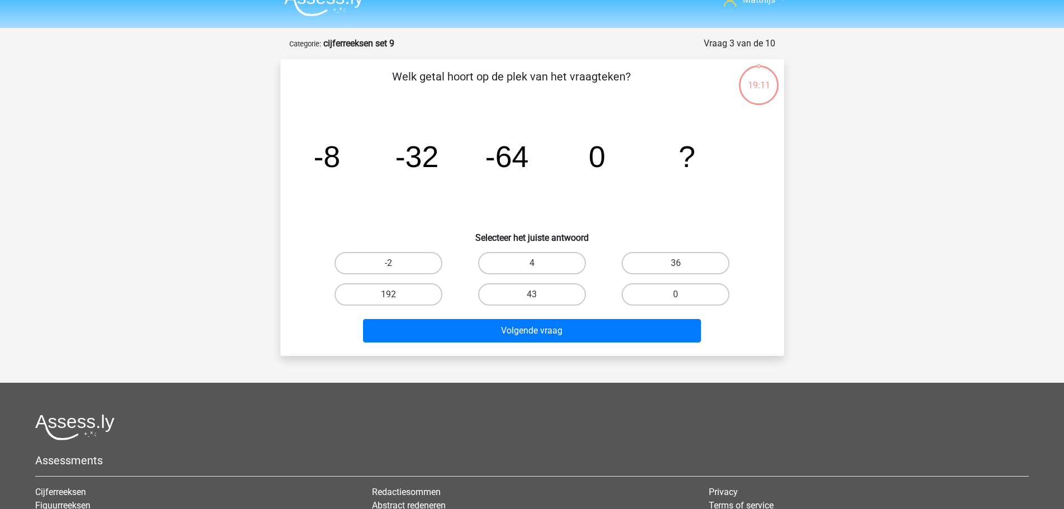
scroll to position [0, 0]
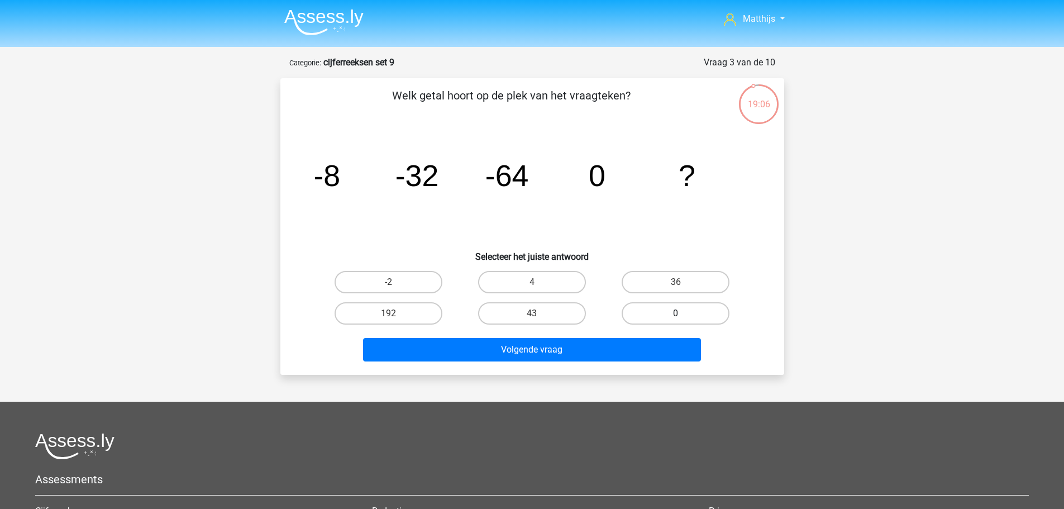
click at [663, 314] on label "0" at bounding box center [676, 313] width 108 height 22
click at [676, 314] on input "0" at bounding box center [679, 316] width 7 height 7
radio input "true"
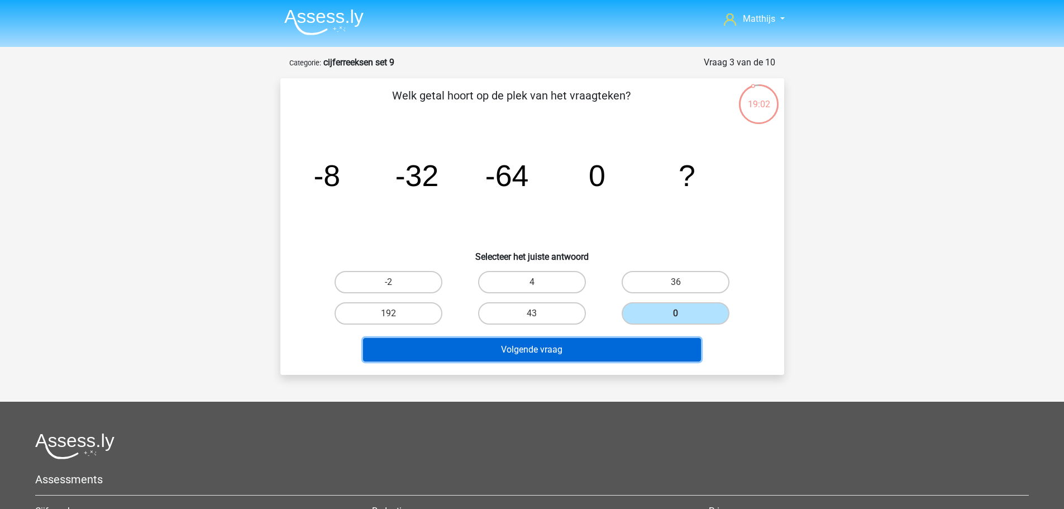
click at [660, 349] on button "Volgende vraag" at bounding box center [532, 349] width 338 height 23
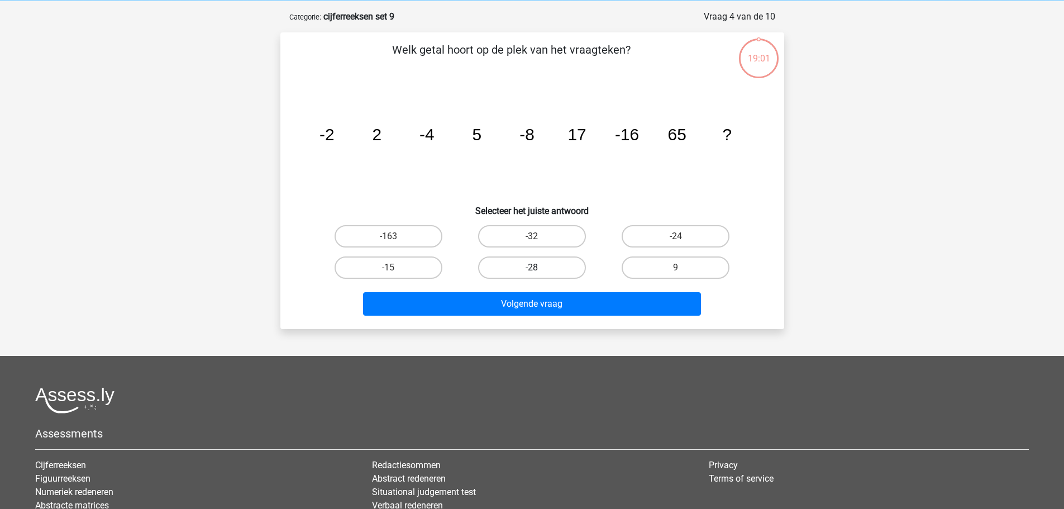
scroll to position [56, 0]
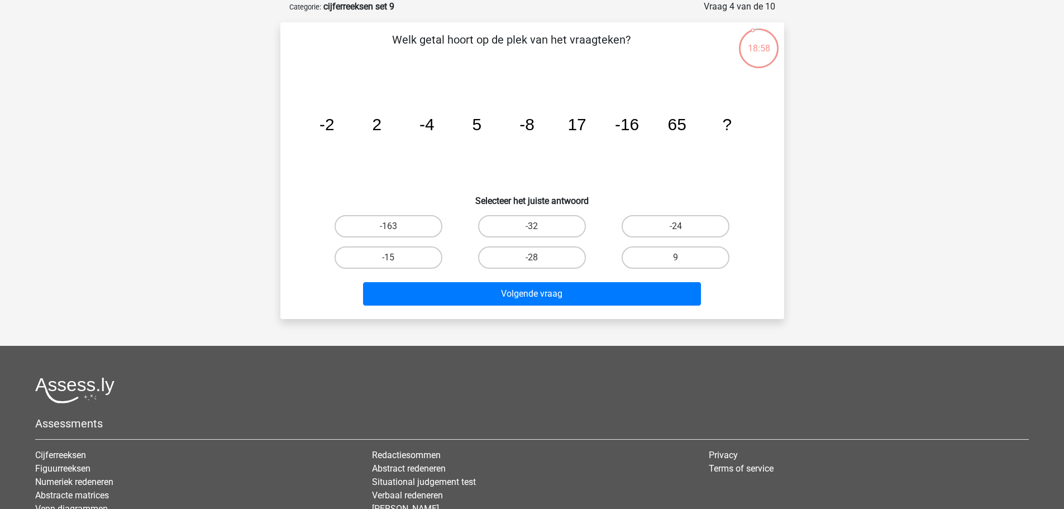
drag, startPoint x: 570, startPoint y: 229, endPoint x: 579, endPoint y: 270, distance: 41.8
click at [569, 231] on label "-32" at bounding box center [532, 226] width 108 height 22
click at [539, 231] on input "-32" at bounding box center [535, 229] width 7 height 7
radio input "true"
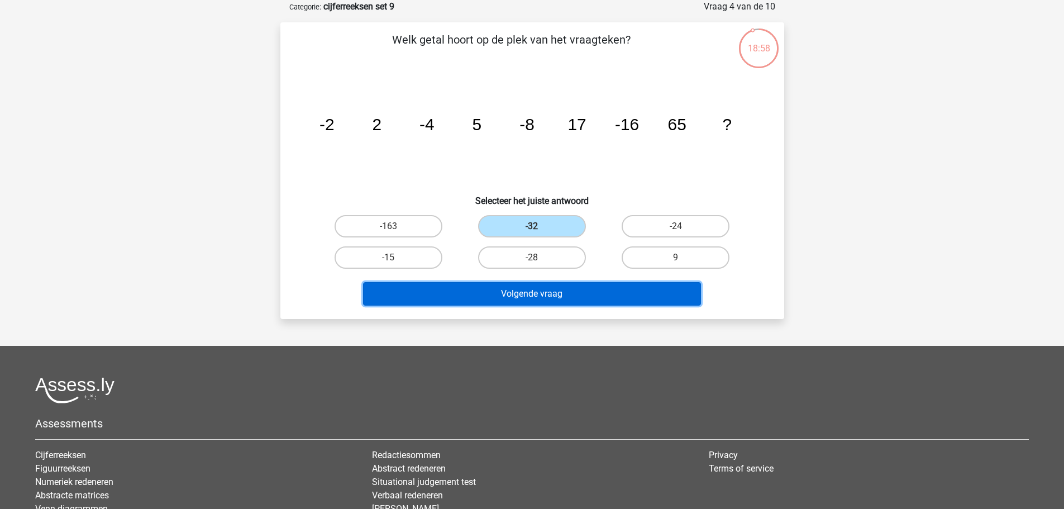
click at [593, 292] on button "Volgende vraag" at bounding box center [532, 293] width 338 height 23
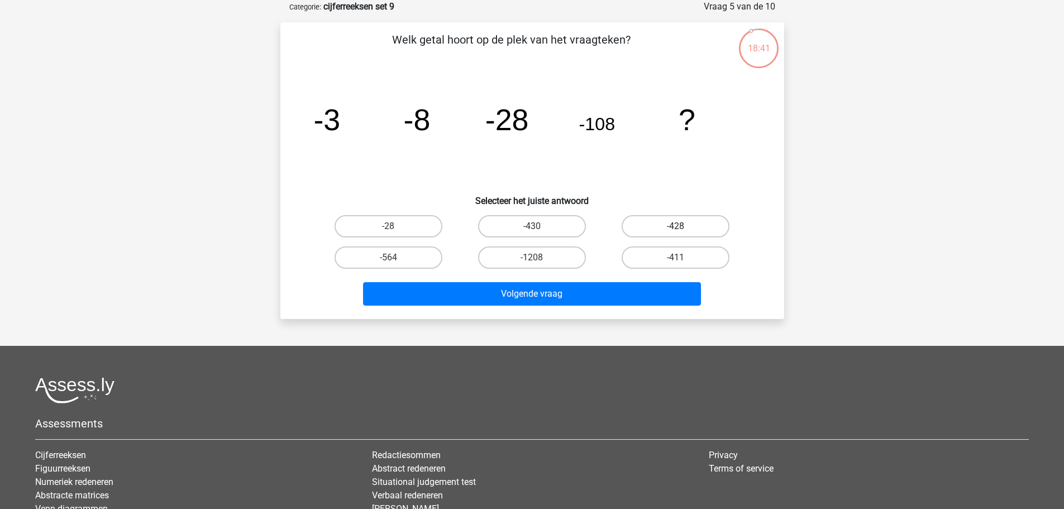
click at [660, 234] on label "-428" at bounding box center [676, 226] width 108 height 22
click at [676, 234] on input "-428" at bounding box center [679, 229] width 7 height 7
radio input "true"
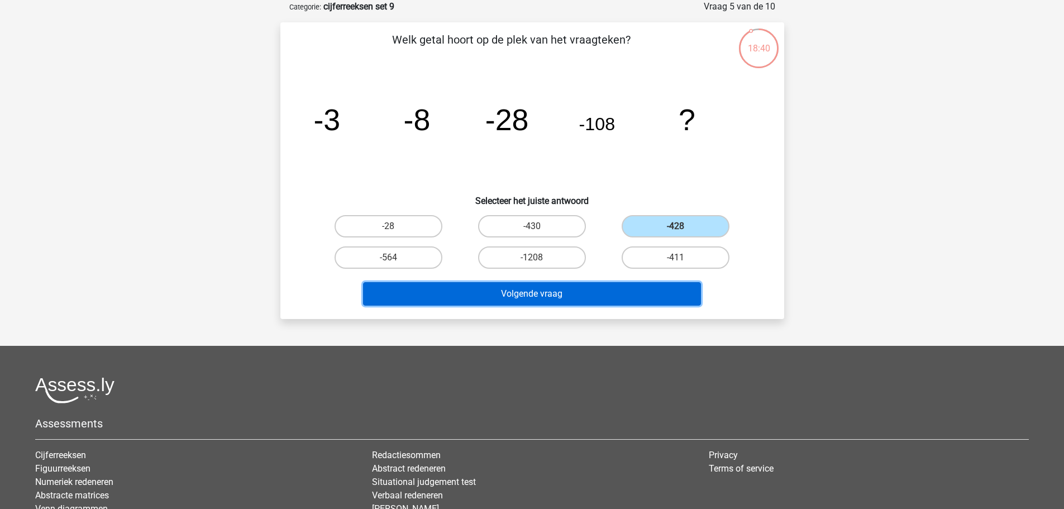
click at [575, 292] on button "Volgende vraag" at bounding box center [532, 293] width 338 height 23
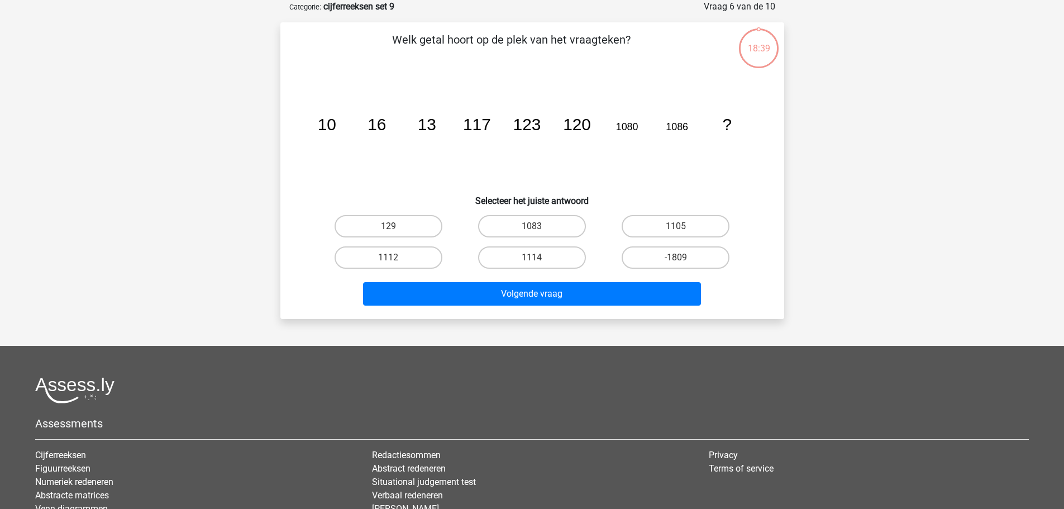
scroll to position [0, 0]
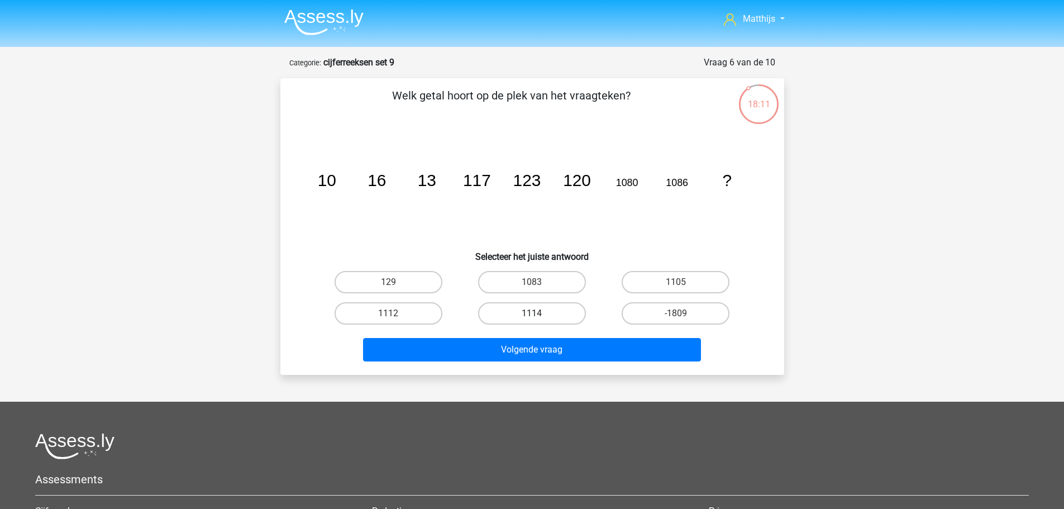
drag, startPoint x: 535, startPoint y: 291, endPoint x: 544, endPoint y: 310, distance: 21.2
click at [534, 291] on label "1083" at bounding box center [532, 282] width 108 height 22
click at [534, 289] on input "1083" at bounding box center [535, 285] width 7 height 7
radio input "true"
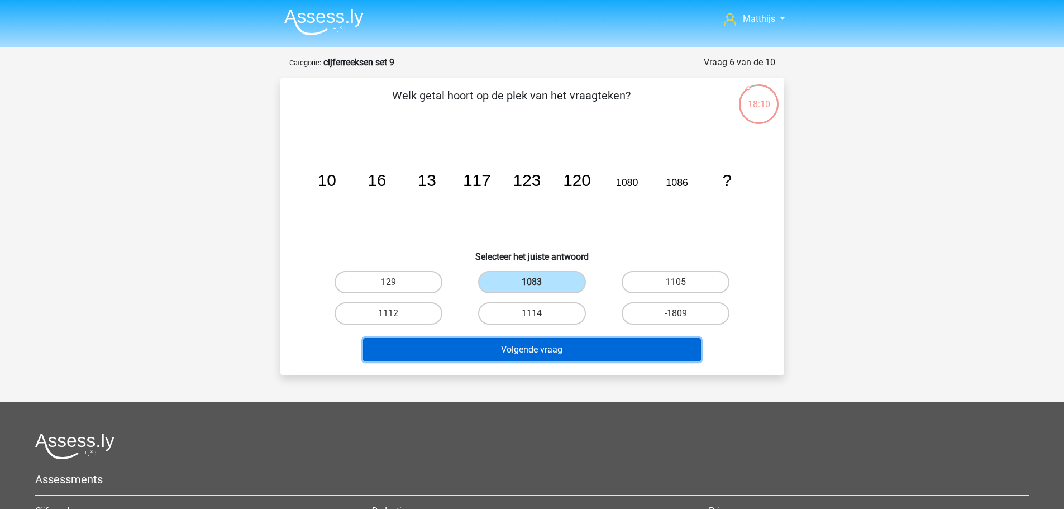
drag, startPoint x: 589, startPoint y: 360, endPoint x: 594, endPoint y: 354, distance: 8.7
click at [591, 357] on button "Volgende vraag" at bounding box center [532, 349] width 338 height 23
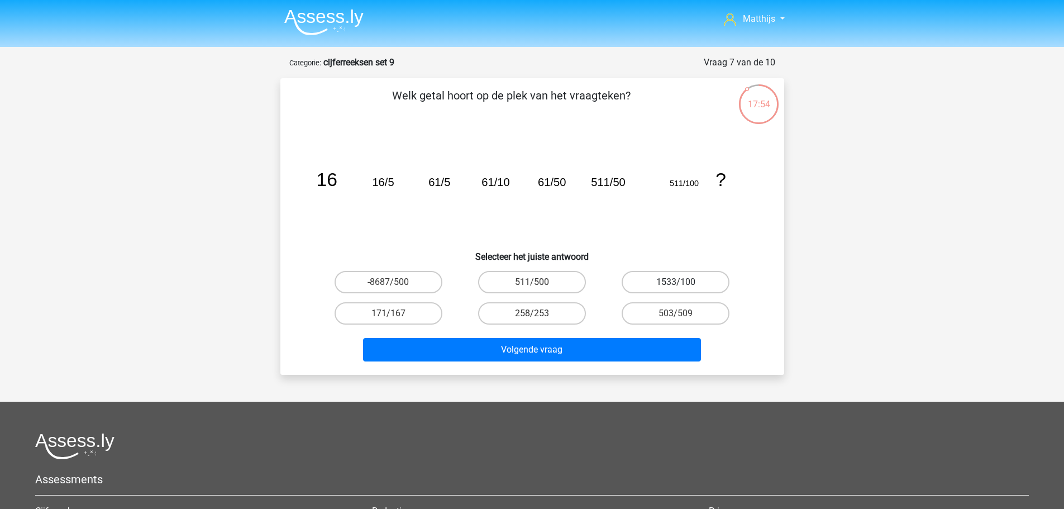
click at [688, 279] on label "1533/100" at bounding box center [676, 282] width 108 height 22
click at [683, 282] on input "1533/100" at bounding box center [679, 285] width 7 height 7
radio input "true"
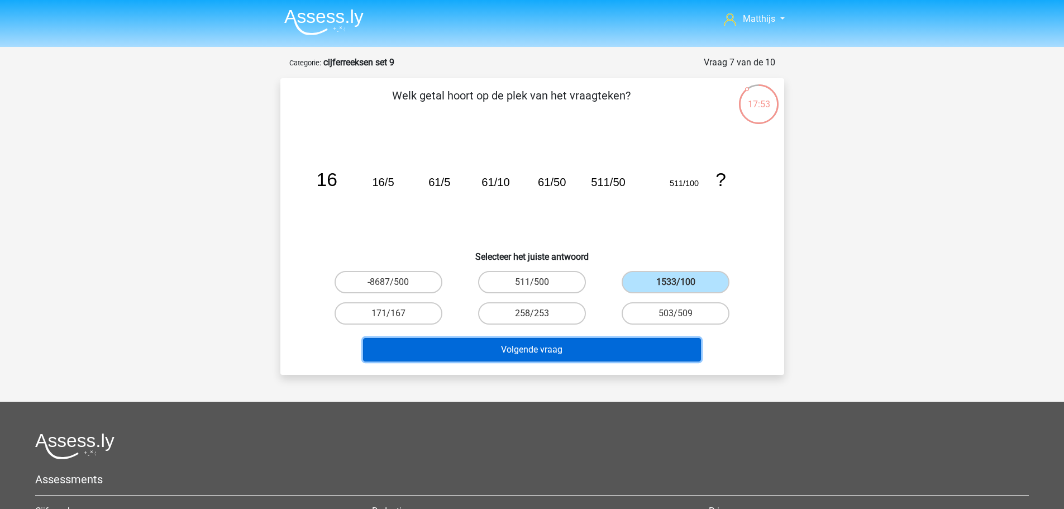
click at [616, 346] on button "Volgende vraag" at bounding box center [532, 349] width 338 height 23
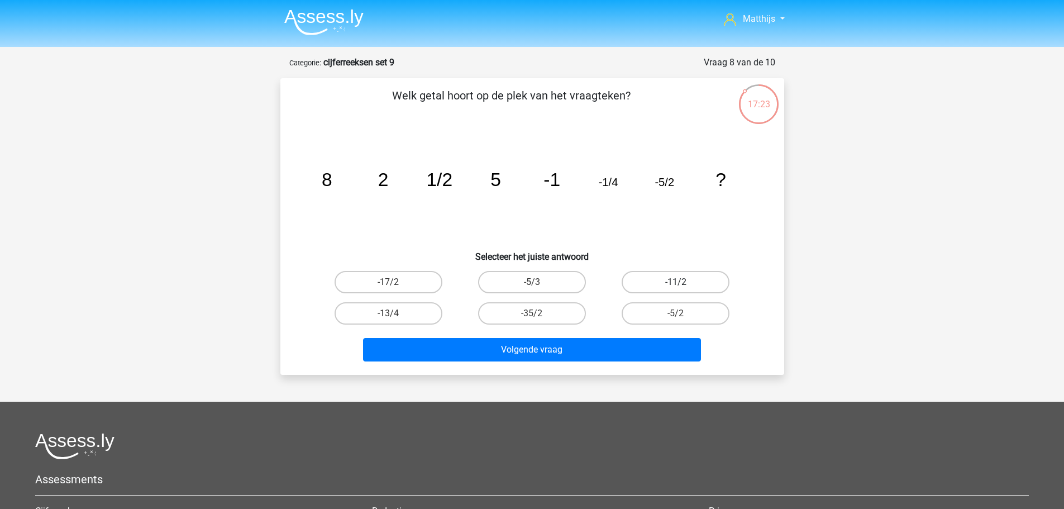
click at [681, 277] on label "-11/2" at bounding box center [676, 282] width 108 height 22
click at [681, 282] on input "-11/2" at bounding box center [679, 285] width 7 height 7
radio input "true"
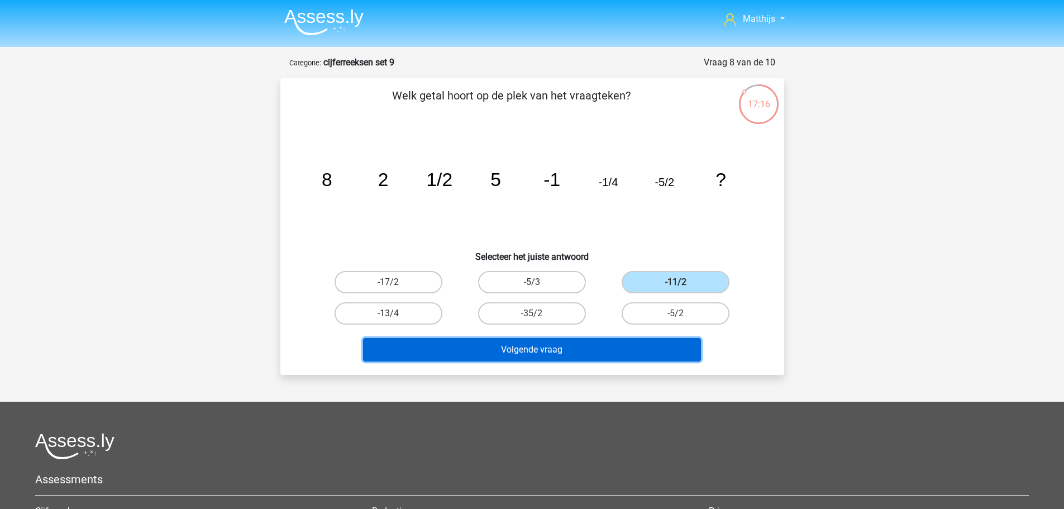
click at [605, 350] on button "Volgende vraag" at bounding box center [532, 349] width 338 height 23
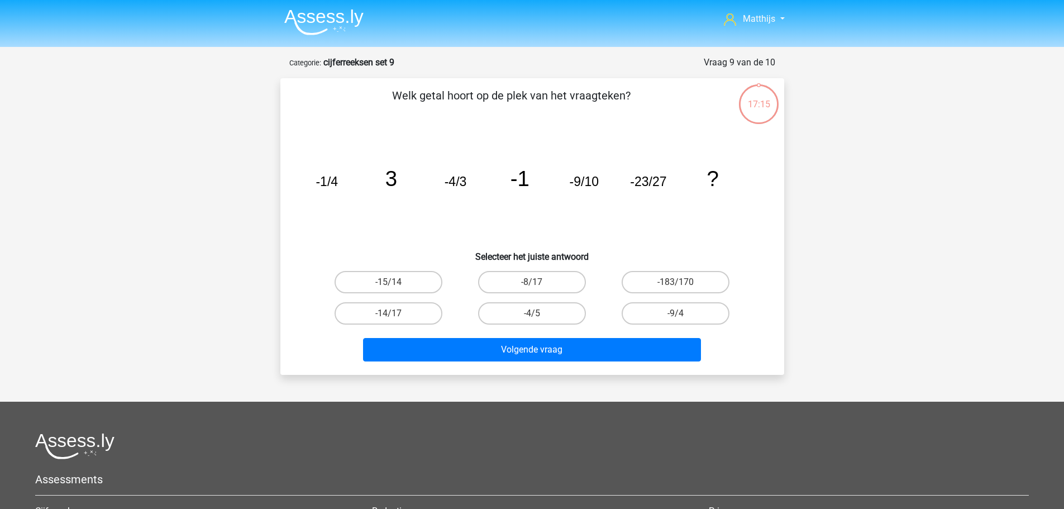
scroll to position [56, 0]
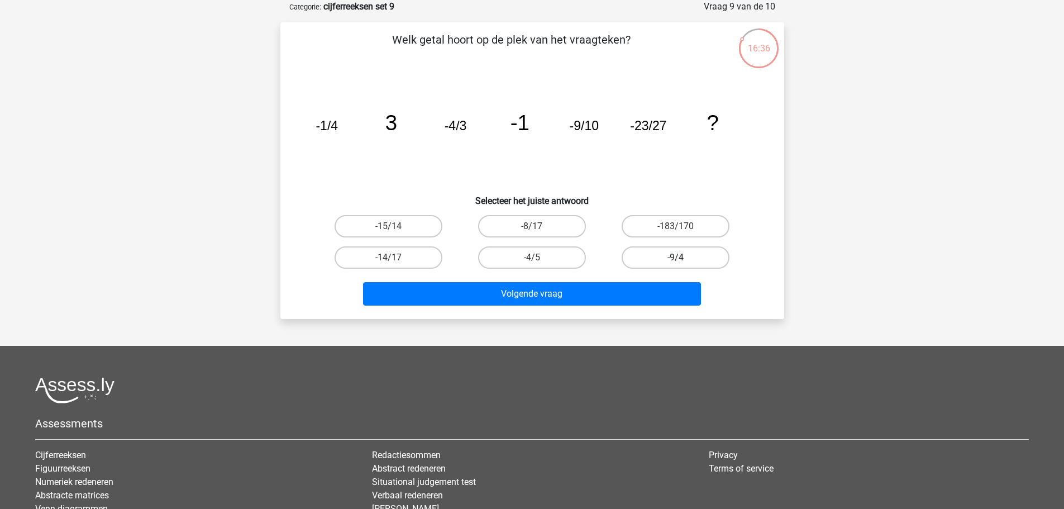
click at [665, 254] on label "-9/4" at bounding box center [676, 257] width 108 height 22
click at [676, 258] on input "-9/4" at bounding box center [679, 261] width 7 height 7
radio input "true"
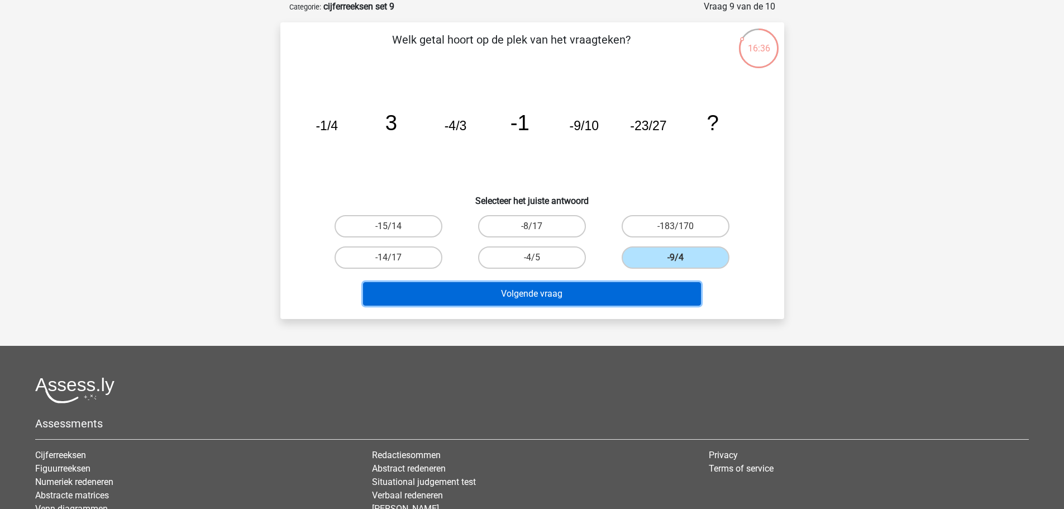
click at [575, 295] on button "Volgende vraag" at bounding box center [532, 293] width 338 height 23
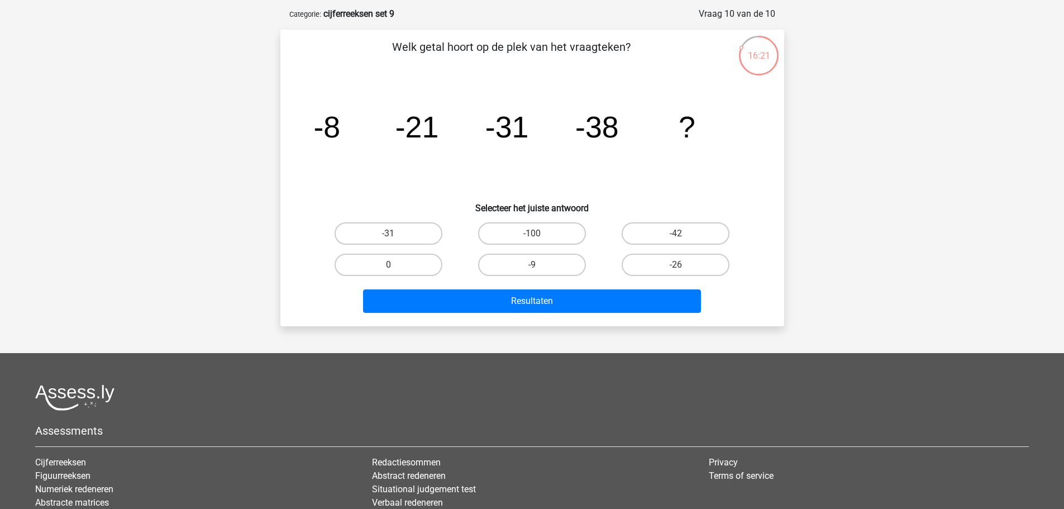
scroll to position [112, 0]
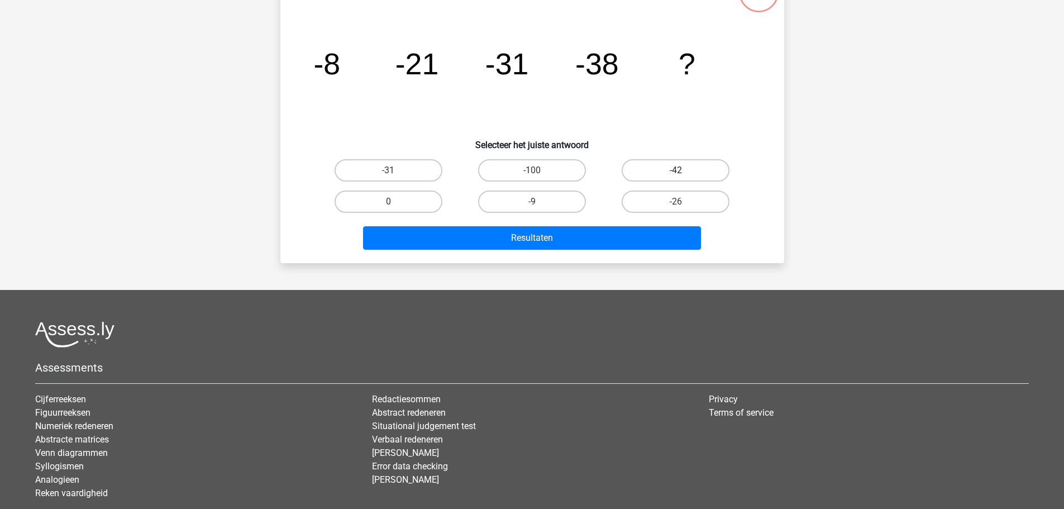
click at [692, 163] on label "-42" at bounding box center [676, 170] width 108 height 22
click at [683, 170] on input "-42" at bounding box center [679, 173] width 7 height 7
radio input "true"
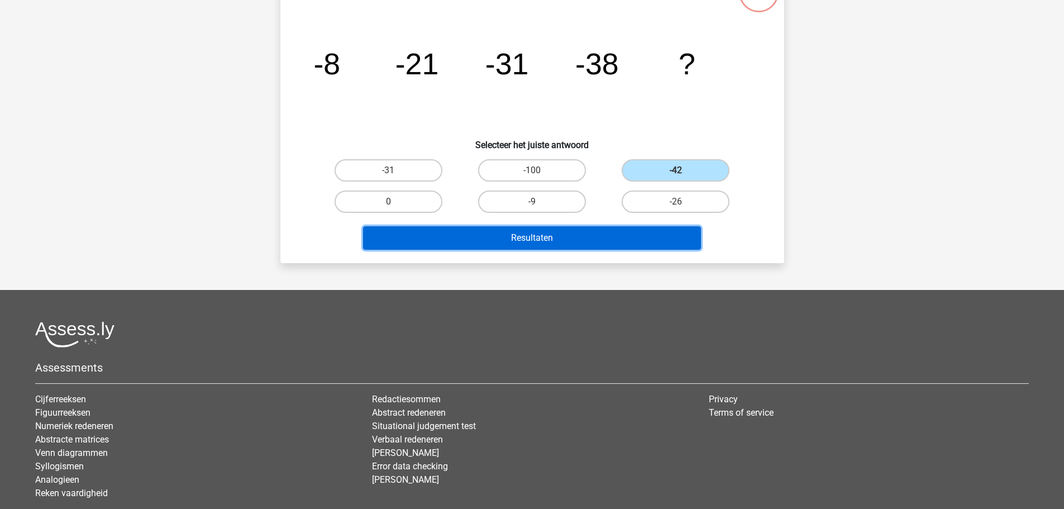
click at [643, 231] on button "Resultaten" at bounding box center [532, 237] width 338 height 23
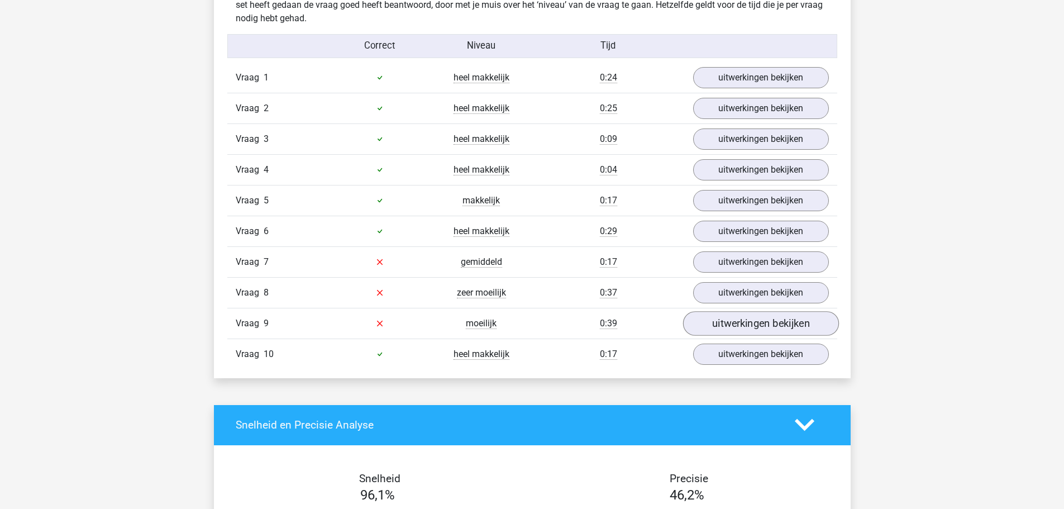
scroll to position [782, 0]
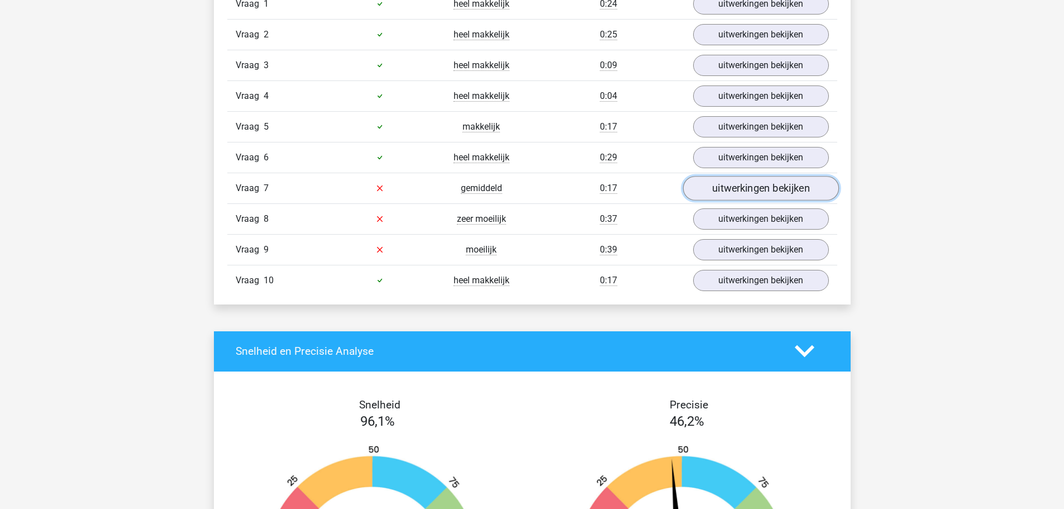
click at [757, 183] on link "uitwerkingen bekijken" at bounding box center [761, 188] width 156 height 25
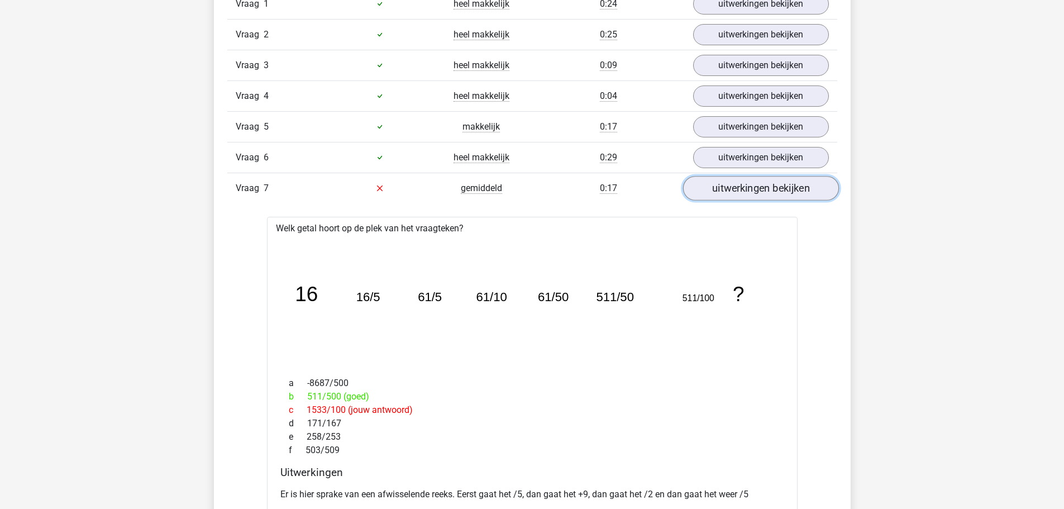
click at [765, 185] on link "uitwerkingen bekijken" at bounding box center [761, 188] width 156 height 25
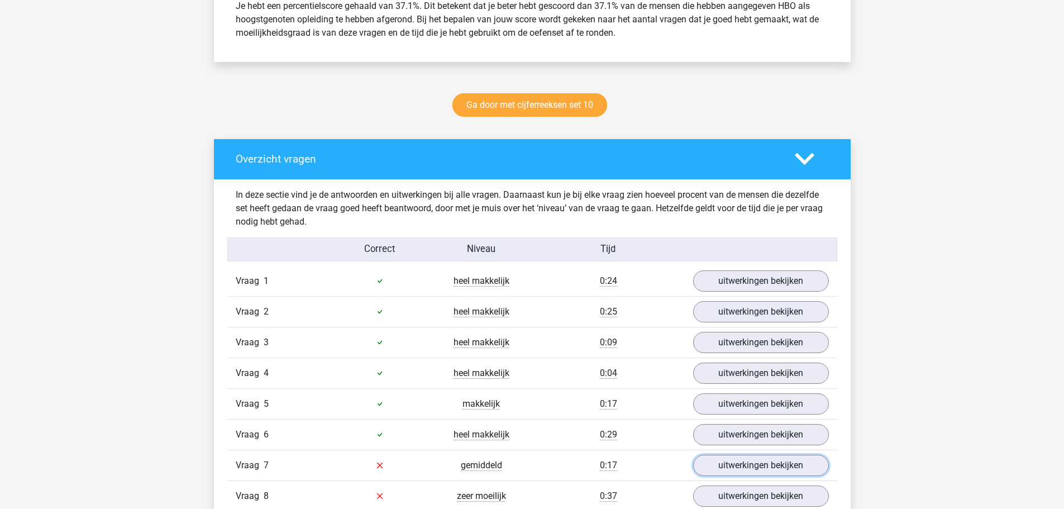
scroll to position [503, 0]
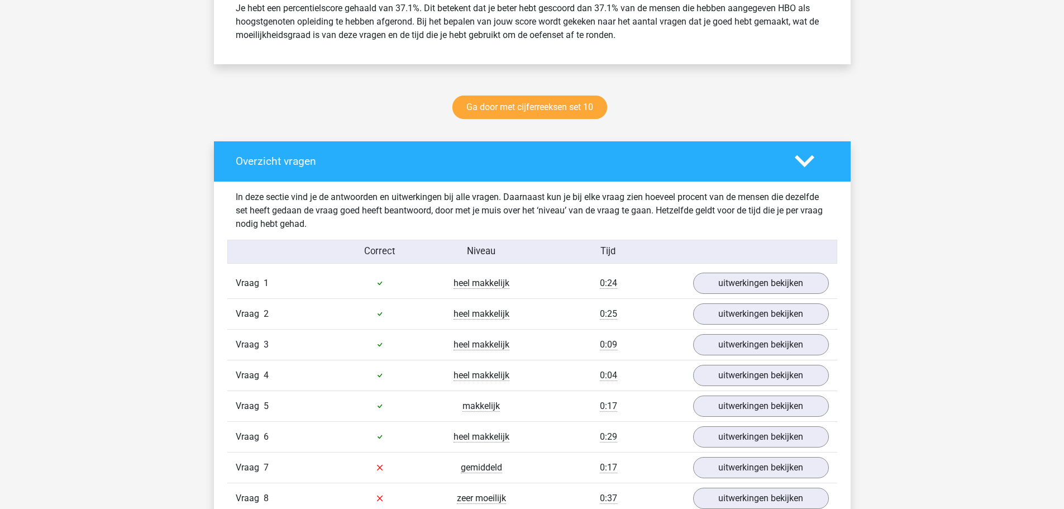
click at [769, 264] on div "In deze sectie vind je de antwoorden en uitwerkingen bij alle vragen. Daarnaast…" at bounding box center [532, 383] width 620 height 402
click at [767, 285] on link "uitwerkingen bekijken" at bounding box center [761, 283] width 156 height 25
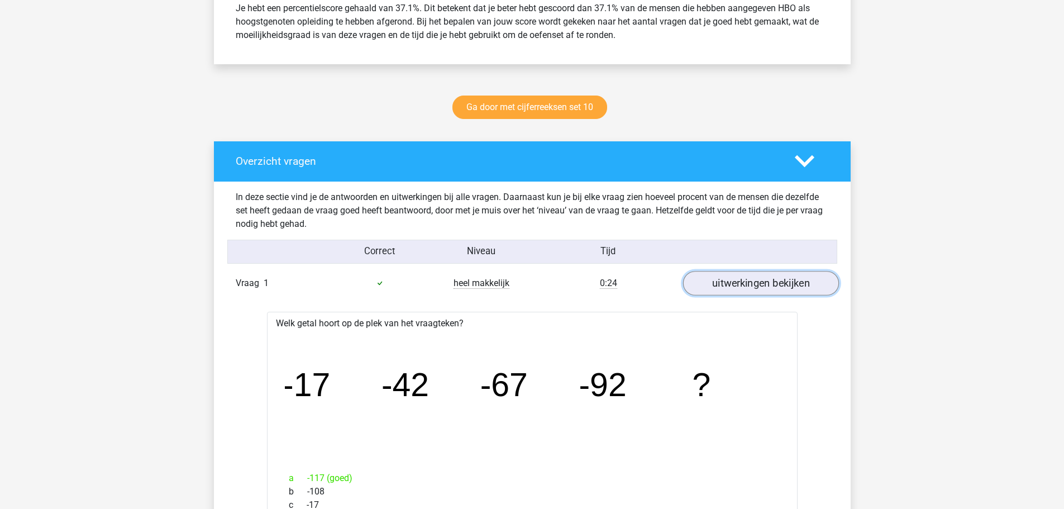
click at [763, 280] on link "uitwerkingen bekijken" at bounding box center [761, 283] width 156 height 25
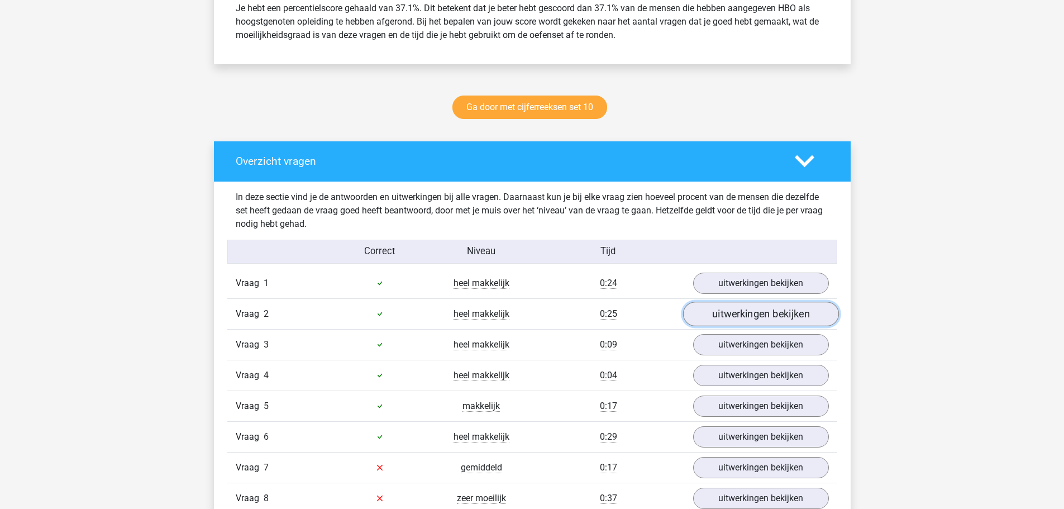
click at [773, 315] on link "uitwerkingen bekijken" at bounding box center [761, 314] width 156 height 25
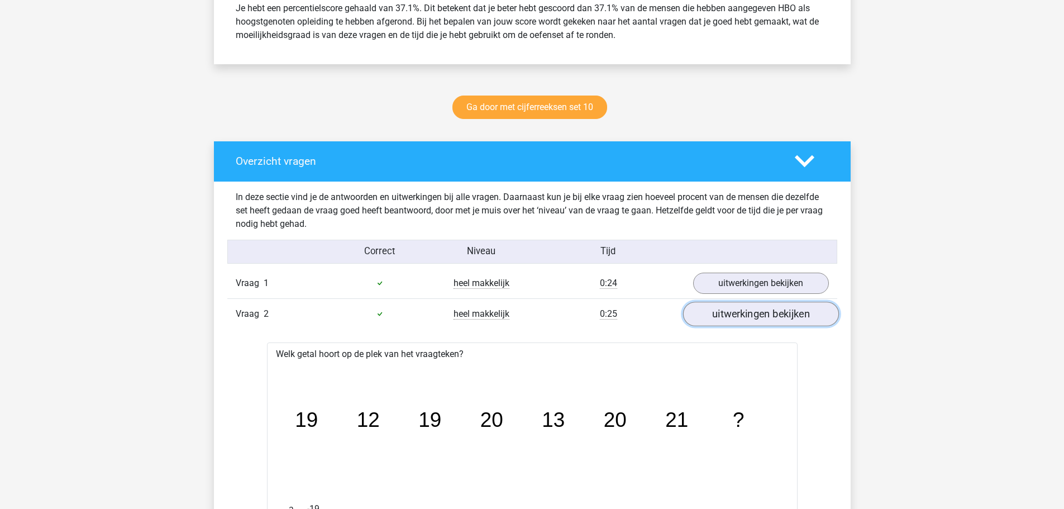
click at [773, 315] on link "uitwerkingen bekijken" at bounding box center [761, 314] width 156 height 25
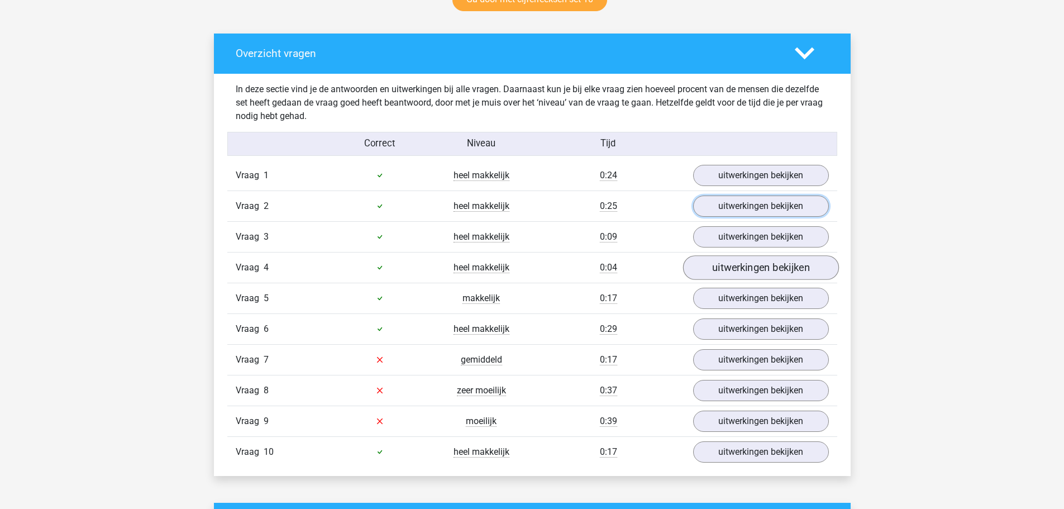
scroll to position [615, 0]
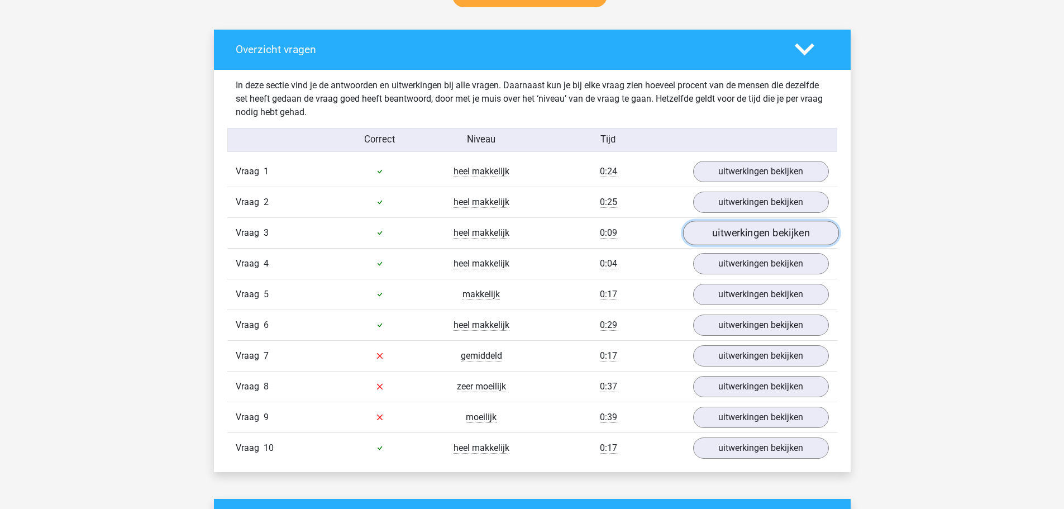
click at [758, 232] on link "uitwerkingen bekijken" at bounding box center [761, 233] width 156 height 25
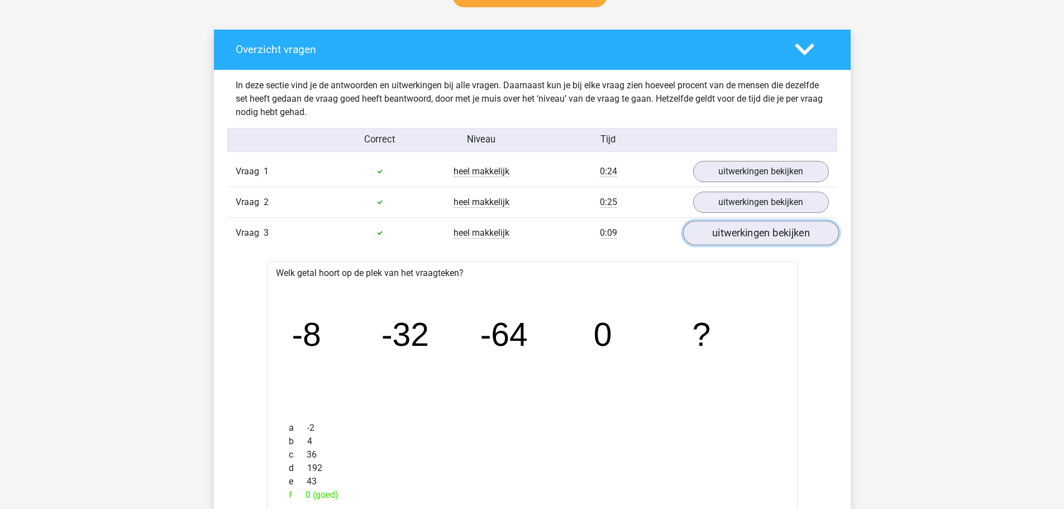
click at [758, 232] on link "uitwerkingen bekijken" at bounding box center [761, 233] width 156 height 25
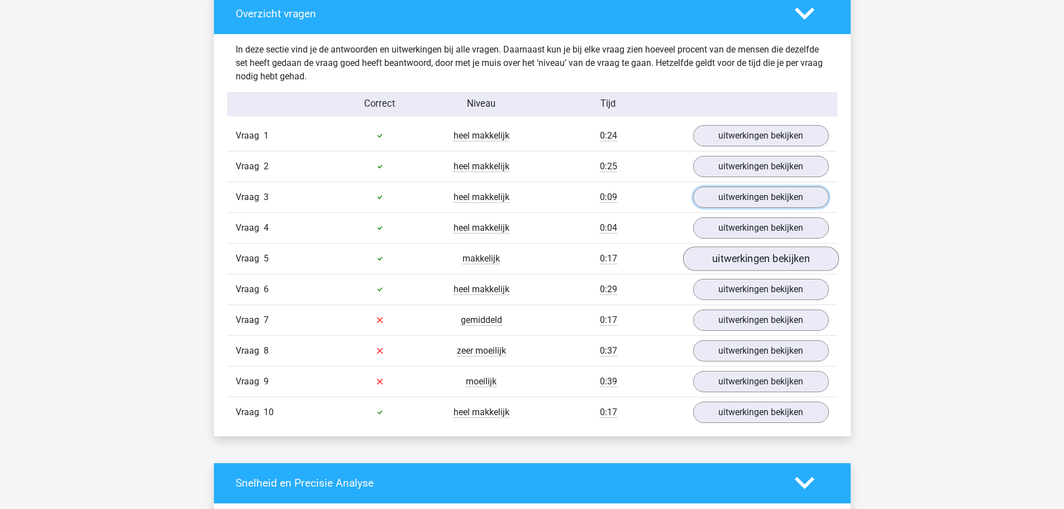
scroll to position [670, 0]
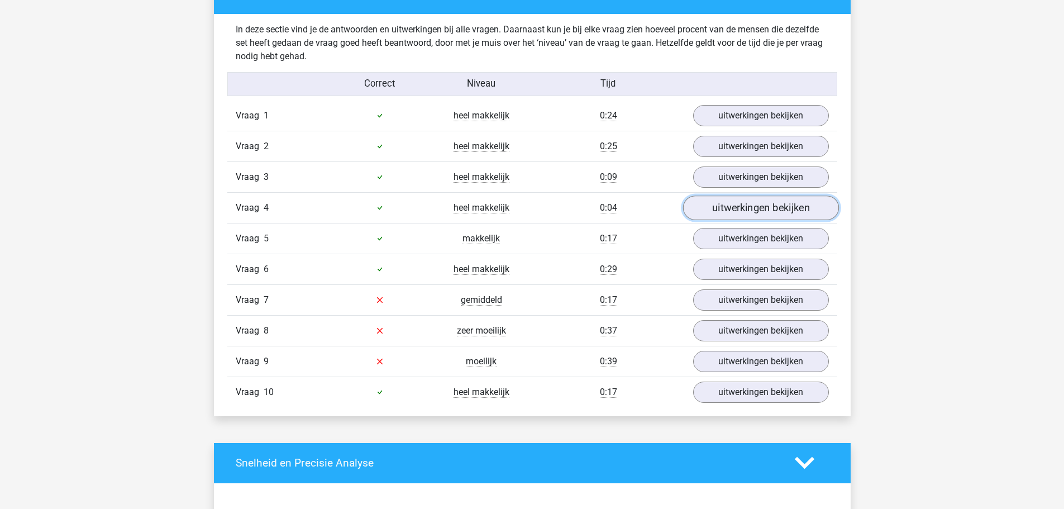
click at [756, 210] on link "uitwerkingen bekijken" at bounding box center [761, 208] width 156 height 25
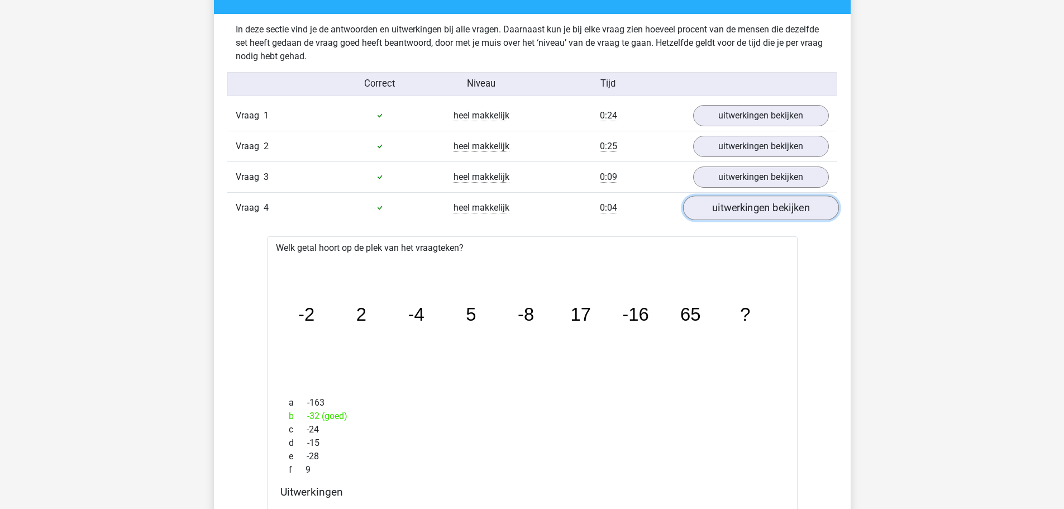
click at [758, 210] on link "uitwerkingen bekijken" at bounding box center [761, 208] width 156 height 25
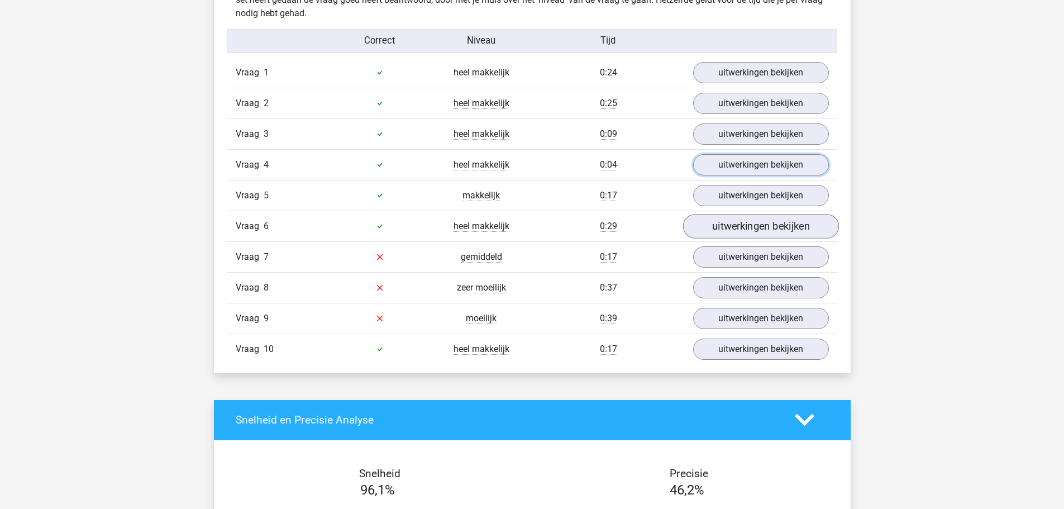
scroll to position [726, 0]
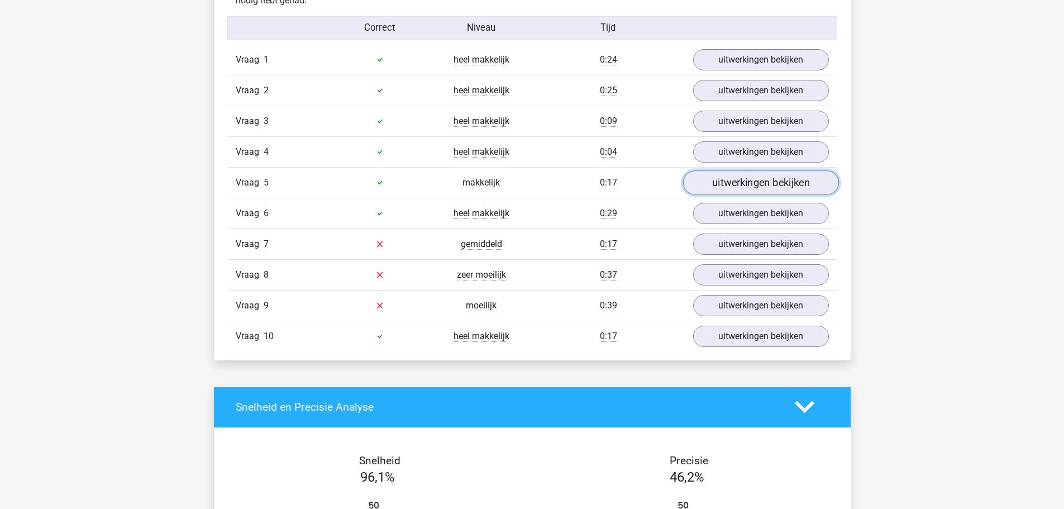
click at [756, 182] on link "uitwerkingen bekijken" at bounding box center [761, 182] width 156 height 25
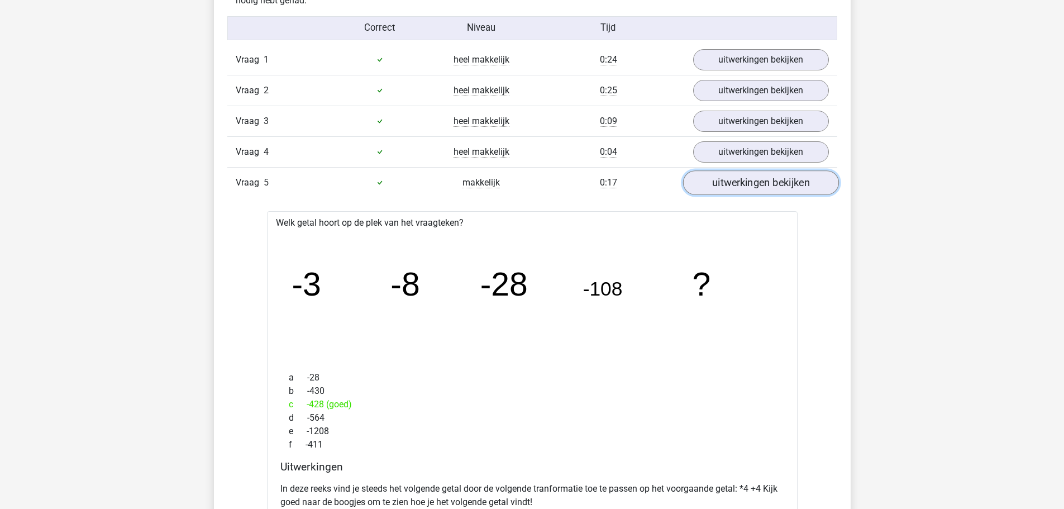
click at [756, 181] on link "uitwerkingen bekijken" at bounding box center [761, 182] width 156 height 25
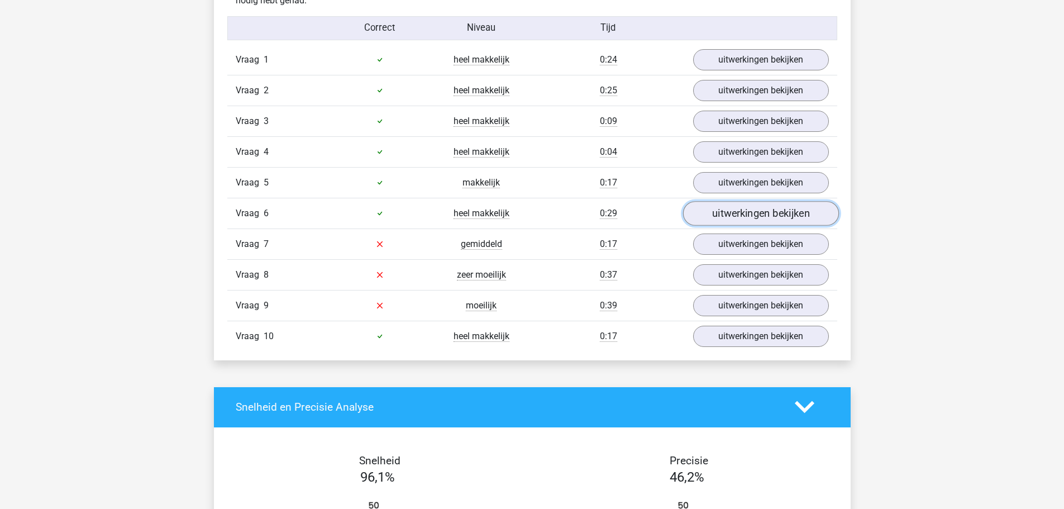
click at [755, 211] on link "uitwerkingen bekijken" at bounding box center [761, 213] width 156 height 25
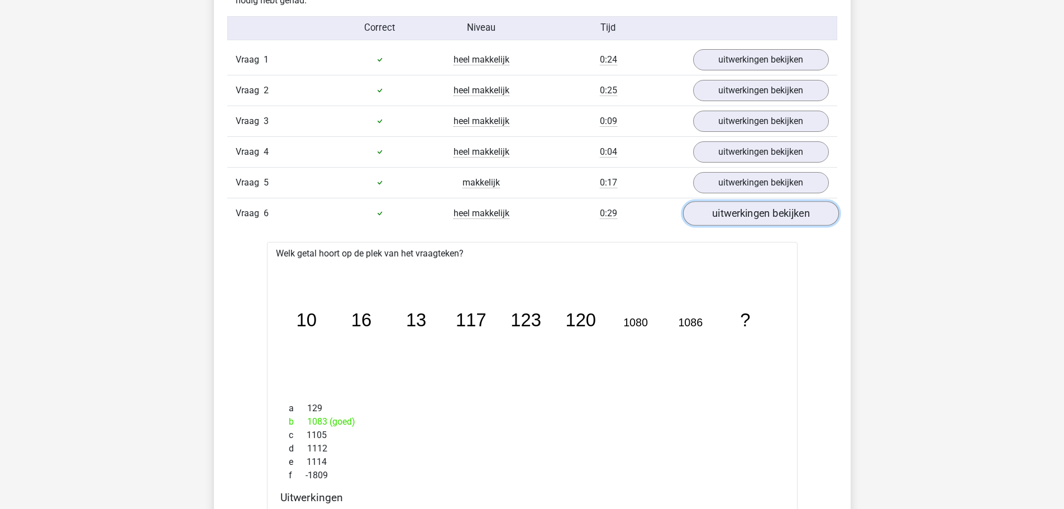
click at [755, 211] on link "uitwerkingen bekijken" at bounding box center [761, 213] width 156 height 25
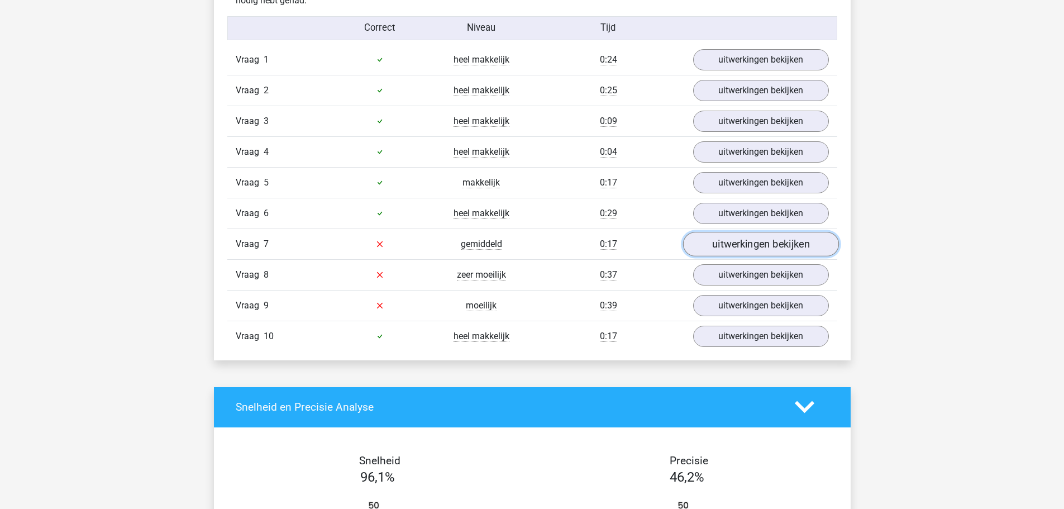
click at [748, 244] on link "uitwerkingen bekijken" at bounding box center [761, 244] width 156 height 25
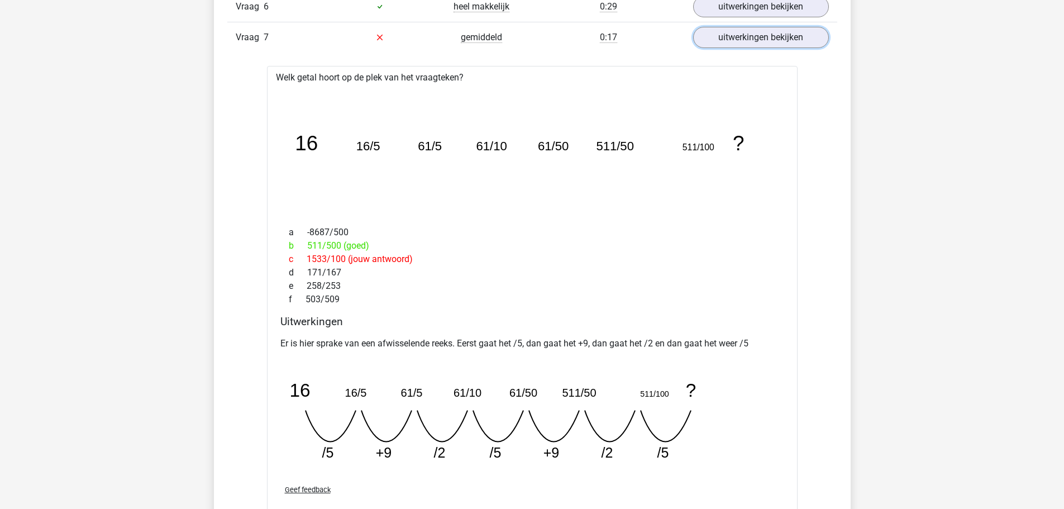
scroll to position [950, 0]
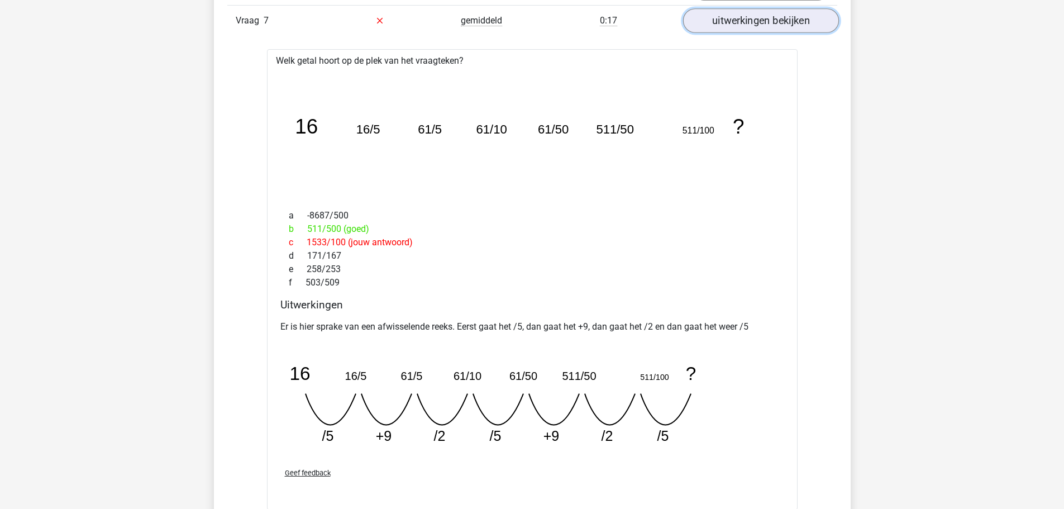
drag, startPoint x: 764, startPoint y: 21, endPoint x: 761, endPoint y: 42, distance: 20.9
click at [765, 21] on link "uitwerkingen bekijken" at bounding box center [761, 20] width 156 height 25
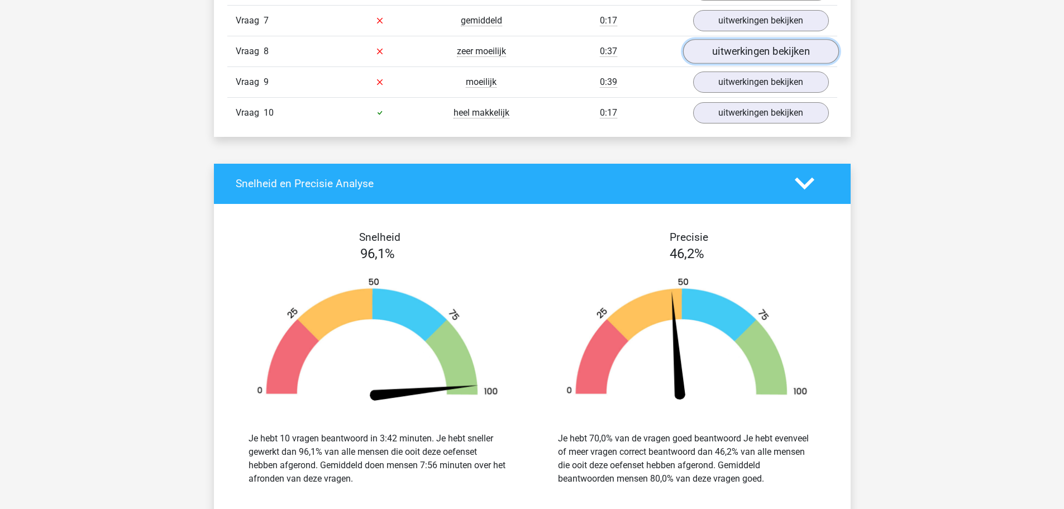
click at [754, 48] on link "uitwerkingen bekijken" at bounding box center [761, 51] width 156 height 25
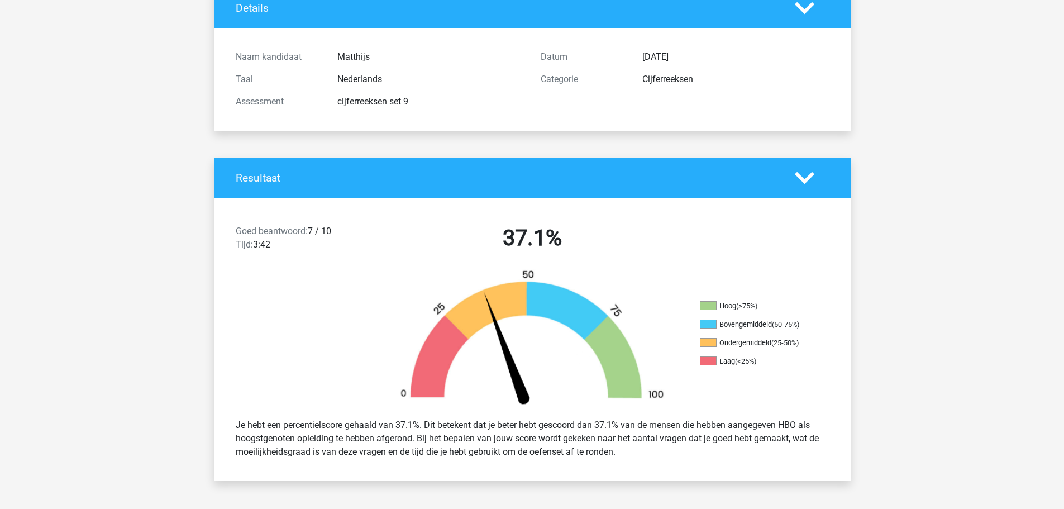
scroll to position [0, 0]
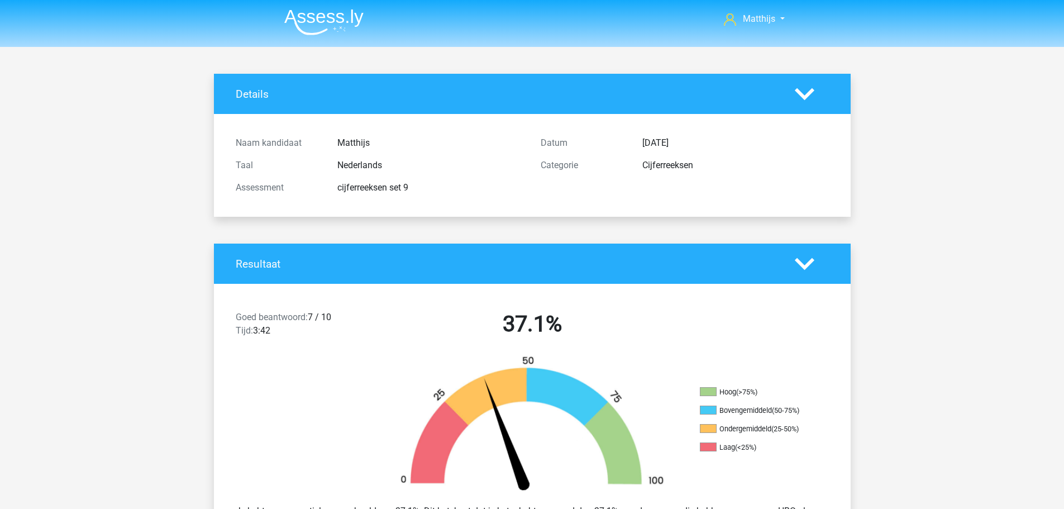
click at [335, 36] on nav "Matthijs germatthijsdelange@gmail.com" at bounding box center [532, 20] width 514 height 36
click at [335, 27] on img at bounding box center [323, 22] width 79 height 26
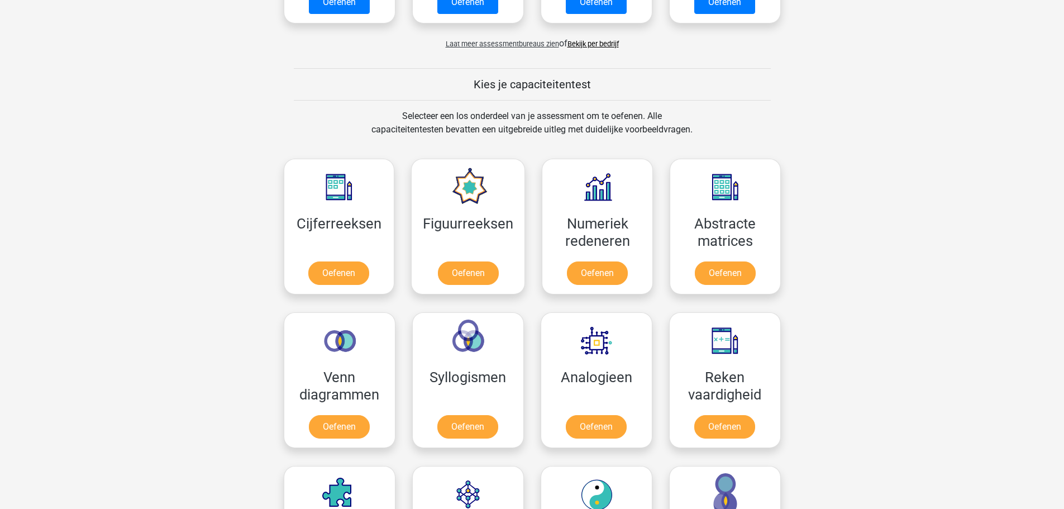
scroll to position [391, 0]
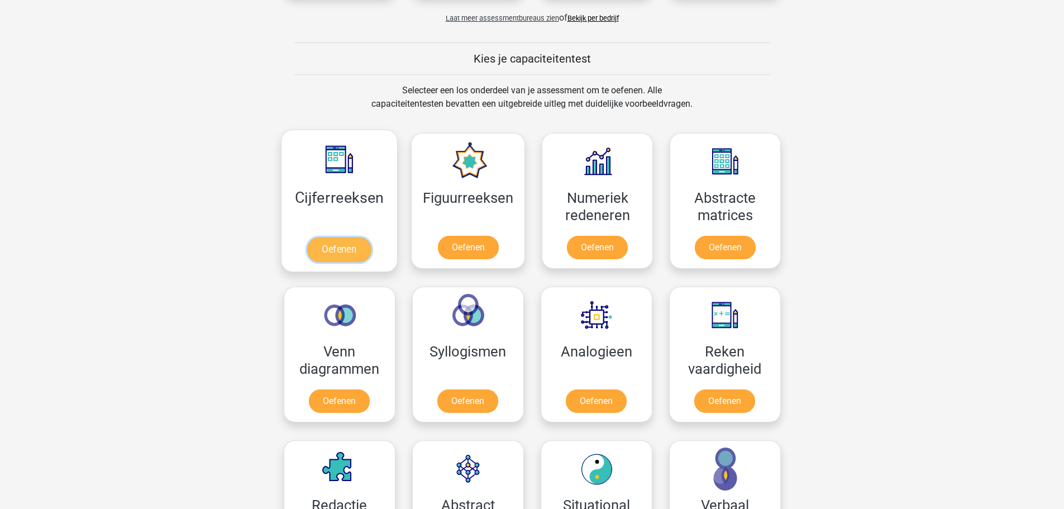
click at [339, 237] on link "Oefenen" at bounding box center [339, 249] width 64 height 25
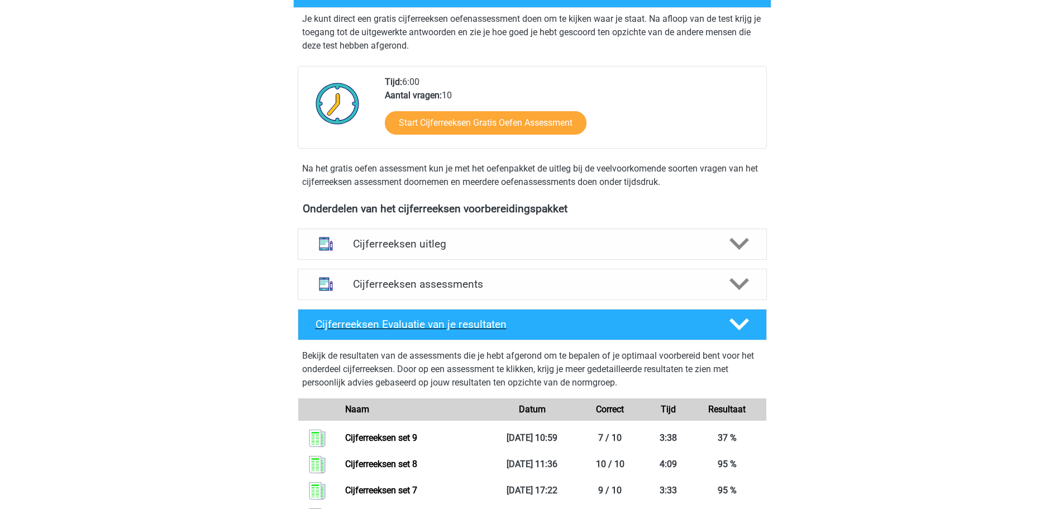
scroll to position [168, 0]
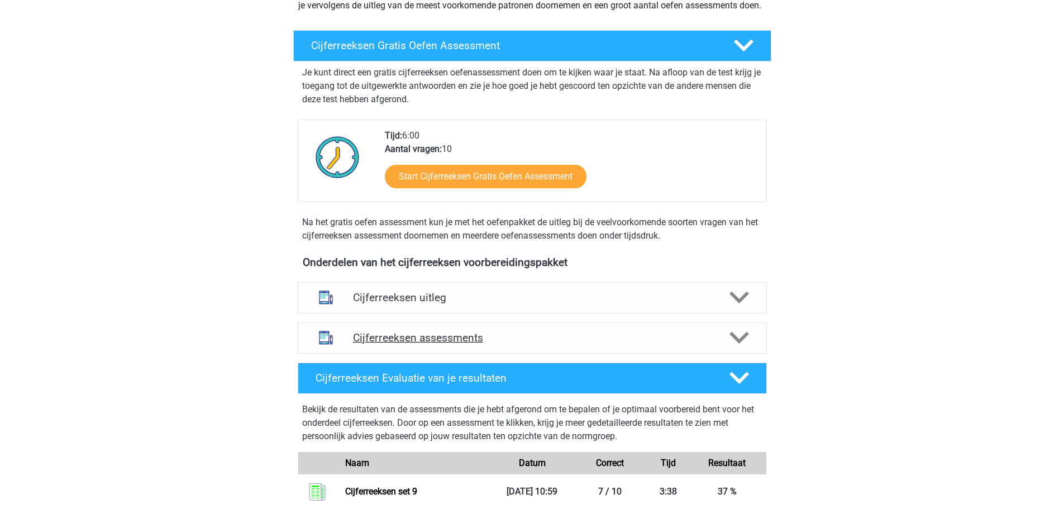
click at [489, 354] on div "Cijferreeksen assessments" at bounding box center [532, 337] width 469 height 31
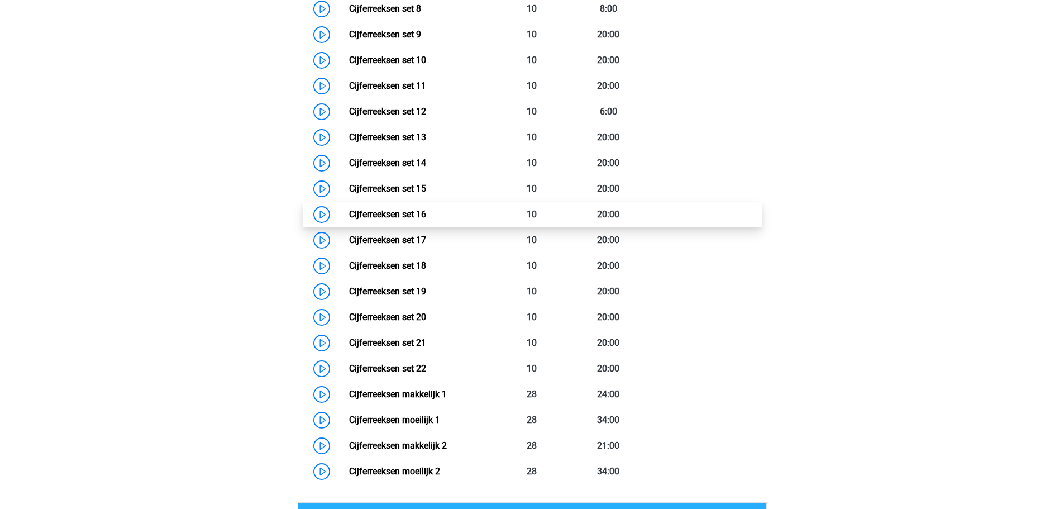
scroll to position [894, 0]
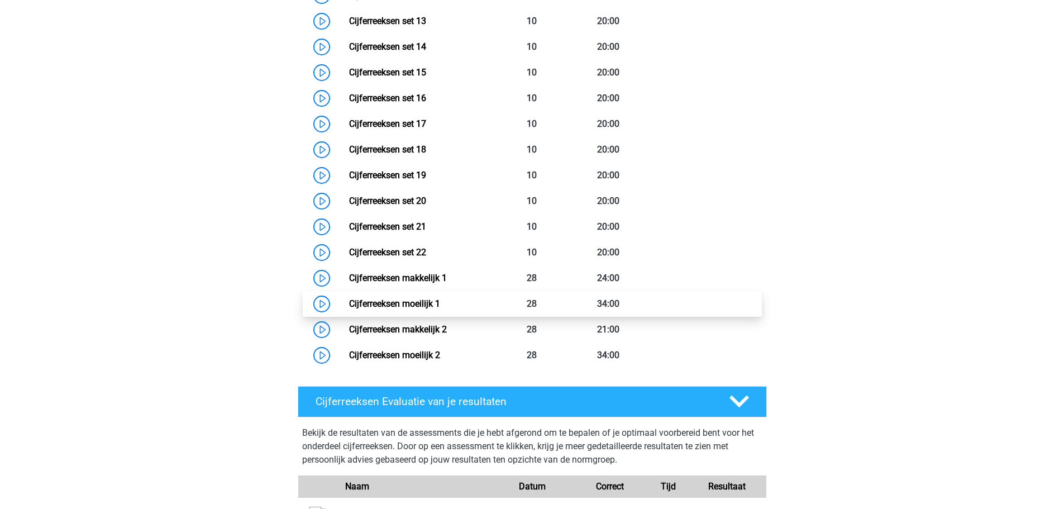
click at [440, 309] on link "Cijferreeksen moeilijk 1" at bounding box center [394, 303] width 91 height 11
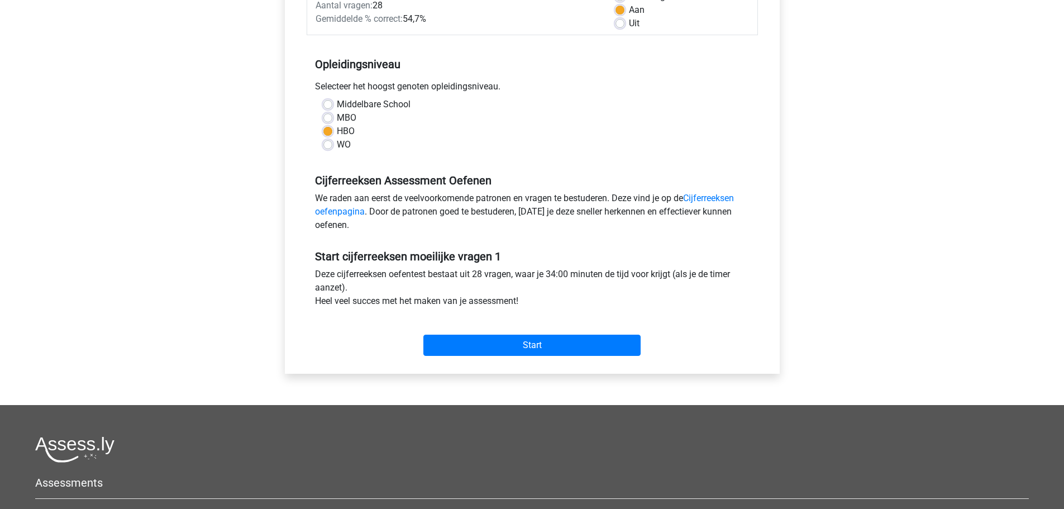
scroll to position [374, 0]
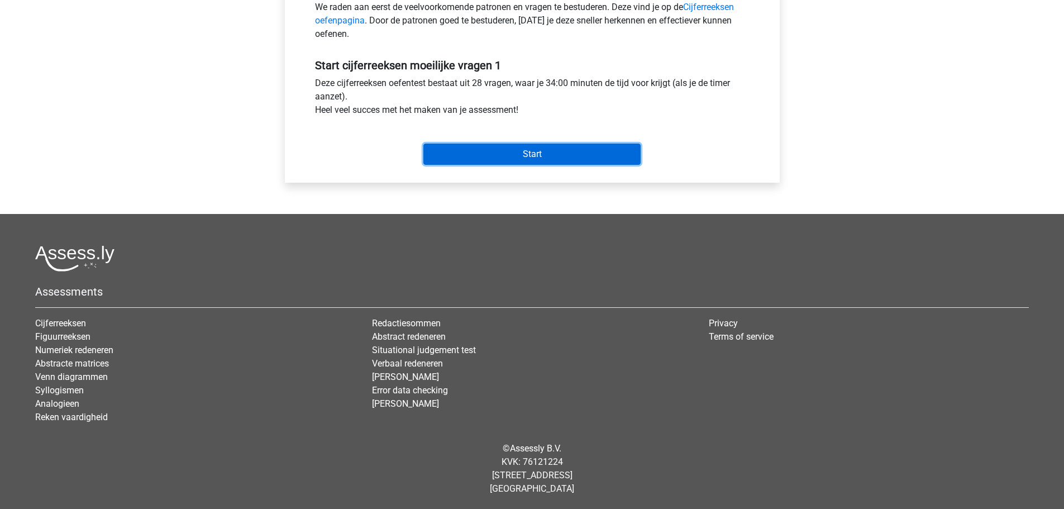
click at [577, 162] on input "Start" at bounding box center [532, 154] width 217 height 21
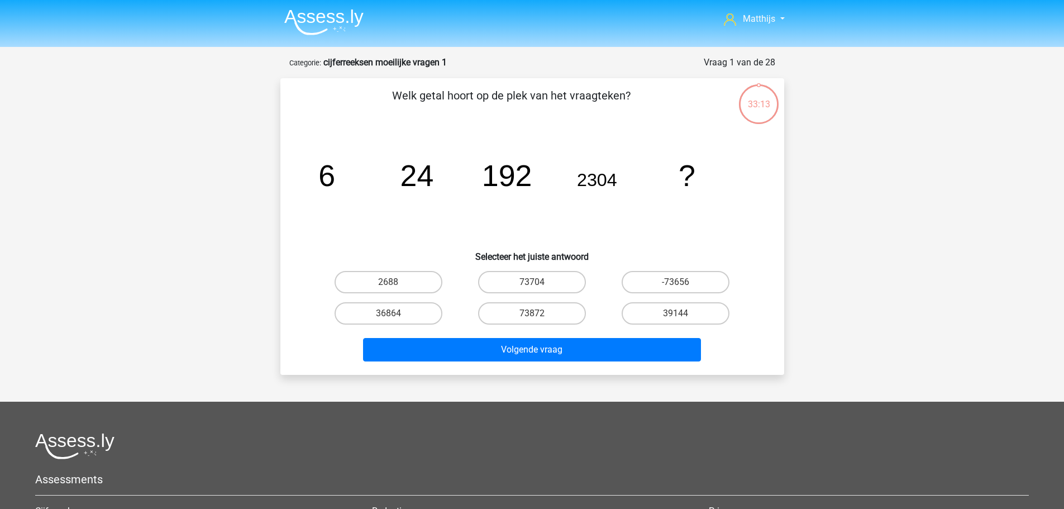
click at [393, 315] on input "36864" at bounding box center [391, 316] width 7 height 7
radio input "true"
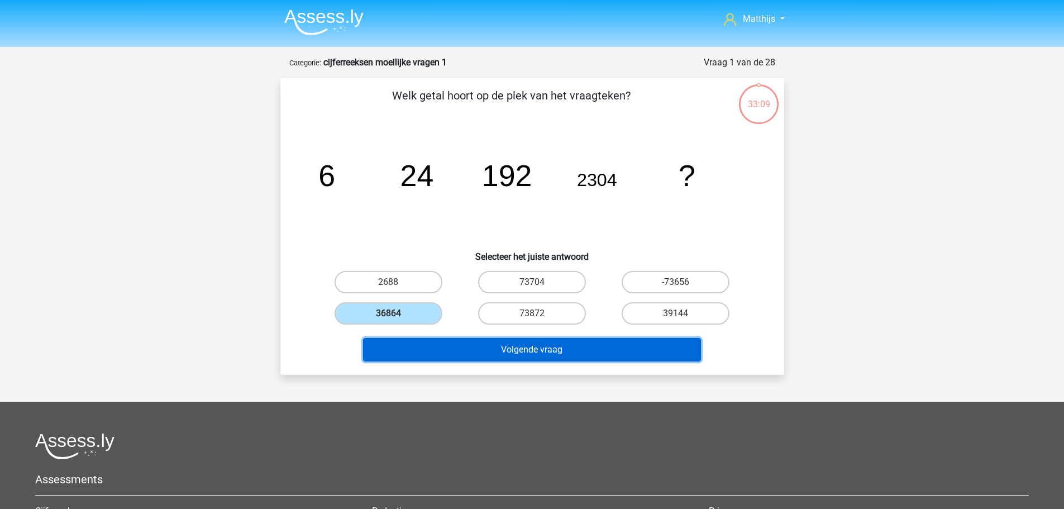
click at [570, 355] on button "Volgende vraag" at bounding box center [532, 349] width 338 height 23
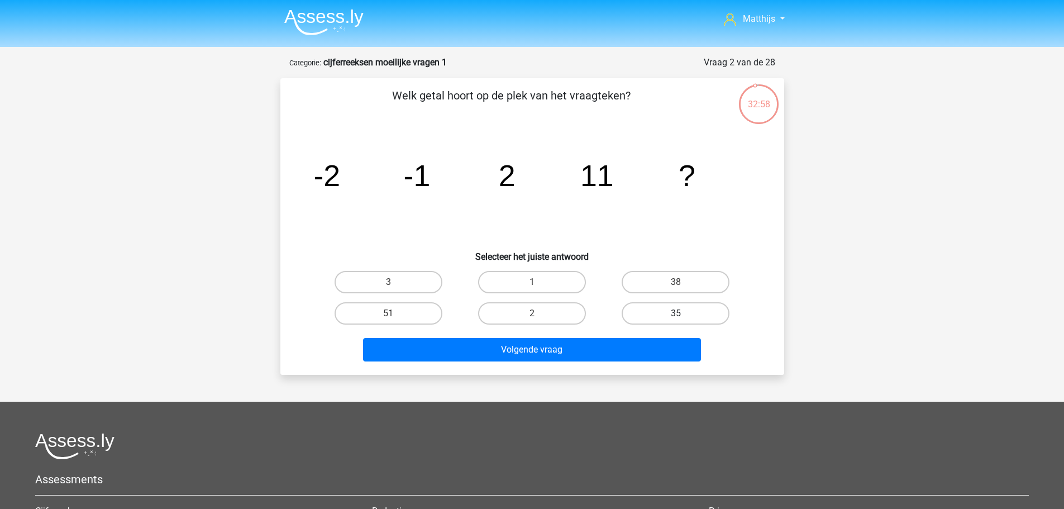
drag, startPoint x: 676, startPoint y: 286, endPoint x: 681, endPoint y: 307, distance: 21.3
click at [679, 282] on input "38" at bounding box center [679, 285] width 7 height 7
radio input "true"
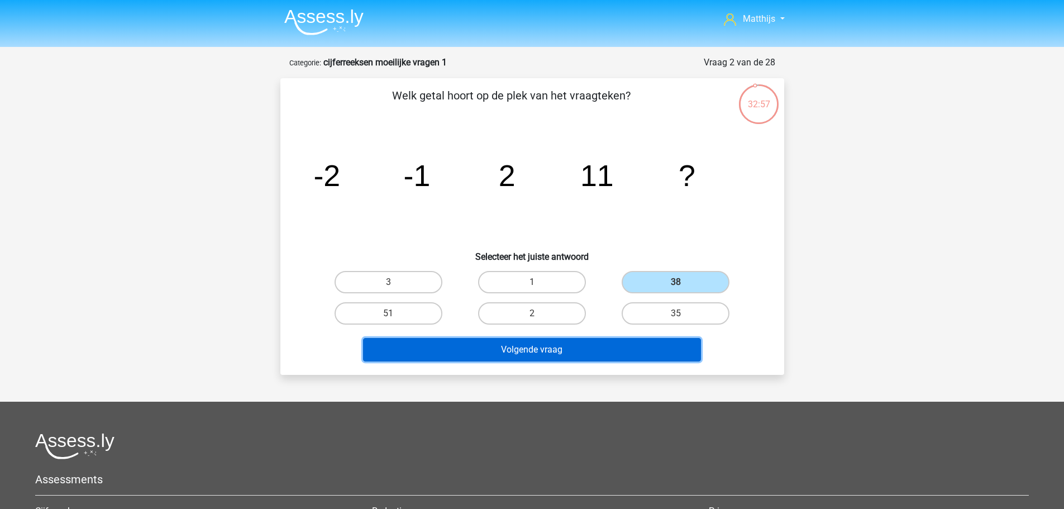
click at [634, 346] on button "Volgende vraag" at bounding box center [532, 349] width 338 height 23
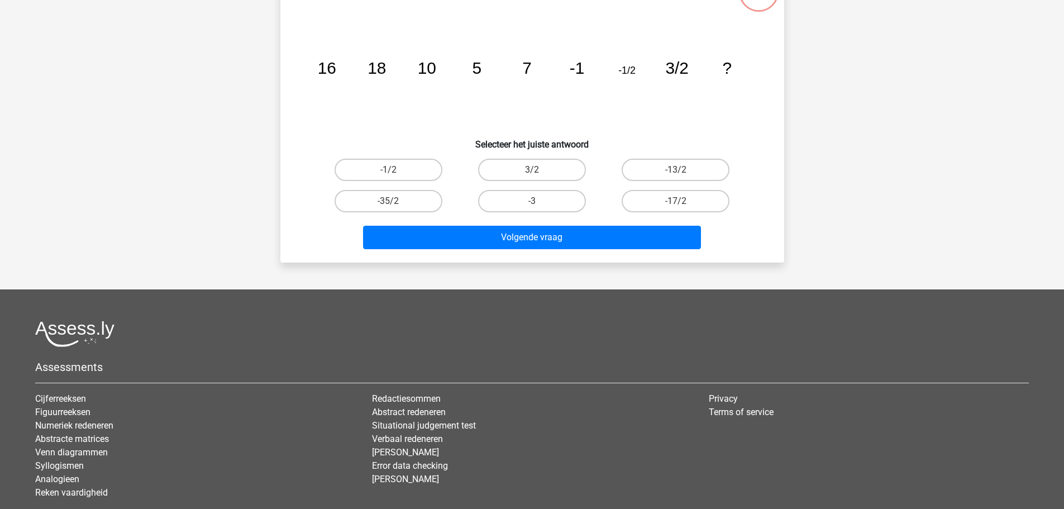
scroll to position [20, 0]
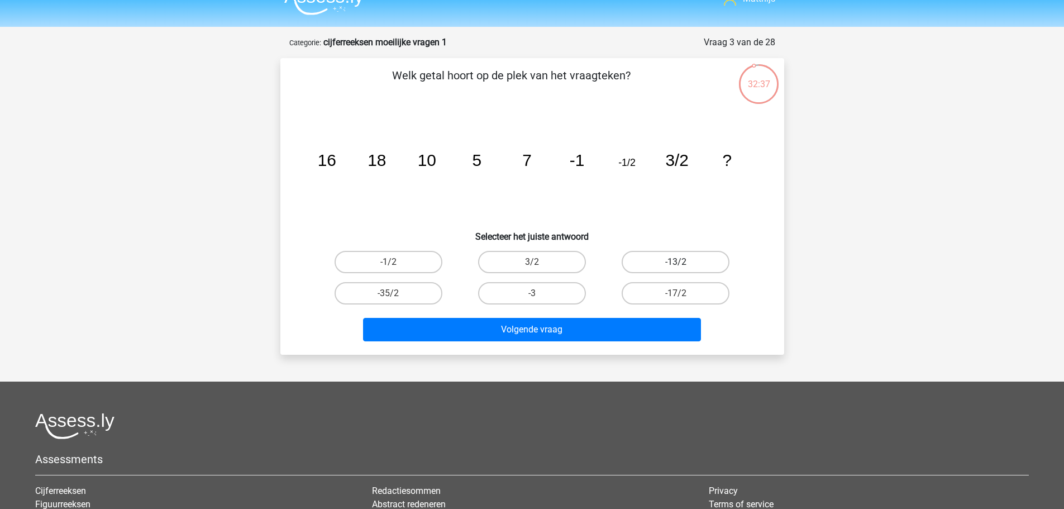
drag, startPoint x: 659, startPoint y: 256, endPoint x: 661, endPoint y: 302, distance: 45.9
click at [659, 256] on label "-13/2" at bounding box center [676, 262] width 108 height 22
click at [676, 262] on input "-13/2" at bounding box center [679, 265] width 7 height 7
radio input "true"
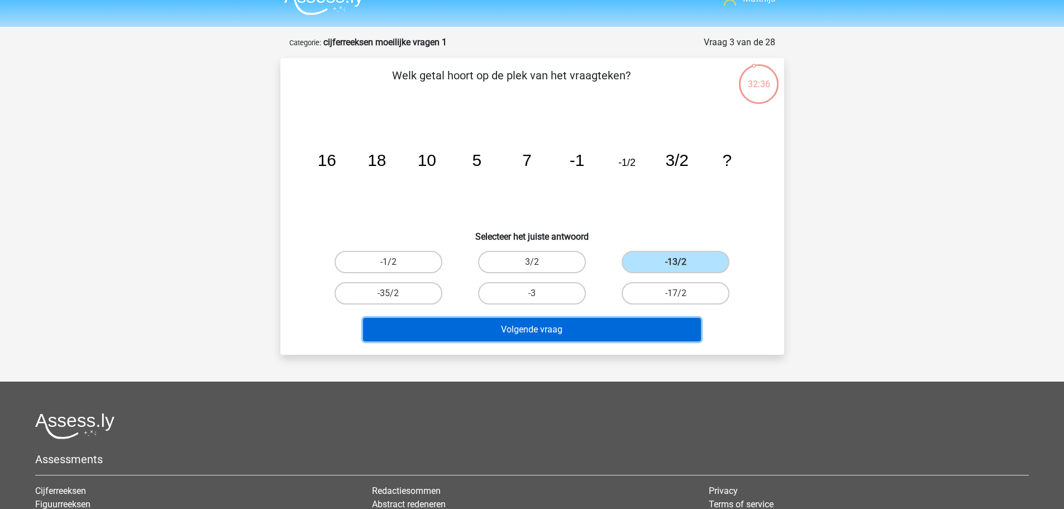
click at [643, 335] on button "Volgende vraag" at bounding box center [532, 329] width 338 height 23
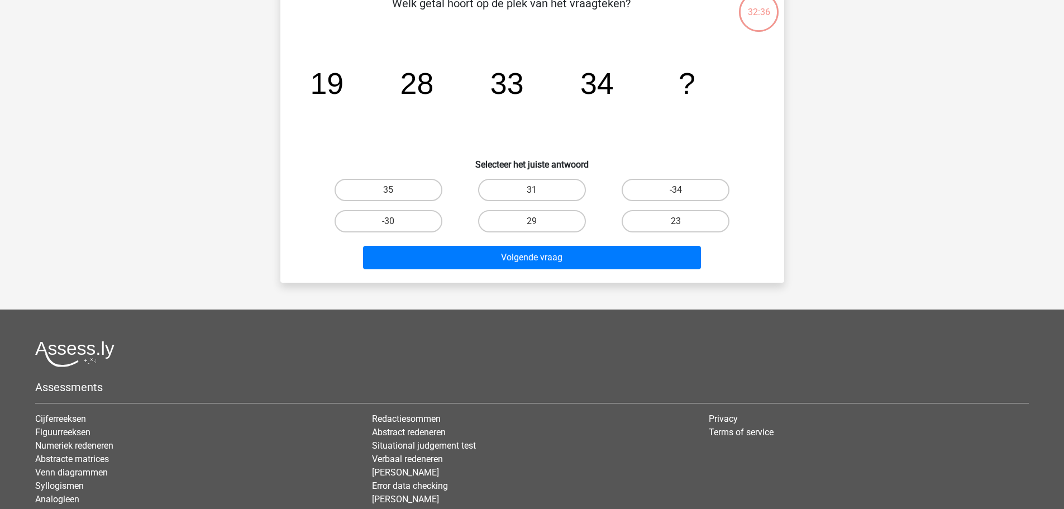
scroll to position [112, 0]
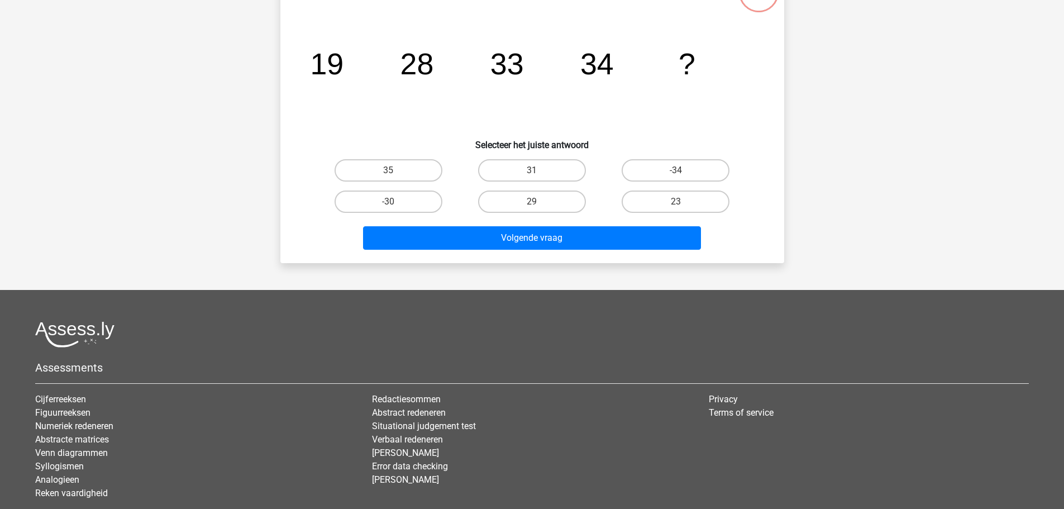
drag, startPoint x: 496, startPoint y: 142, endPoint x: 508, endPoint y: 152, distance: 15.5
click at [499, 144] on h6 "Selecteer het juiste antwoord" at bounding box center [532, 141] width 468 height 20
click at [499, 150] on div at bounding box center [499, 150] width 0 height 0
click at [505, 218] on button at bounding box center [500, 219] width 9 height 3
drag, startPoint x: 592, startPoint y: 177, endPoint x: 577, endPoint y: 176, distance: 14.6
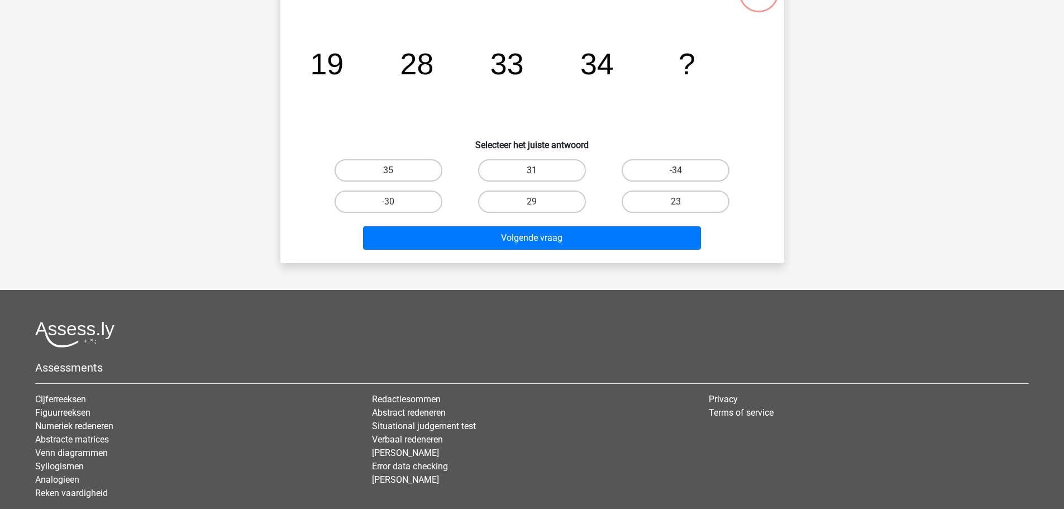
click at [456, 174] on div "31" at bounding box center [388, 170] width 135 height 22
click at [570, 174] on label "31" at bounding box center [532, 170] width 108 height 22
click at [539, 174] on input "31" at bounding box center [535, 173] width 7 height 7
radio input "true"
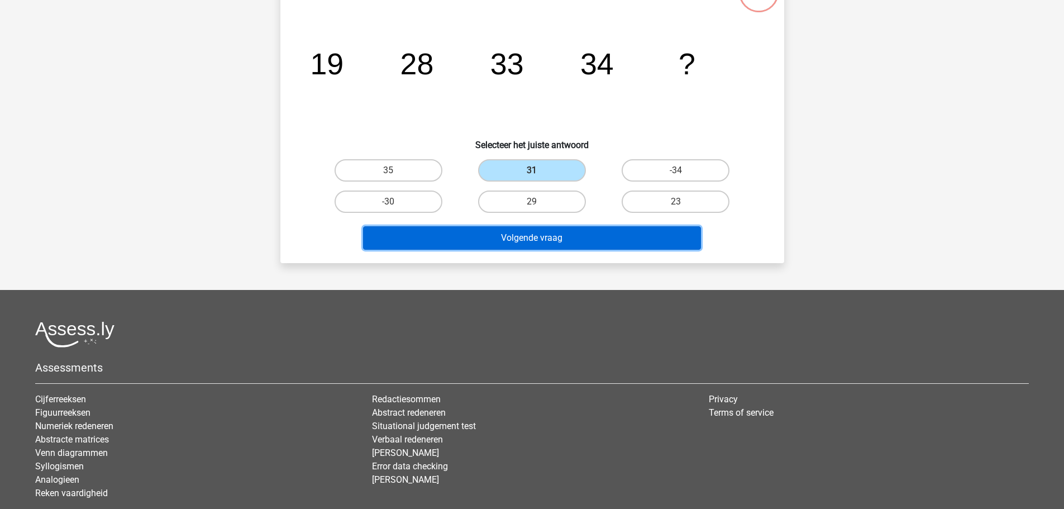
click at [595, 236] on button "Volgende vraag" at bounding box center [532, 237] width 338 height 23
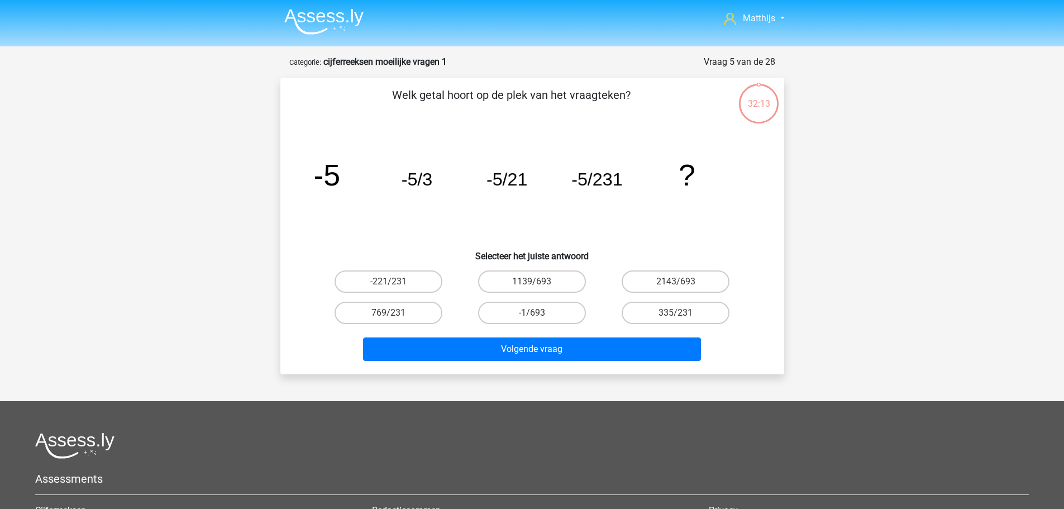
scroll to position [0, 0]
click at [706, 280] on label "2143/693" at bounding box center [676, 282] width 108 height 22
click at [683, 282] on input "2143/693" at bounding box center [679, 285] width 7 height 7
radio input "true"
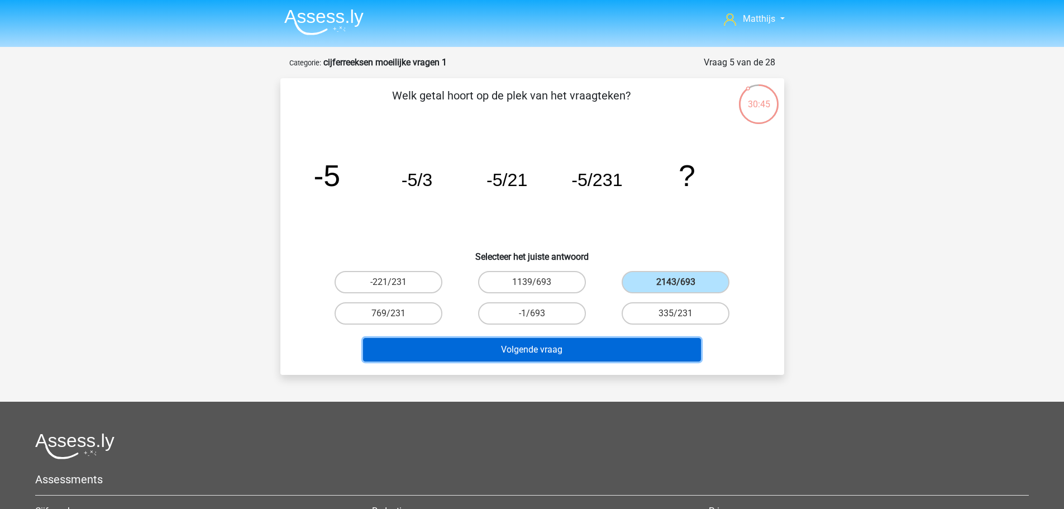
click at [596, 346] on button "Volgende vraag" at bounding box center [532, 349] width 338 height 23
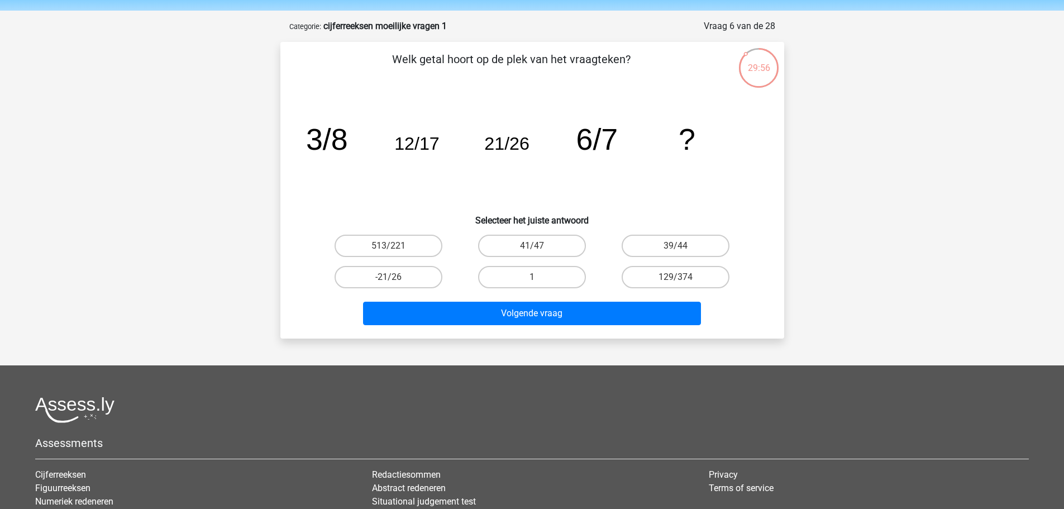
scroll to position [56, 0]
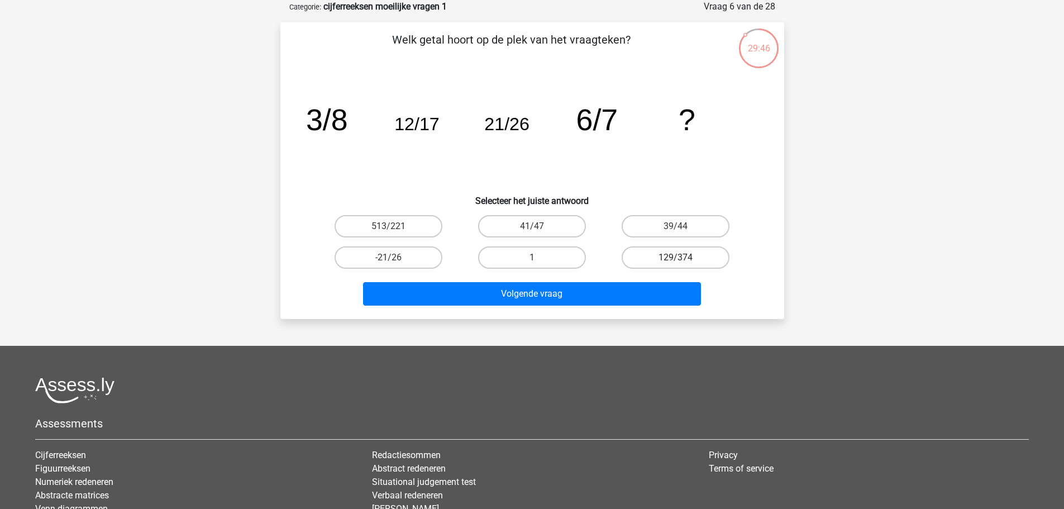
click at [686, 259] on label "129/374" at bounding box center [676, 257] width 108 height 22
click at [683, 259] on input "129/374" at bounding box center [679, 261] width 7 height 7
radio input "true"
click at [563, 219] on label "41/47" at bounding box center [532, 226] width 108 height 22
click at [539, 226] on input "41/47" at bounding box center [535, 229] width 7 height 7
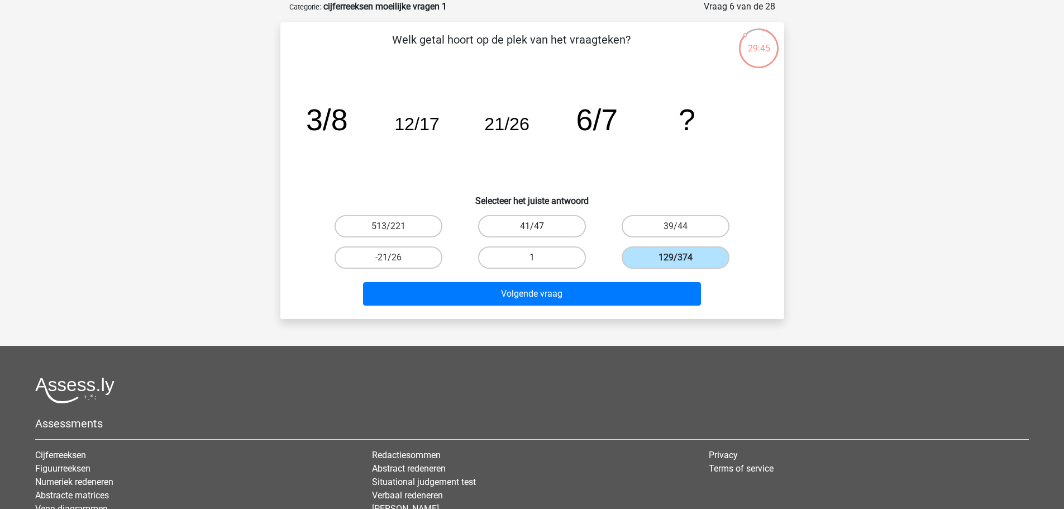
radio input "true"
click at [709, 233] on label "39/44" at bounding box center [676, 226] width 108 height 22
click at [683, 233] on input "39/44" at bounding box center [679, 229] width 7 height 7
radio input "true"
click at [696, 267] on label "129/374" at bounding box center [676, 257] width 108 height 22
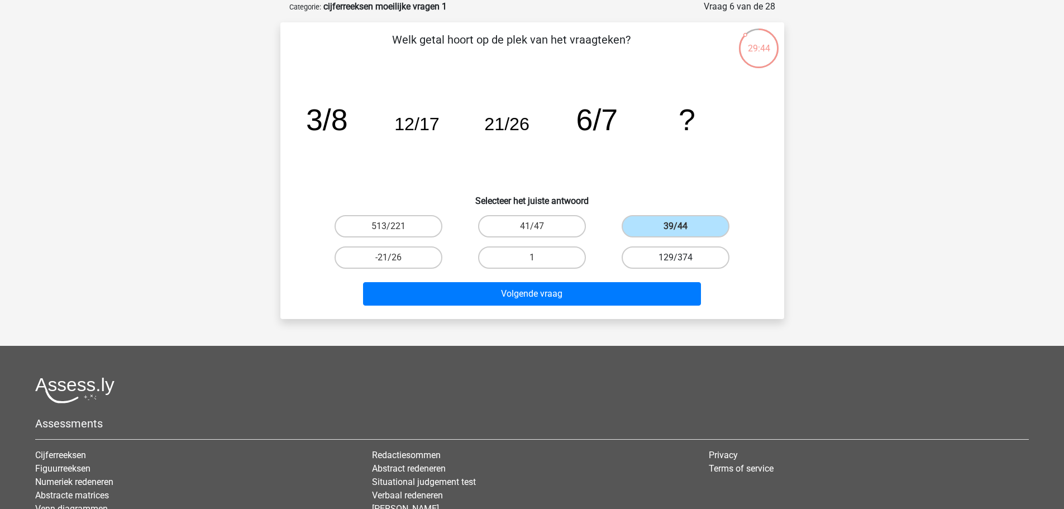
click at [683, 265] on input "129/374" at bounding box center [679, 261] width 7 height 7
radio input "true"
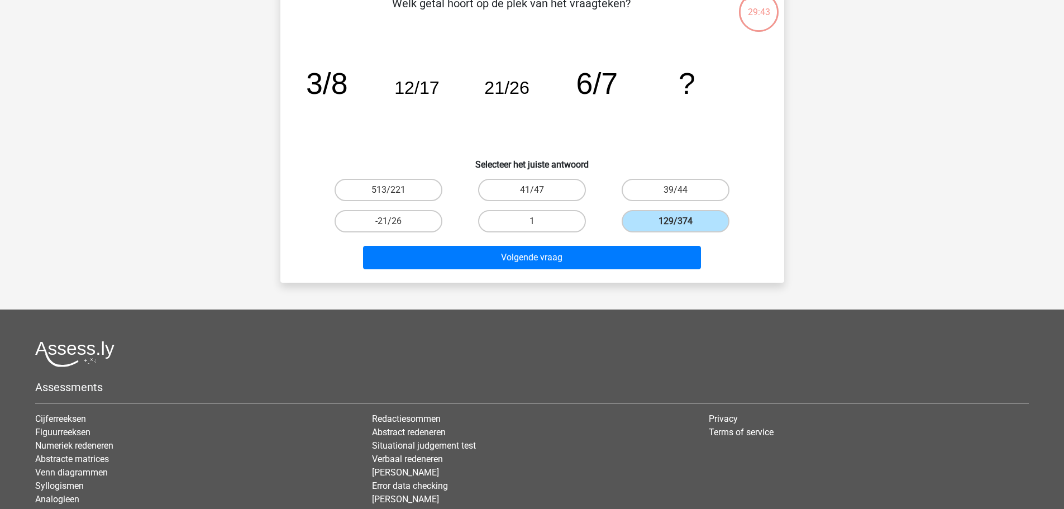
scroll to position [112, 0]
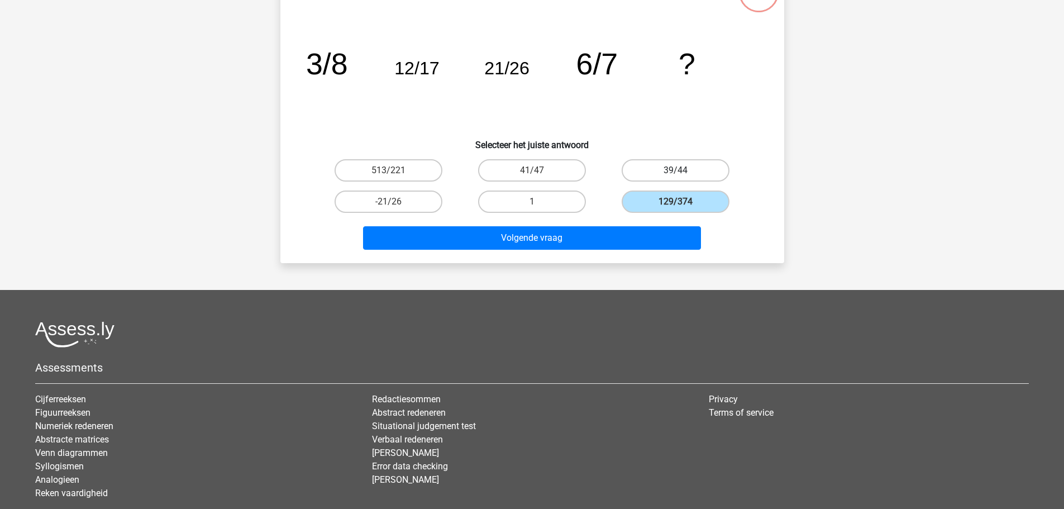
click at [687, 173] on label "39/44" at bounding box center [676, 170] width 108 height 22
click at [683, 173] on input "39/44" at bounding box center [679, 173] width 7 height 7
radio input "true"
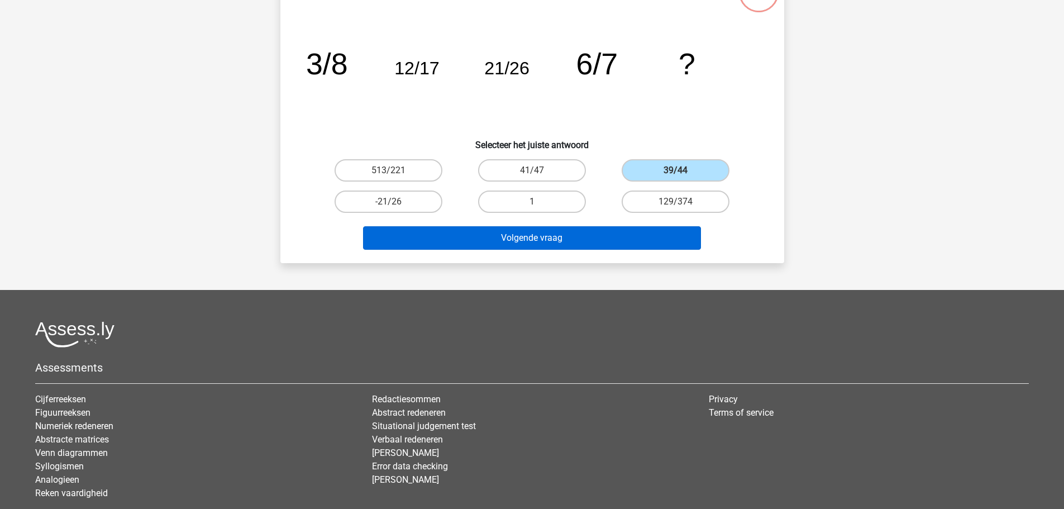
scroll to position [56, 0]
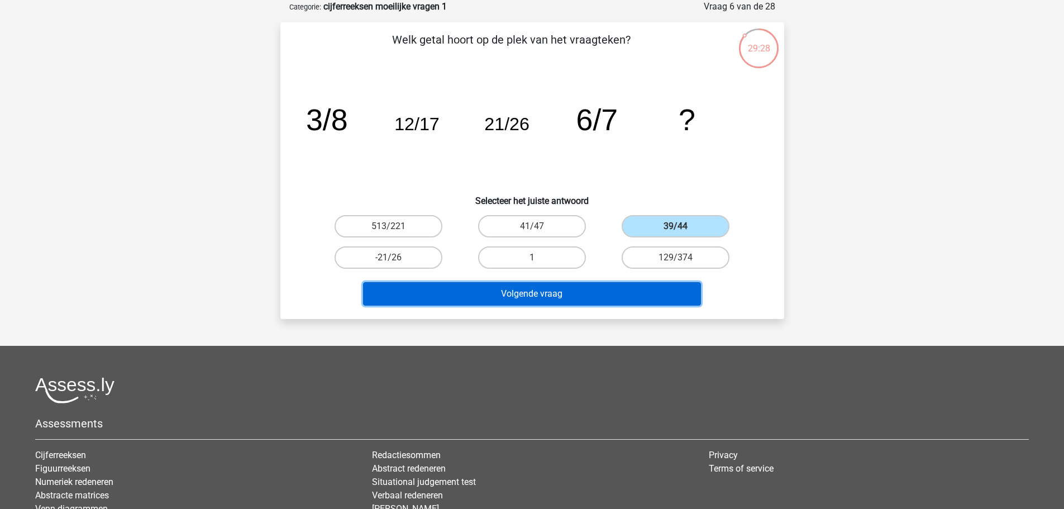
click at [563, 297] on button "Volgende vraag" at bounding box center [532, 293] width 338 height 23
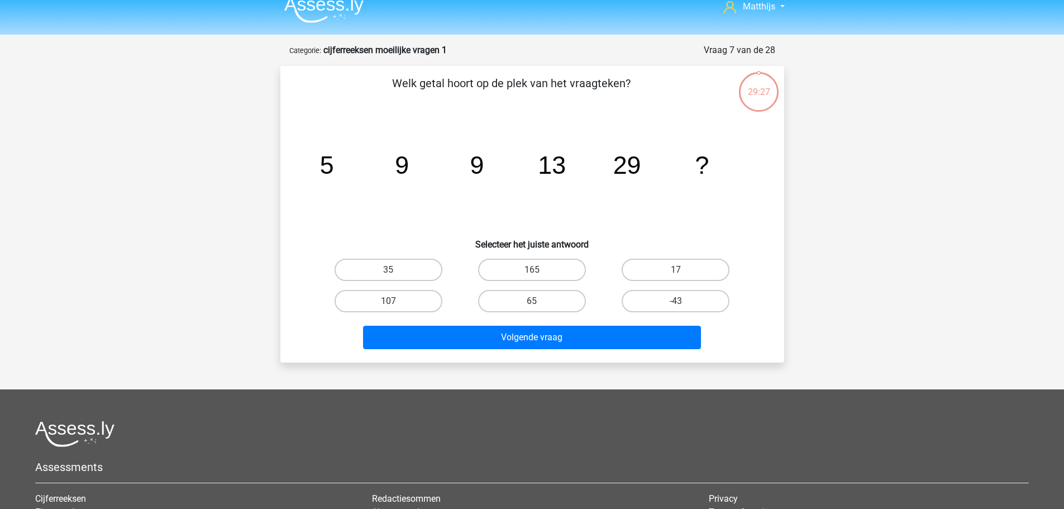
scroll to position [0, 0]
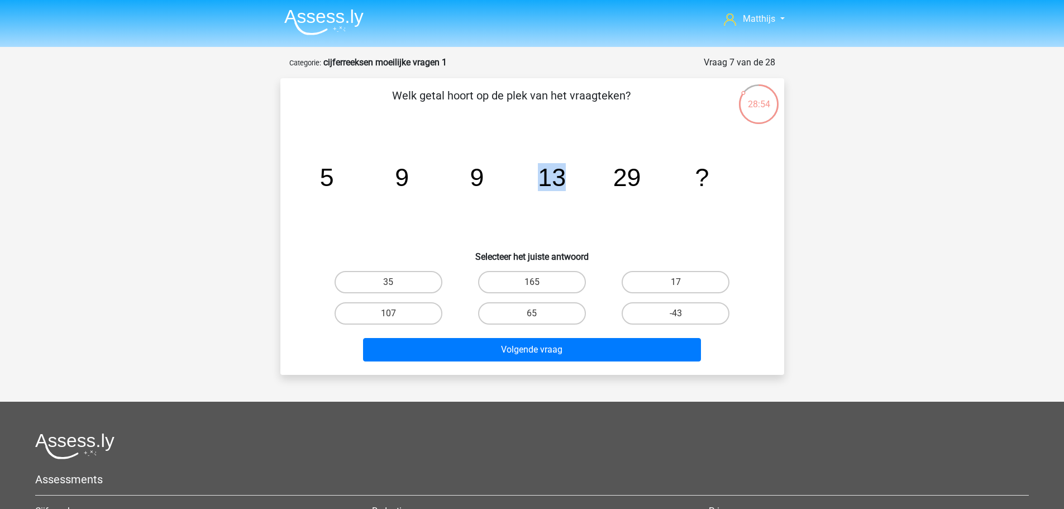
drag, startPoint x: 543, startPoint y: 180, endPoint x: 564, endPoint y: 175, distance: 21.3
click at [334, 175] on tspan "13" at bounding box center [327, 177] width 14 height 28
click at [334, 174] on tspan "13" at bounding box center [327, 177] width 14 height 28
click at [421, 286] on label "35" at bounding box center [389, 282] width 108 height 22
click at [396, 286] on input "35" at bounding box center [391, 285] width 7 height 7
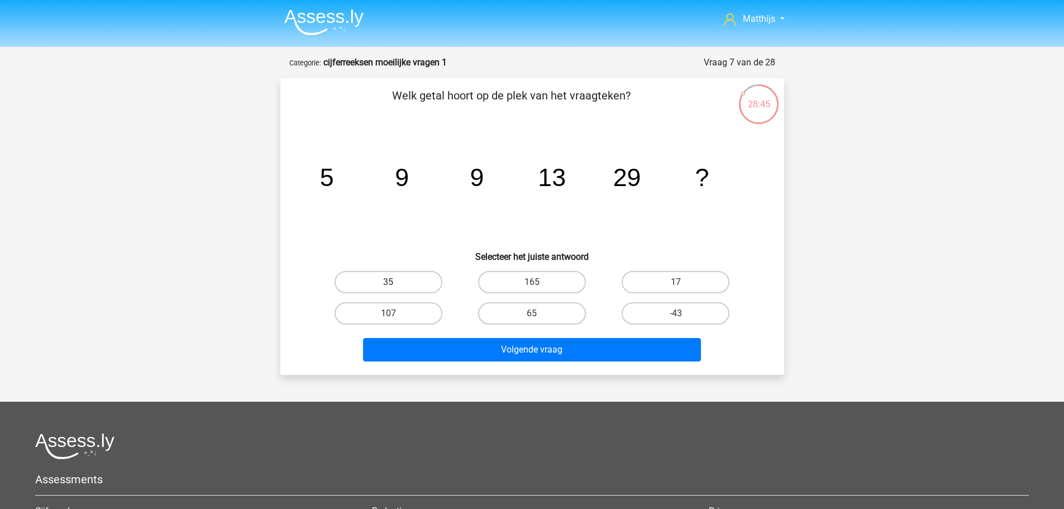
radio input "true"
click at [456, 280] on div "17" at bounding box center [388, 282] width 135 height 22
click at [693, 282] on label "17" at bounding box center [676, 282] width 108 height 22
click at [683, 282] on input "17" at bounding box center [679, 285] width 7 height 7
radio input "true"
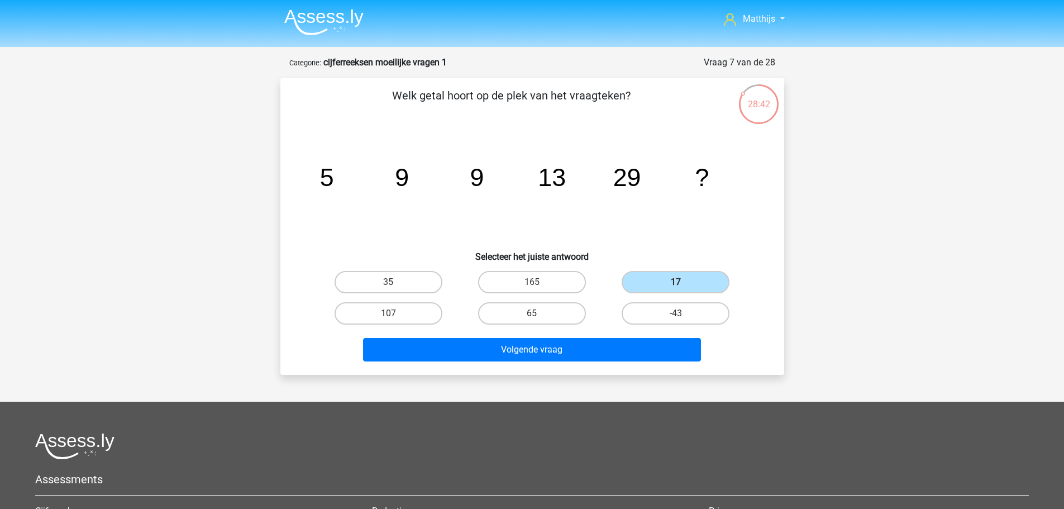
click at [545, 305] on label "65" at bounding box center [532, 313] width 108 height 22
click at [539, 313] on input "65" at bounding box center [535, 316] width 7 height 7
radio input "true"
click at [556, 317] on label "65" at bounding box center [532, 313] width 108 height 22
click at [539, 317] on input "65" at bounding box center [535, 316] width 7 height 7
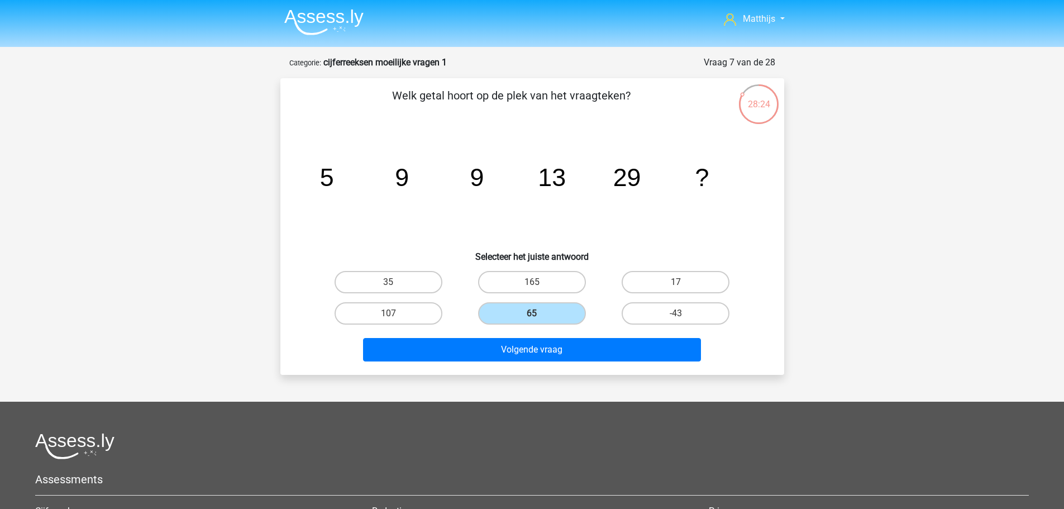
click at [654, 163] on icon "image/svg+xml 5 9 9 13 29 ?" at bounding box center [532, 186] width 450 height 113
click at [549, 282] on label "165" at bounding box center [532, 282] width 108 height 22
click at [539, 282] on input "165" at bounding box center [535, 285] width 7 height 7
radio input "true"
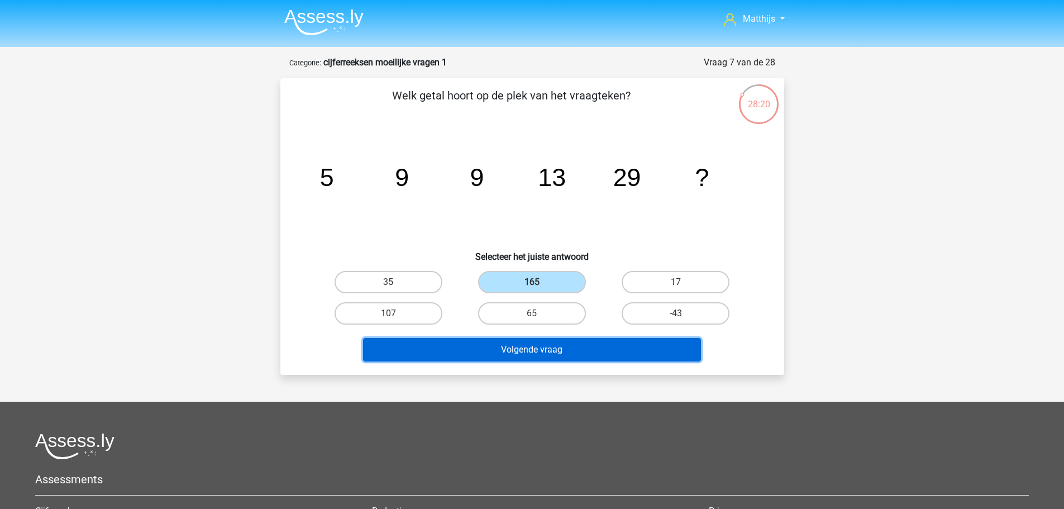
click at [589, 357] on button "Volgende vraag" at bounding box center [532, 349] width 338 height 23
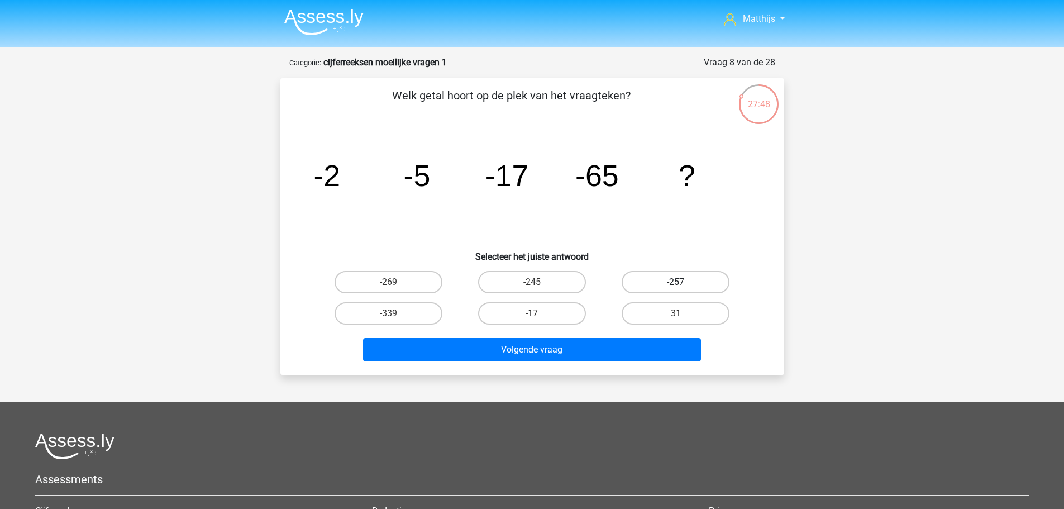
click at [688, 279] on label "-257" at bounding box center [676, 282] width 108 height 22
click at [683, 282] on input "-257" at bounding box center [679, 285] width 7 height 7
radio input "true"
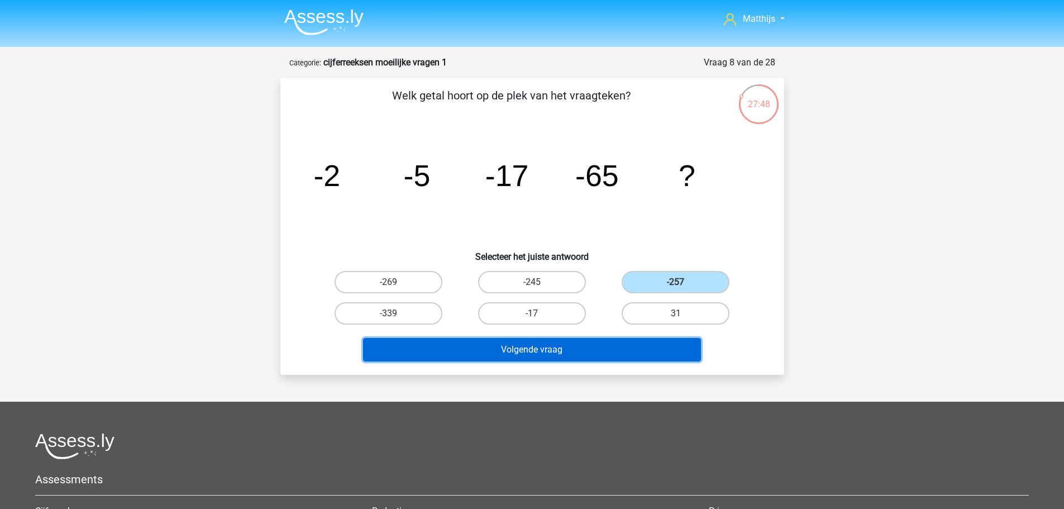
click at [611, 358] on button "Volgende vraag" at bounding box center [532, 349] width 338 height 23
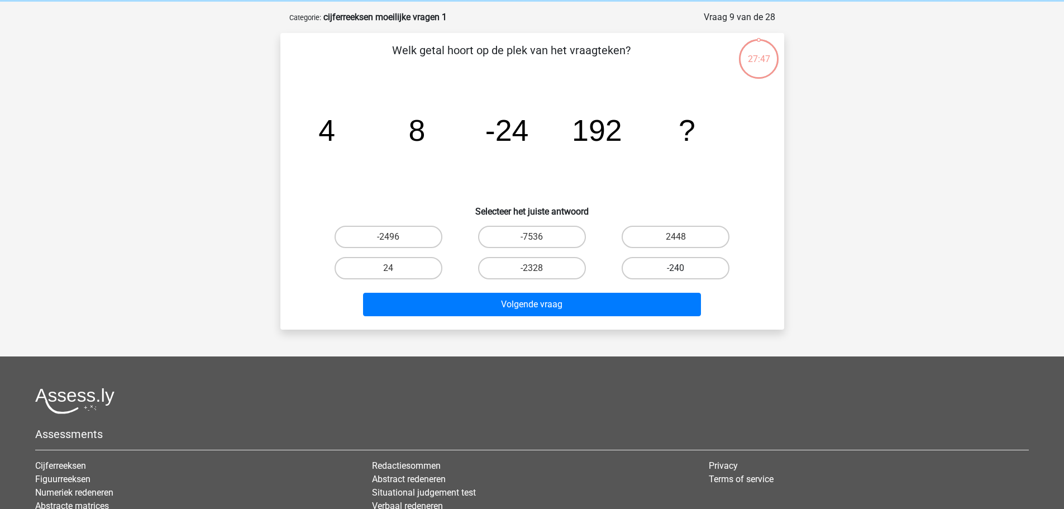
scroll to position [56, 0]
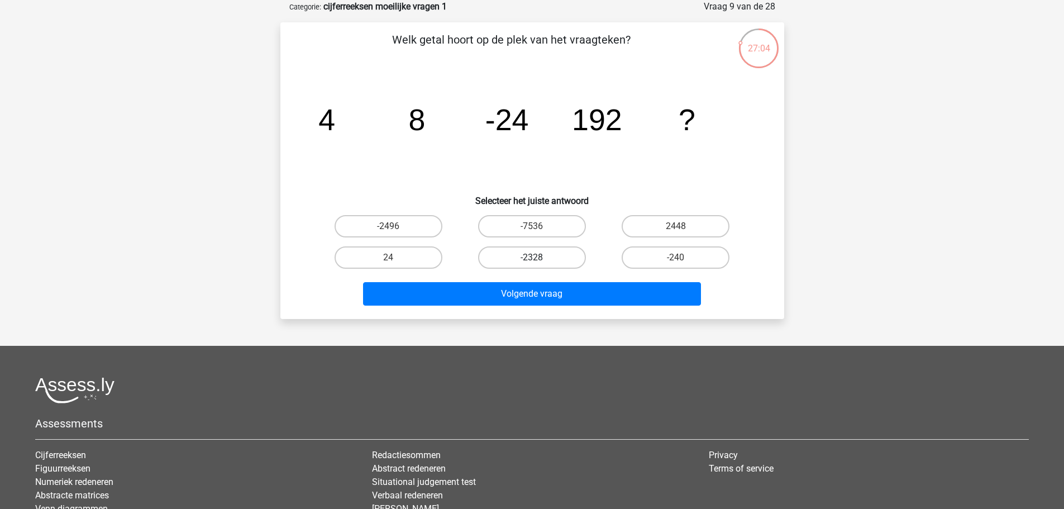
click at [541, 268] on label "-2328" at bounding box center [532, 257] width 108 height 22
click at [539, 265] on input "-2328" at bounding box center [535, 261] width 7 height 7
radio input "true"
click at [413, 225] on label "-2496" at bounding box center [389, 226] width 108 height 22
click at [396, 226] on input "-2496" at bounding box center [391, 229] width 7 height 7
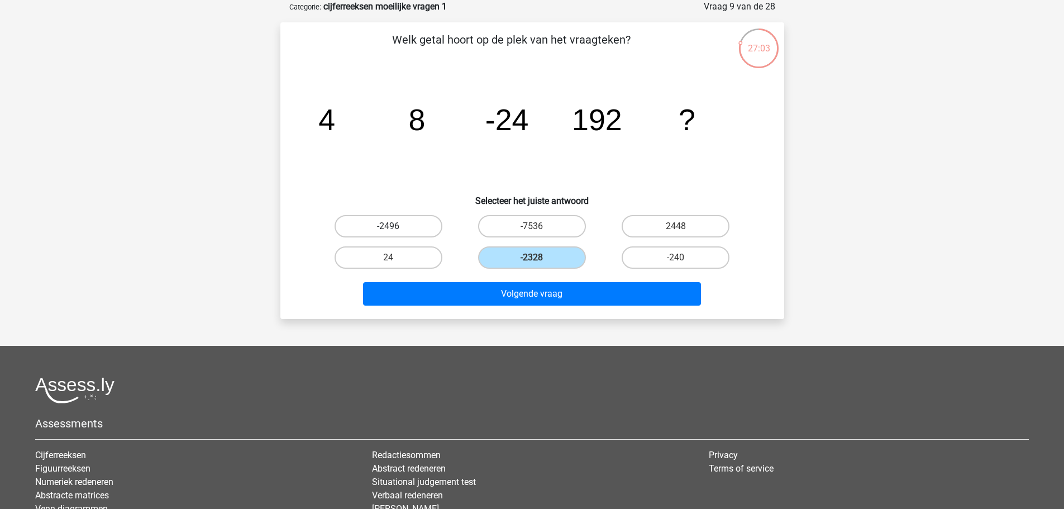
radio input "true"
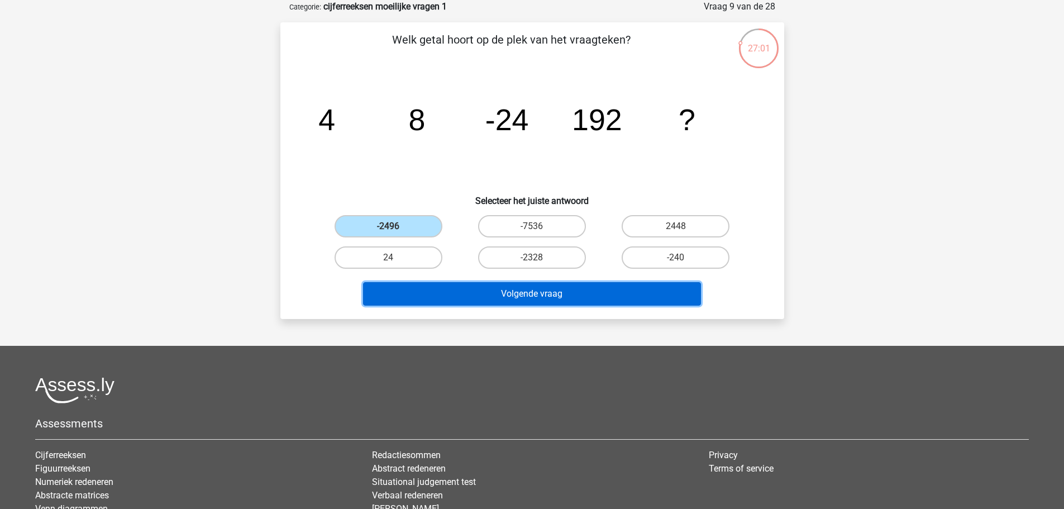
click at [583, 290] on button "Volgende vraag" at bounding box center [532, 293] width 338 height 23
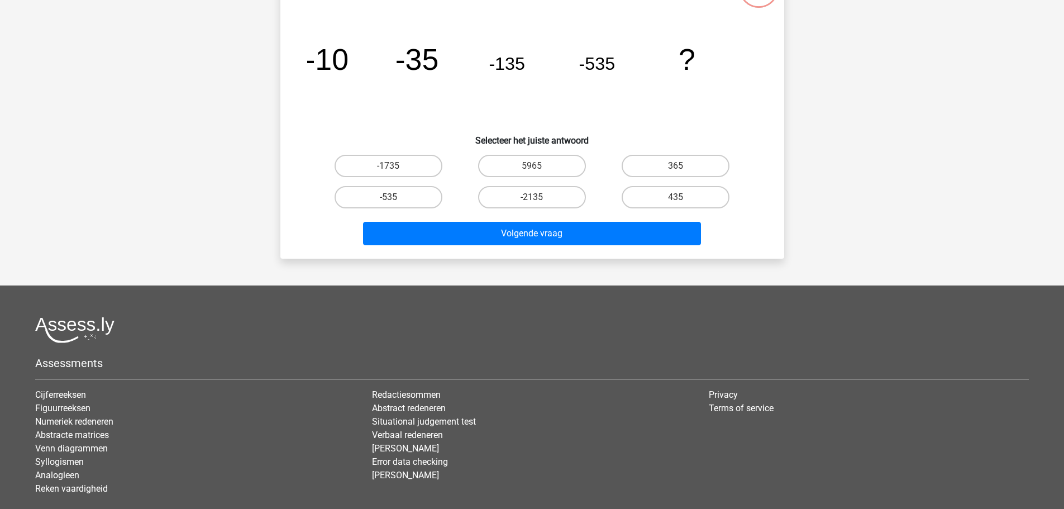
scroll to position [112, 0]
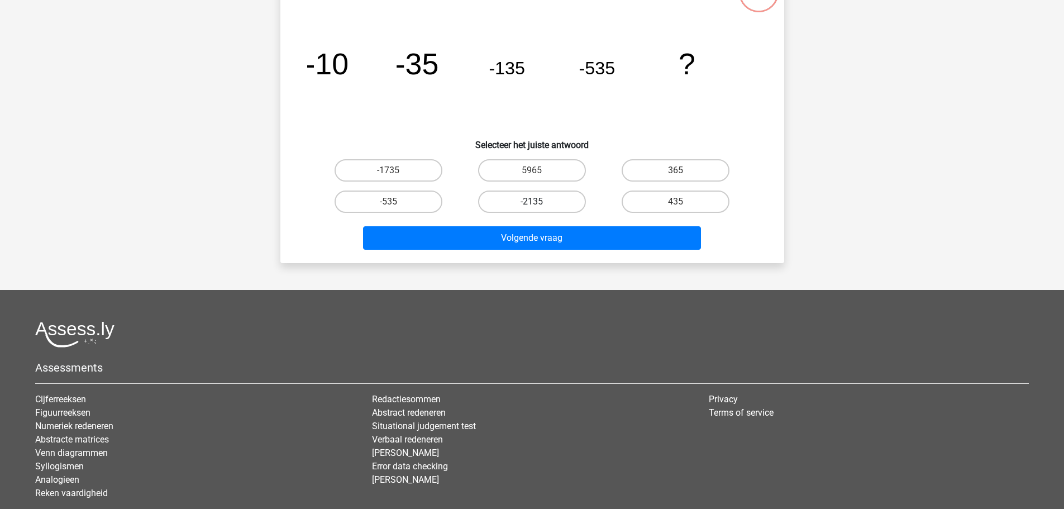
drag, startPoint x: 571, startPoint y: 196, endPoint x: 574, endPoint y: 202, distance: 7.0
click at [570, 196] on label "-2135" at bounding box center [532, 202] width 108 height 22
click at [539, 202] on input "-2135" at bounding box center [535, 205] width 7 height 7
radio input "true"
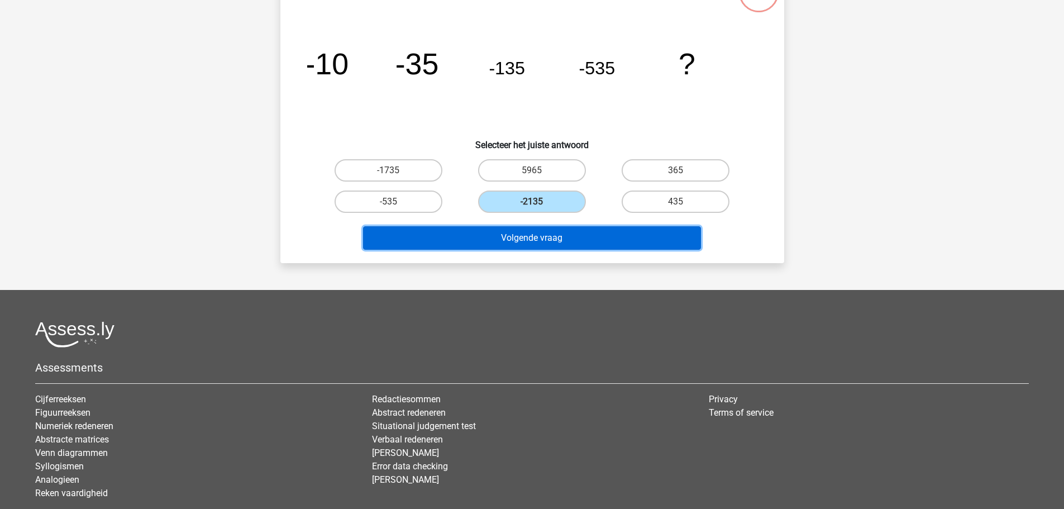
click at [629, 235] on button "Volgende vraag" at bounding box center [532, 237] width 338 height 23
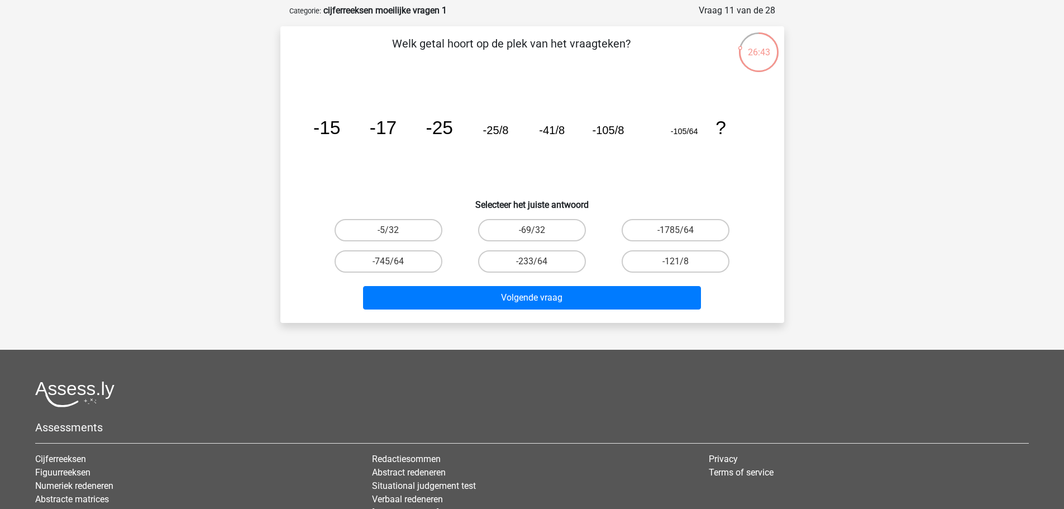
scroll to position [0, 0]
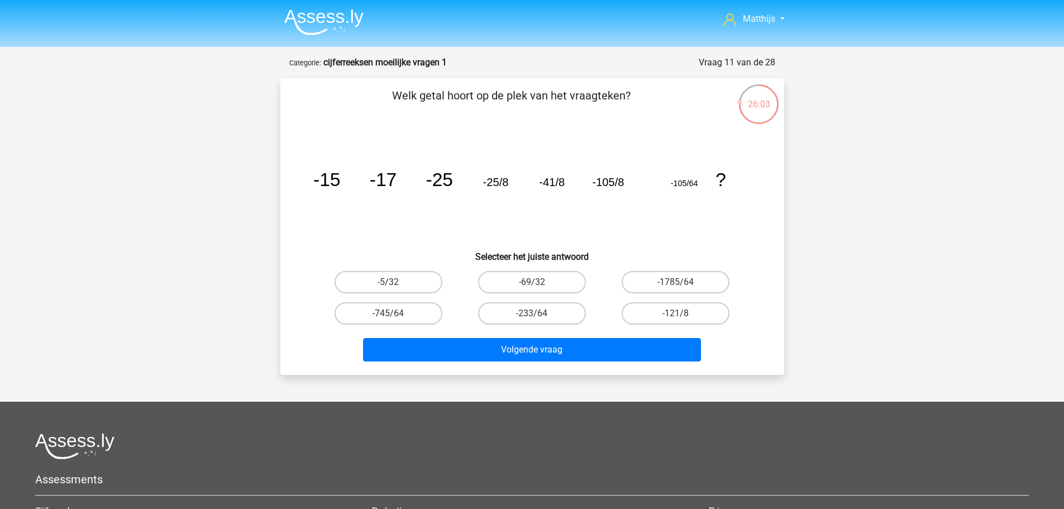
click at [340, 182] on tspan "-25/8" at bounding box center [326, 179] width 27 height 21
drag, startPoint x: 494, startPoint y: 183, endPoint x: 516, endPoint y: 177, distance: 22.6
click at [516, 177] on icon "image/svg+xml -15 -17 -25 -25/8 -41/8 -105/8 -105/64 ?" at bounding box center [532, 186] width 450 height 113
drag, startPoint x: 545, startPoint y: 180, endPoint x: 574, endPoint y: 180, distance: 28.5
click at [574, 180] on icon "image/svg+xml -15 -17 -25 -25/8 -41/8 -105/8 -105/64 ?" at bounding box center [532, 186] width 450 height 113
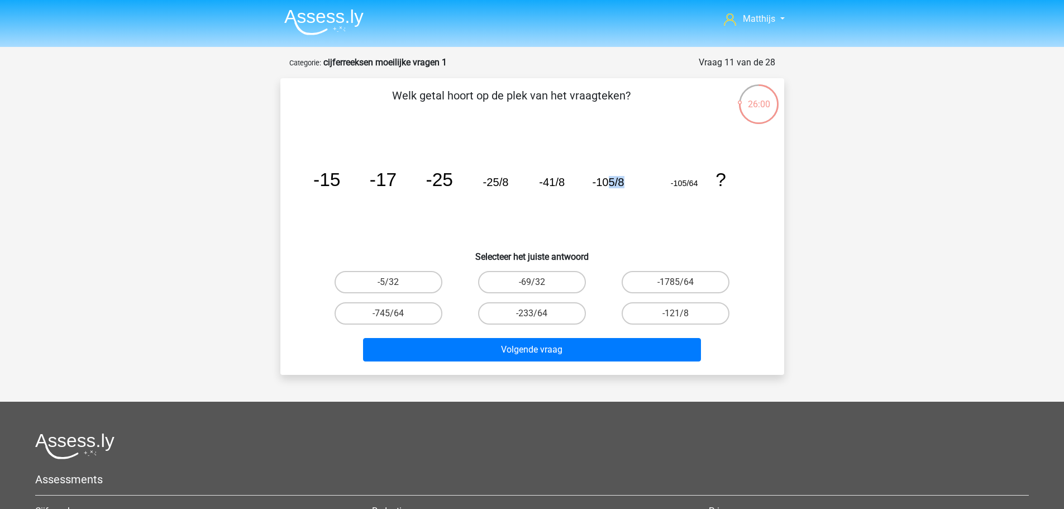
drag, startPoint x: 621, startPoint y: 179, endPoint x: 641, endPoint y: 178, distance: 20.2
click at [641, 178] on icon "image/svg+xml -15 -17 -25 -25/8 -41/8 -105/8 -105/64 ?" at bounding box center [532, 186] width 450 height 113
drag, startPoint x: 661, startPoint y: 176, endPoint x: 668, endPoint y: 180, distance: 8.2
click at [667, 180] on icon "image/svg+xml -15 -17 -25 -25/8 -41/8 -105/8 -105/64 ?" at bounding box center [532, 186] width 450 height 113
drag, startPoint x: 693, startPoint y: 182, endPoint x: 722, endPoint y: 179, distance: 29.2
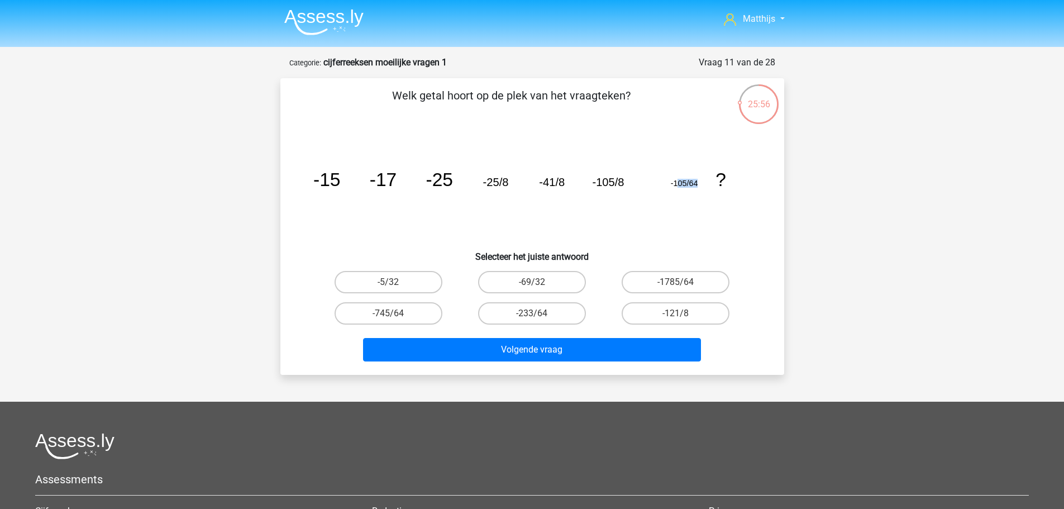
click at [722, 179] on g "-15 -17 -25 -25/8 -41/8 -105/8 -105/64 ?" at bounding box center [519, 179] width 413 height 21
click at [703, 179] on icon "image/svg+xml -15 -17 -25 -25/8 -41/8 -105/8 -105/64 ?" at bounding box center [532, 186] width 450 height 113
click at [557, 314] on label "-233/64" at bounding box center [532, 313] width 108 height 22
click at [539, 314] on input "-233/64" at bounding box center [535, 316] width 7 height 7
radio input "true"
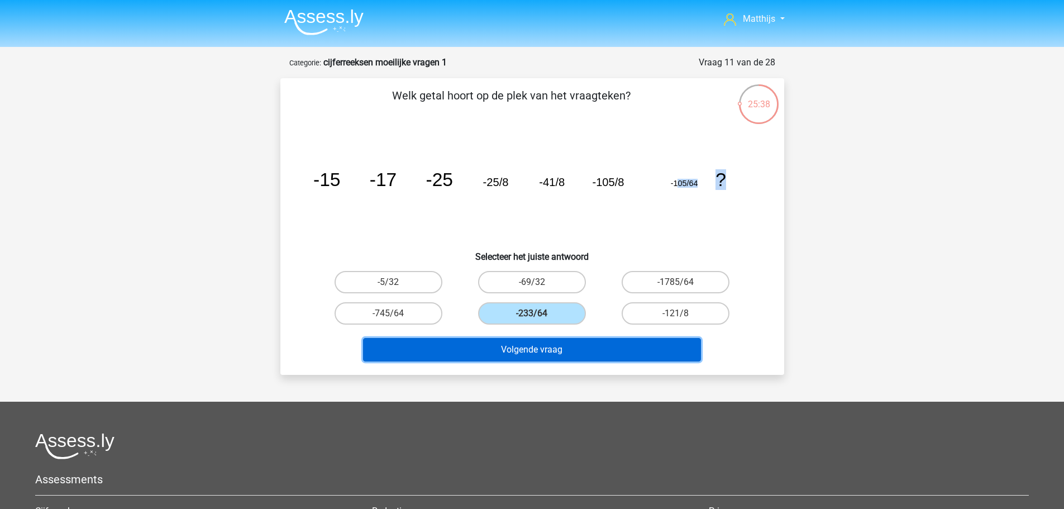
click at [615, 353] on button "Volgende vraag" at bounding box center [532, 349] width 338 height 23
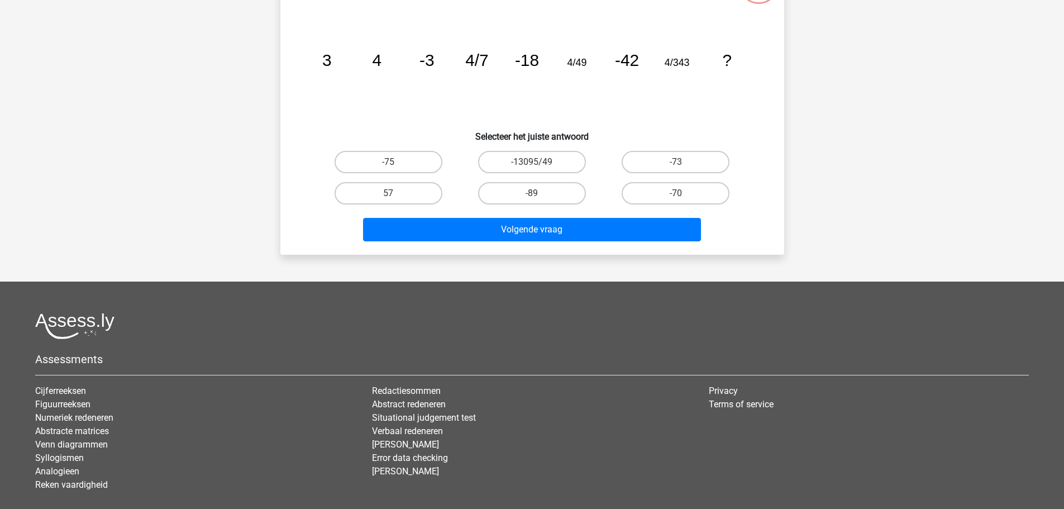
scroll to position [56, 0]
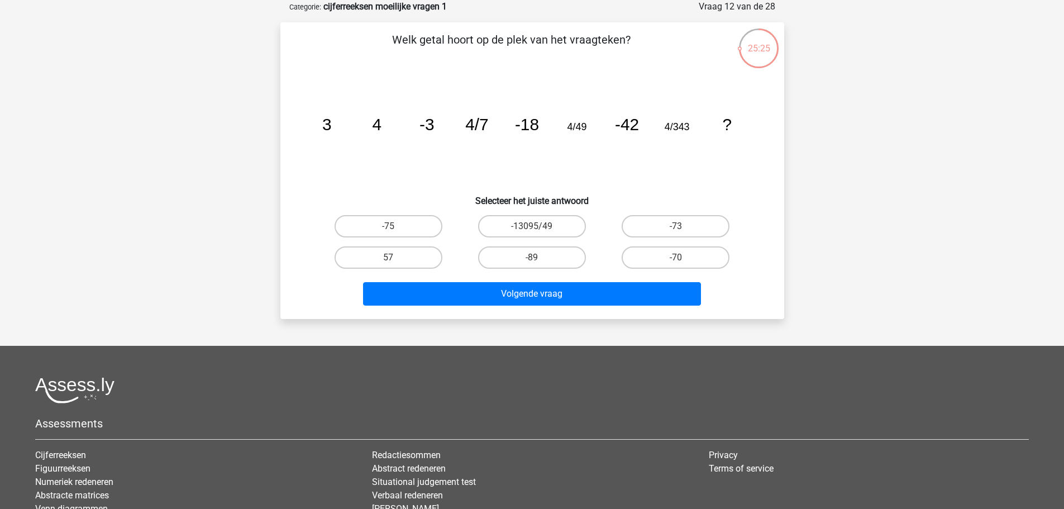
click at [331, 118] on tspan "-3" at bounding box center [326, 124] width 9 height 18
drag, startPoint x: 681, startPoint y: 226, endPoint x: 677, endPoint y: 231, distance: 6.8
click at [681, 226] on input "-73" at bounding box center [679, 229] width 7 height 7
radio input "true"
click at [674, 258] on label "-70" at bounding box center [676, 257] width 108 height 22
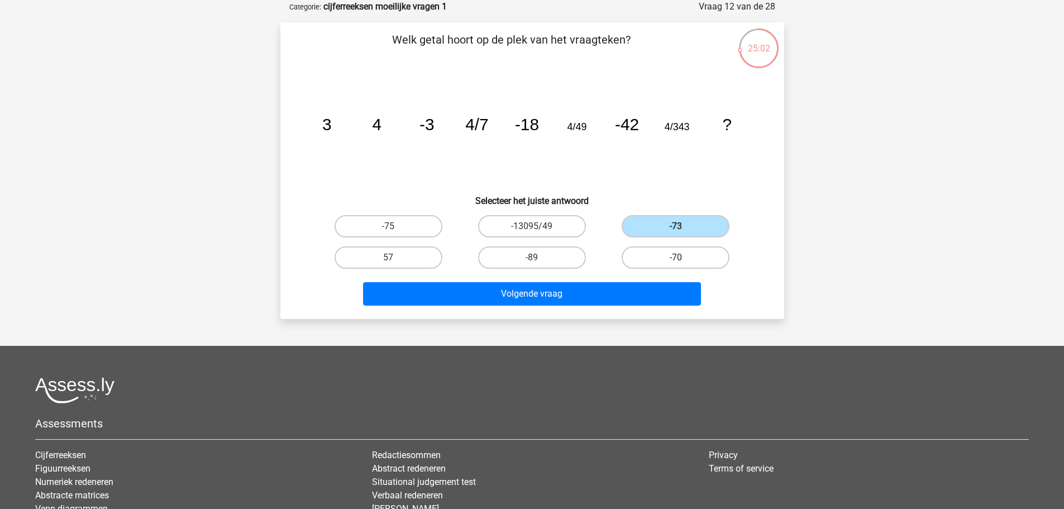
click at [676, 258] on input "-70" at bounding box center [679, 261] width 7 height 7
radio input "true"
click at [680, 227] on input "-73" at bounding box center [679, 229] width 7 height 7
radio input "true"
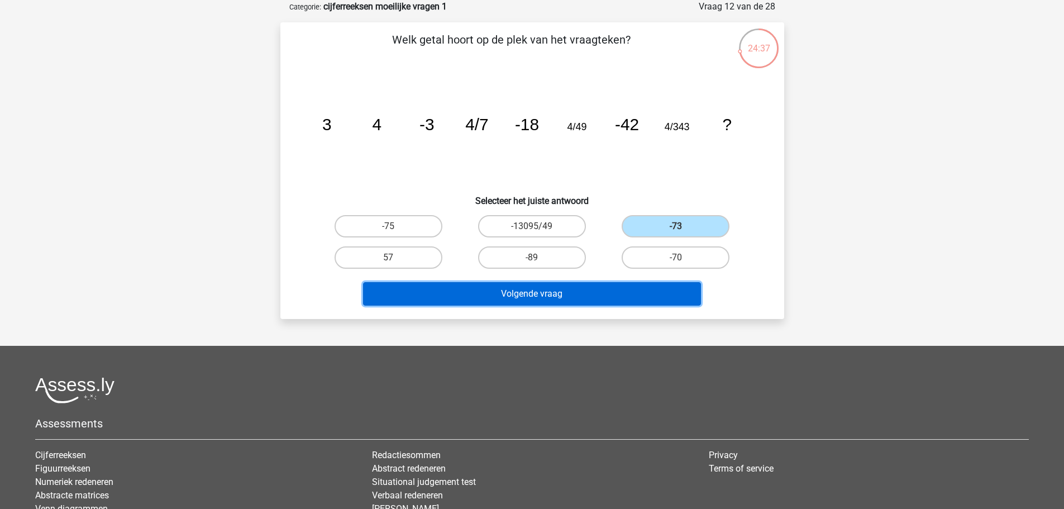
click at [654, 292] on button "Volgende vraag" at bounding box center [532, 293] width 338 height 23
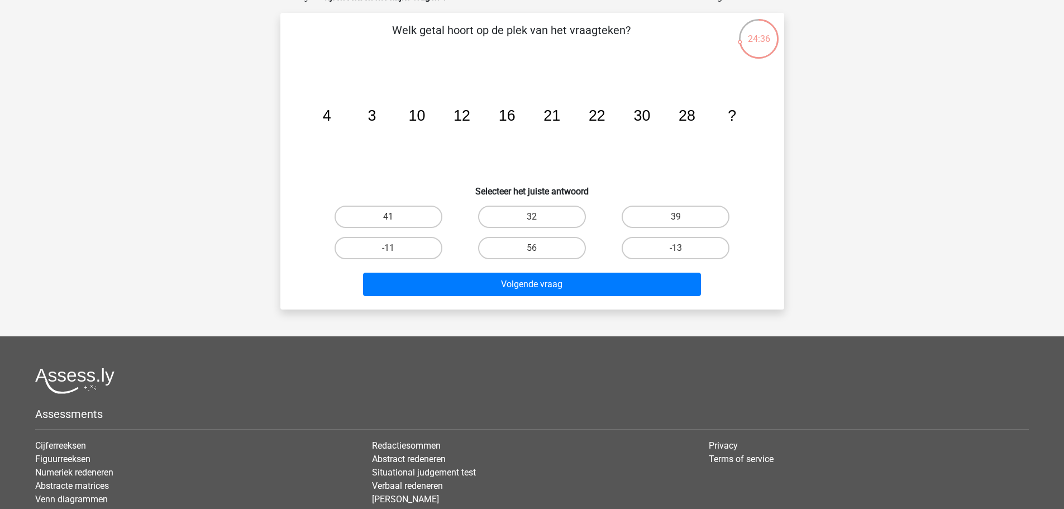
scroll to position [0, 0]
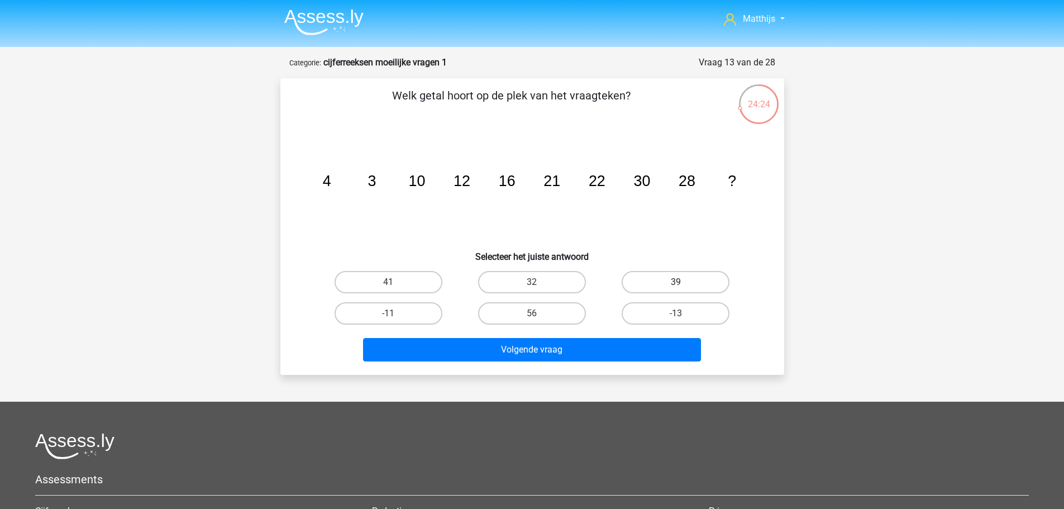
drag, startPoint x: 674, startPoint y: 274, endPoint x: 627, endPoint y: 321, distance: 66.8
click at [674, 276] on label "39" at bounding box center [676, 282] width 108 height 22
click at [676, 282] on input "39" at bounding box center [679, 285] width 7 height 7
radio input "true"
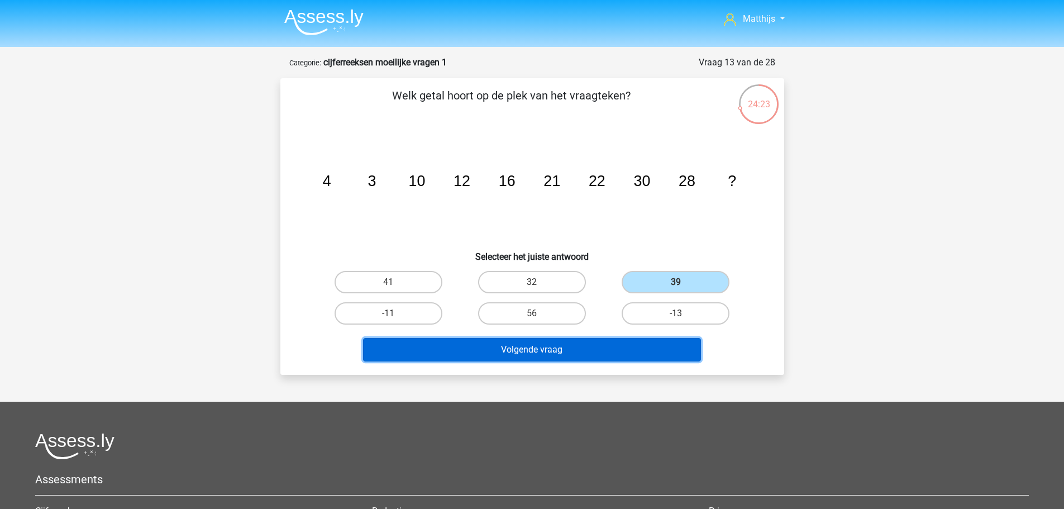
click at [611, 344] on button "Volgende vraag" at bounding box center [532, 349] width 338 height 23
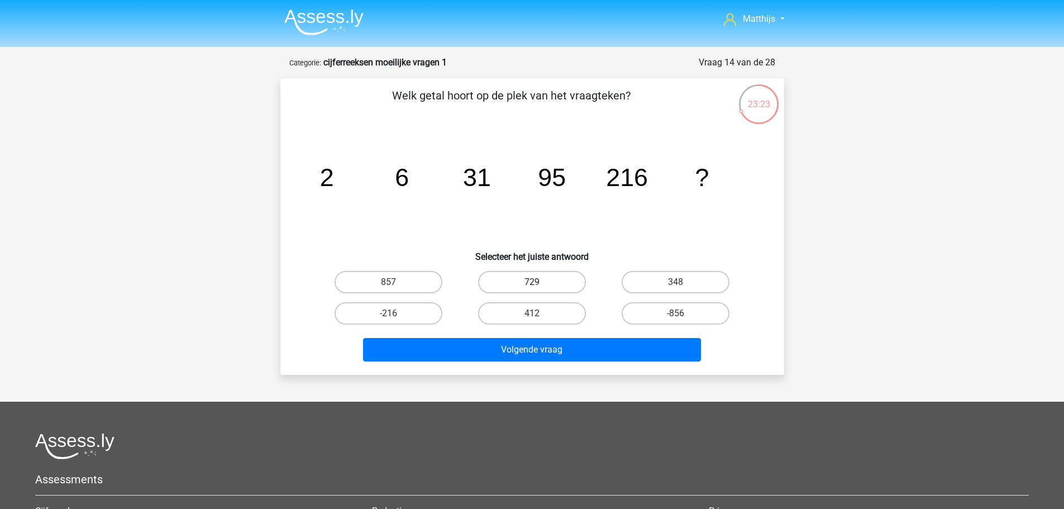
click at [546, 287] on label "729" at bounding box center [532, 282] width 108 height 22
click at [539, 287] on input "729" at bounding box center [535, 285] width 7 height 7
radio input "true"
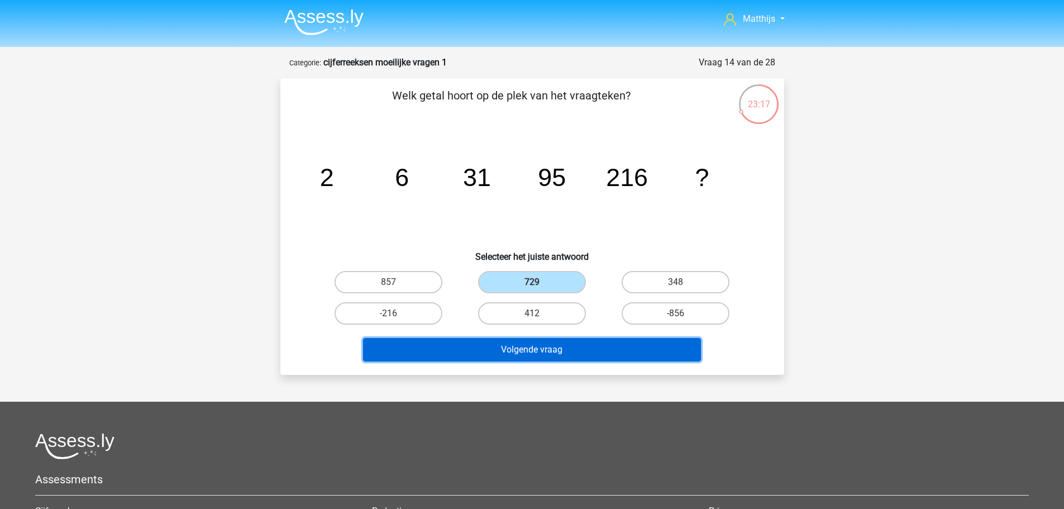
click at [545, 348] on button "Volgende vraag" at bounding box center [532, 349] width 338 height 23
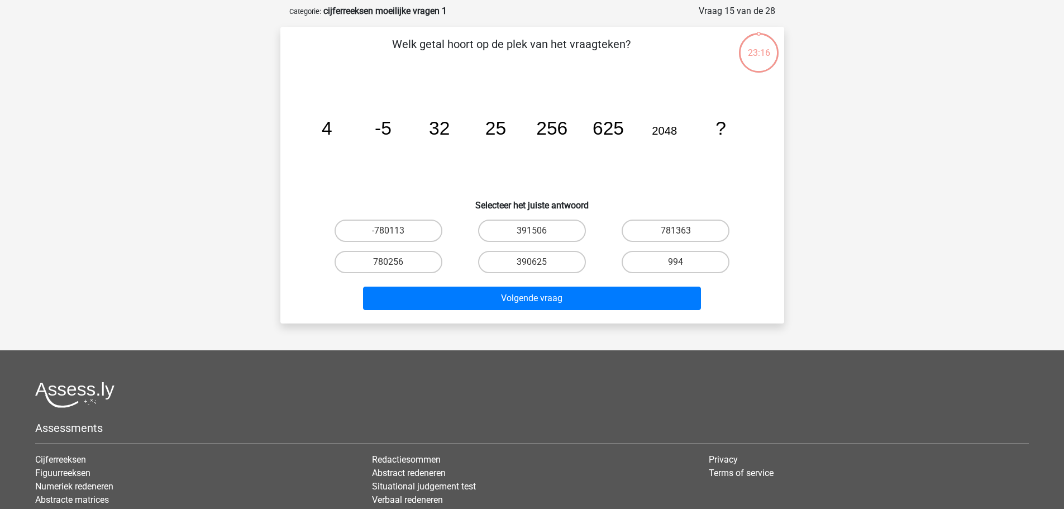
scroll to position [56, 0]
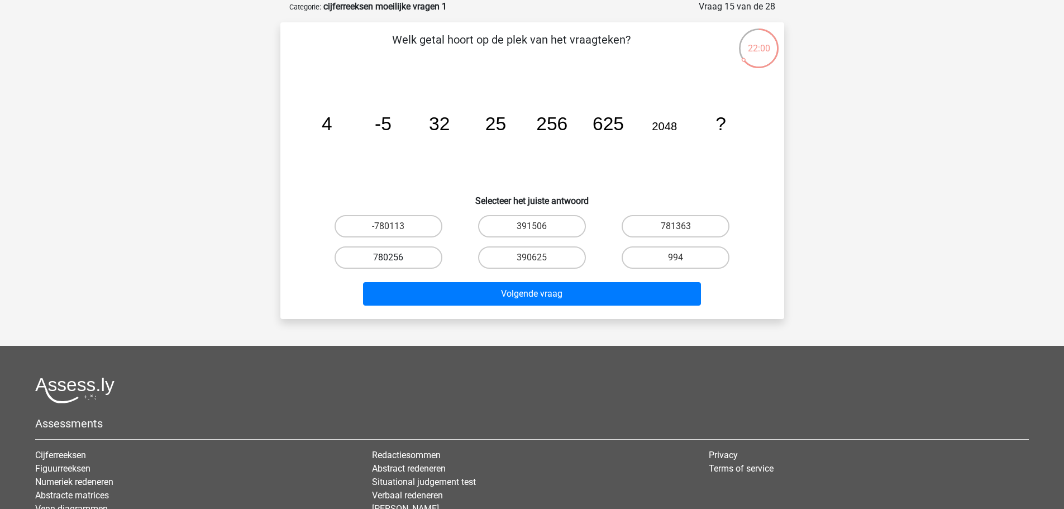
drag, startPoint x: 422, startPoint y: 257, endPoint x: 432, endPoint y: 268, distance: 15.0
click at [424, 257] on label "780256" at bounding box center [389, 257] width 108 height 22
click at [396, 258] on input "780256" at bounding box center [391, 261] width 7 height 7
radio input "true"
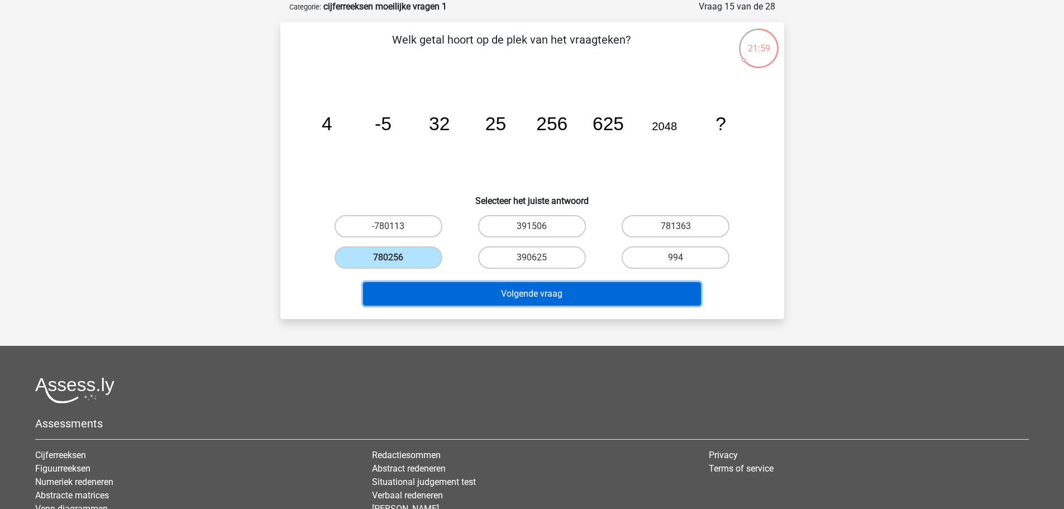
drag, startPoint x: 646, startPoint y: 301, endPoint x: 626, endPoint y: 312, distance: 23.3
click at [647, 301] on button "Volgende vraag" at bounding box center [532, 293] width 338 height 23
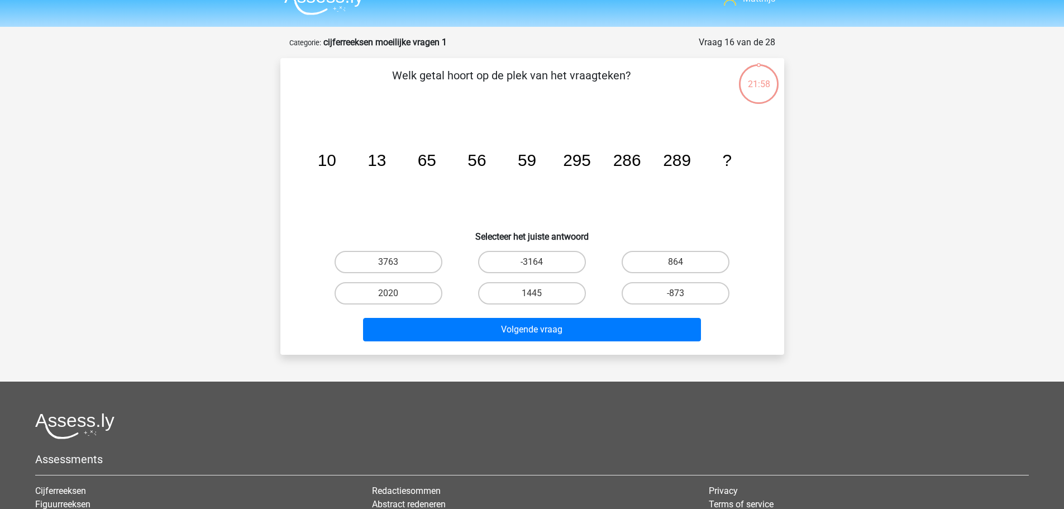
scroll to position [0, 0]
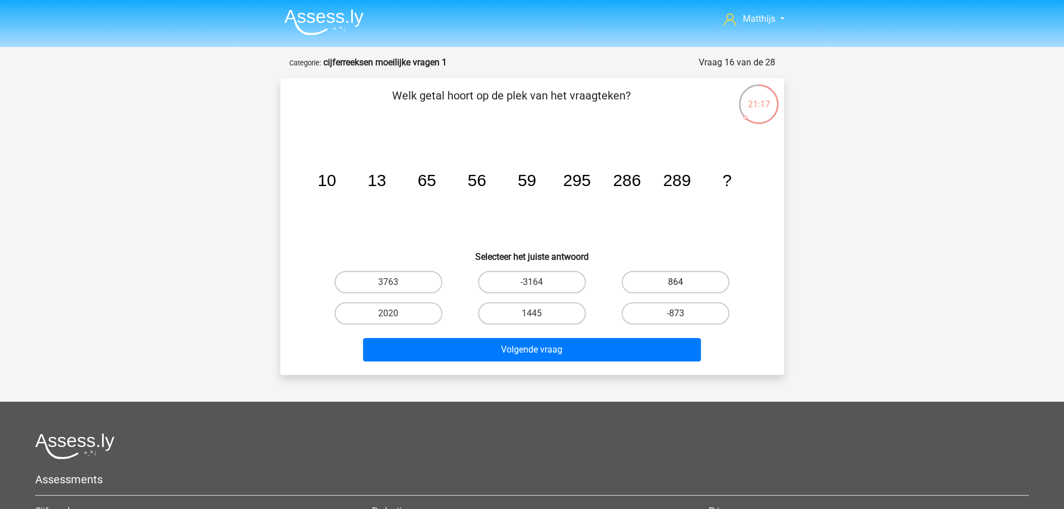
click at [682, 293] on label "864" at bounding box center [676, 282] width 108 height 22
click at [682, 289] on input "864" at bounding box center [679, 285] width 7 height 7
radio input "true"
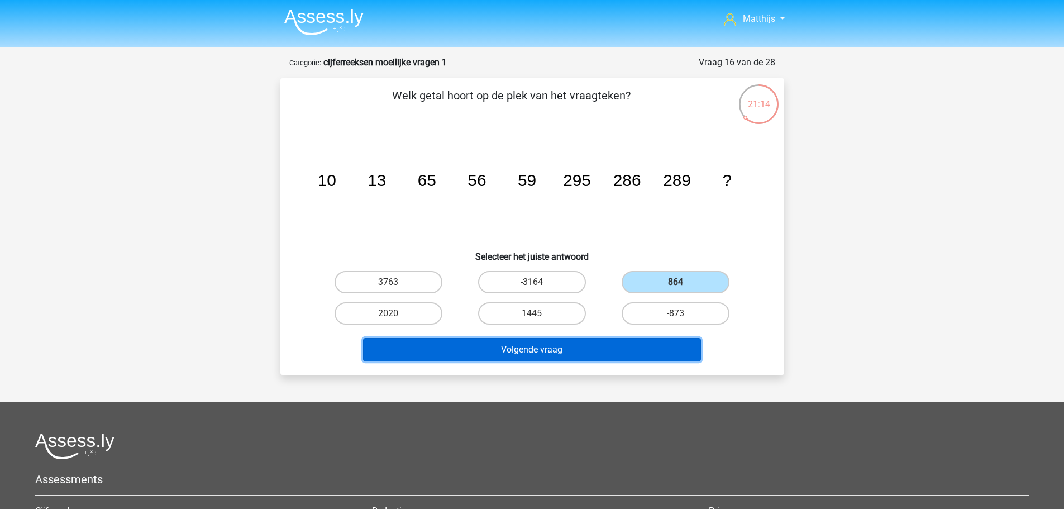
click at [573, 346] on button "Volgende vraag" at bounding box center [532, 349] width 338 height 23
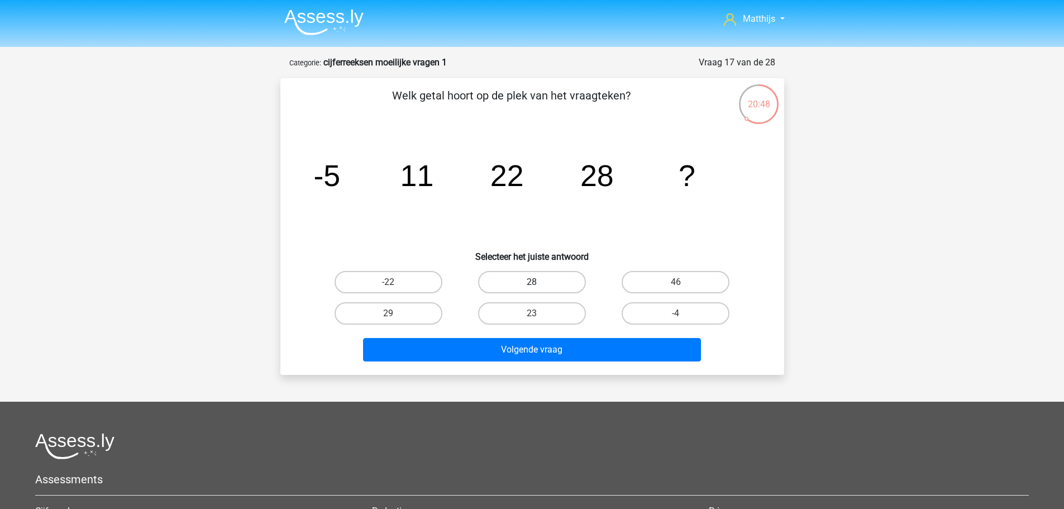
click at [567, 274] on label "28" at bounding box center [532, 282] width 108 height 22
click at [539, 282] on input "28" at bounding box center [535, 285] width 7 height 7
radio input "true"
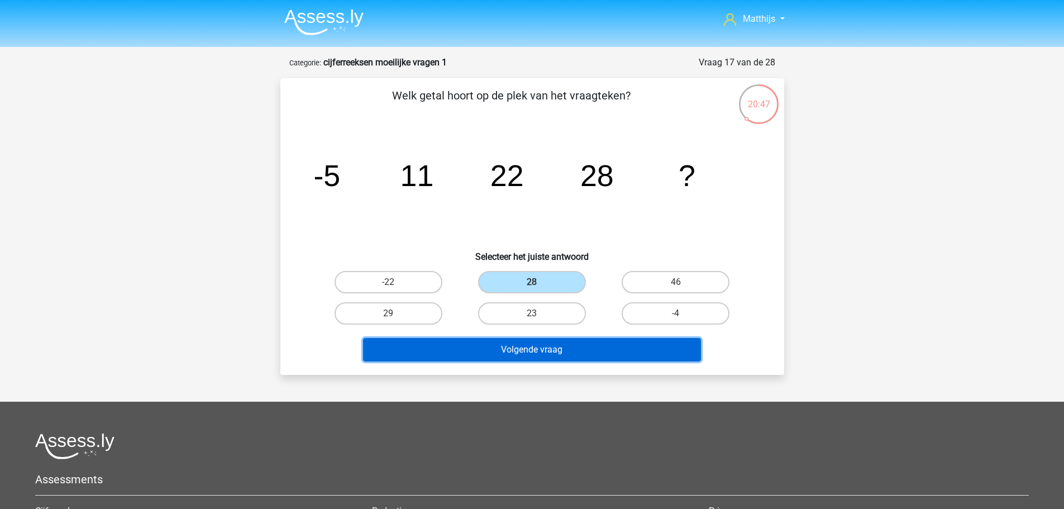
click at [577, 352] on button "Volgende vraag" at bounding box center [532, 349] width 338 height 23
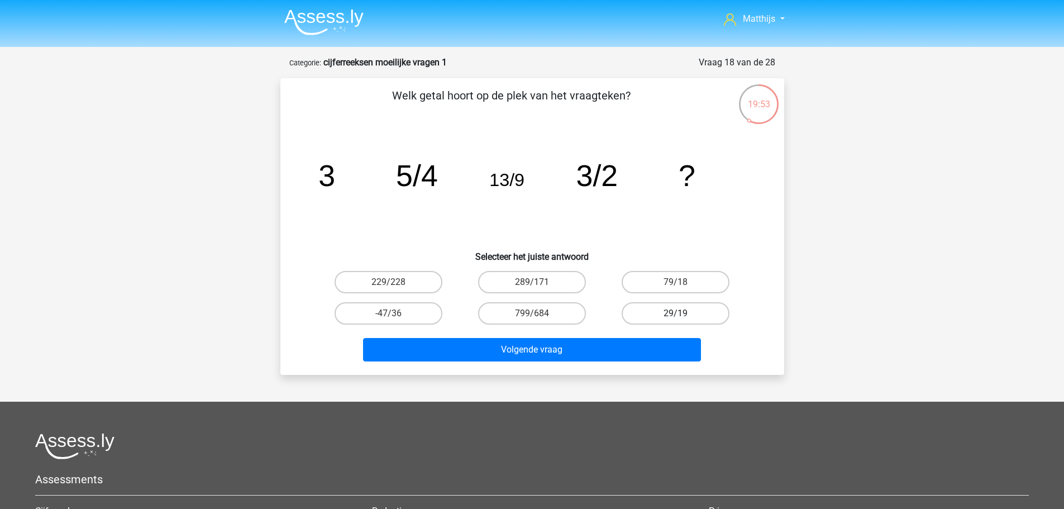
click at [699, 318] on label "29/19" at bounding box center [676, 313] width 108 height 22
click at [683, 318] on input "29/19" at bounding box center [679, 316] width 7 height 7
radio input "true"
click at [708, 284] on label "79/18" at bounding box center [676, 282] width 108 height 22
click at [683, 284] on input "79/18" at bounding box center [679, 285] width 7 height 7
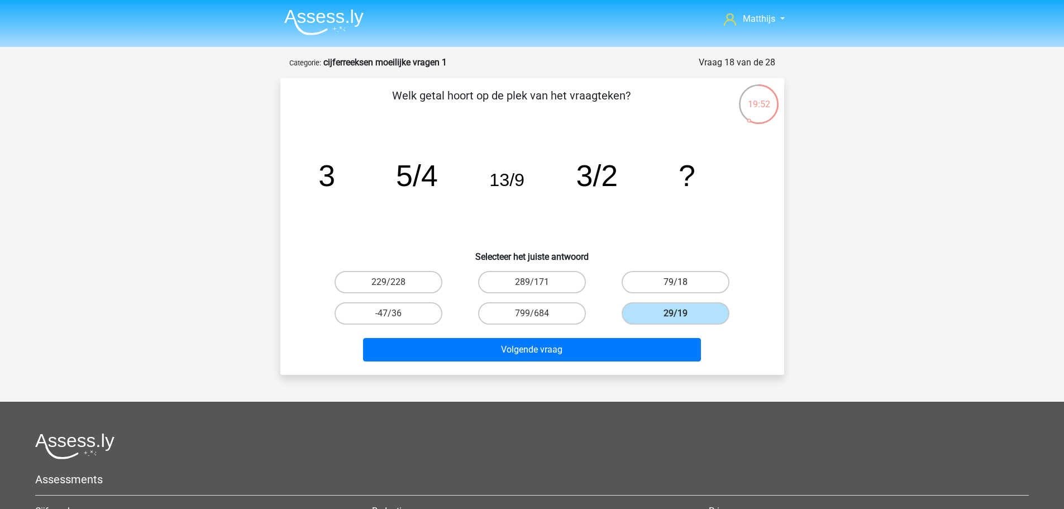
radio input "true"
click at [693, 316] on label "29/19" at bounding box center [676, 313] width 108 height 22
click at [683, 316] on input "29/19" at bounding box center [679, 316] width 7 height 7
radio input "true"
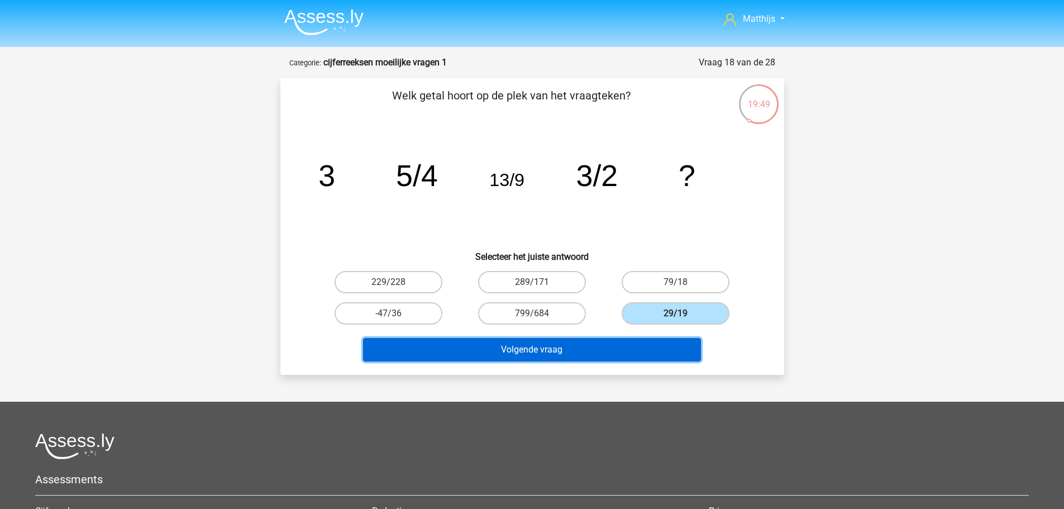
click at [601, 355] on button "Volgende vraag" at bounding box center [532, 349] width 338 height 23
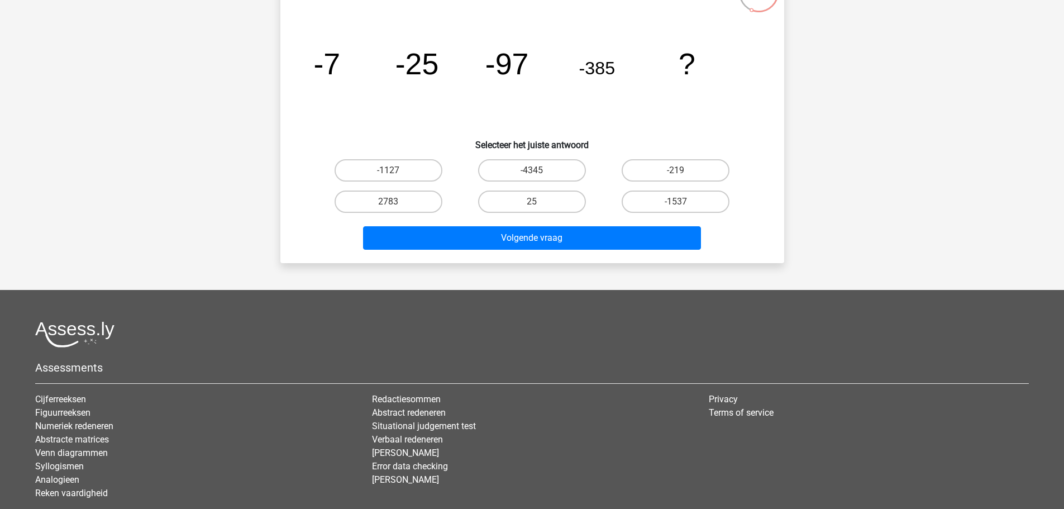
scroll to position [56, 0]
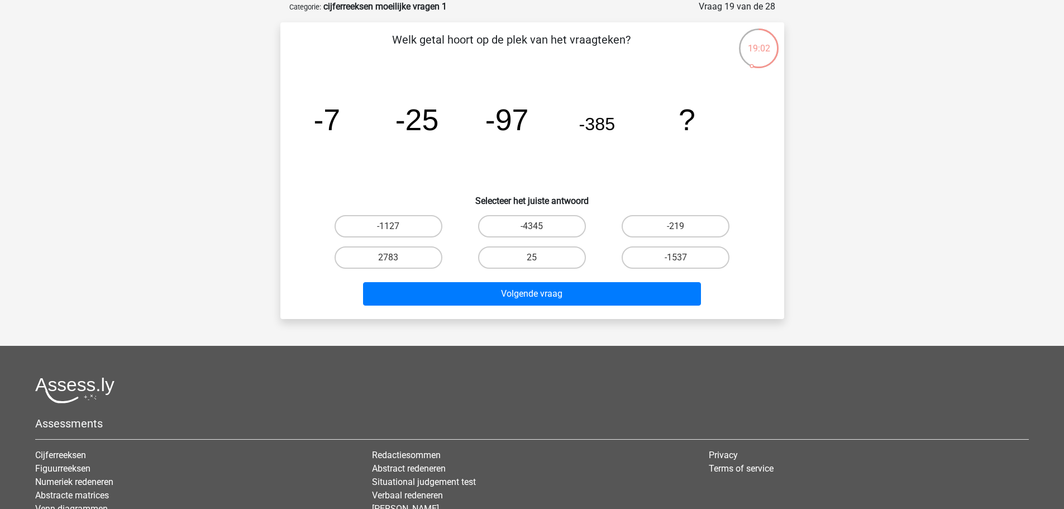
drag, startPoint x: 399, startPoint y: 229, endPoint x: 415, endPoint y: 238, distance: 18.0
click at [400, 229] on label "-1127" at bounding box center [389, 226] width 108 height 22
click at [396, 229] on input "-1127" at bounding box center [391, 229] width 7 height 7
radio input "true"
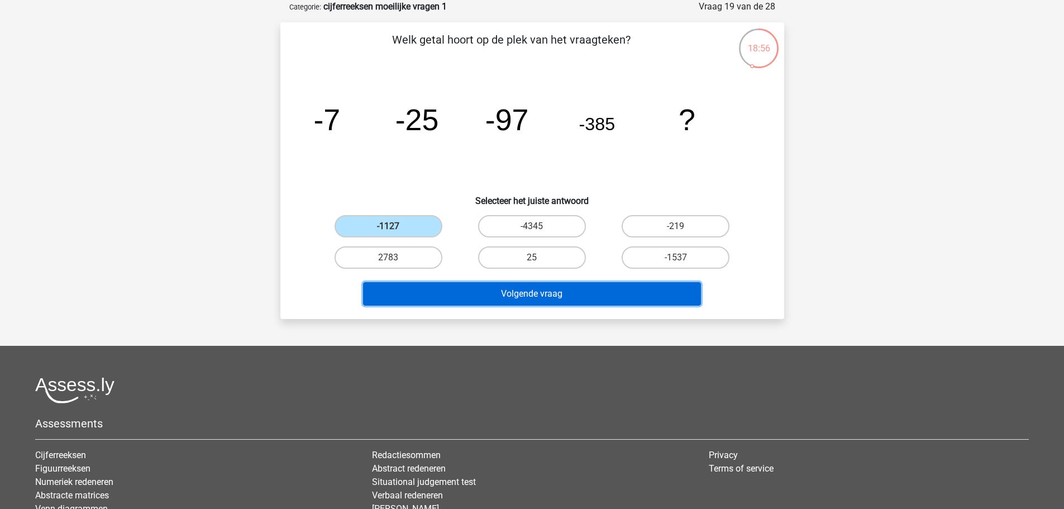
click at [654, 295] on button "Volgende vraag" at bounding box center [532, 293] width 338 height 23
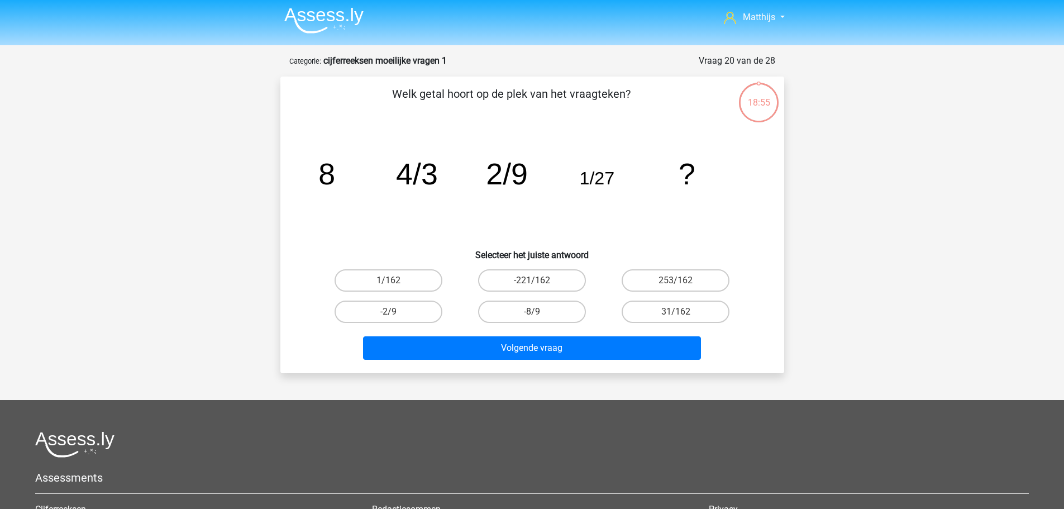
scroll to position [0, 0]
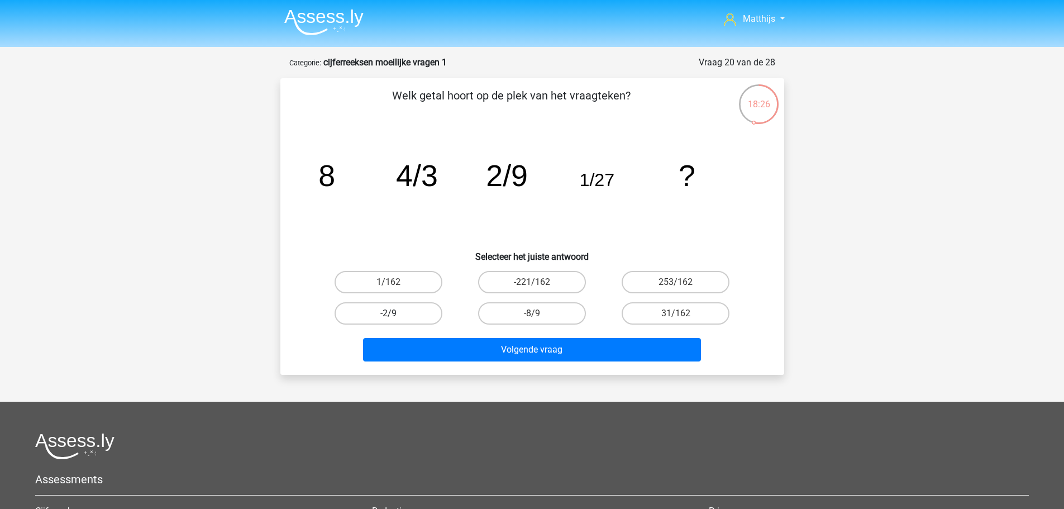
click at [370, 313] on label "-2/9" at bounding box center [389, 313] width 108 height 22
click at [388, 313] on input "-2/9" at bounding box center [391, 316] width 7 height 7
radio input "true"
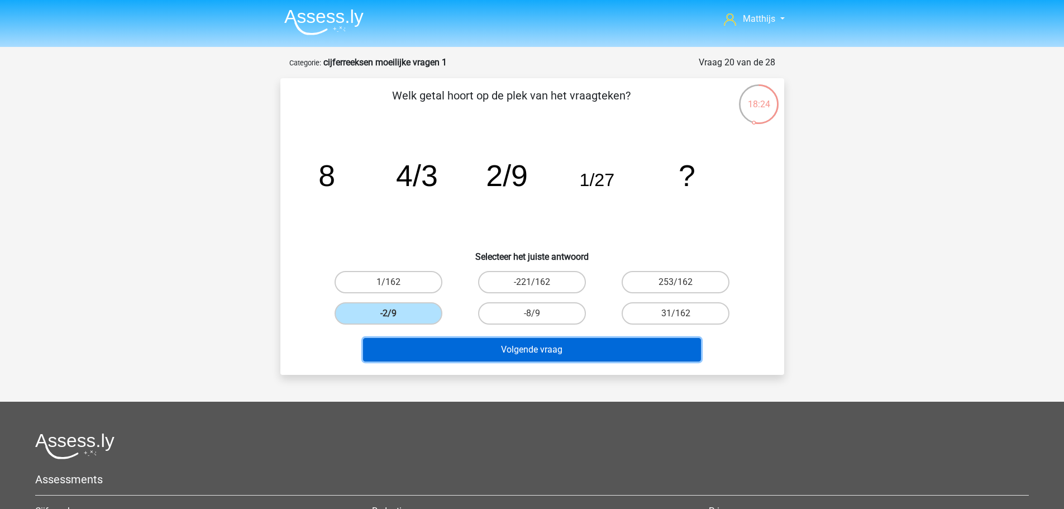
click at [573, 356] on button "Volgende vraag" at bounding box center [532, 349] width 338 height 23
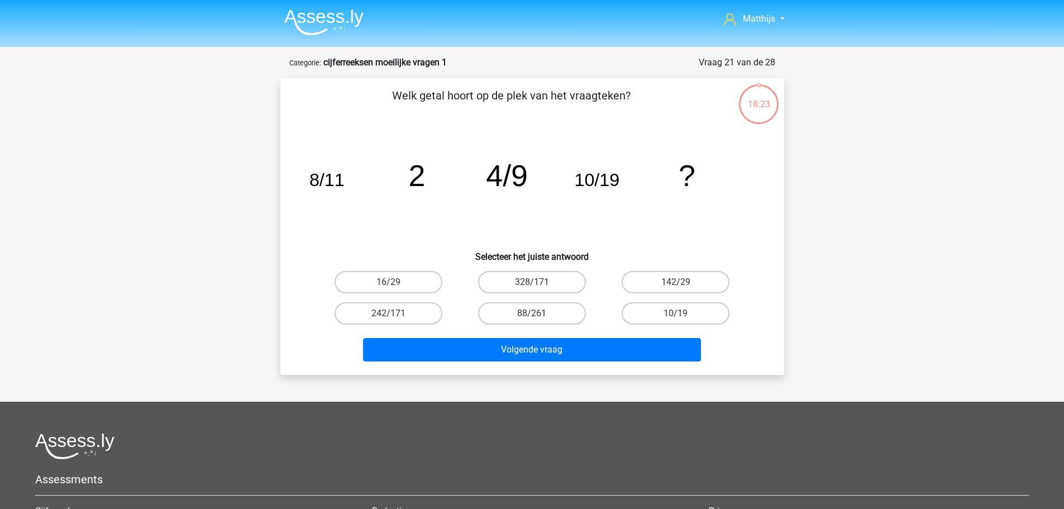
scroll to position [56, 0]
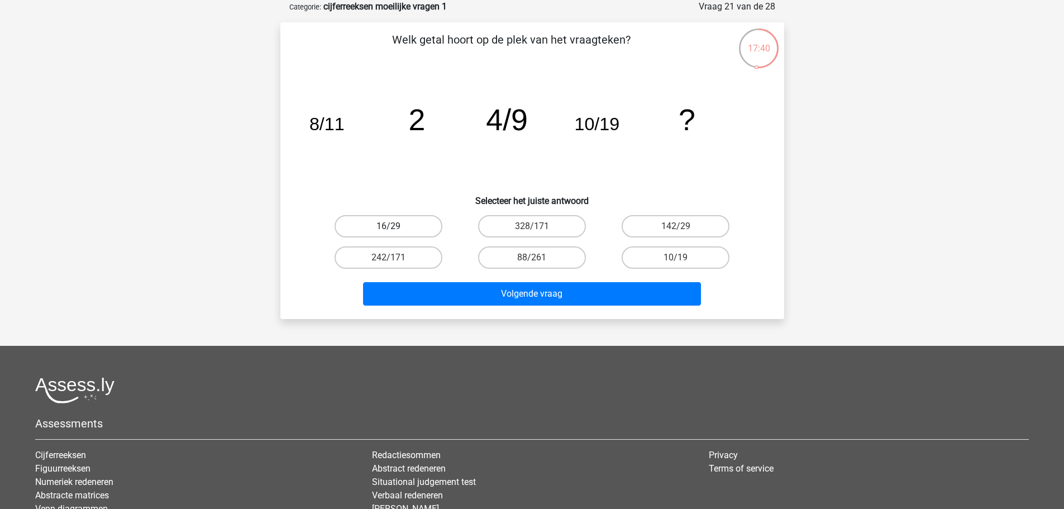
click at [403, 225] on label "16/29" at bounding box center [389, 226] width 108 height 22
click at [396, 226] on input "16/29" at bounding box center [391, 229] width 7 height 7
radio input "true"
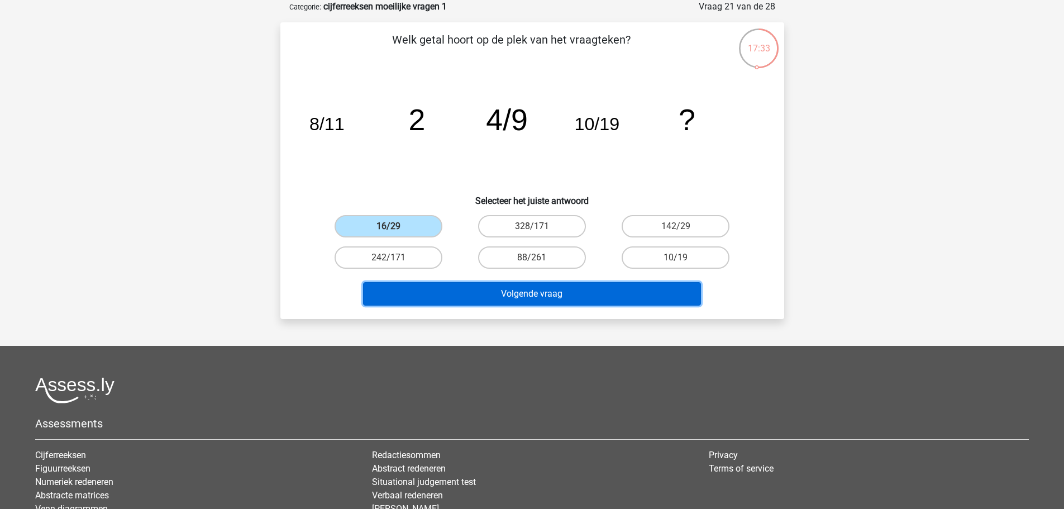
drag, startPoint x: 624, startPoint y: 298, endPoint x: 560, endPoint y: 296, distance: 63.2
click at [622, 298] on button "Volgende vraag" at bounding box center [532, 293] width 338 height 23
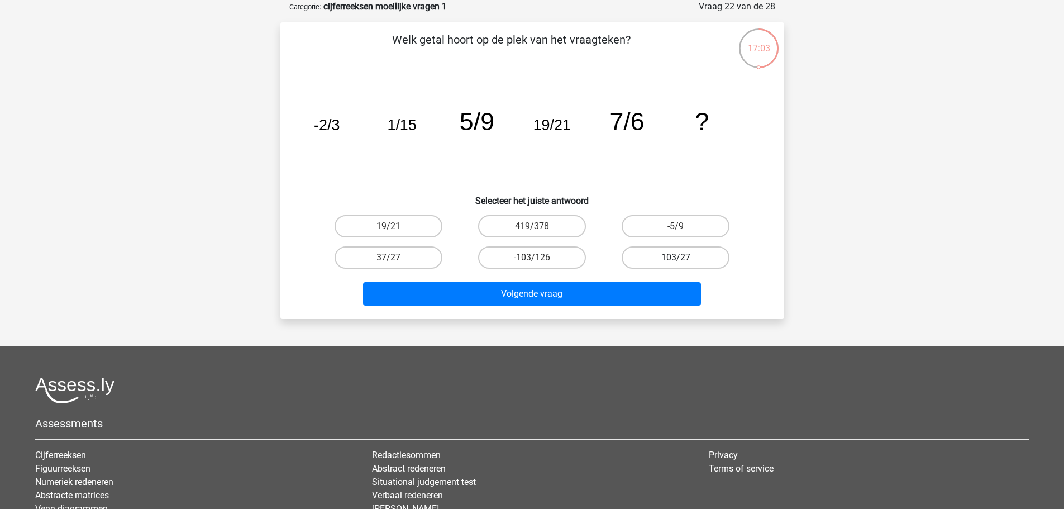
click at [688, 260] on label "103/27" at bounding box center [676, 257] width 108 height 22
click at [683, 260] on input "103/27" at bounding box center [679, 261] width 7 height 7
radio input "true"
click at [404, 259] on label "37/27" at bounding box center [389, 257] width 108 height 22
click at [396, 259] on input "37/27" at bounding box center [391, 261] width 7 height 7
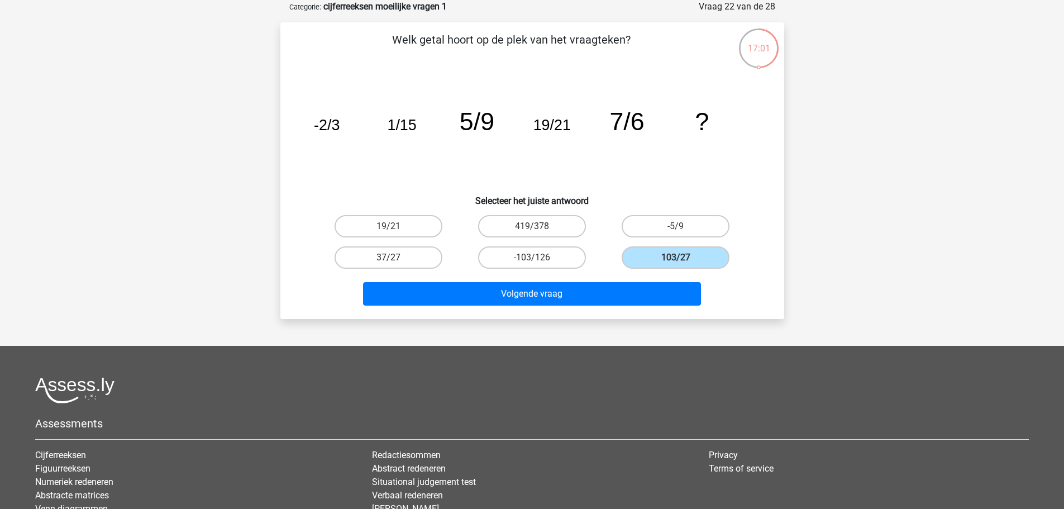
radio input "true"
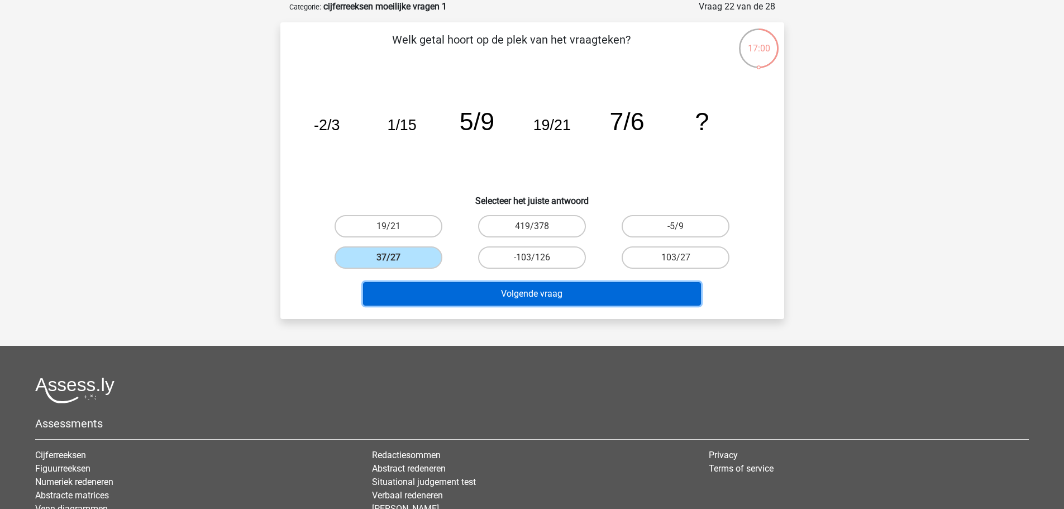
click at [617, 301] on button "Volgende vraag" at bounding box center [532, 293] width 338 height 23
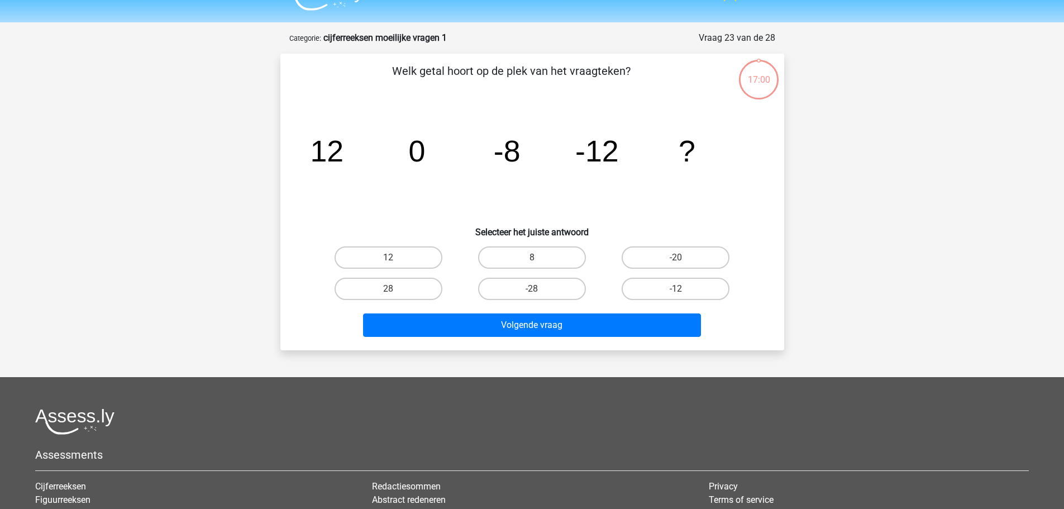
scroll to position [0, 0]
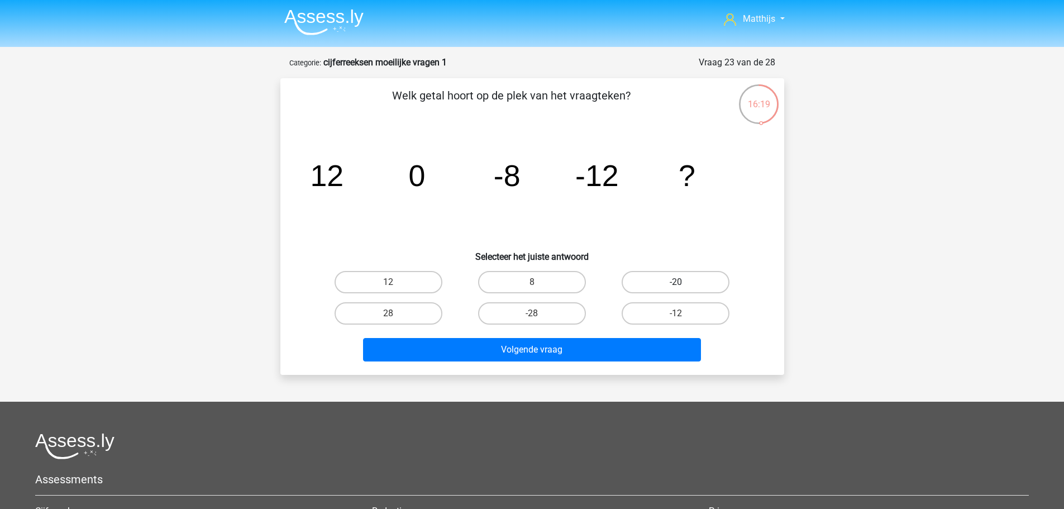
click at [653, 283] on label "-20" at bounding box center [676, 282] width 108 height 22
click at [676, 283] on input "-20" at bounding box center [679, 285] width 7 height 7
radio input "true"
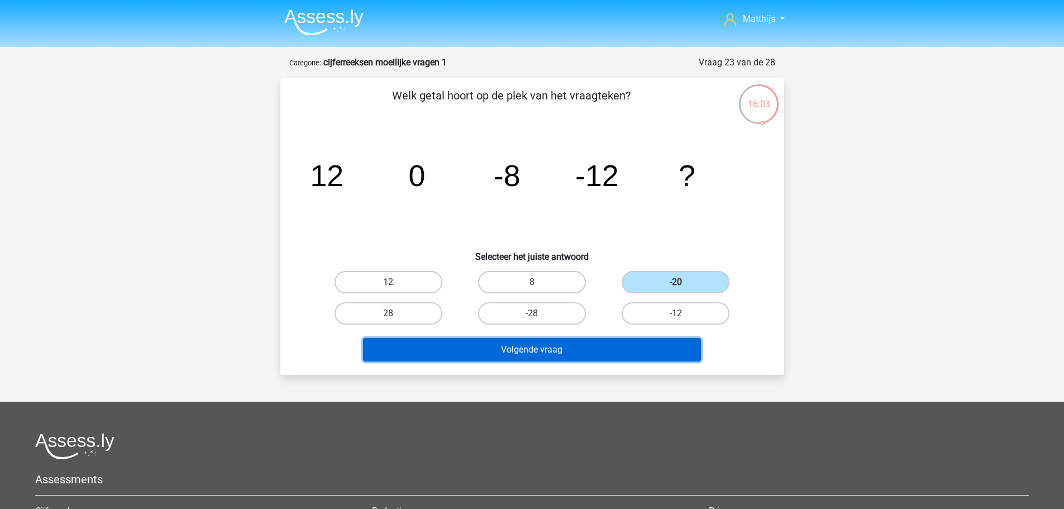
click at [610, 351] on button "Volgende vraag" at bounding box center [532, 349] width 338 height 23
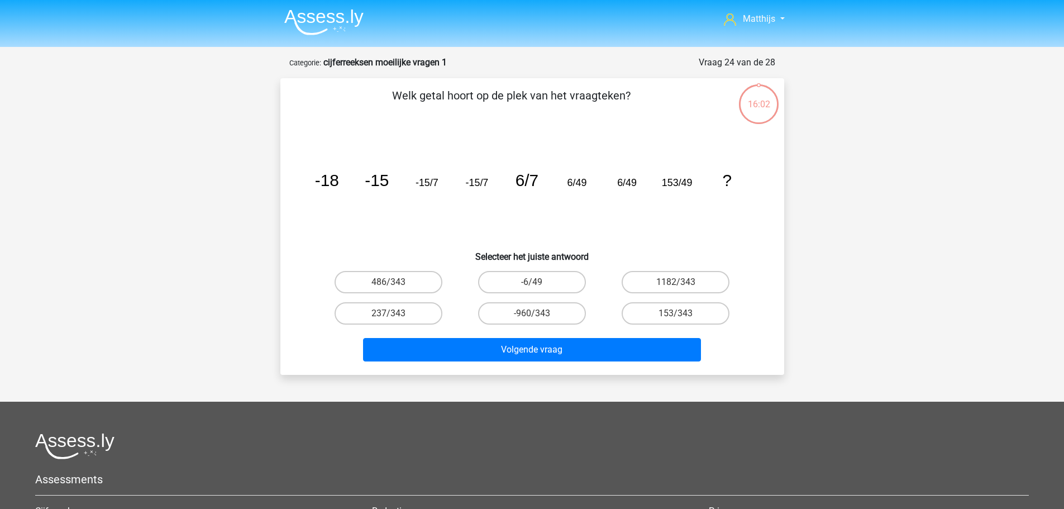
scroll to position [56, 0]
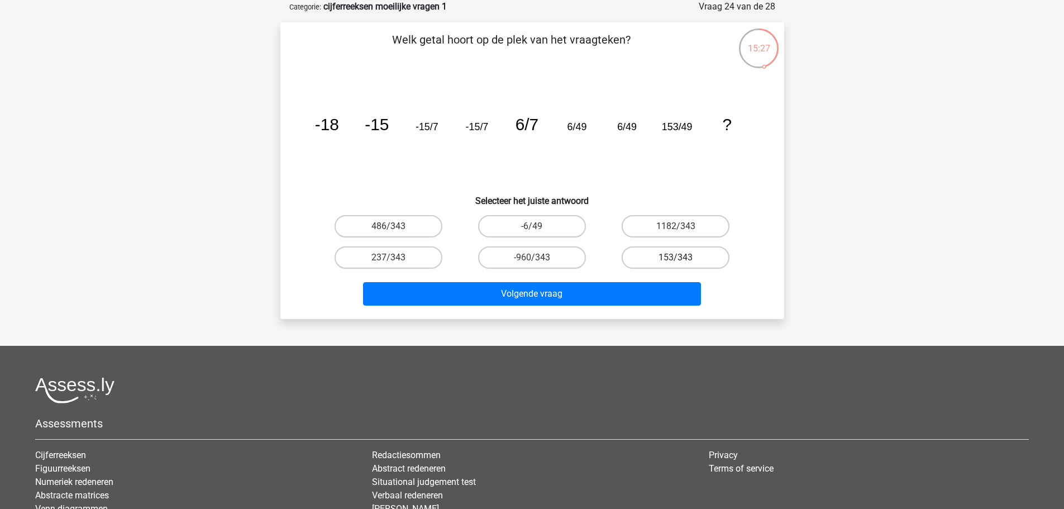
click at [699, 262] on label "153/343" at bounding box center [676, 257] width 108 height 22
click at [683, 262] on input "153/343" at bounding box center [679, 261] width 7 height 7
radio input "true"
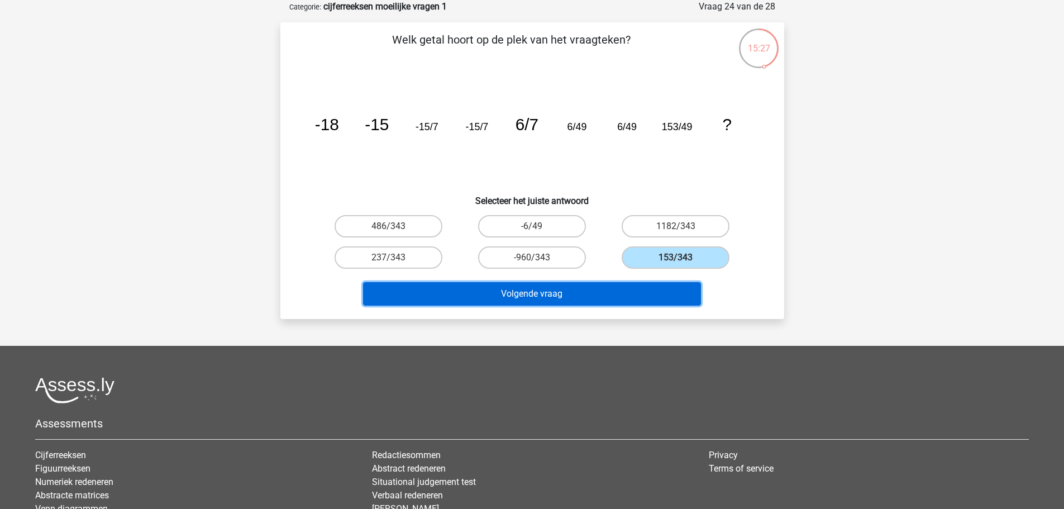
click at [643, 293] on button "Volgende vraag" at bounding box center [532, 293] width 338 height 23
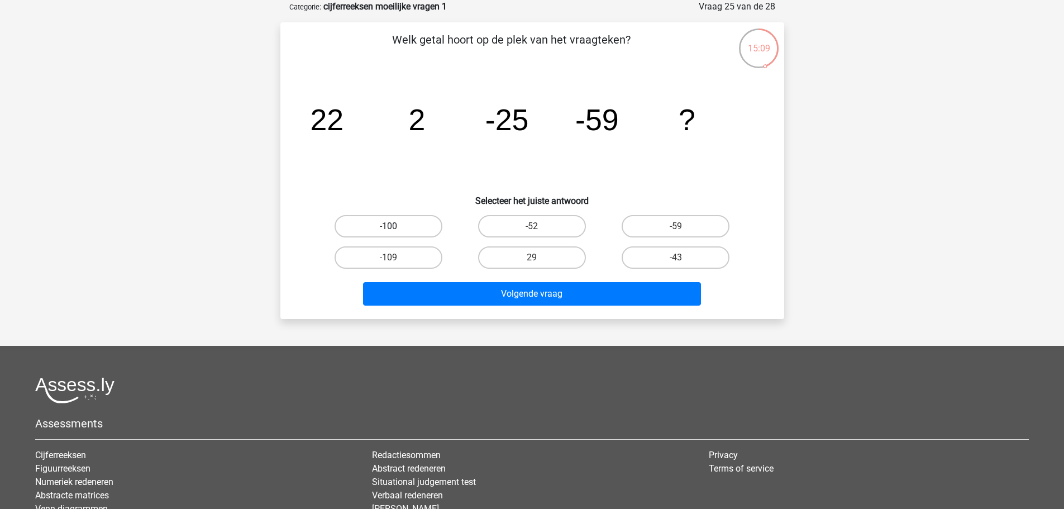
click at [406, 221] on label "-100" at bounding box center [389, 226] width 108 height 22
click at [396, 226] on input "-100" at bounding box center [391, 229] width 7 height 7
radio input "true"
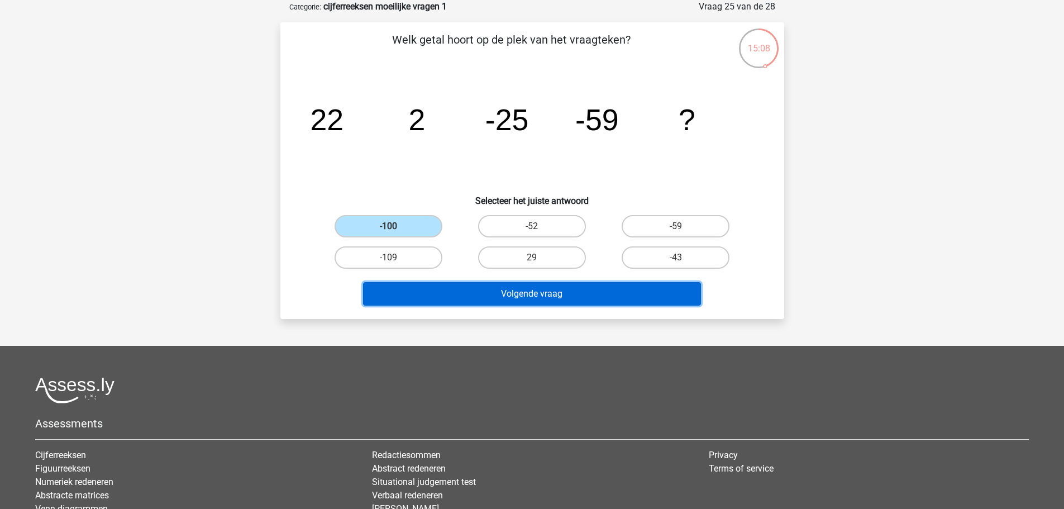
click at [555, 292] on button "Volgende vraag" at bounding box center [532, 293] width 338 height 23
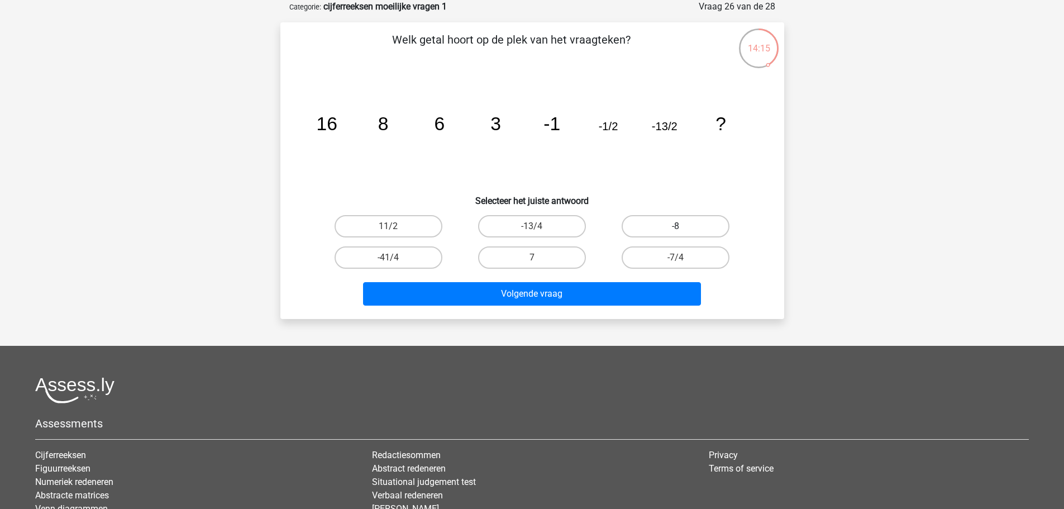
click at [684, 220] on label "-8" at bounding box center [676, 226] width 108 height 22
click at [683, 226] on input "-8" at bounding box center [679, 229] width 7 height 7
radio input "true"
click at [510, 221] on label "-13/4" at bounding box center [532, 226] width 108 height 22
click at [532, 226] on input "-13/4" at bounding box center [535, 229] width 7 height 7
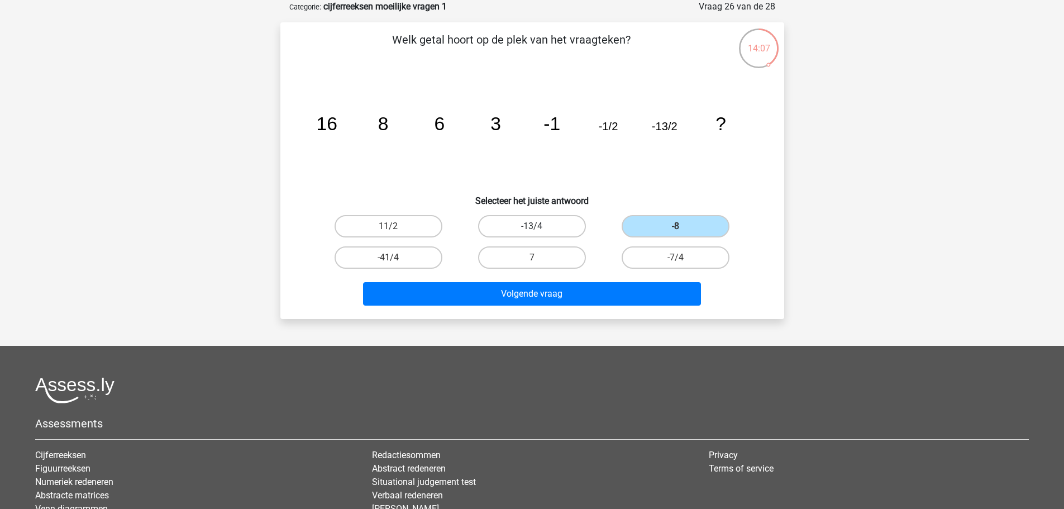
radio input "true"
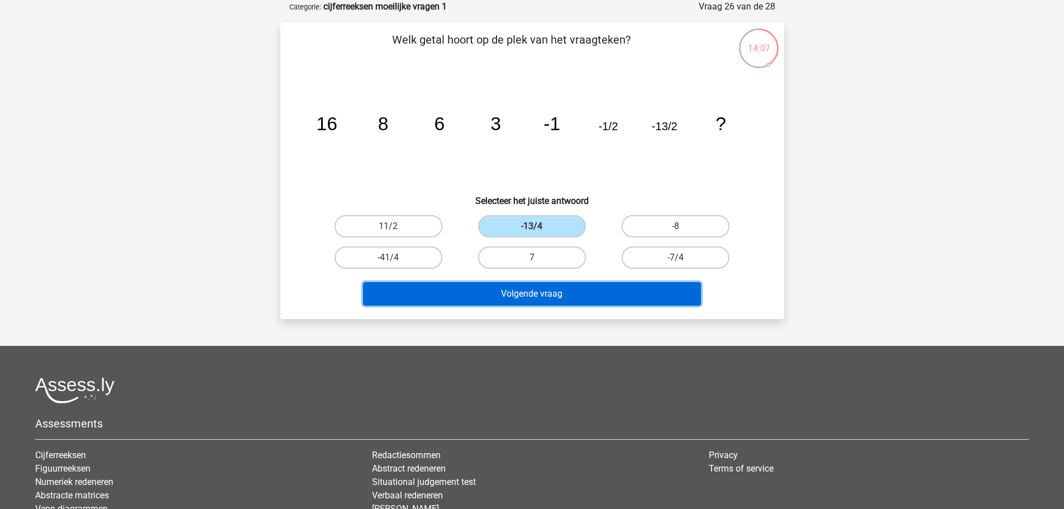
drag, startPoint x: 576, startPoint y: 296, endPoint x: 582, endPoint y: 297, distance: 6.4
click at [579, 297] on button "Volgende vraag" at bounding box center [532, 293] width 338 height 23
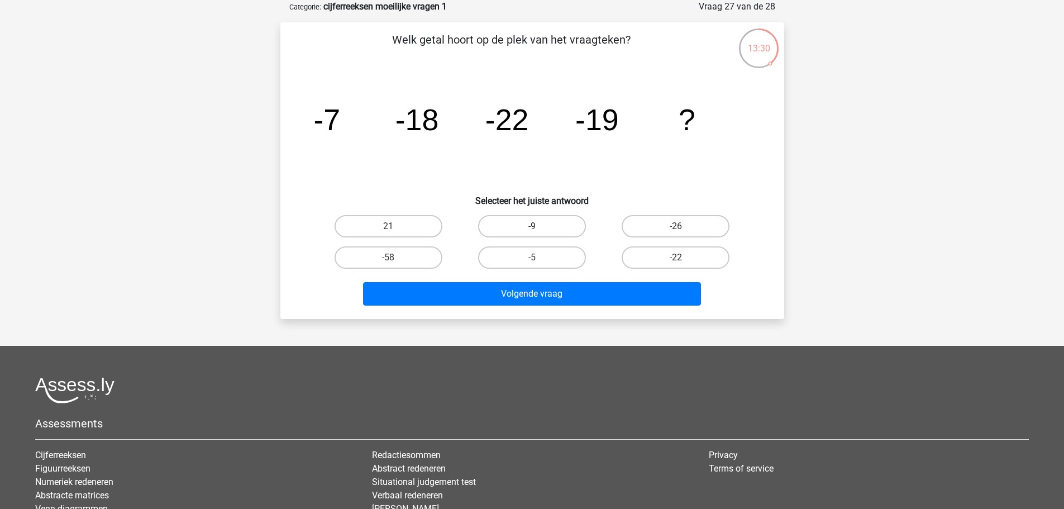
click at [535, 235] on label "-9" at bounding box center [532, 226] width 108 height 22
click at [535, 234] on input "-9" at bounding box center [535, 229] width 7 height 7
radio input "true"
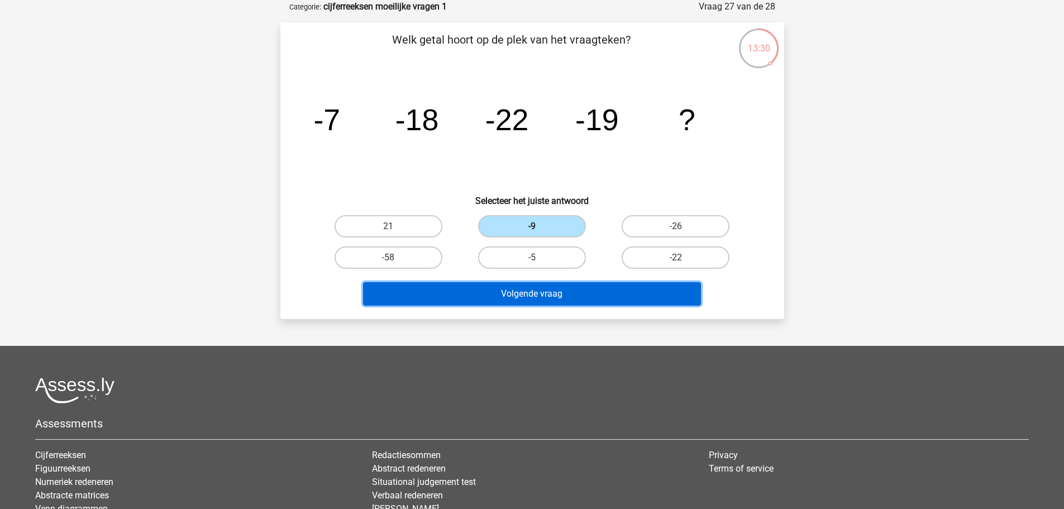
click at [573, 296] on button "Volgende vraag" at bounding box center [532, 293] width 338 height 23
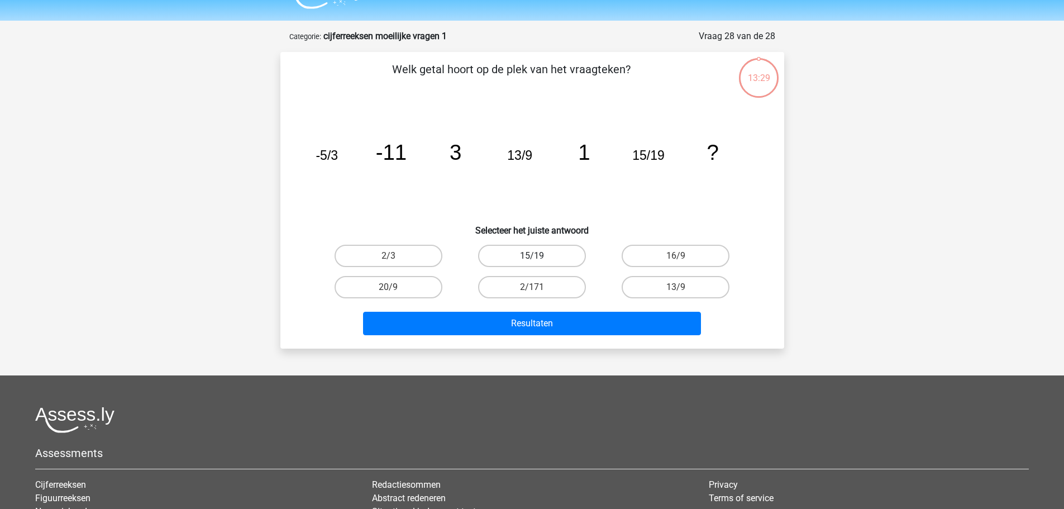
scroll to position [0, 0]
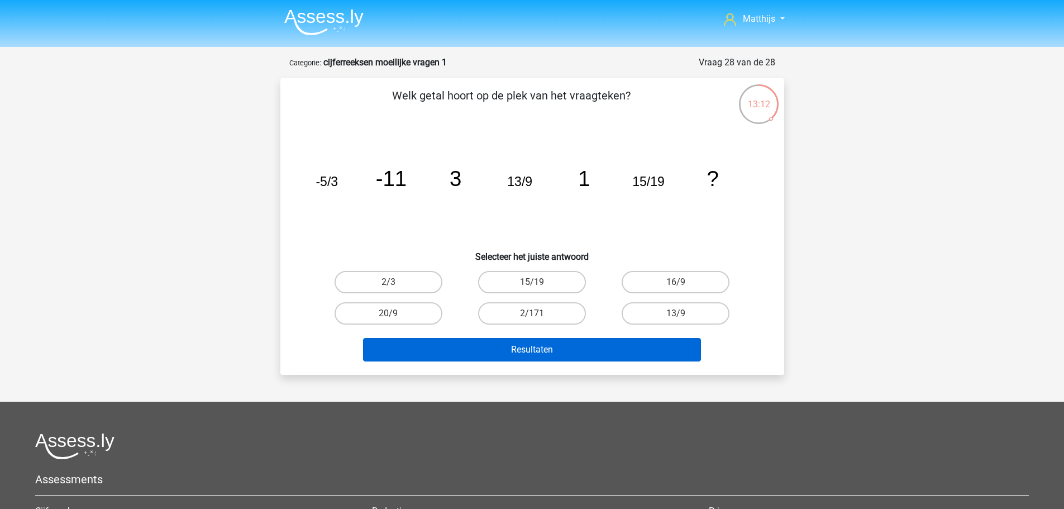
drag, startPoint x: 549, startPoint y: 317, endPoint x: 599, endPoint y: 349, distance: 59.2
click at [550, 317] on label "2/171" at bounding box center [532, 313] width 108 height 22
click at [539, 317] on input "2/171" at bounding box center [535, 316] width 7 height 7
radio input "true"
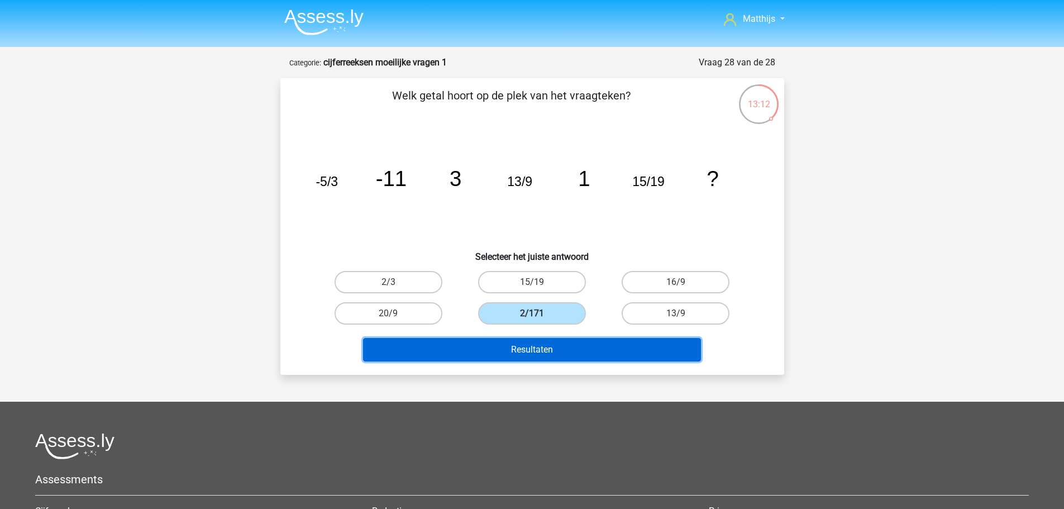
click at [602, 353] on button "Resultaten" at bounding box center [532, 349] width 338 height 23
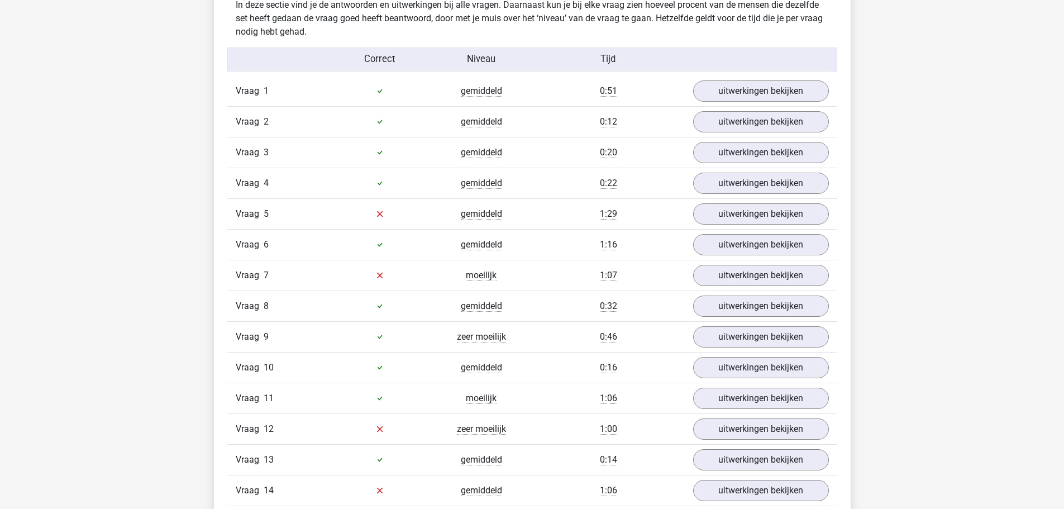
scroll to position [559, 0]
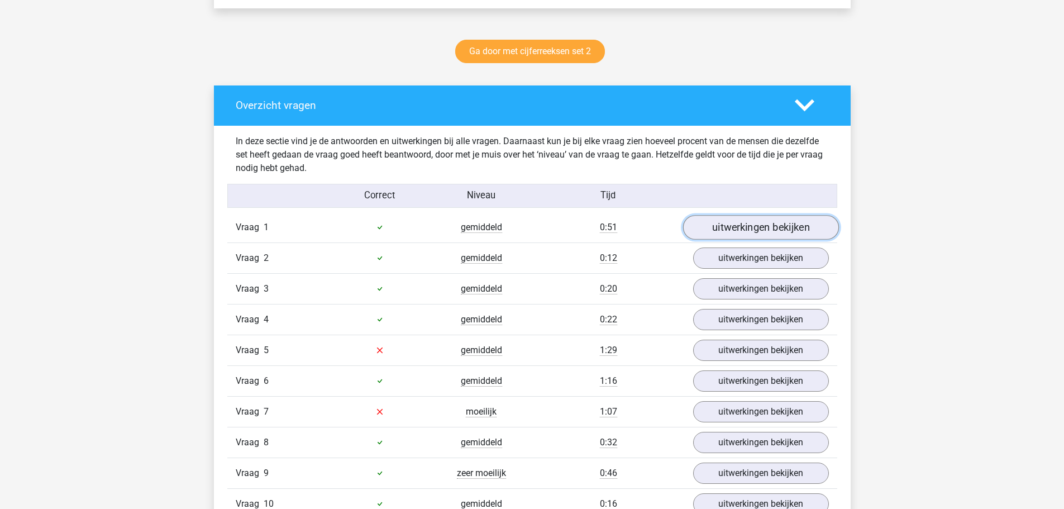
click at [730, 229] on link "uitwerkingen bekijken" at bounding box center [761, 227] width 156 height 25
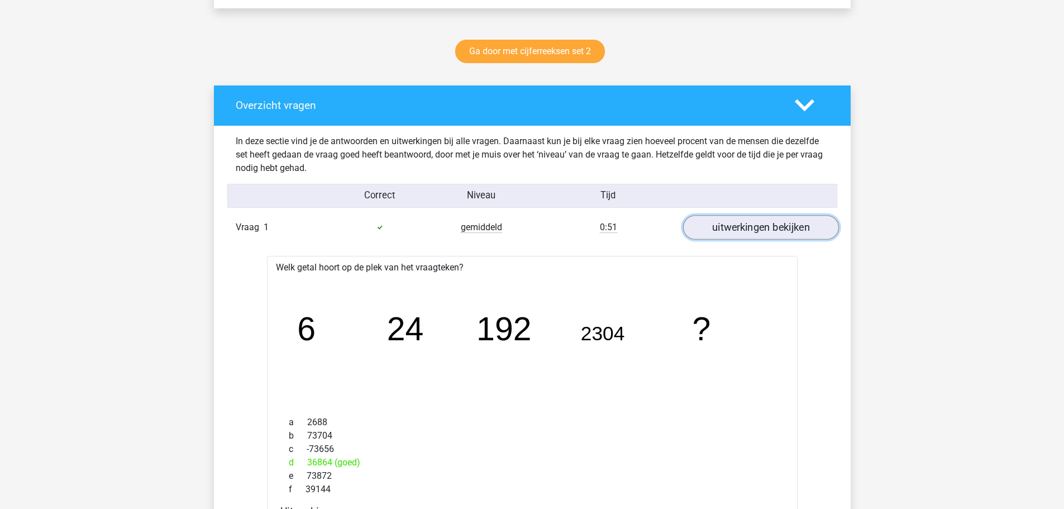
click at [730, 229] on link "uitwerkingen bekijken" at bounding box center [761, 227] width 156 height 25
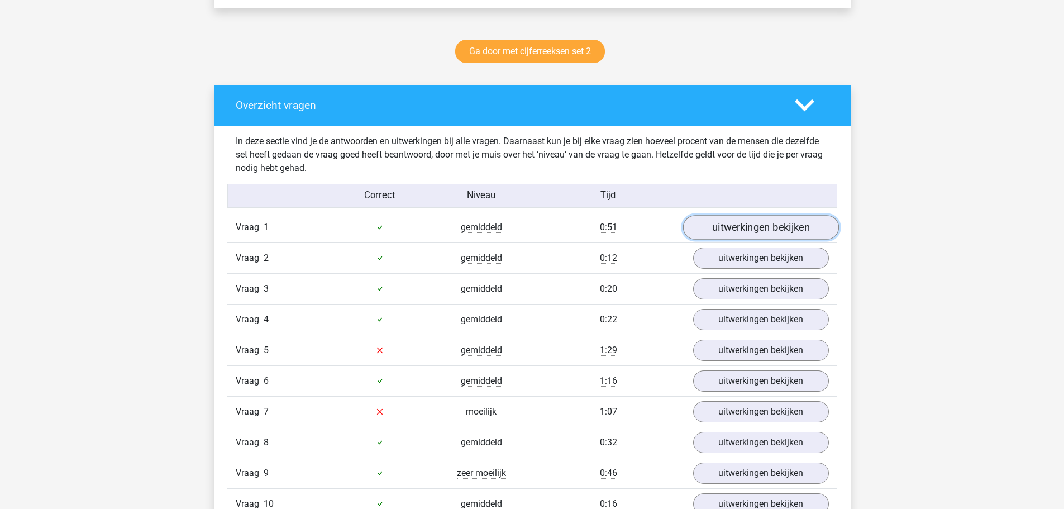
click at [730, 229] on link "uitwerkingen bekijken" at bounding box center [761, 227] width 156 height 25
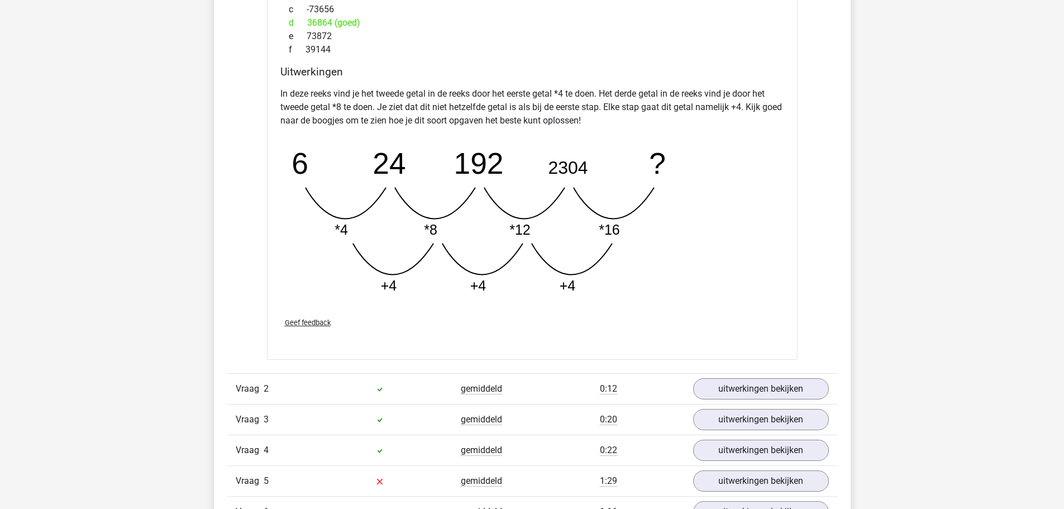
scroll to position [1006, 0]
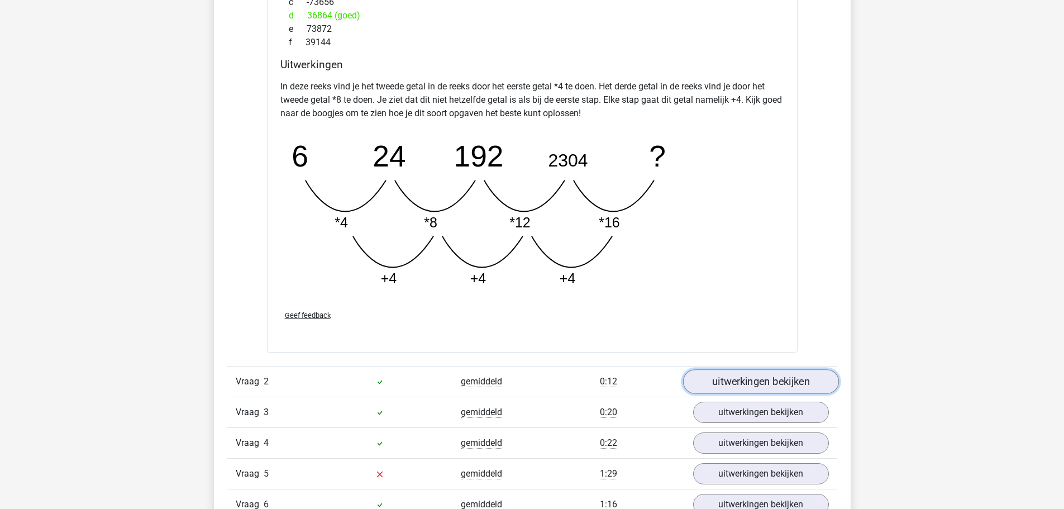
click at [764, 375] on link "uitwerkingen bekijken" at bounding box center [761, 382] width 156 height 25
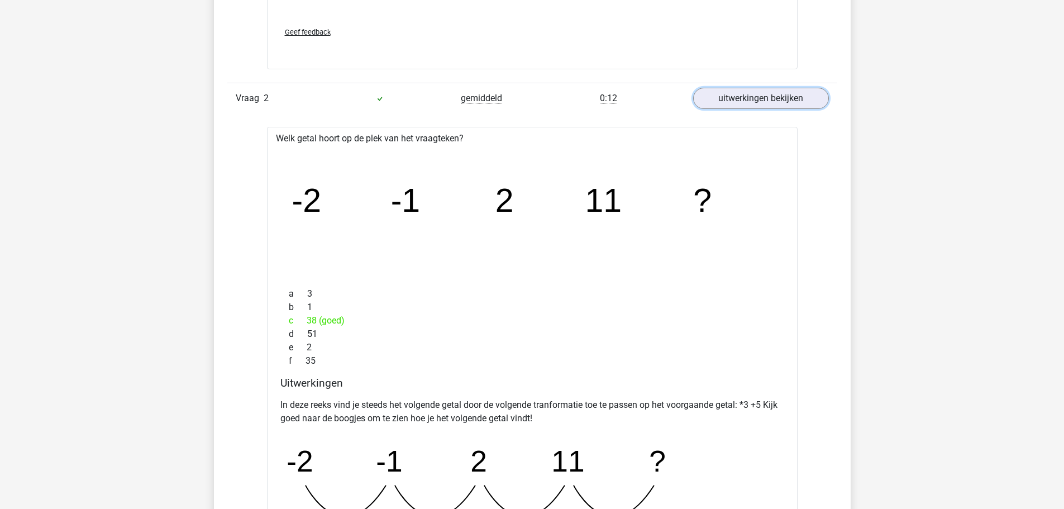
scroll to position [1285, 0]
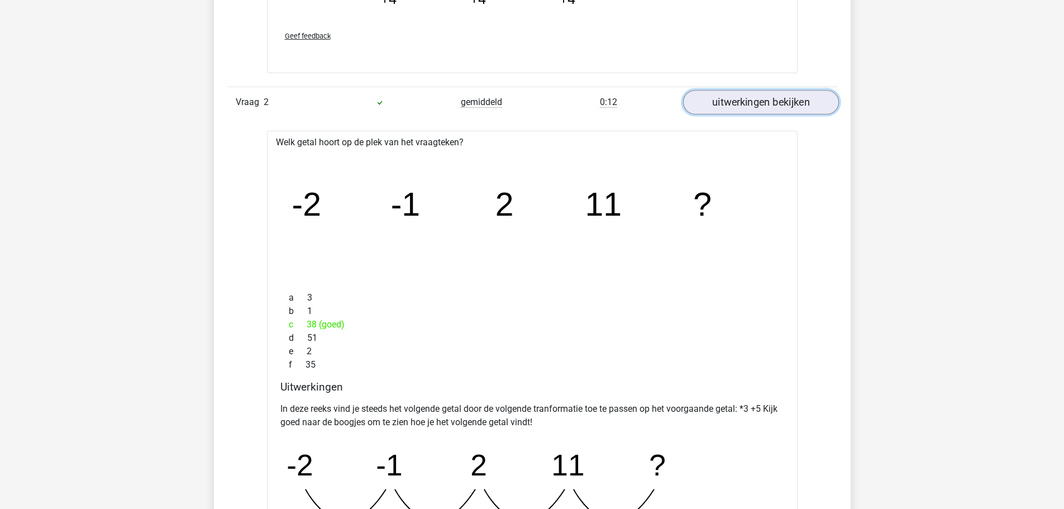
click at [754, 103] on link "uitwerkingen bekijken" at bounding box center [761, 103] width 156 height 25
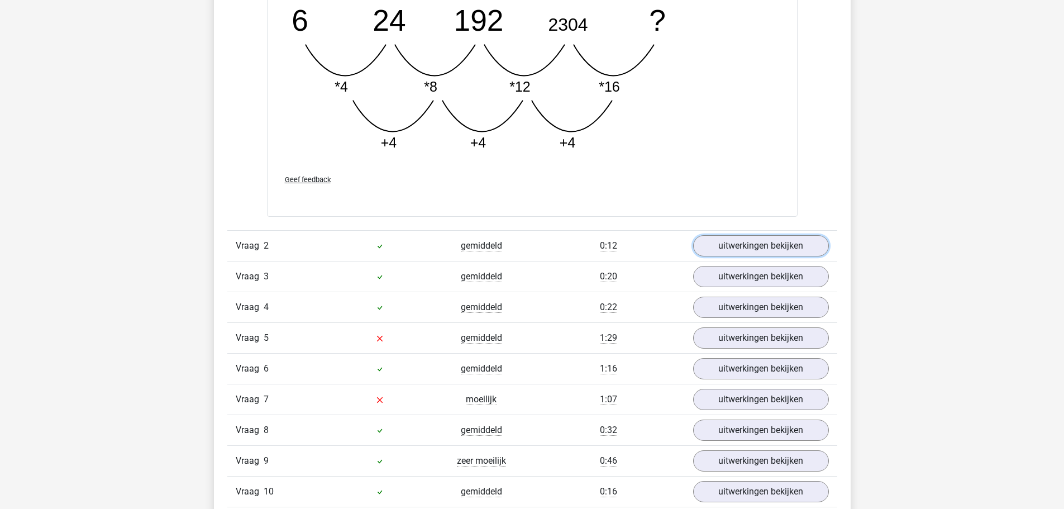
scroll to position [1117, 0]
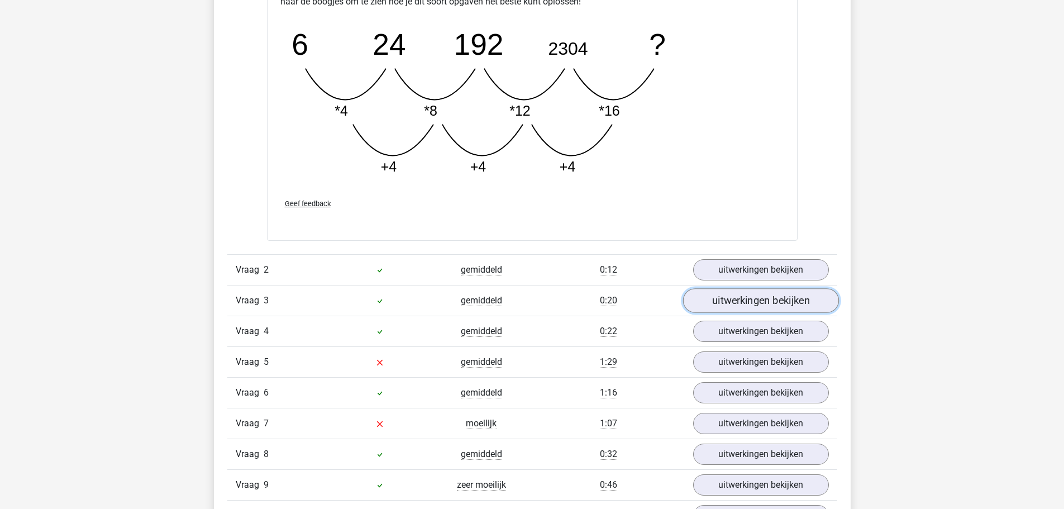
click at [784, 298] on link "uitwerkingen bekijken" at bounding box center [761, 301] width 156 height 25
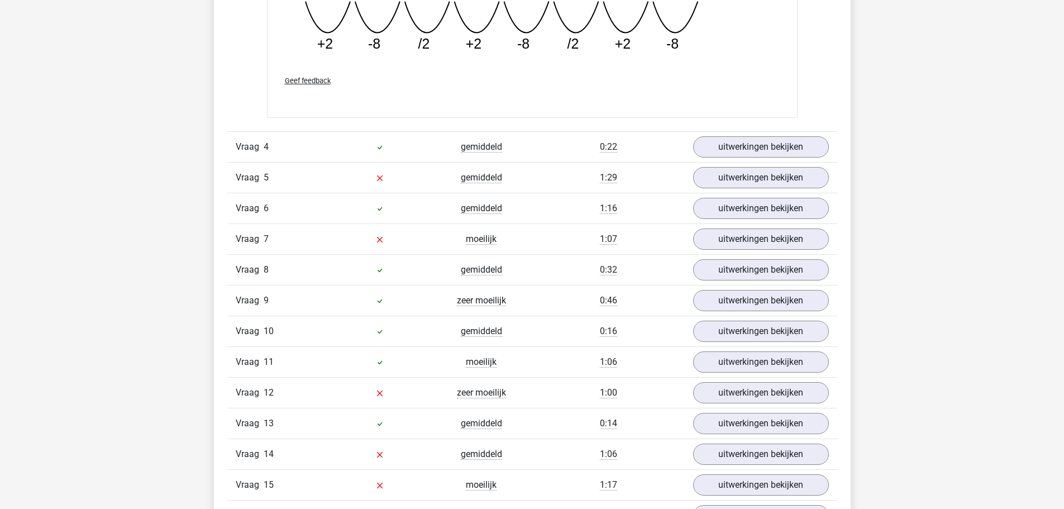
scroll to position [1955, 0]
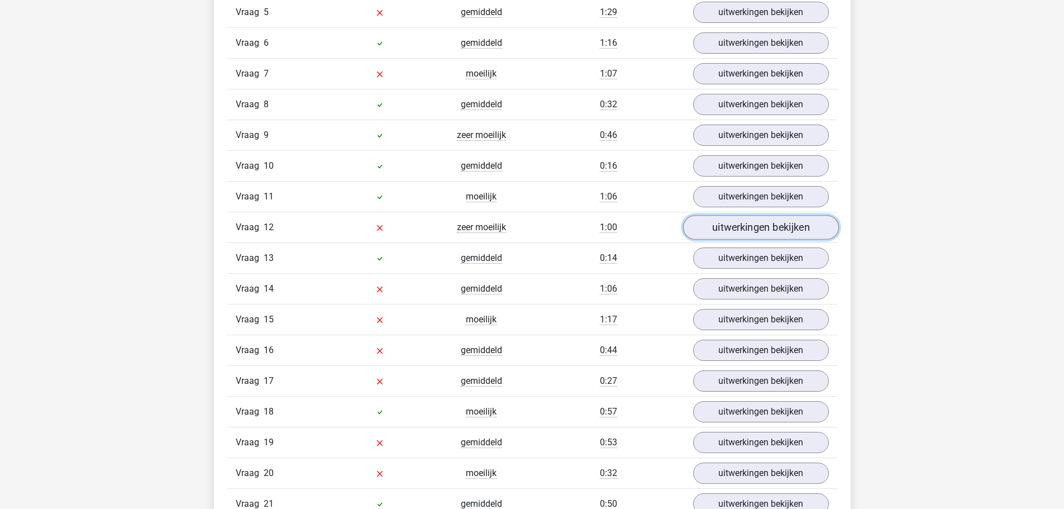
click at [746, 221] on link "uitwerkingen bekijken" at bounding box center [761, 227] width 156 height 25
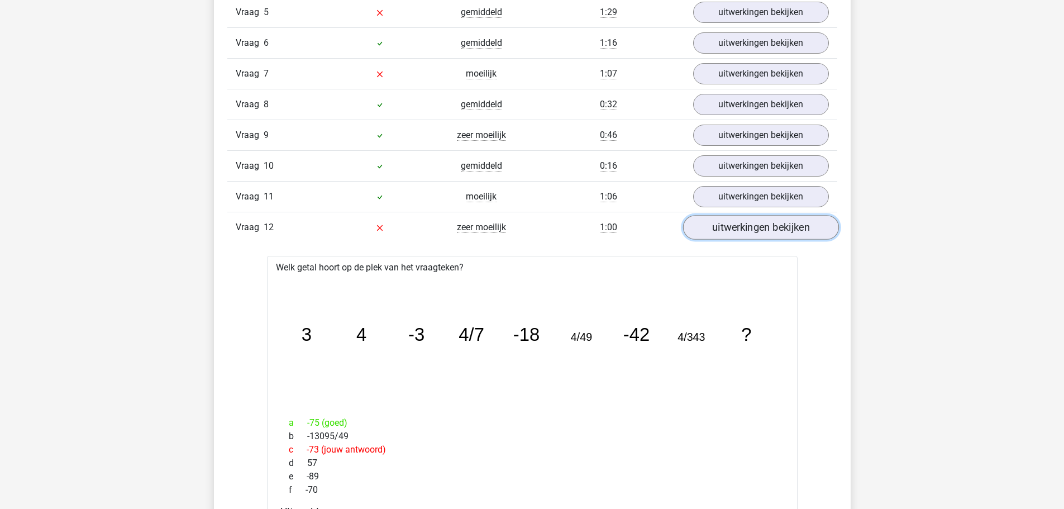
click at [752, 225] on link "uitwerkingen bekijken" at bounding box center [761, 227] width 156 height 25
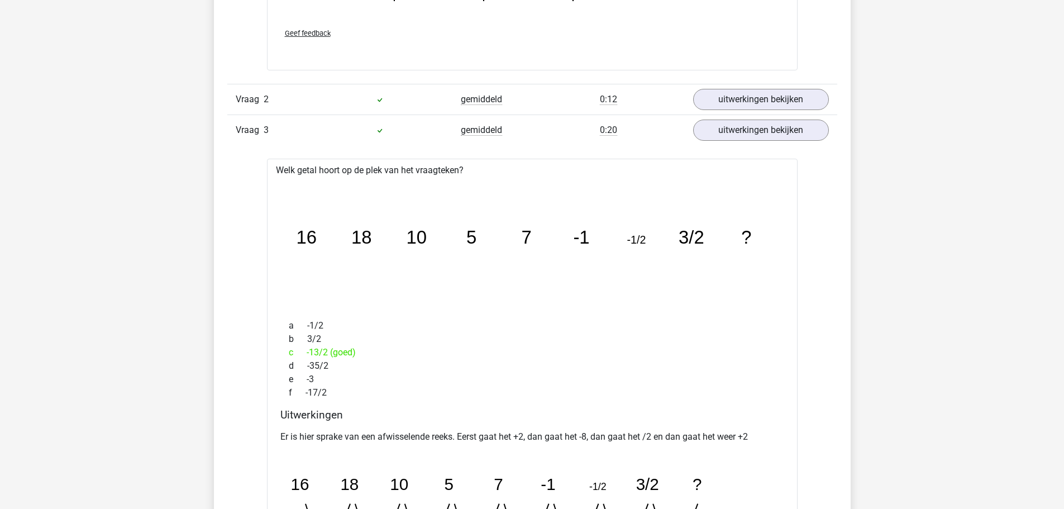
scroll to position [1285, 0]
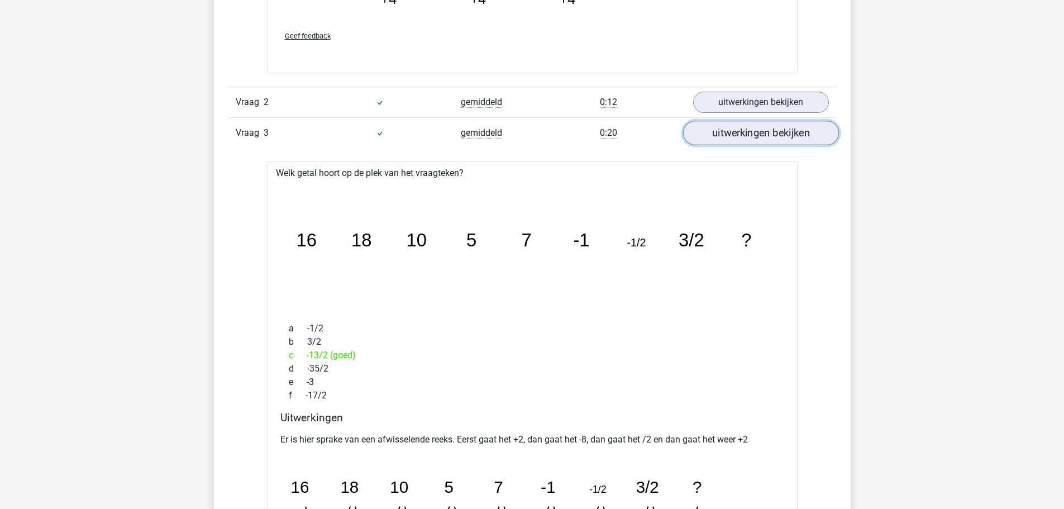
click at [735, 129] on link "uitwerkingen bekijken" at bounding box center [761, 133] width 156 height 25
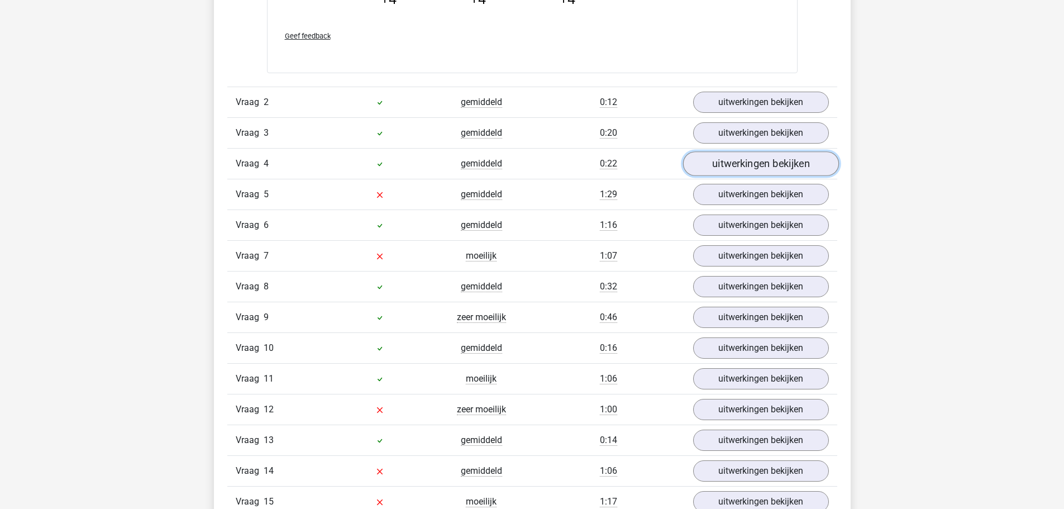
click at [764, 163] on link "uitwerkingen bekijken" at bounding box center [761, 164] width 156 height 25
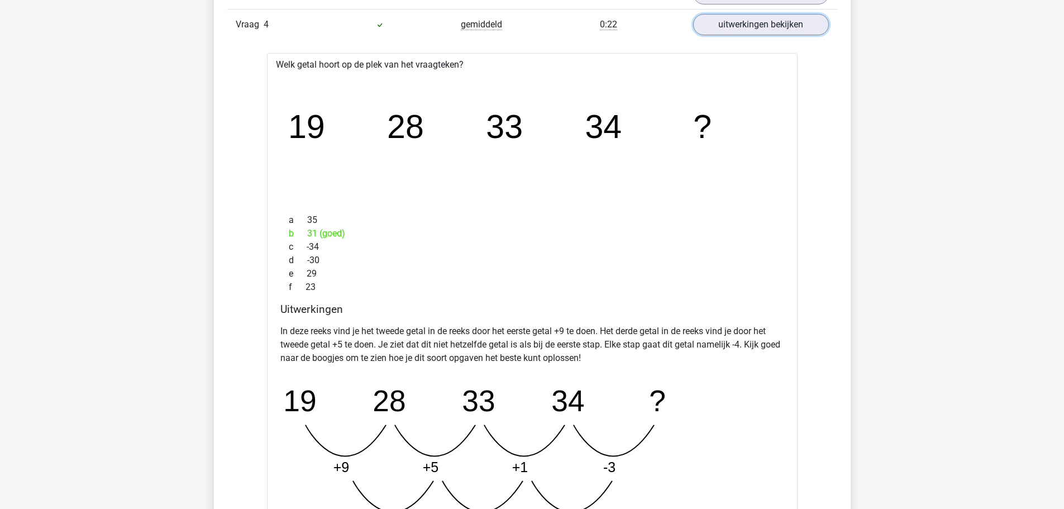
scroll to position [1397, 0]
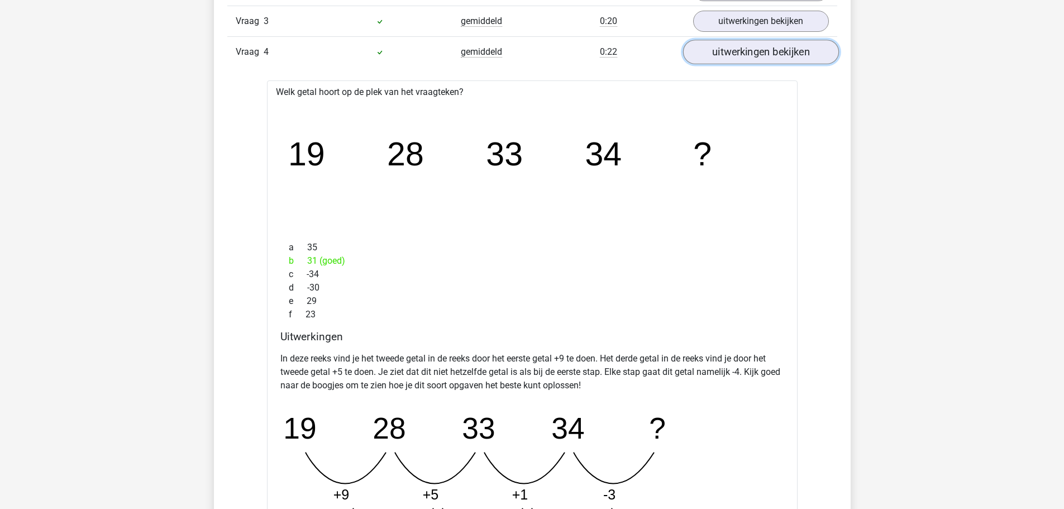
click at [791, 53] on link "uitwerkingen bekijken" at bounding box center [761, 52] width 156 height 25
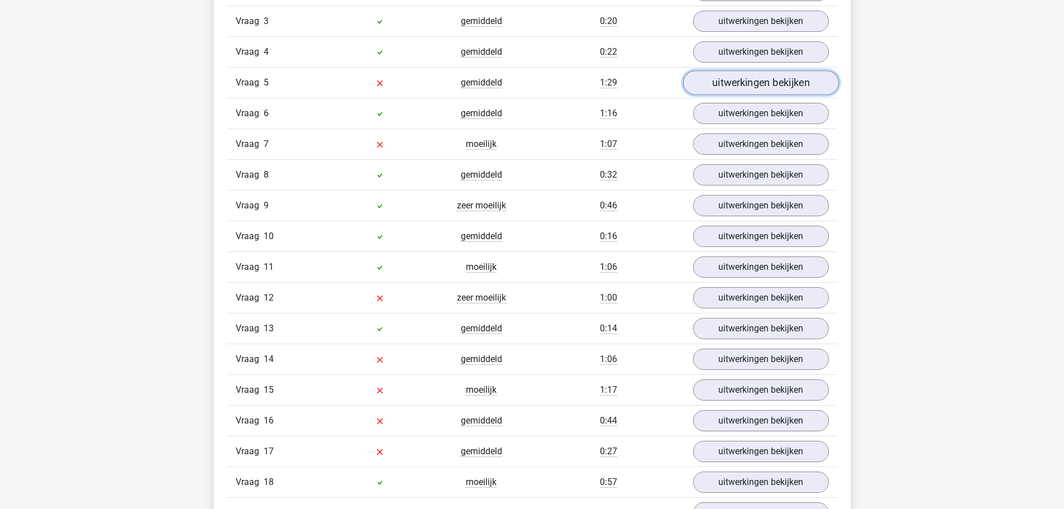
click at [807, 75] on link "uitwerkingen bekijken" at bounding box center [761, 83] width 156 height 25
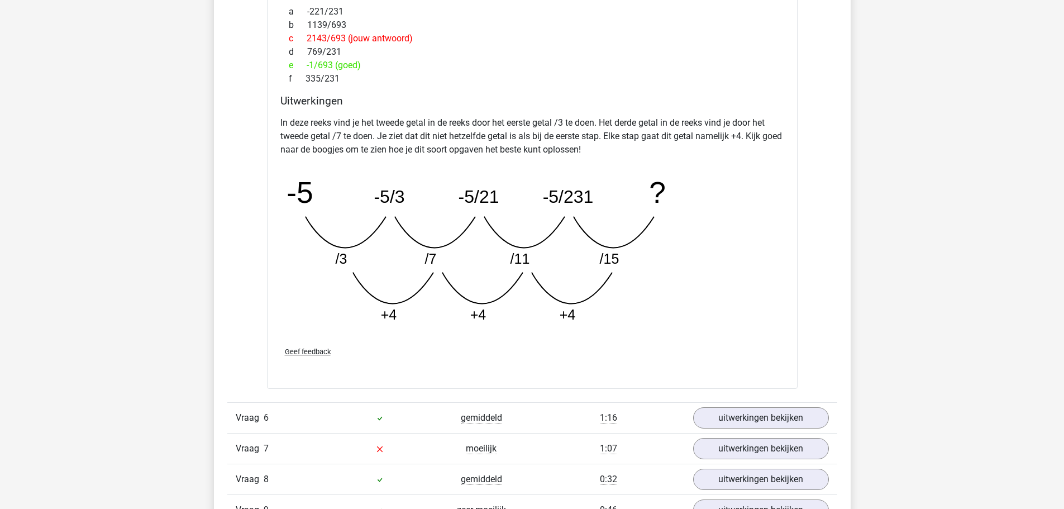
scroll to position [1676, 0]
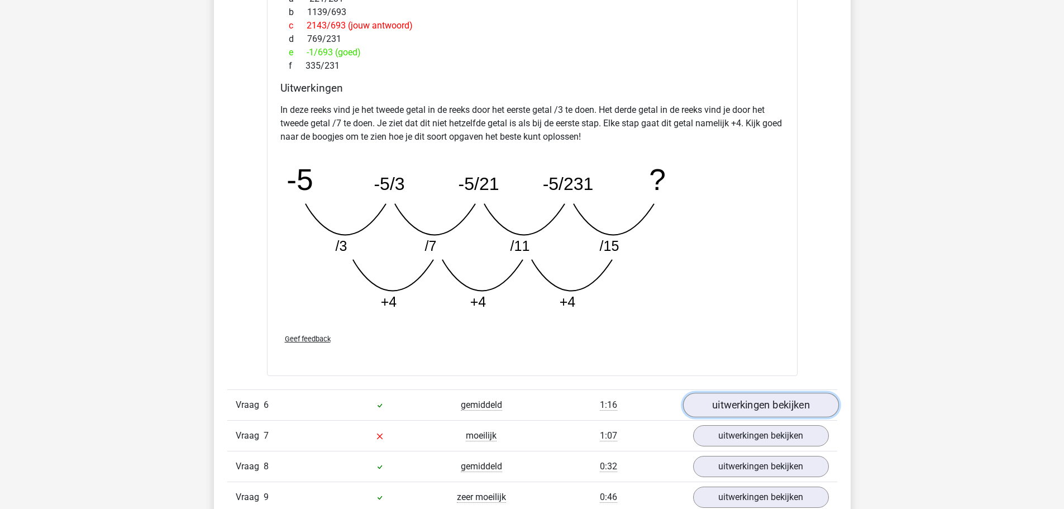
click at [774, 405] on link "uitwerkingen bekijken" at bounding box center [761, 405] width 156 height 25
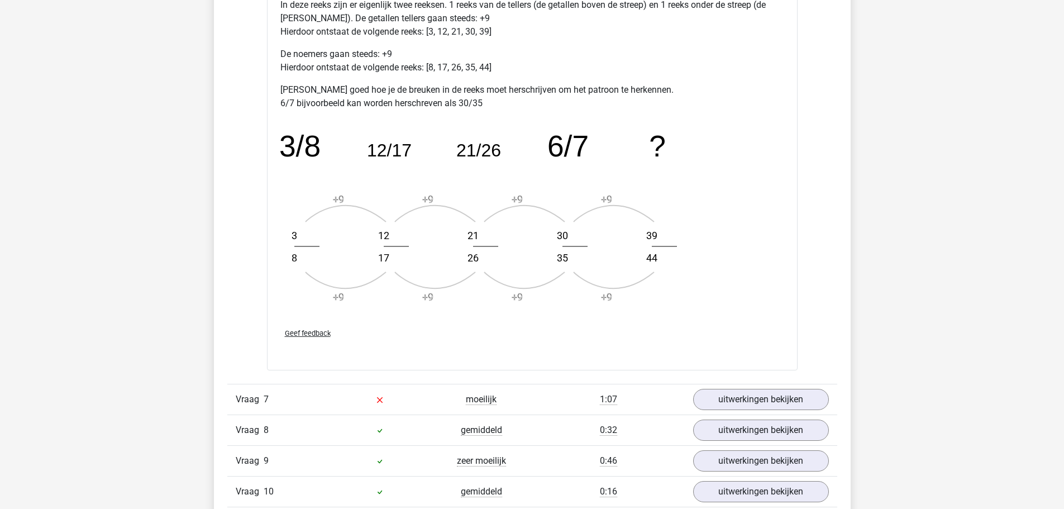
scroll to position [2402, 0]
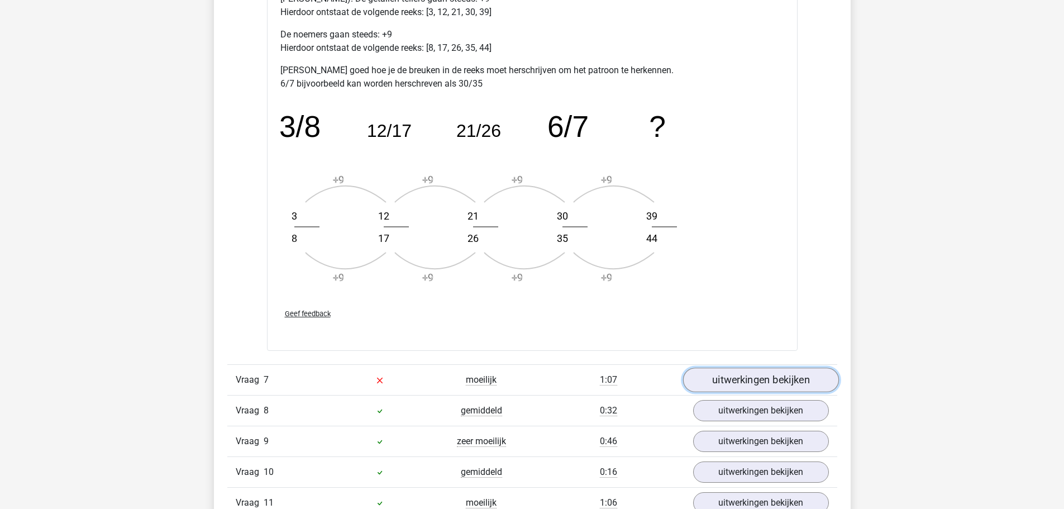
click at [771, 375] on link "uitwerkingen bekijken" at bounding box center [761, 380] width 156 height 25
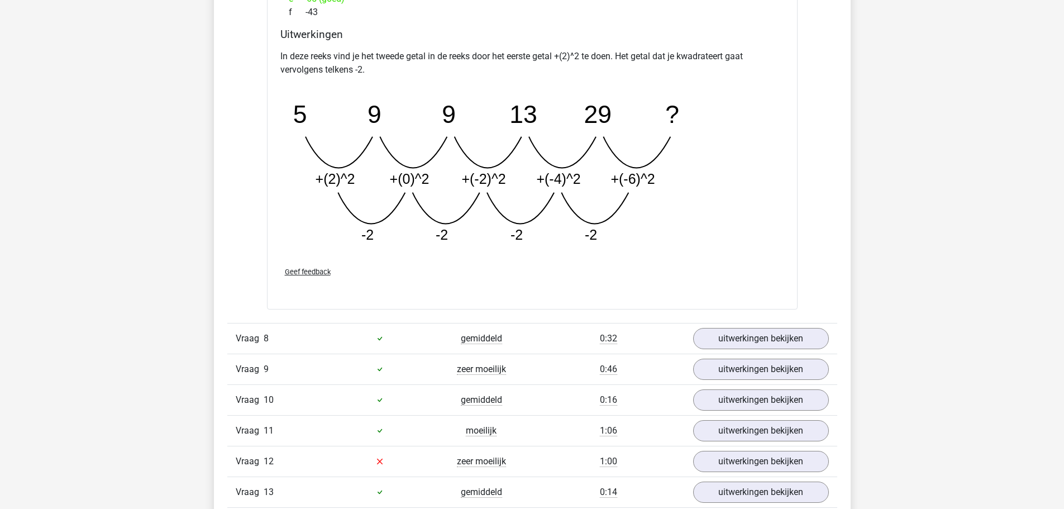
scroll to position [3129, 0]
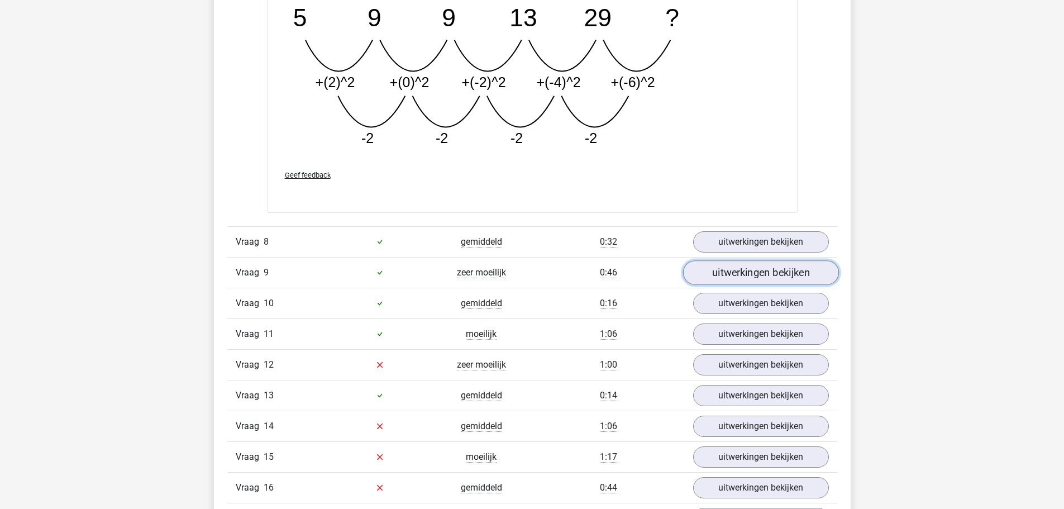
click at [743, 278] on link "uitwerkingen bekijken" at bounding box center [761, 272] width 156 height 25
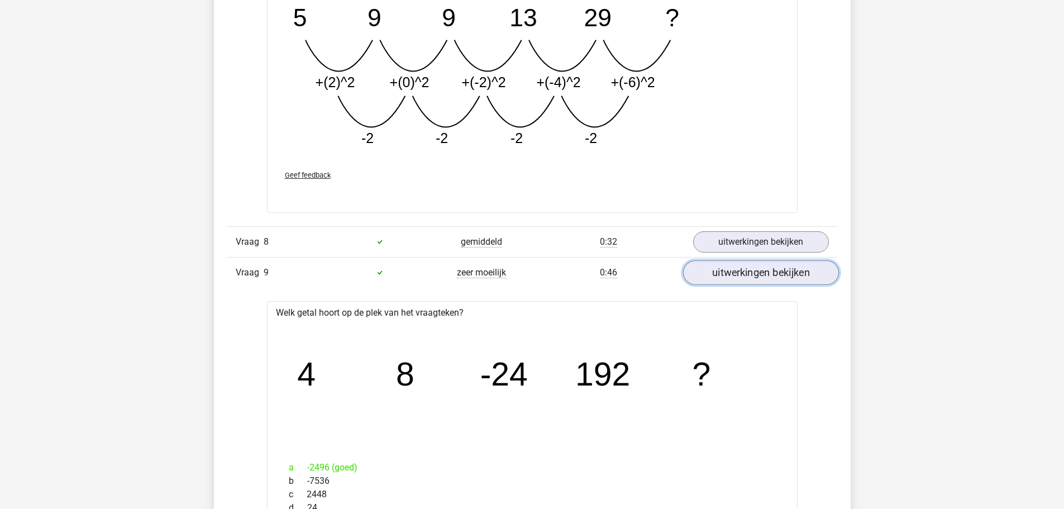
click at [744, 278] on link "uitwerkingen bekijken" at bounding box center [761, 272] width 156 height 25
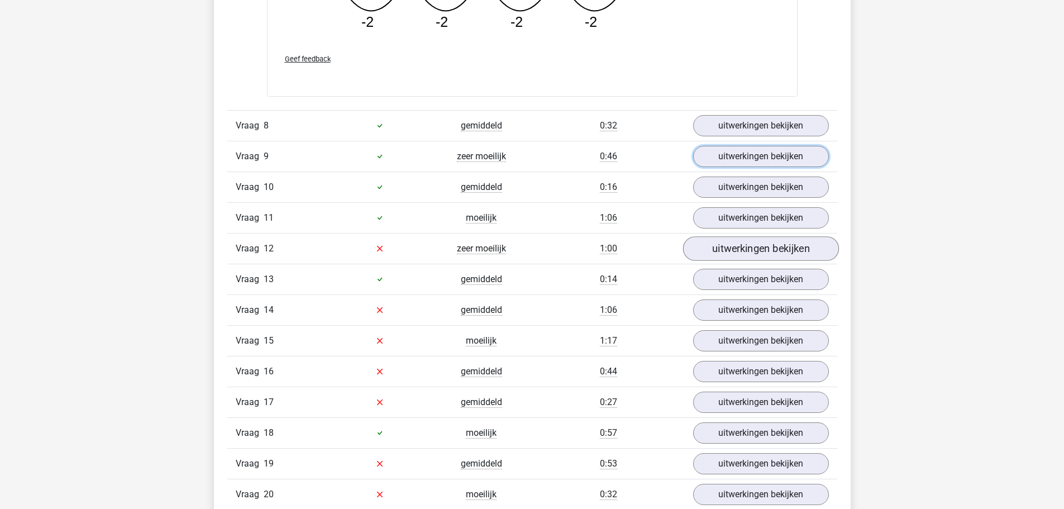
scroll to position [3241, 0]
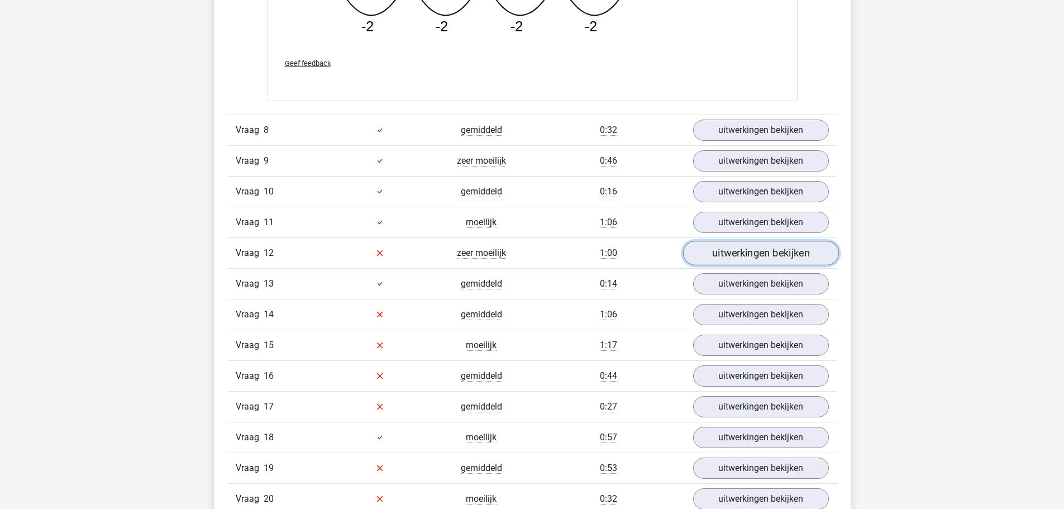
click at [764, 257] on link "uitwerkingen bekijken" at bounding box center [761, 253] width 156 height 25
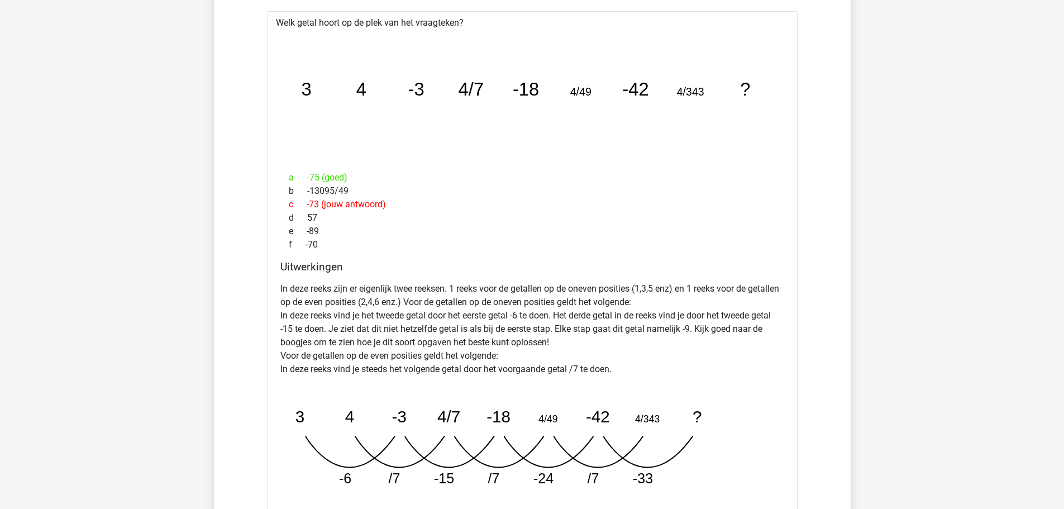
scroll to position [3520, 0]
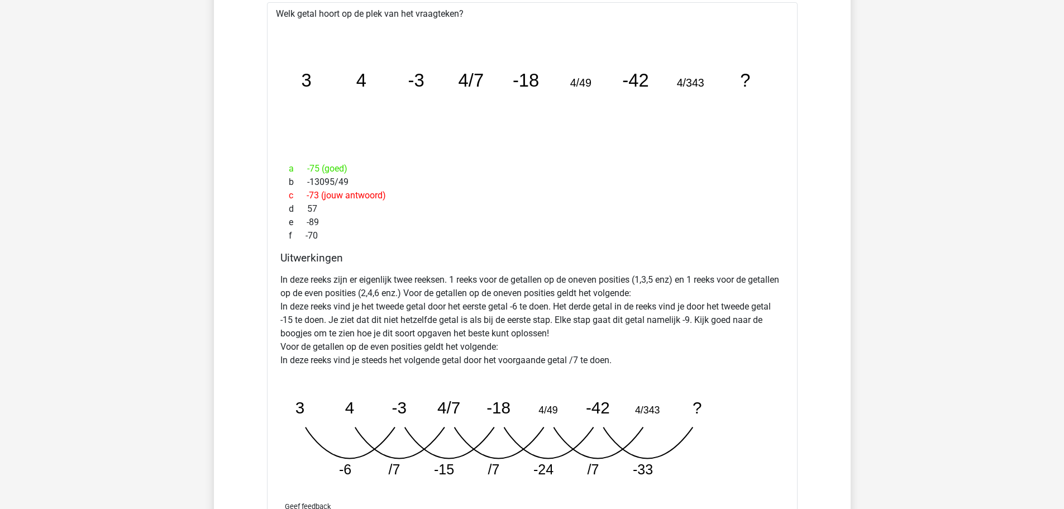
click at [304, 407] on tspan "-3" at bounding box center [299, 407] width 9 height 18
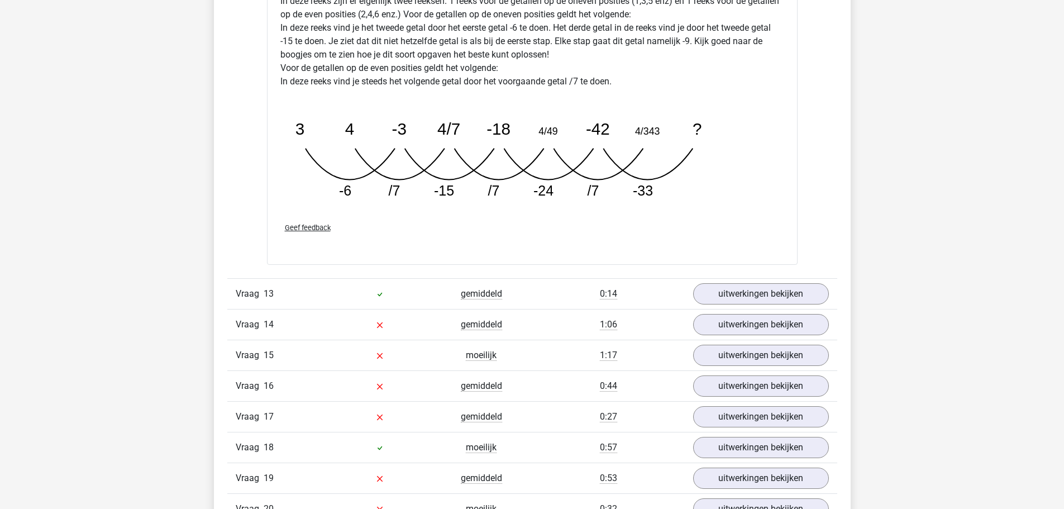
scroll to position [3799, 0]
click at [721, 326] on link "uitwerkingen bekijken" at bounding box center [761, 324] width 156 height 25
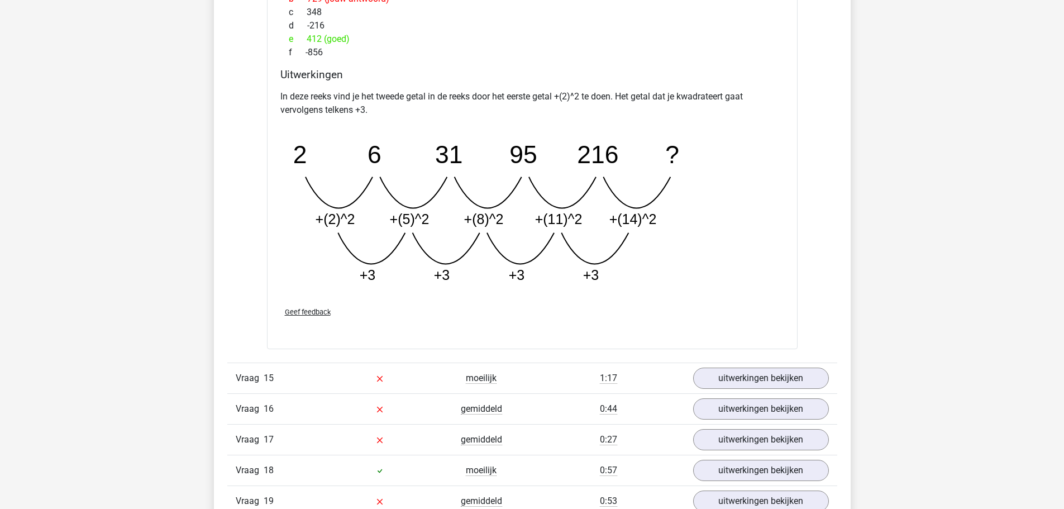
scroll to position [4470, 0]
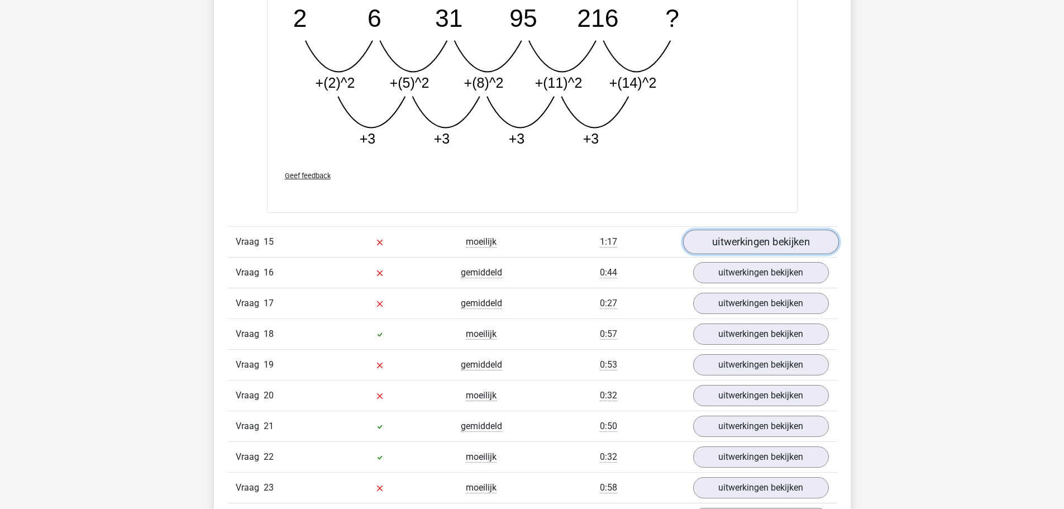
click at [814, 248] on link "uitwerkingen bekijken" at bounding box center [761, 242] width 156 height 25
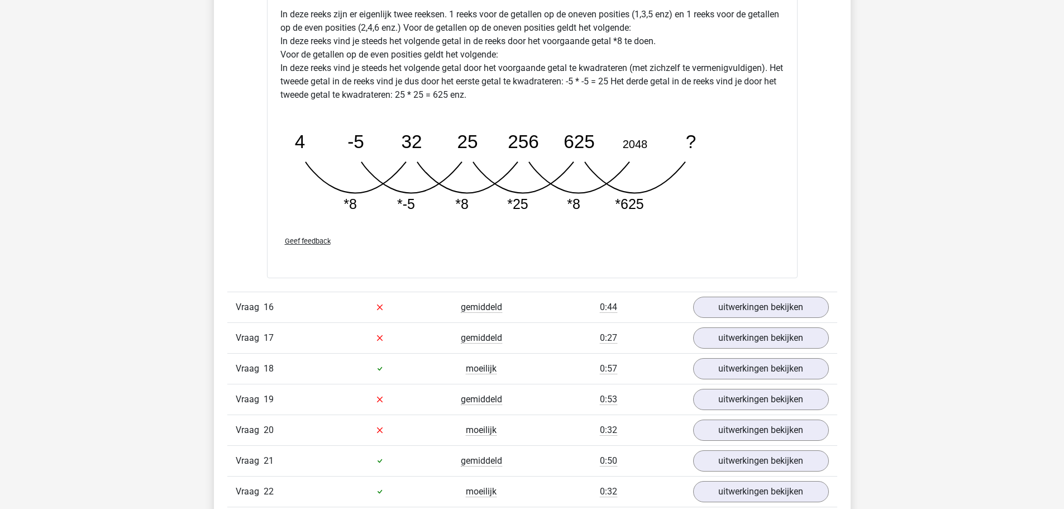
scroll to position [5140, 0]
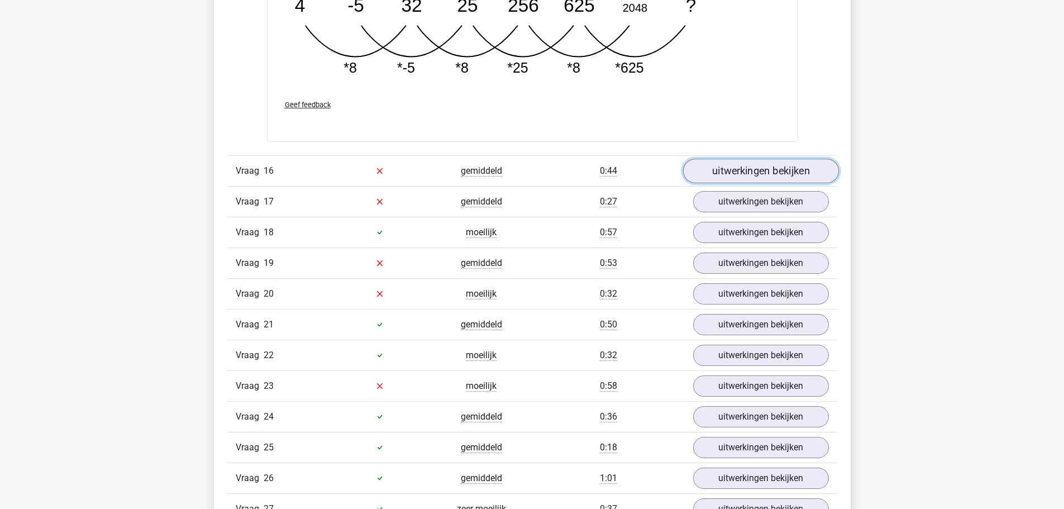
click at [777, 178] on link "uitwerkingen bekijken" at bounding box center [761, 171] width 156 height 25
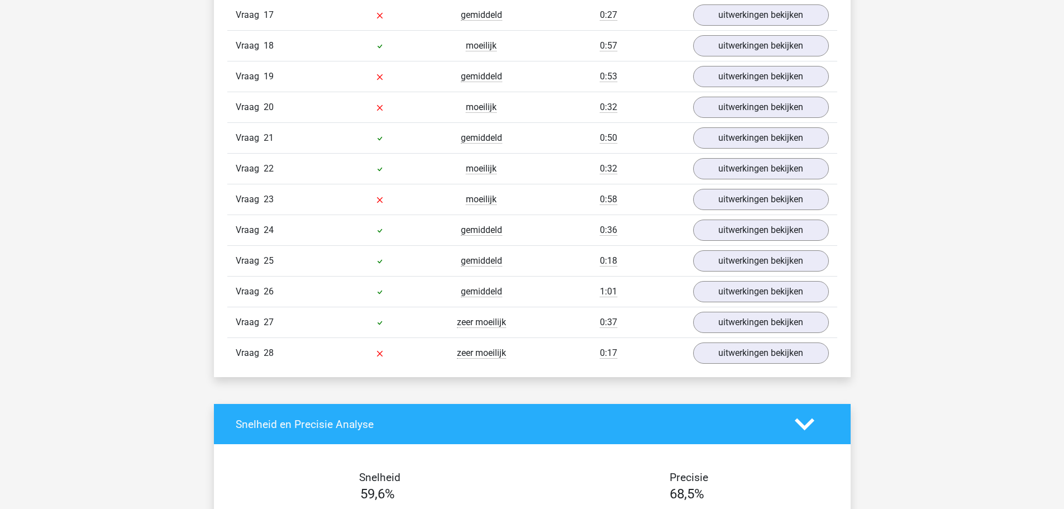
scroll to position [5531, 0]
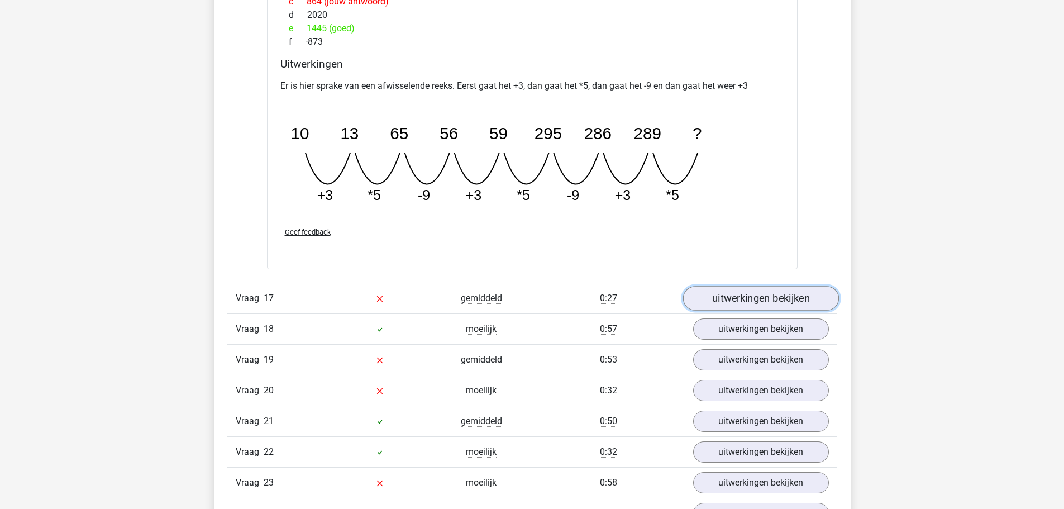
click at [793, 299] on link "uitwerkingen bekijken" at bounding box center [761, 299] width 156 height 25
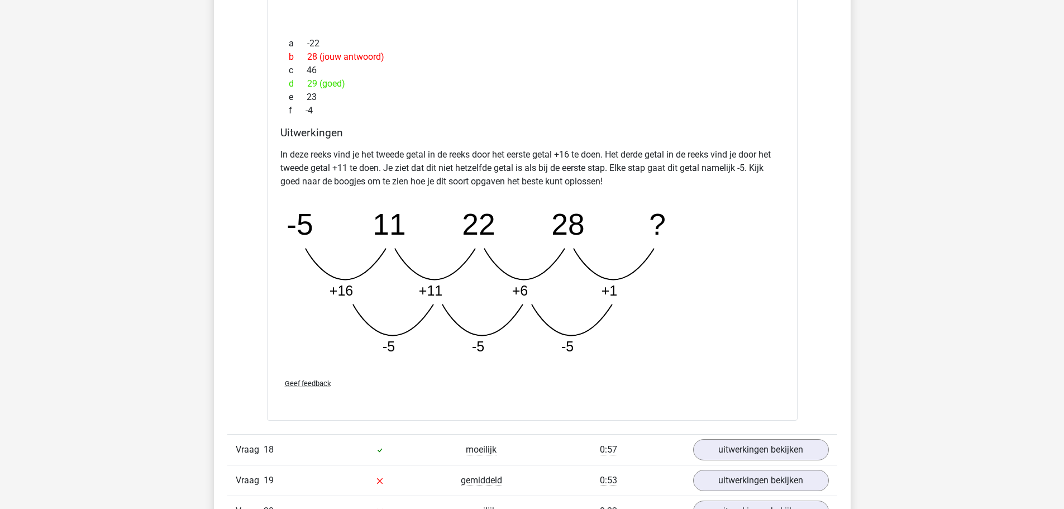
scroll to position [6034, 0]
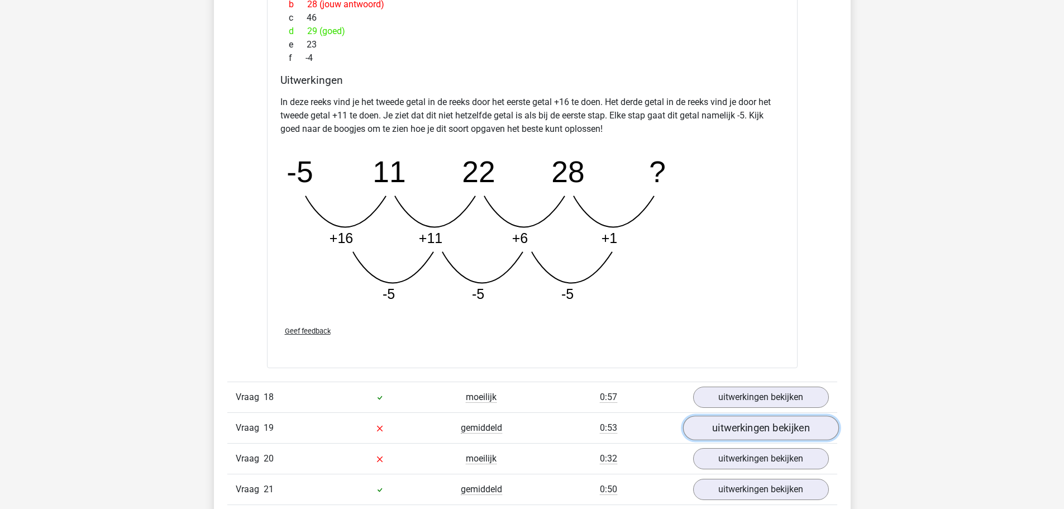
click at [775, 430] on link "uitwerkingen bekijken" at bounding box center [761, 428] width 156 height 25
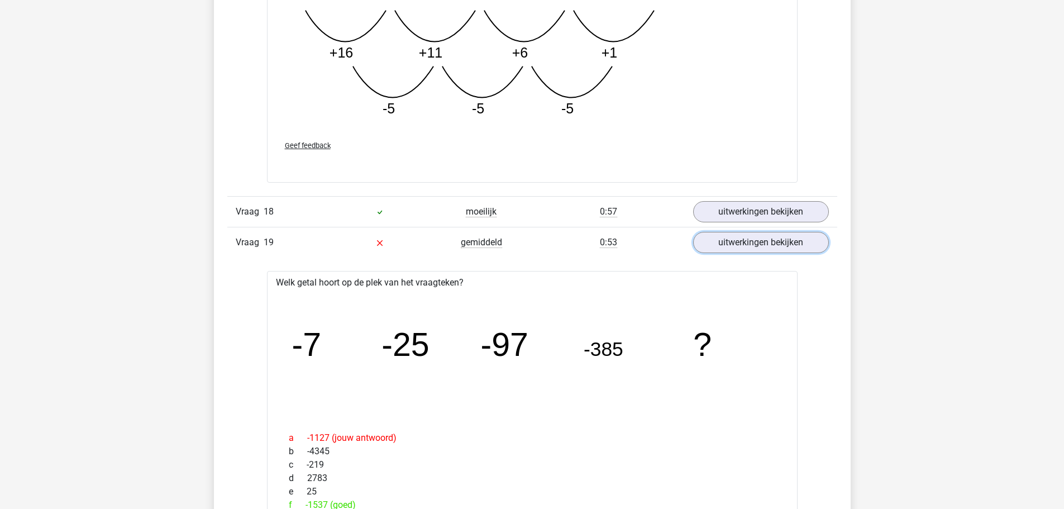
scroll to position [6258, 0]
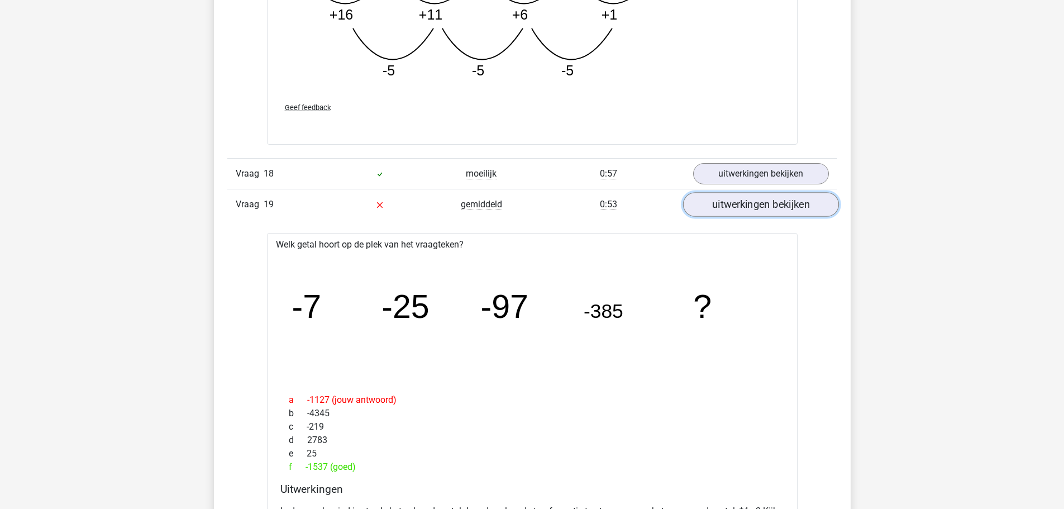
click at [782, 199] on link "uitwerkingen bekijken" at bounding box center [761, 204] width 156 height 25
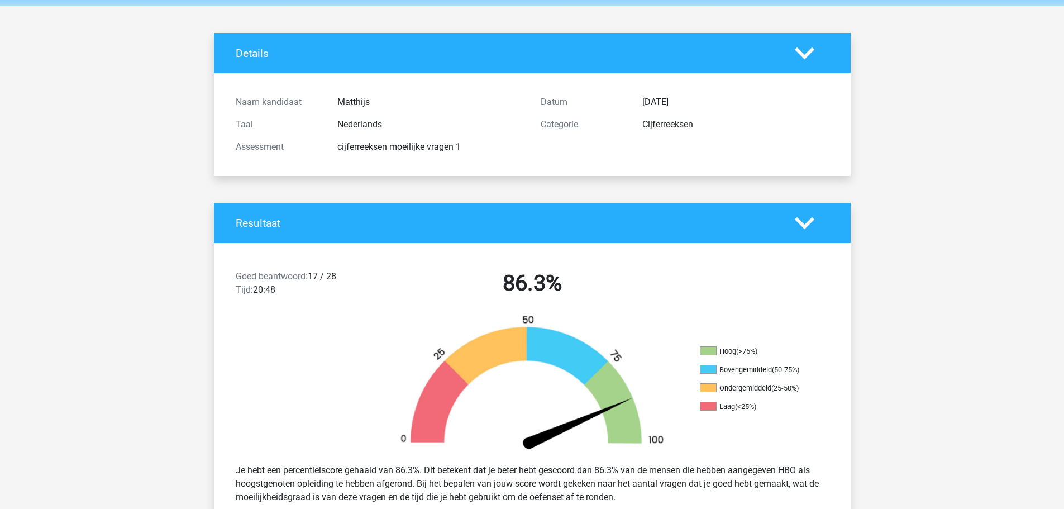
scroll to position [0, 0]
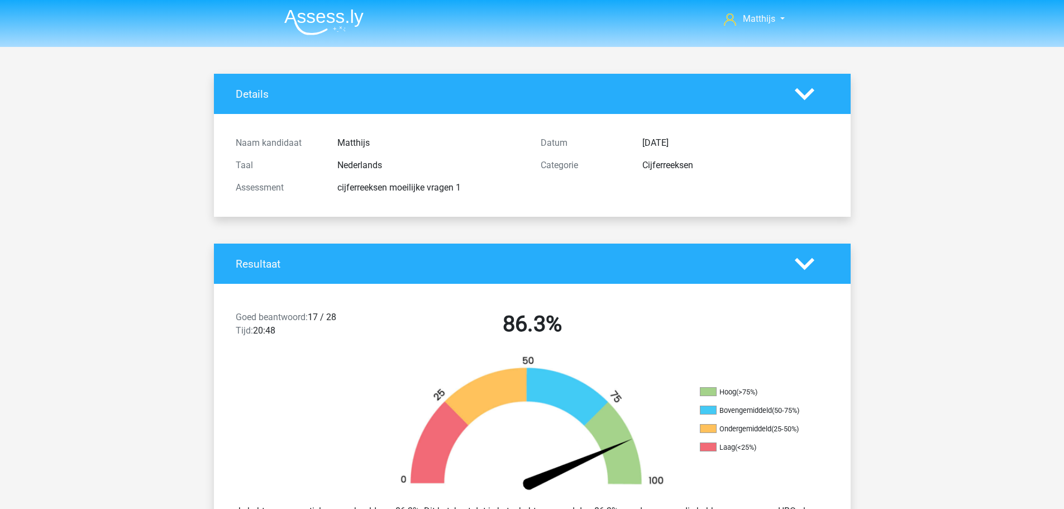
click at [345, 25] on img at bounding box center [323, 22] width 79 height 26
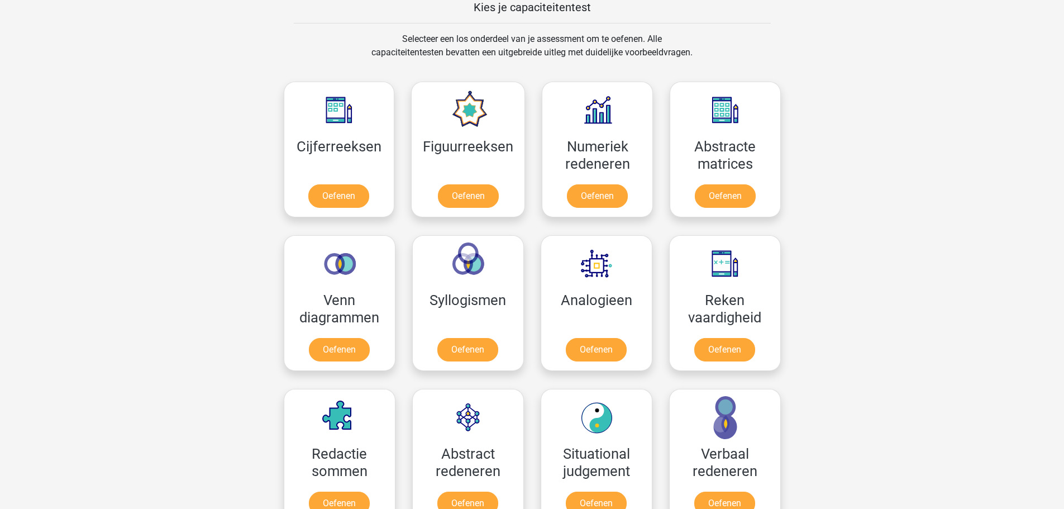
scroll to position [391, 0]
